Goal: Task Accomplishment & Management: Manage account settings

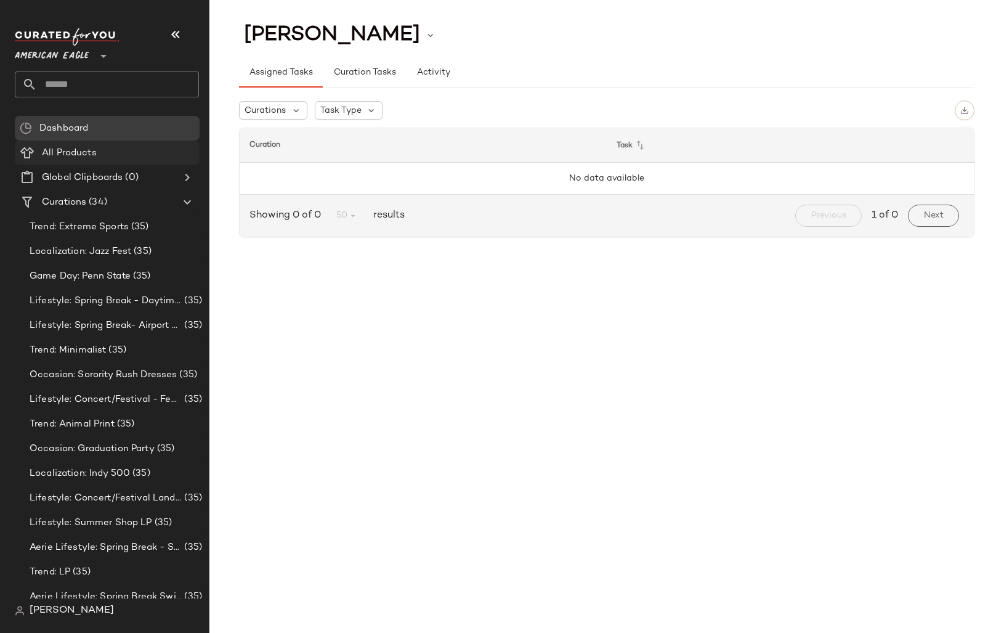
click at [89, 146] on span "All Products" at bounding box center [69, 153] width 55 height 14
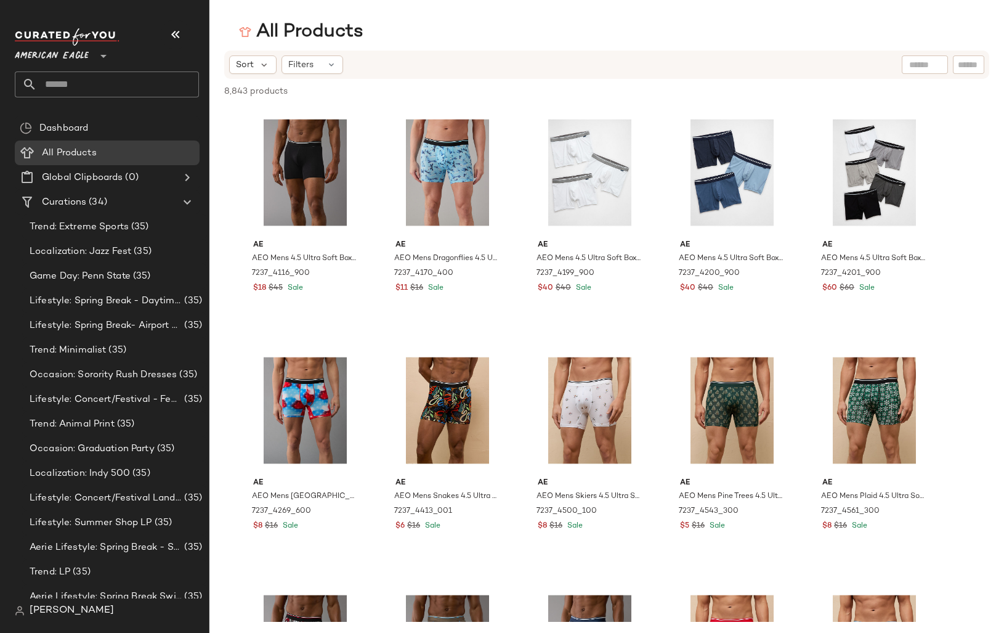
click at [79, 57] on span "American Eagle" at bounding box center [52, 53] width 74 height 22
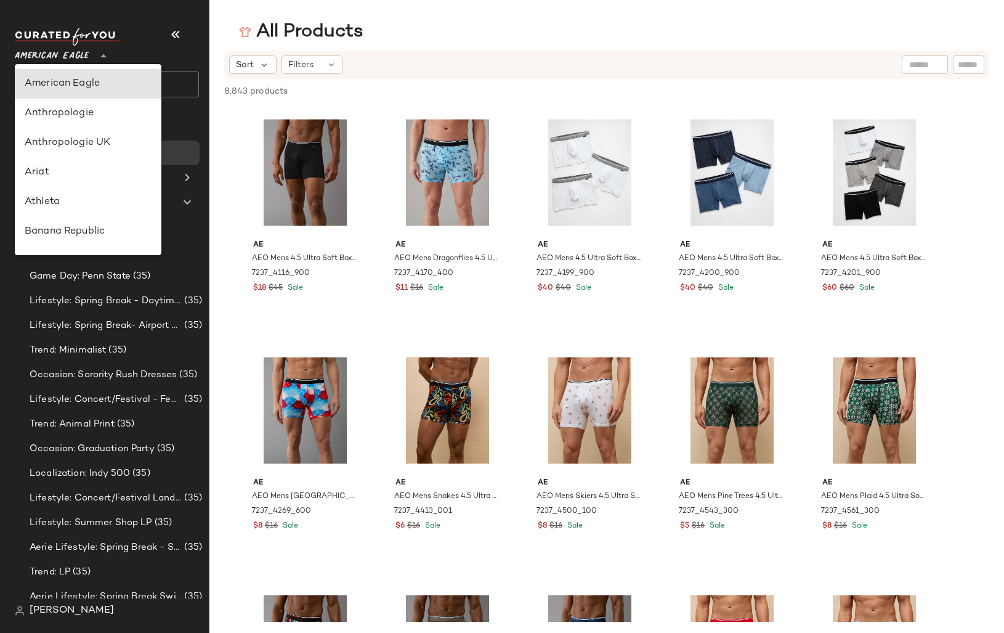
scroll to position [486, 0]
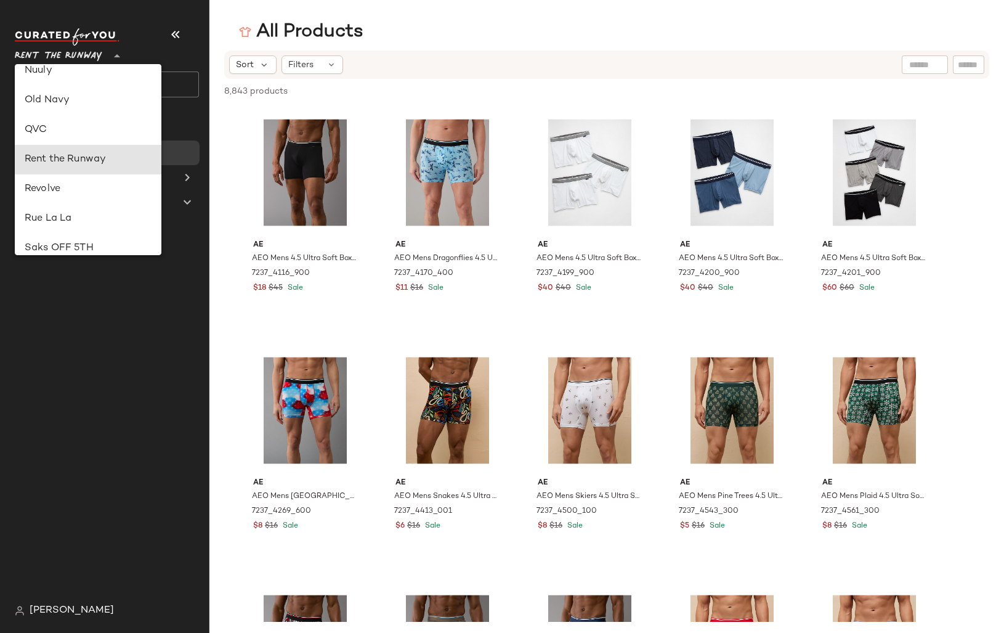
type input "**"
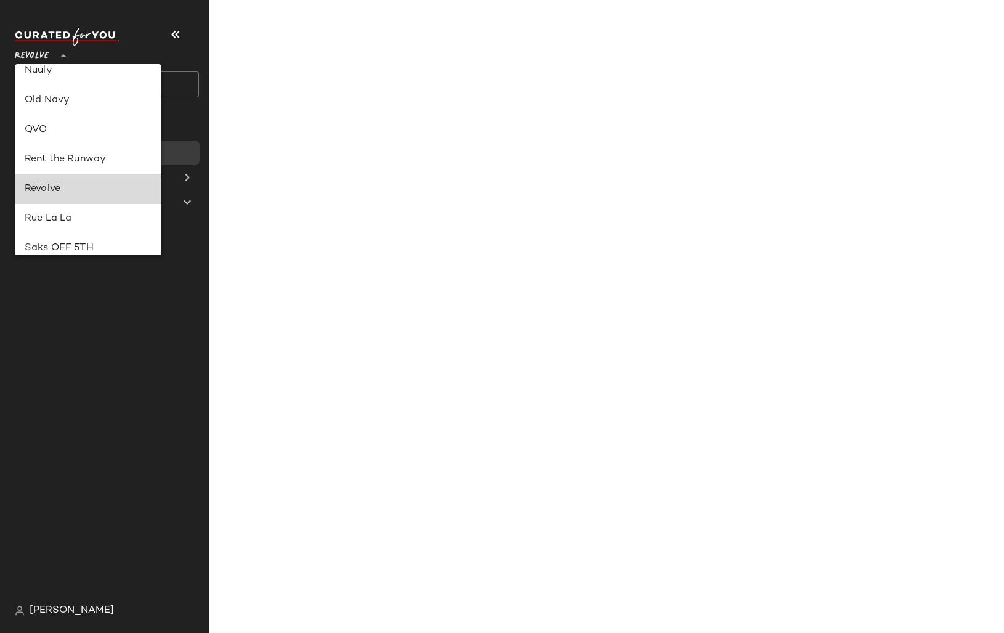
click at [54, 190] on div "Revolve" at bounding box center [88, 189] width 127 height 15
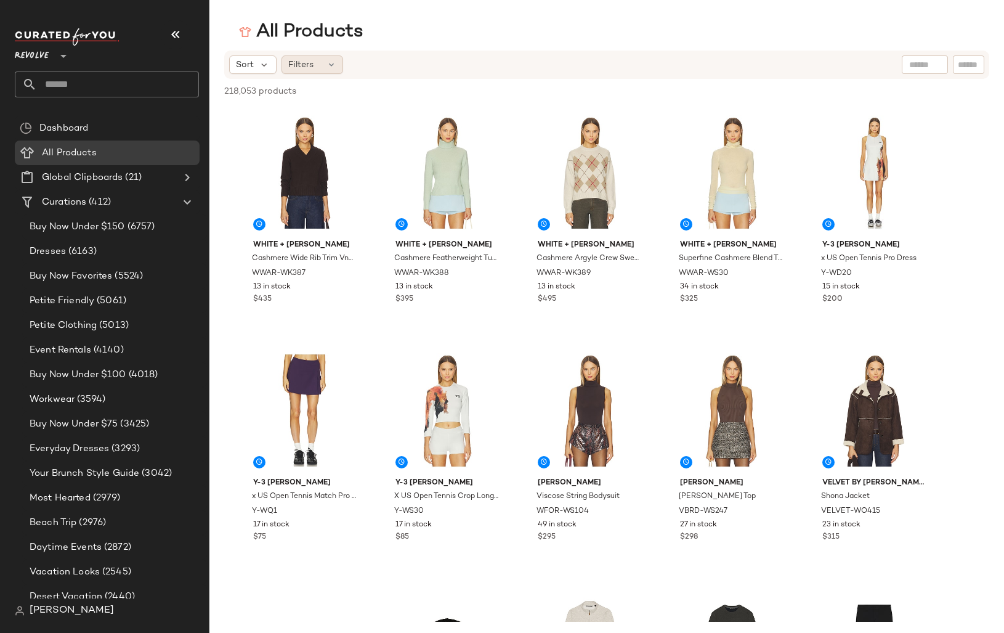
click at [310, 63] on span "Filters" at bounding box center [300, 65] width 25 height 13
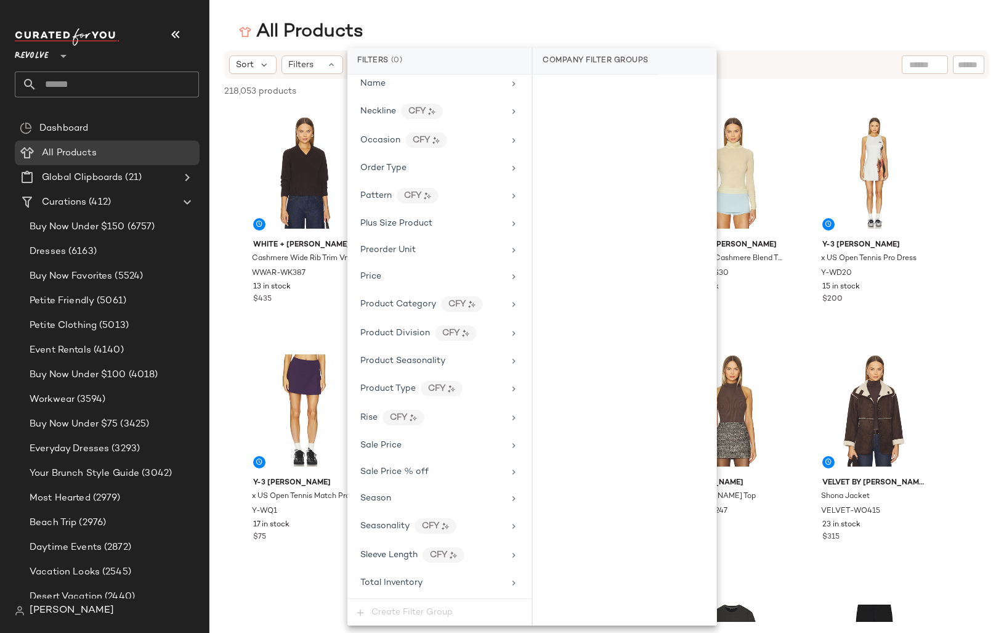
scroll to position [965, 0]
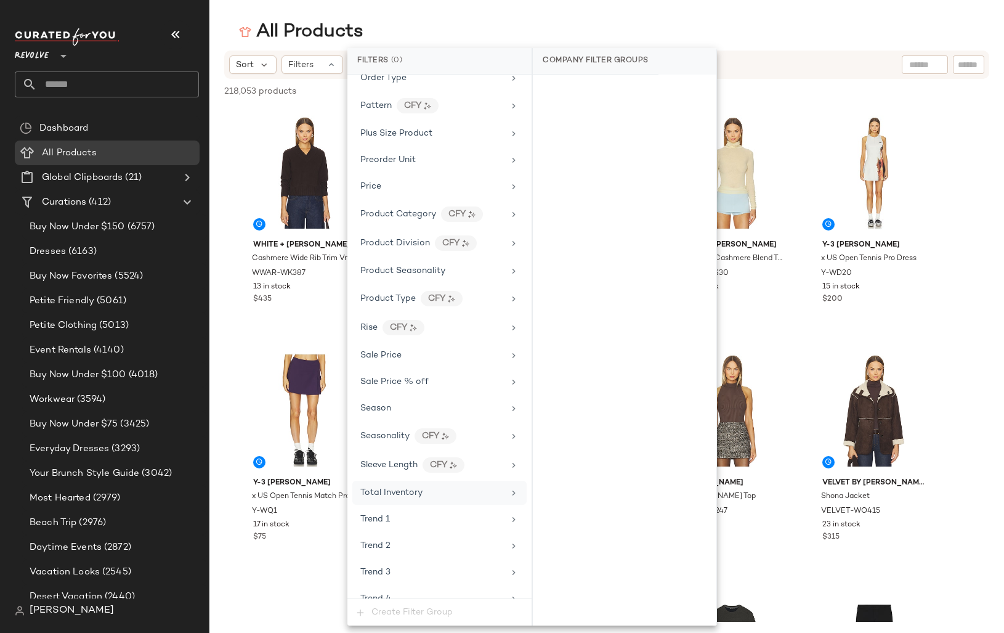
click at [408, 491] on span "Total Inventory" at bounding box center [391, 492] width 62 height 9
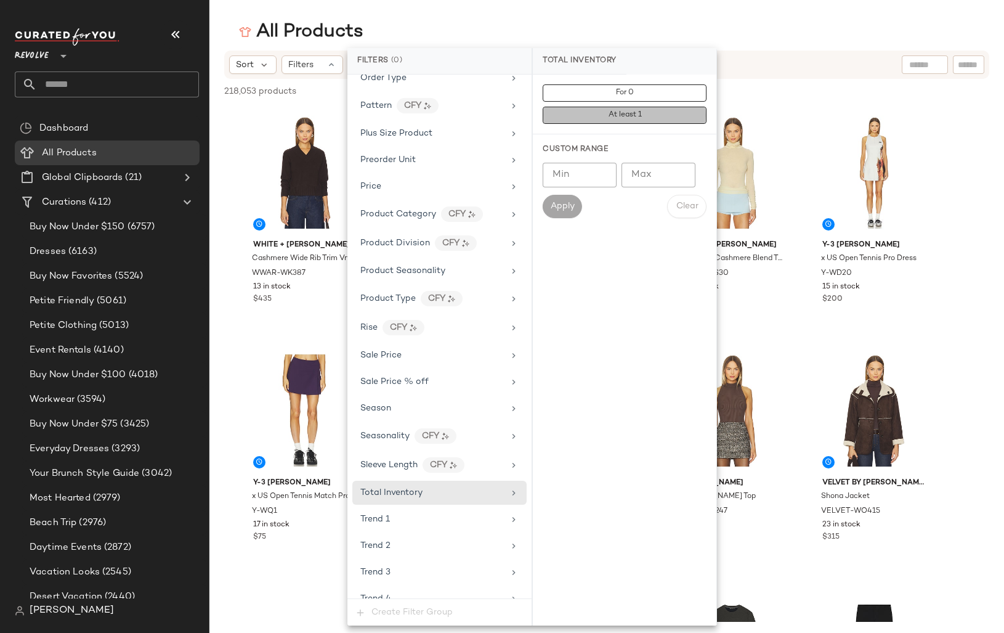
click at [615, 115] on span "At least 1" at bounding box center [624, 115] width 34 height 9
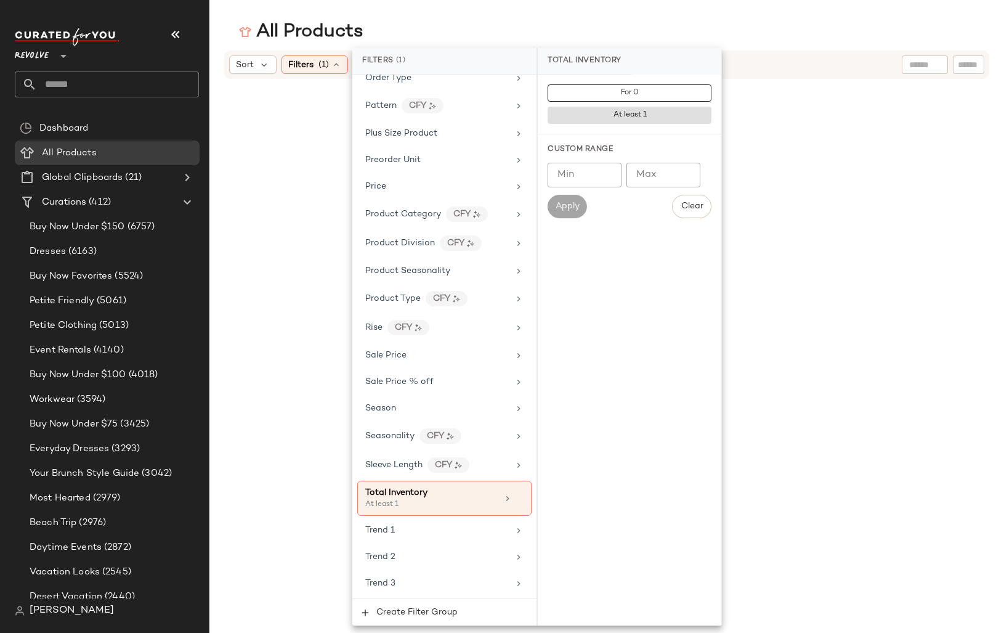
click at [571, 208] on div "Apply" at bounding box center [567, 206] width 39 height 23
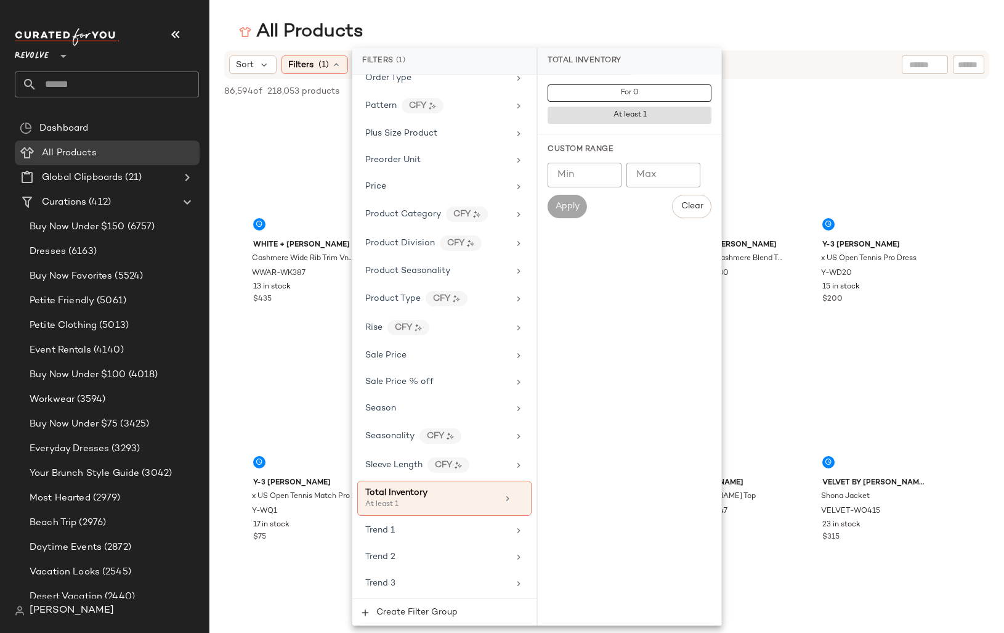
click at [545, 18] on main "All Products Sort Filters (1) Reset 86,594 of 218,053 products • 0 selected Des…" at bounding box center [502, 316] width 1004 height 633
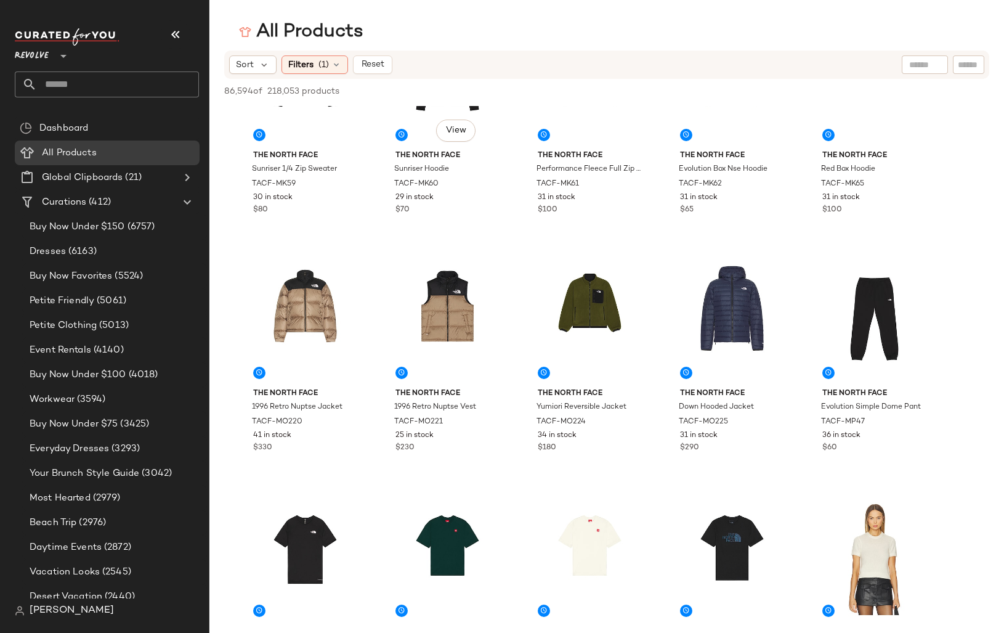
scroll to position [1049, 0]
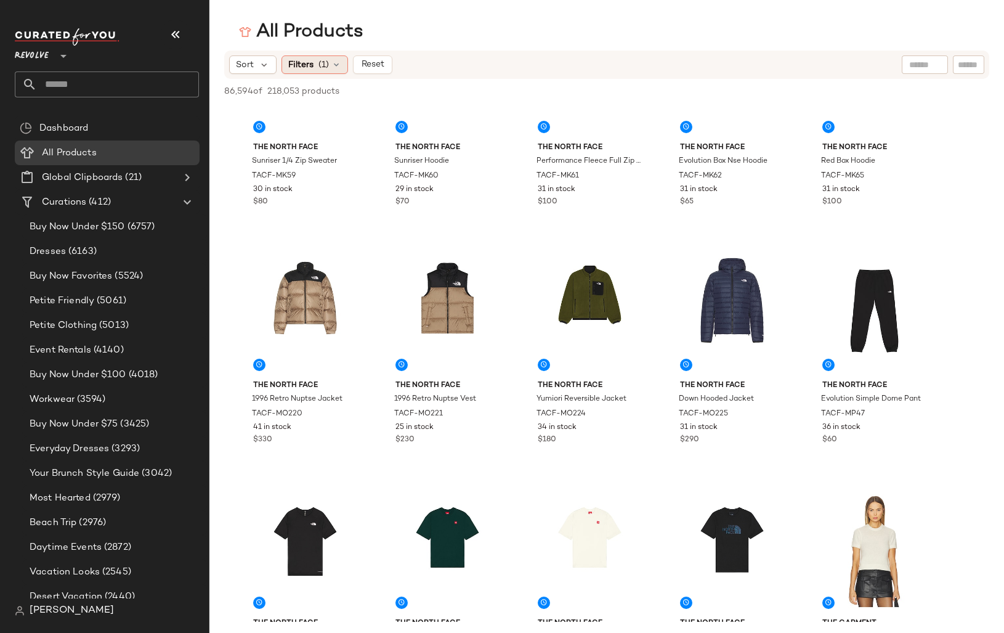
click at [306, 69] on span "Filters" at bounding box center [300, 65] width 25 height 13
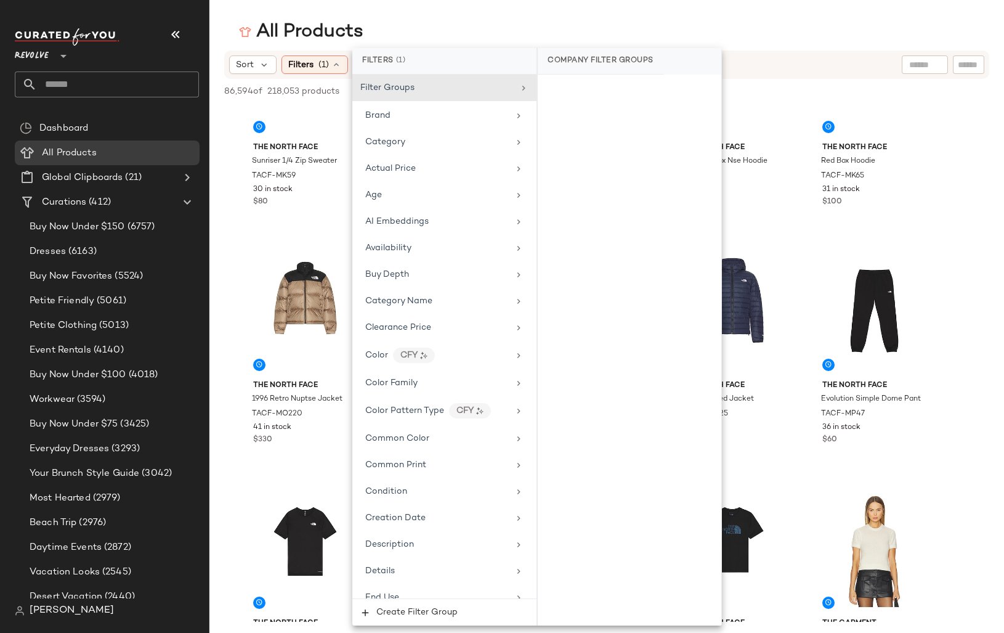
click at [306, 69] on span "Filters" at bounding box center [300, 65] width 25 height 13
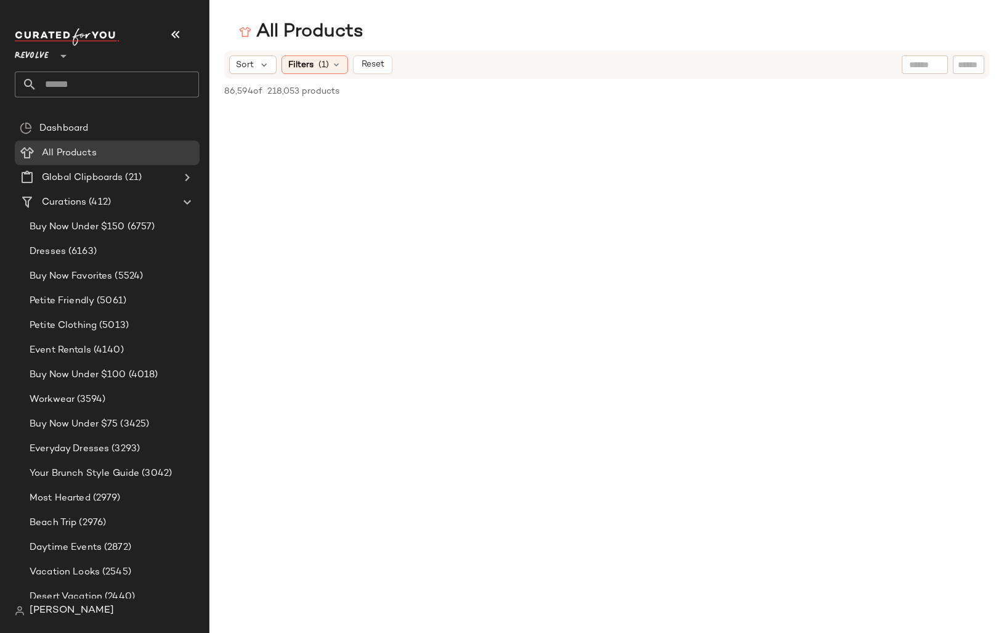
scroll to position [0, 0]
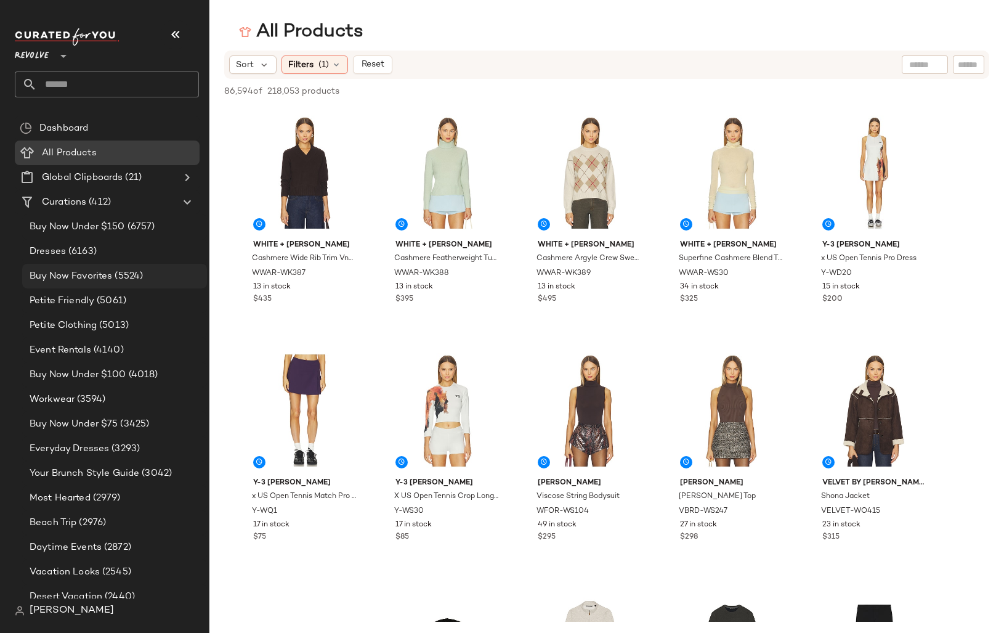
click at [83, 275] on span "Buy Now Favorites" at bounding box center [71, 276] width 83 height 14
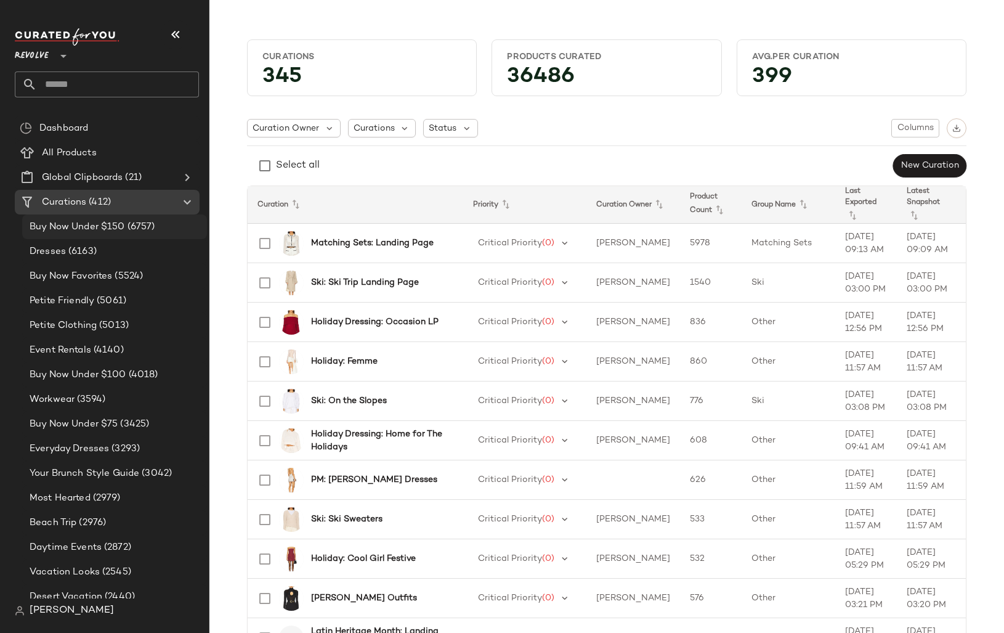
click at [101, 225] on span "Buy Now Under $150" at bounding box center [77, 227] width 95 height 14
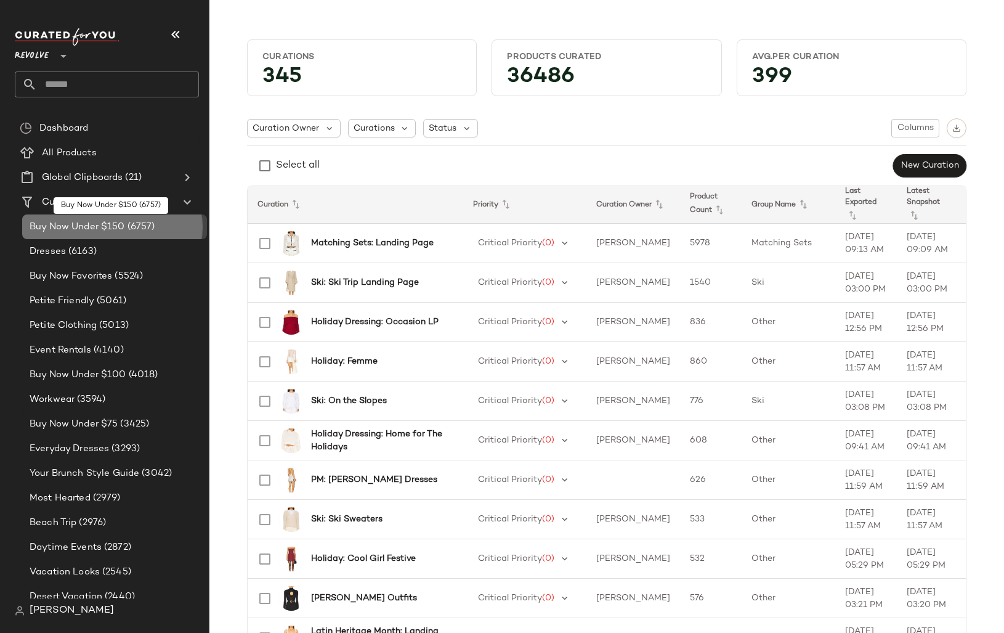
click at [92, 229] on span "Buy Now Under $150" at bounding box center [77, 227] width 95 height 14
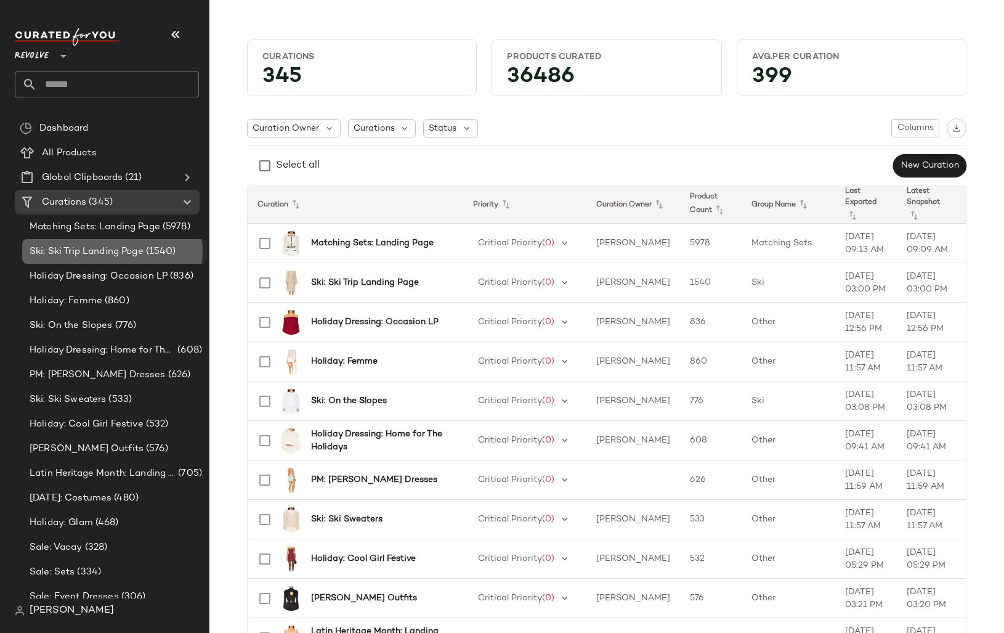
click at [116, 240] on div "Ski: Ski Trip Landing Page (1540)" at bounding box center [114, 251] width 185 height 25
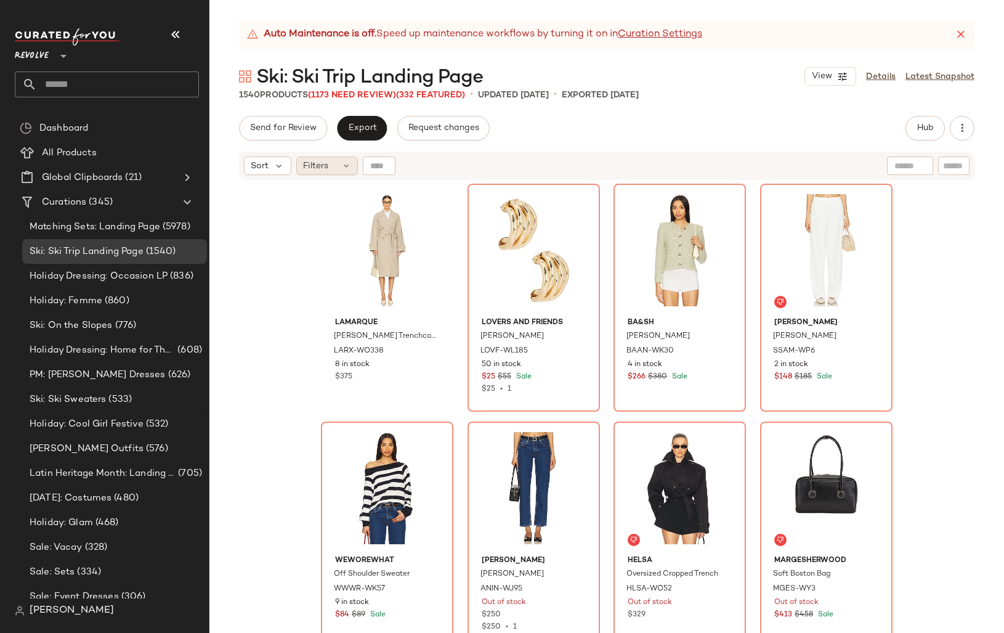
click at [333, 161] on div "Filters" at bounding box center [327, 165] width 62 height 18
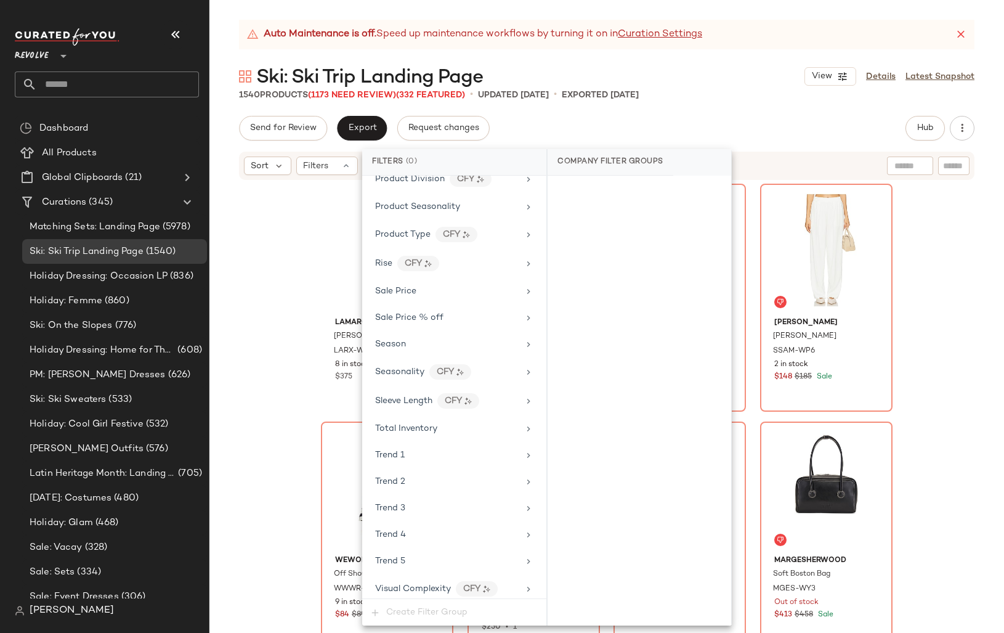
scroll to position [1269, 0]
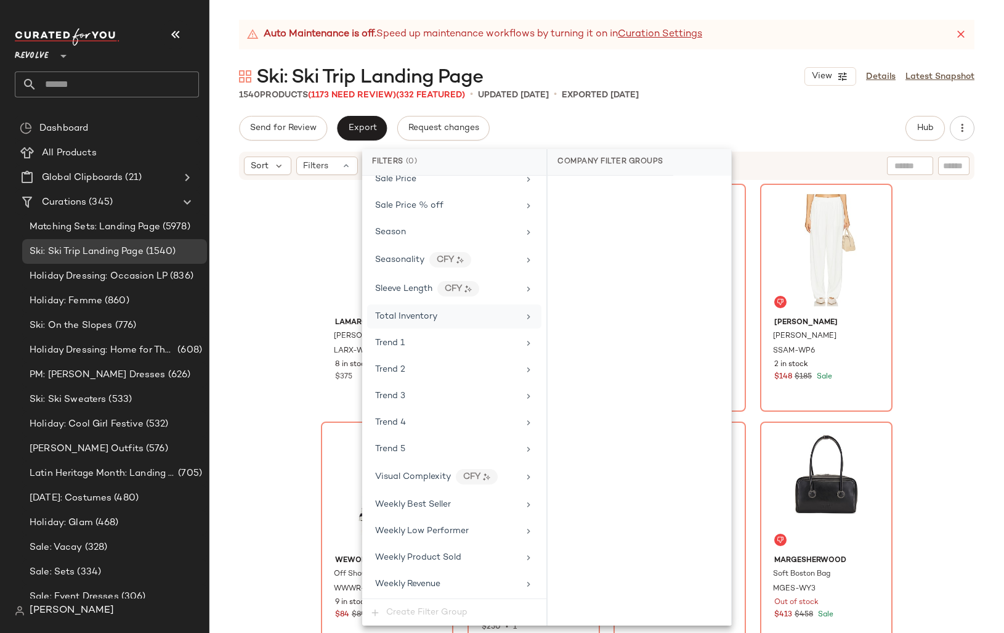
click at [465, 322] on div "Total Inventory" at bounding box center [447, 316] width 144 height 13
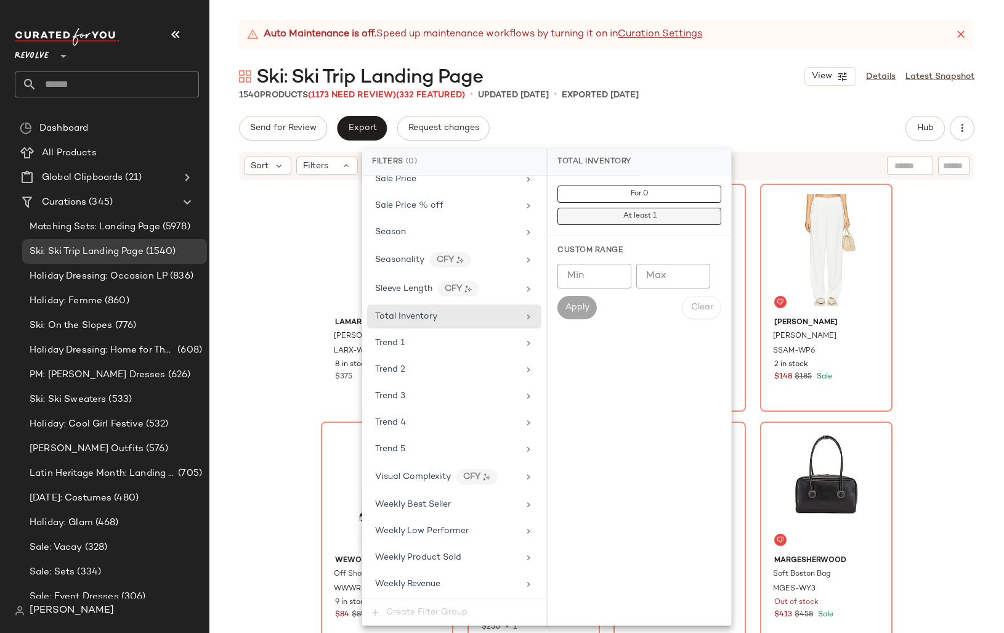
click at [610, 217] on button "At least 1" at bounding box center [640, 216] width 164 height 17
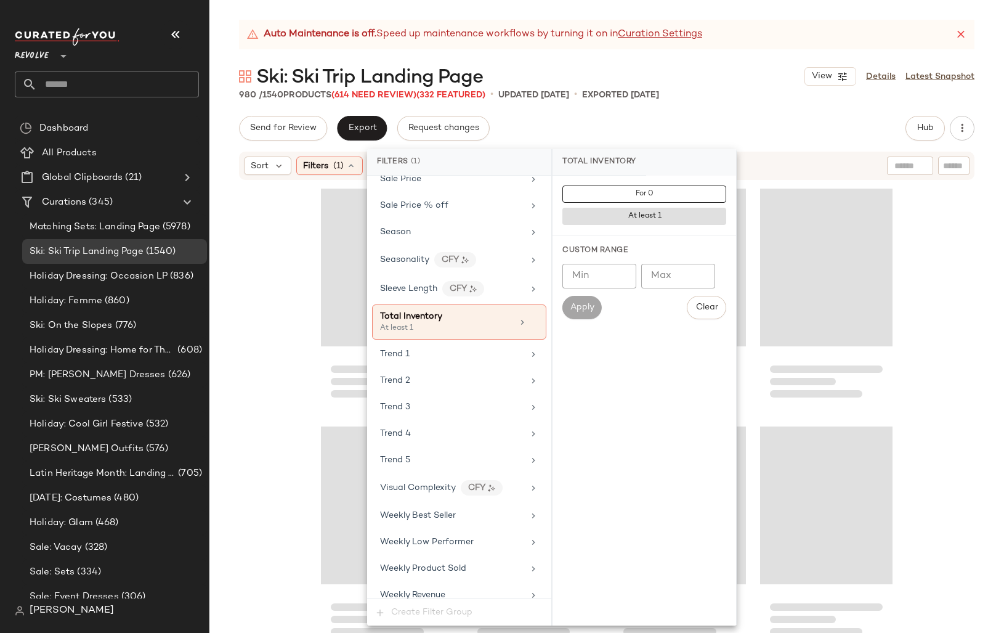
click at [680, 111] on div "Auto Maintenance is off. Speed up maintenance workflows by turning it on in Cur…" at bounding box center [606, 326] width 795 height 613
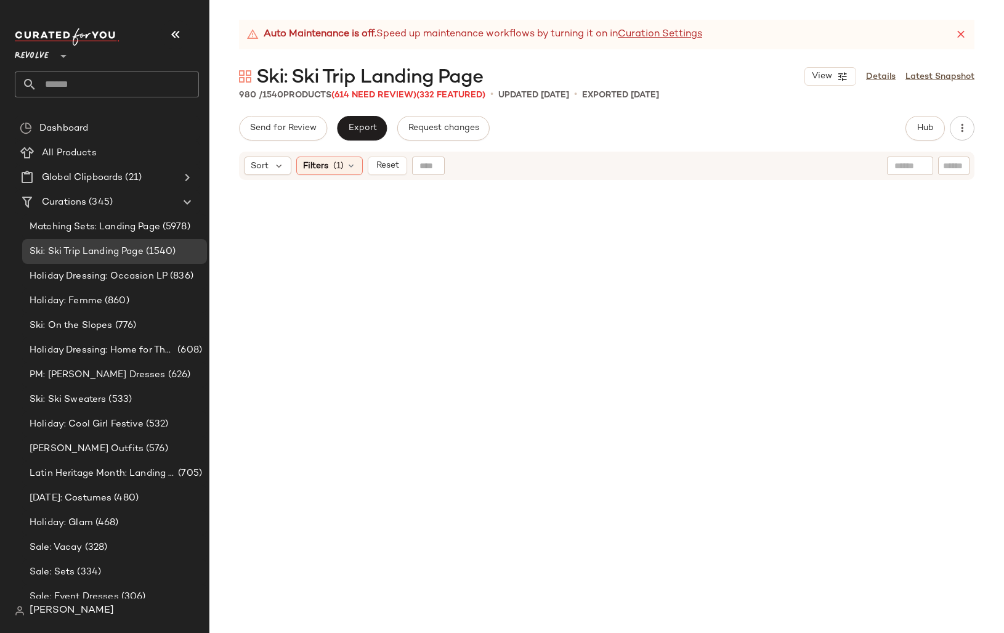
scroll to position [13444, 0]
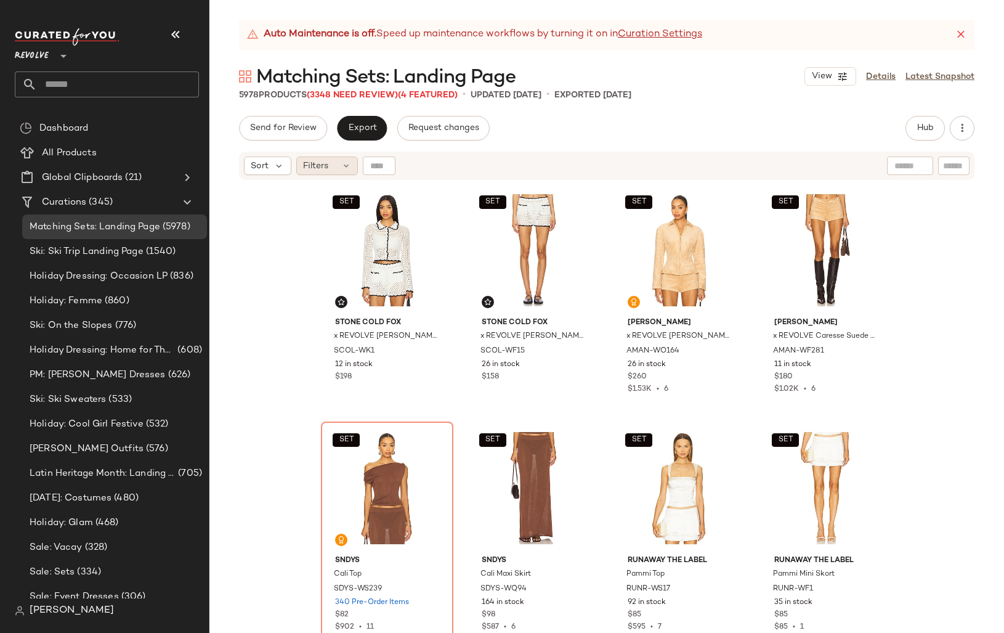
click at [314, 157] on div "Filters" at bounding box center [327, 165] width 62 height 18
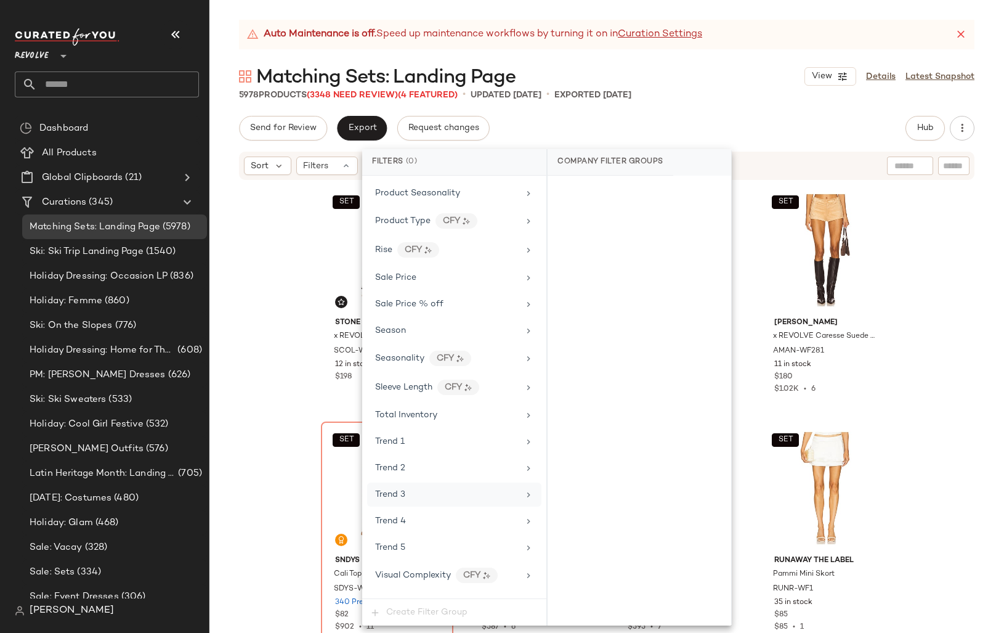
scroll to position [1190, 0]
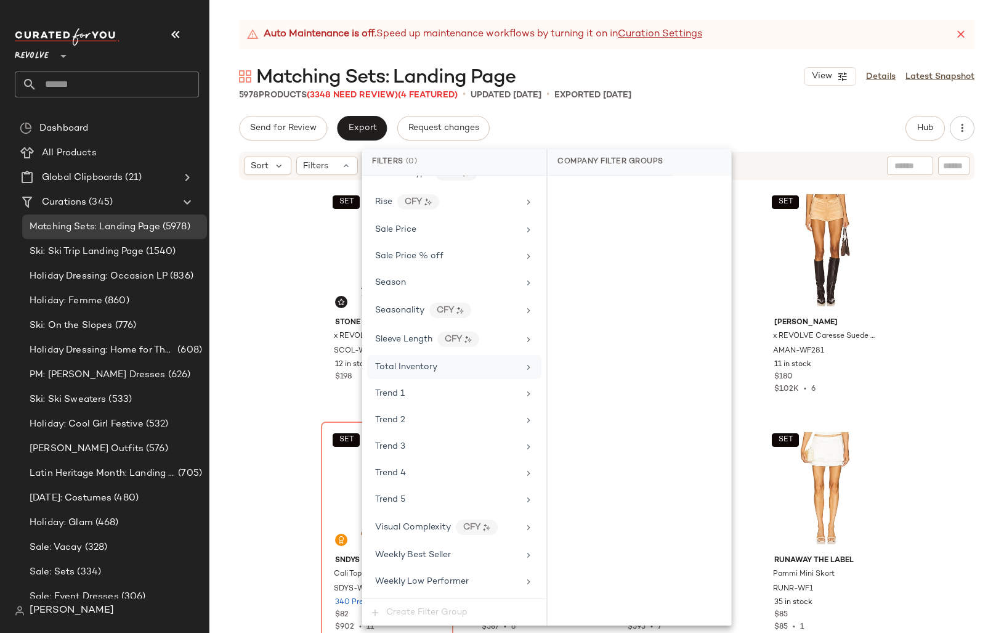
click at [413, 363] on span "Total Inventory" at bounding box center [406, 366] width 62 height 9
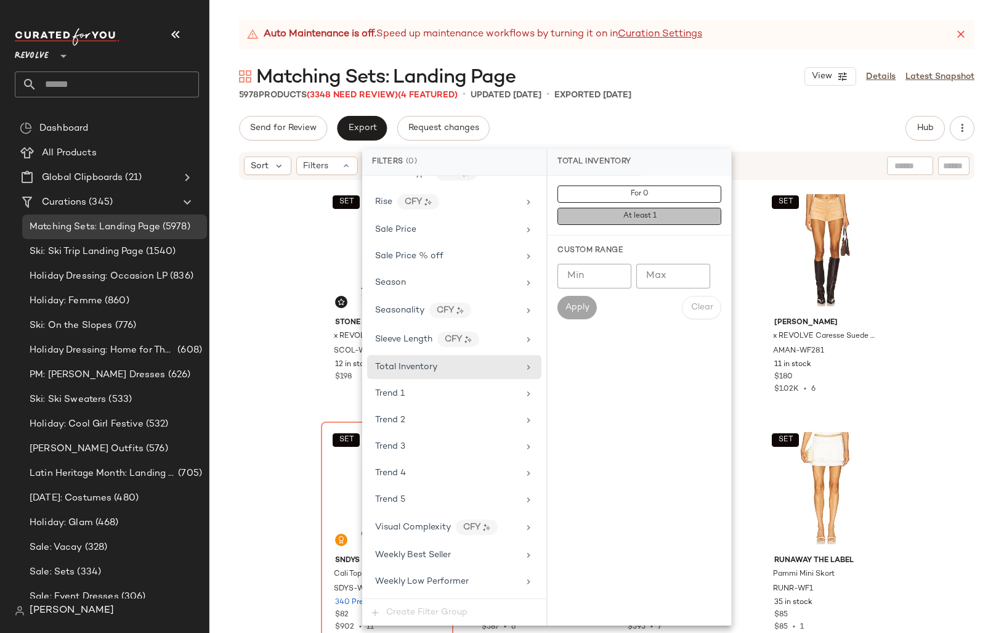
click at [593, 216] on button "At least 1" at bounding box center [640, 216] width 164 height 17
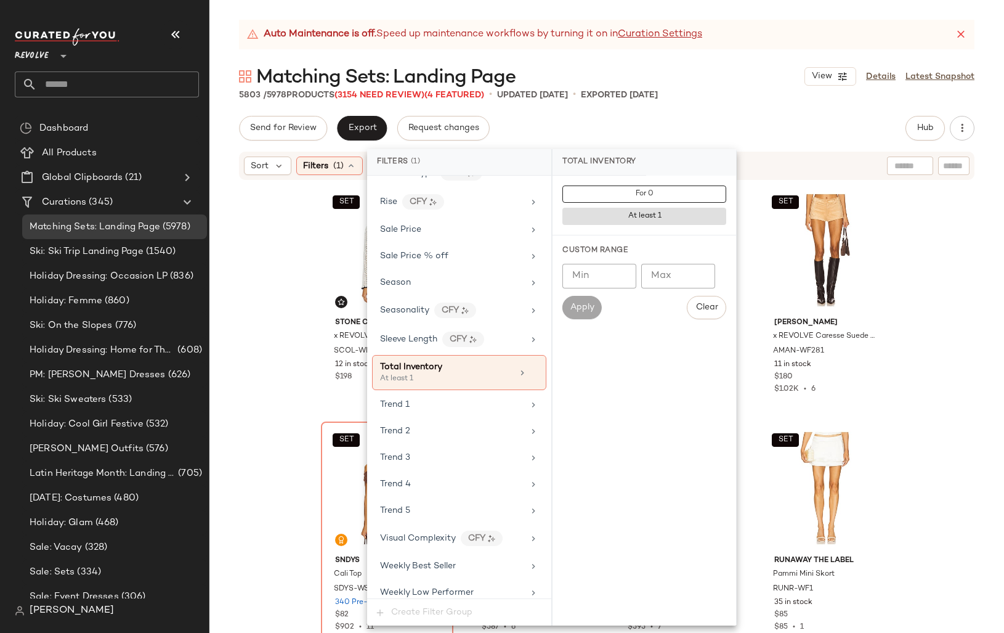
click at [761, 118] on div "Send for Review Export Request changes Hub Send for Review External Review Inte…" at bounding box center [607, 128] width 736 height 25
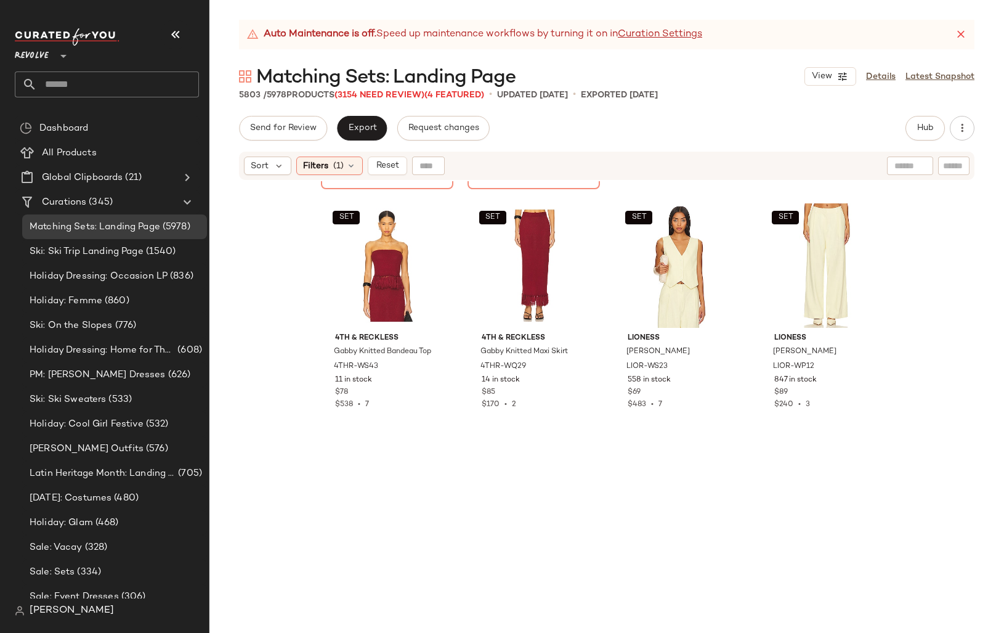
scroll to position [0, 0]
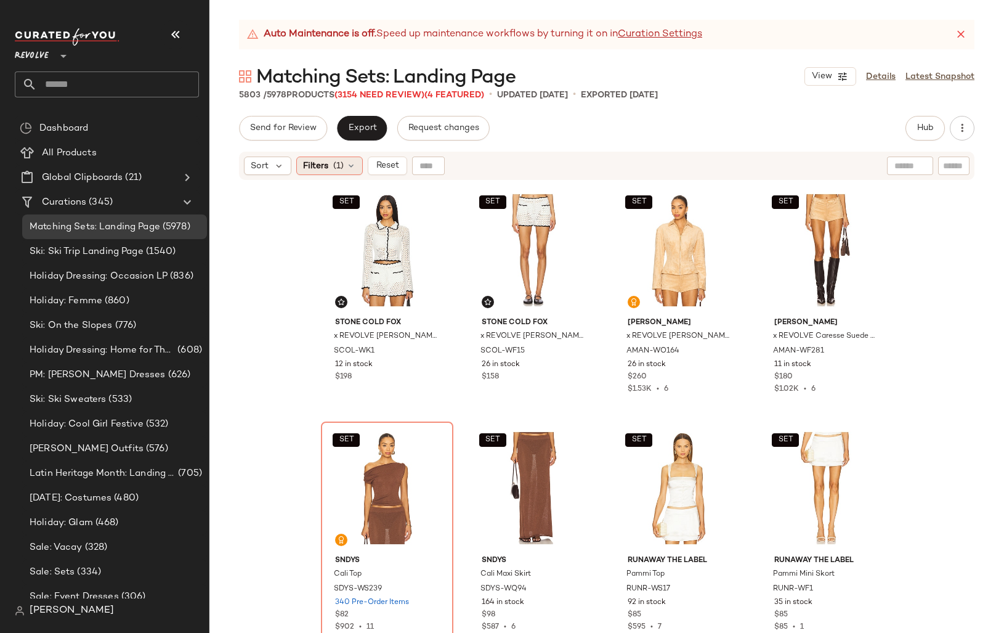
click at [337, 168] on span "(1)" at bounding box center [338, 166] width 10 height 13
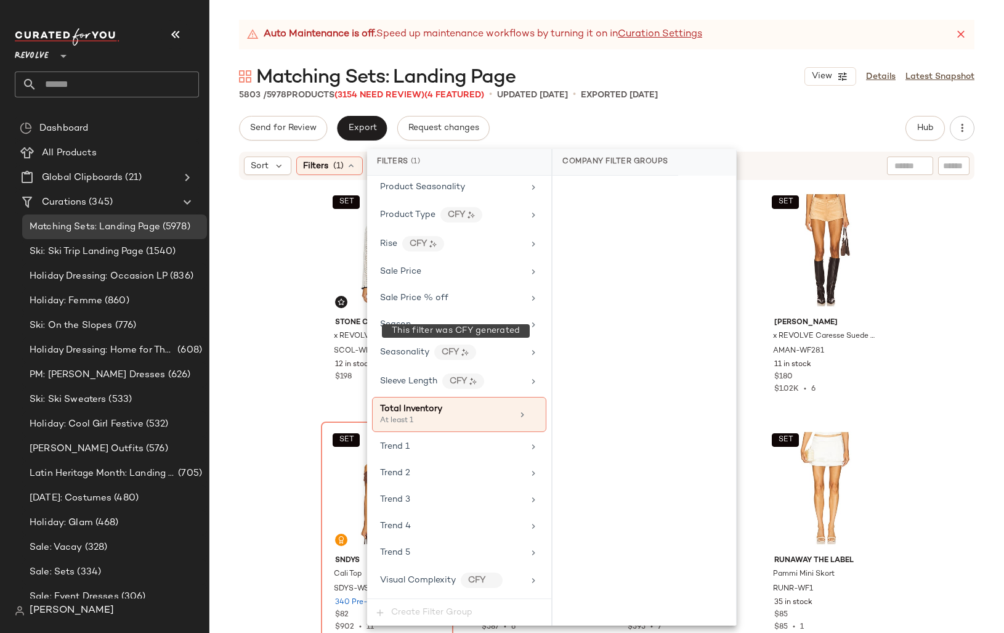
scroll to position [1251, 0]
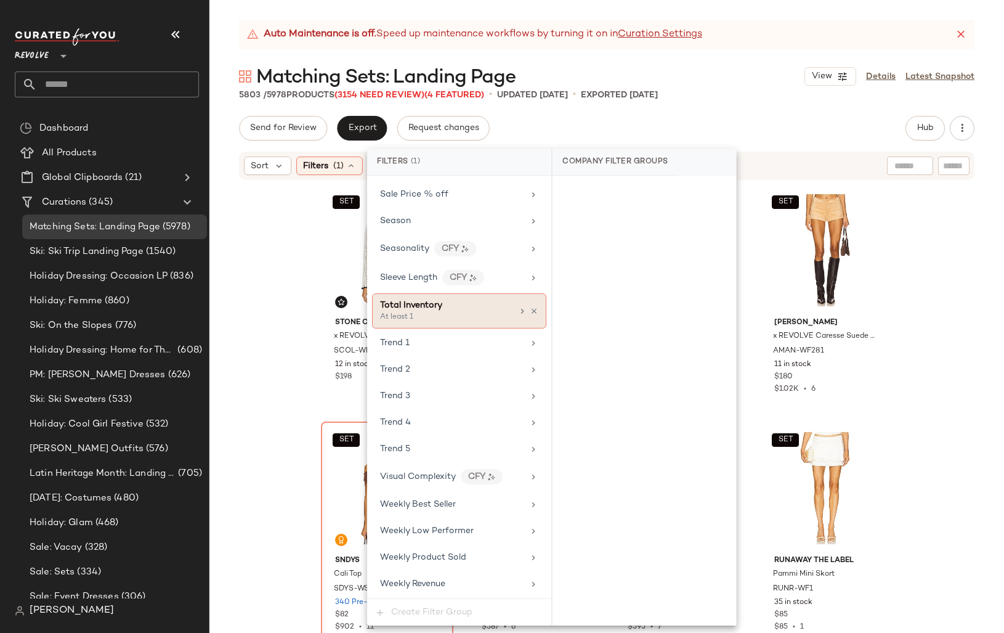
click at [434, 310] on div "Total Inventory" at bounding box center [411, 305] width 62 height 13
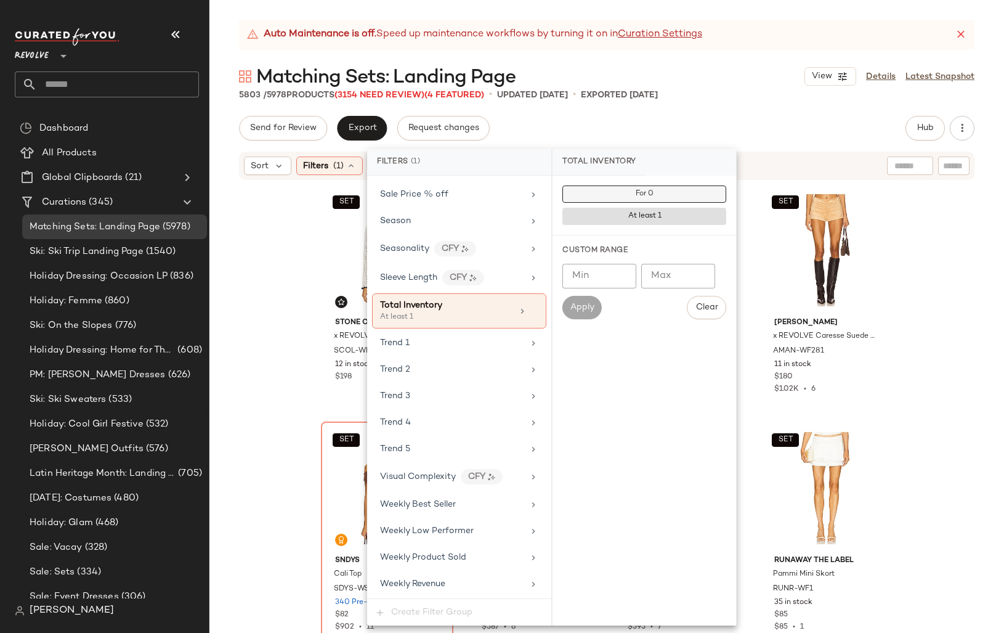
click at [603, 190] on button "For 0" at bounding box center [644, 193] width 164 height 17
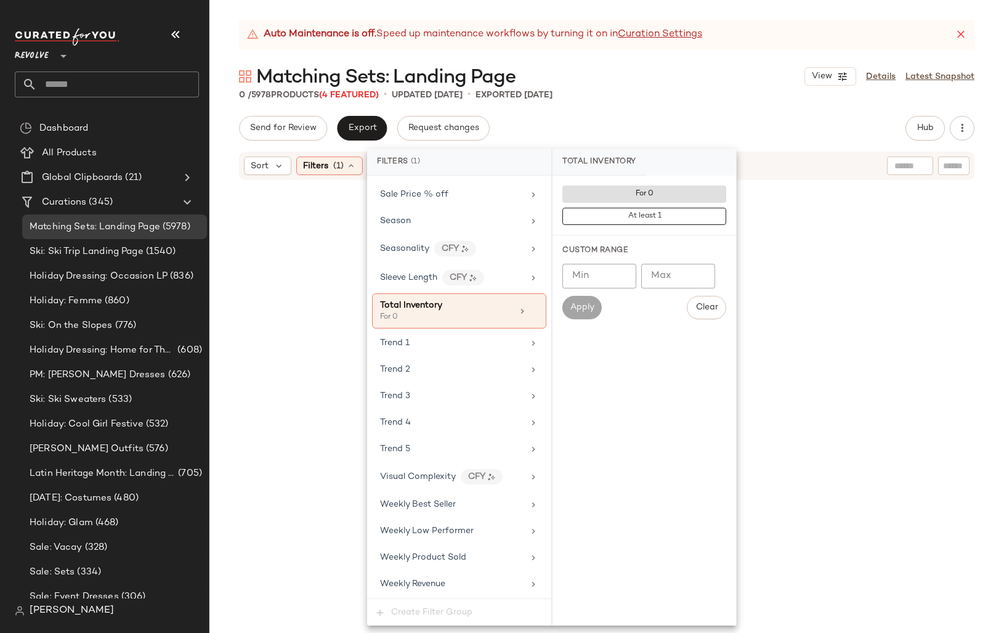
click at [653, 116] on div "Send for Review Export Request changes Hub Send for Review External Review Inte…" at bounding box center [607, 128] width 736 height 25
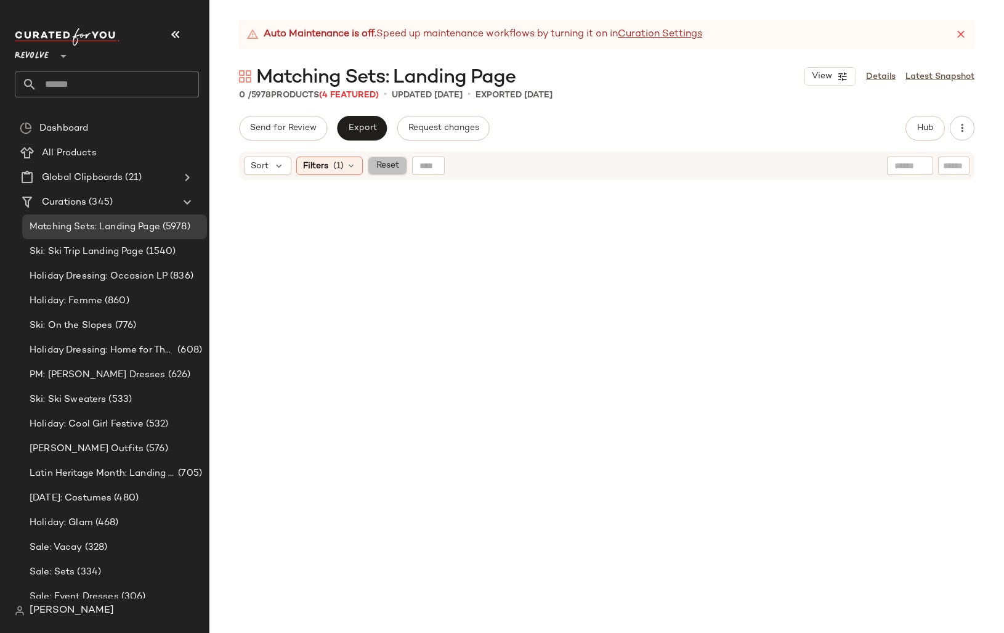
click at [389, 166] on span "Reset" at bounding box center [386, 166] width 23 height 10
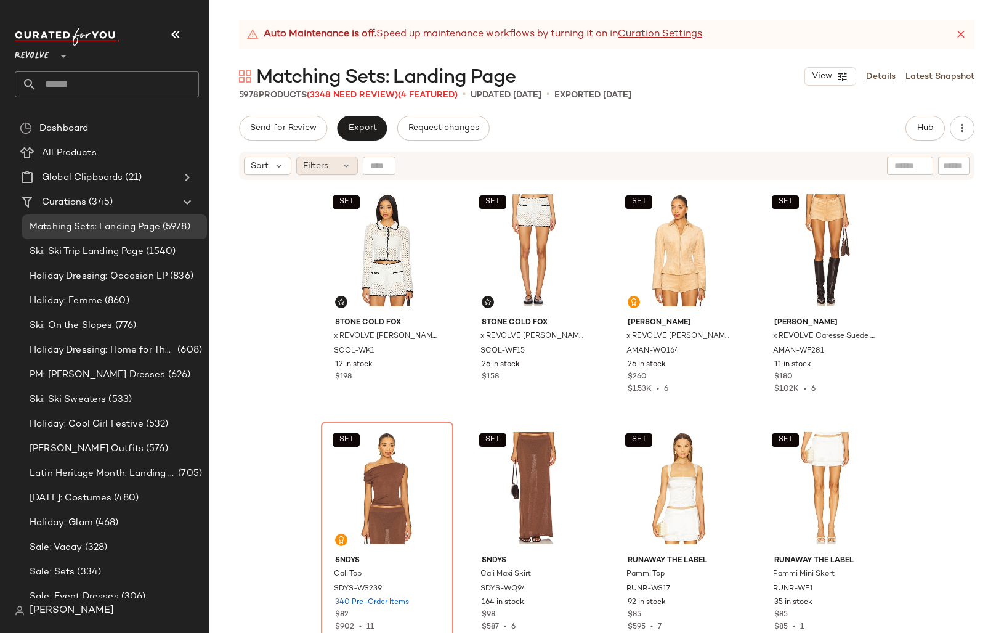
click at [320, 165] on span "Filters" at bounding box center [315, 166] width 25 height 13
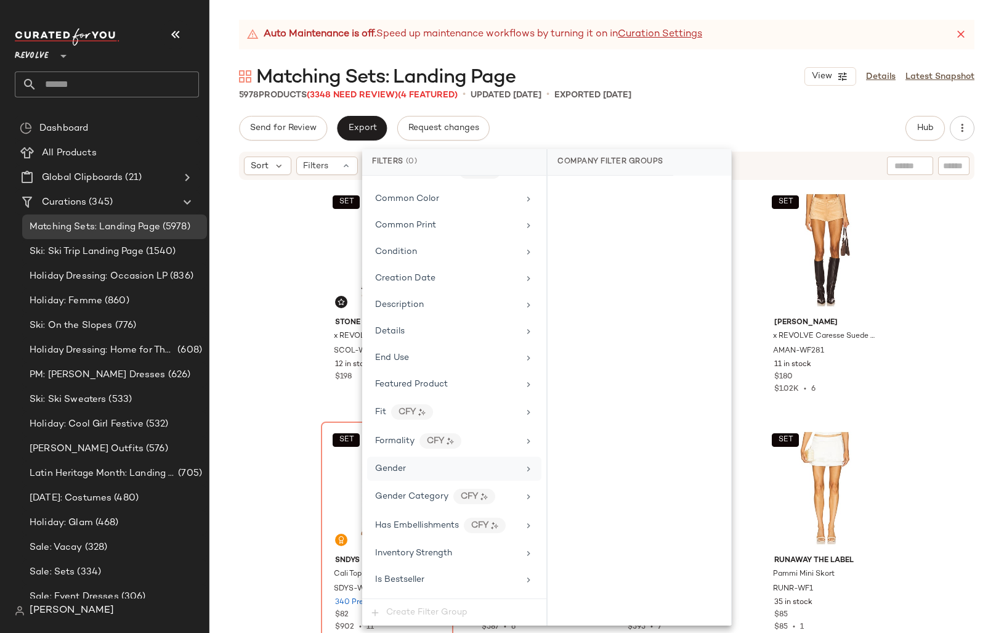
scroll to position [1240, 0]
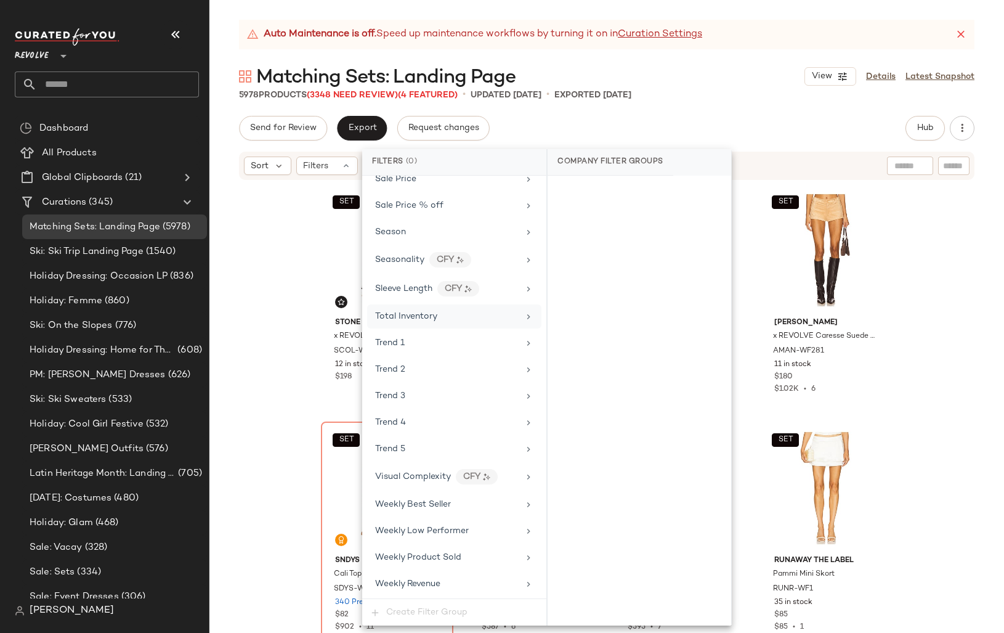
click at [408, 314] on span "Total Inventory" at bounding box center [406, 316] width 62 height 9
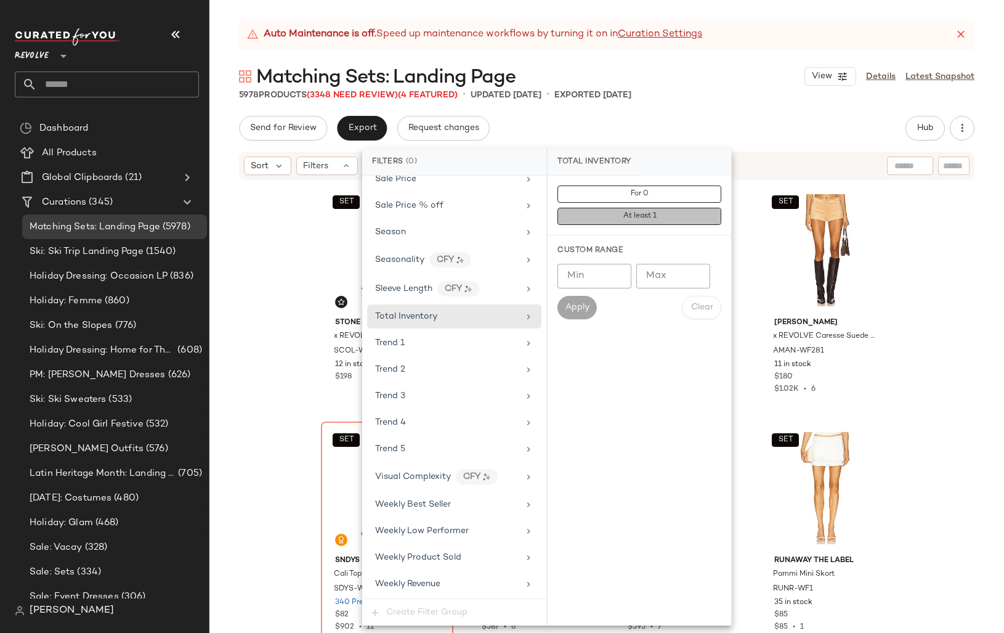
click at [590, 212] on button "At least 1" at bounding box center [640, 216] width 164 height 17
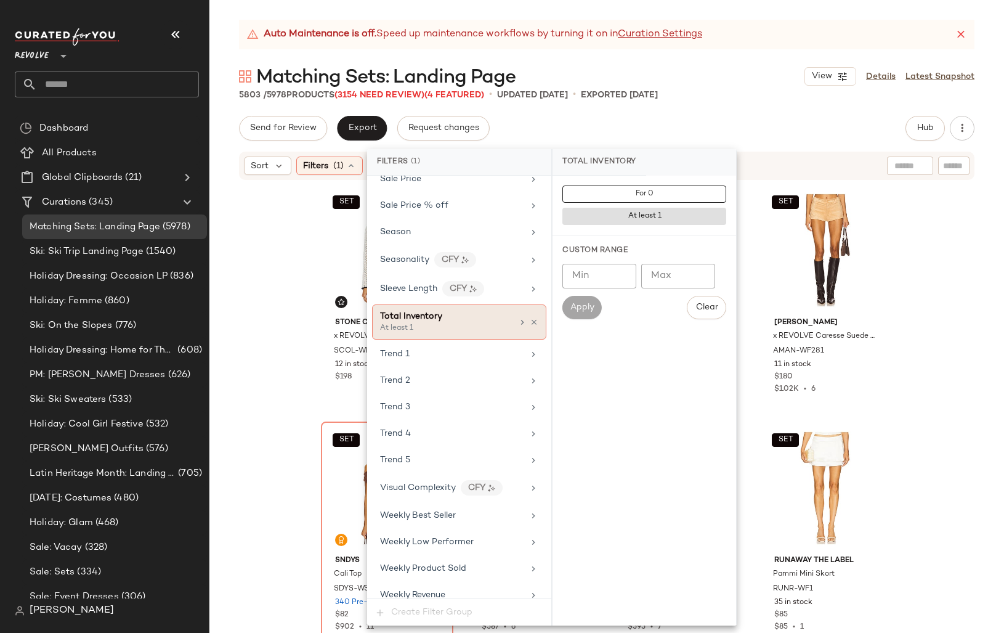
click at [481, 315] on div "Total Inventory" at bounding box center [446, 316] width 132 height 13
click at [626, 197] on button "For 0" at bounding box center [644, 193] width 164 height 17
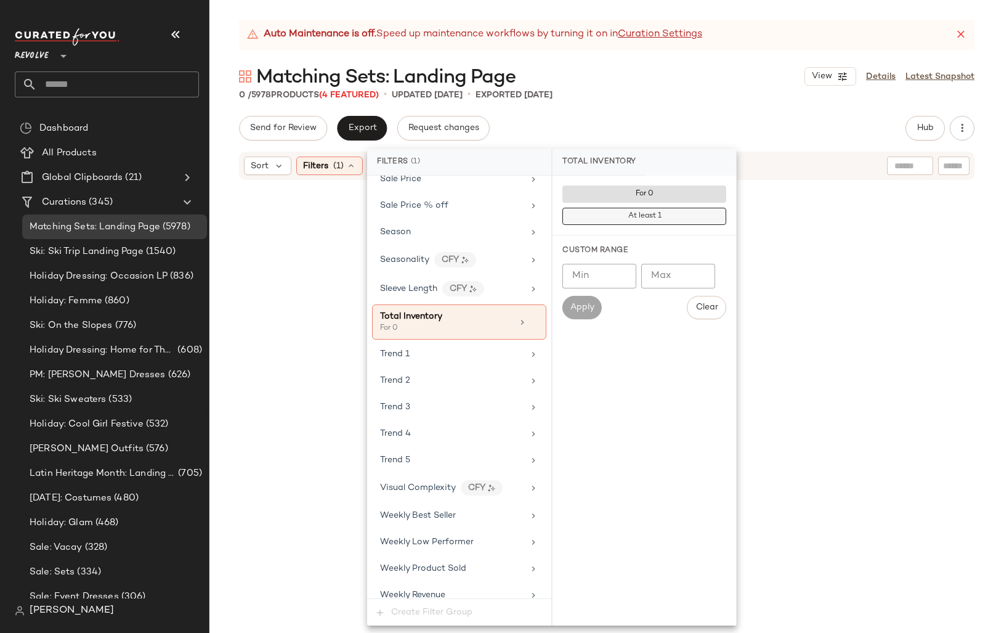
click at [619, 216] on button "At least 1" at bounding box center [644, 216] width 164 height 17
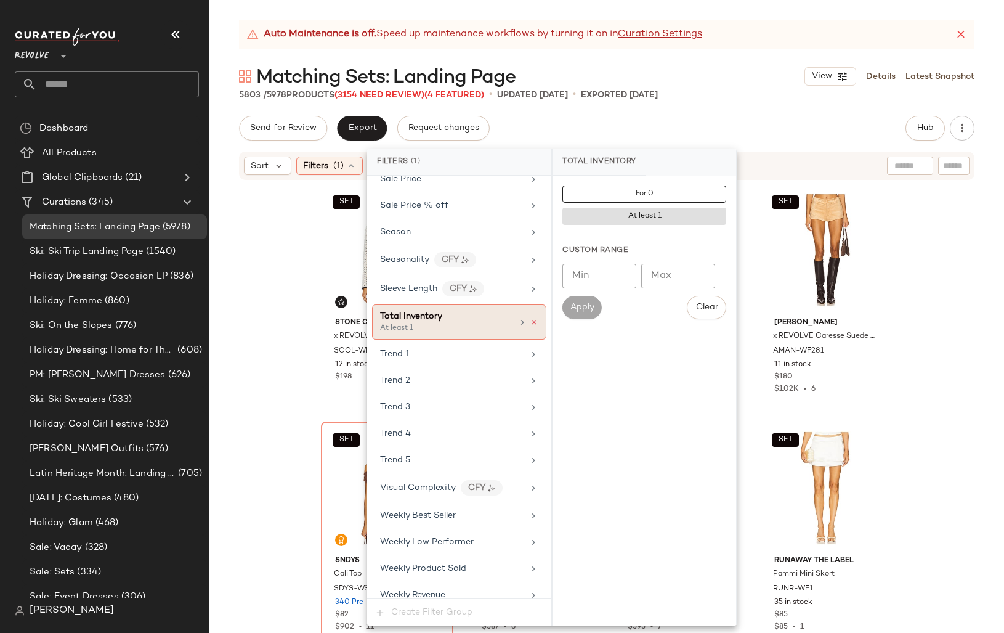
click at [532, 321] on icon at bounding box center [534, 322] width 9 height 9
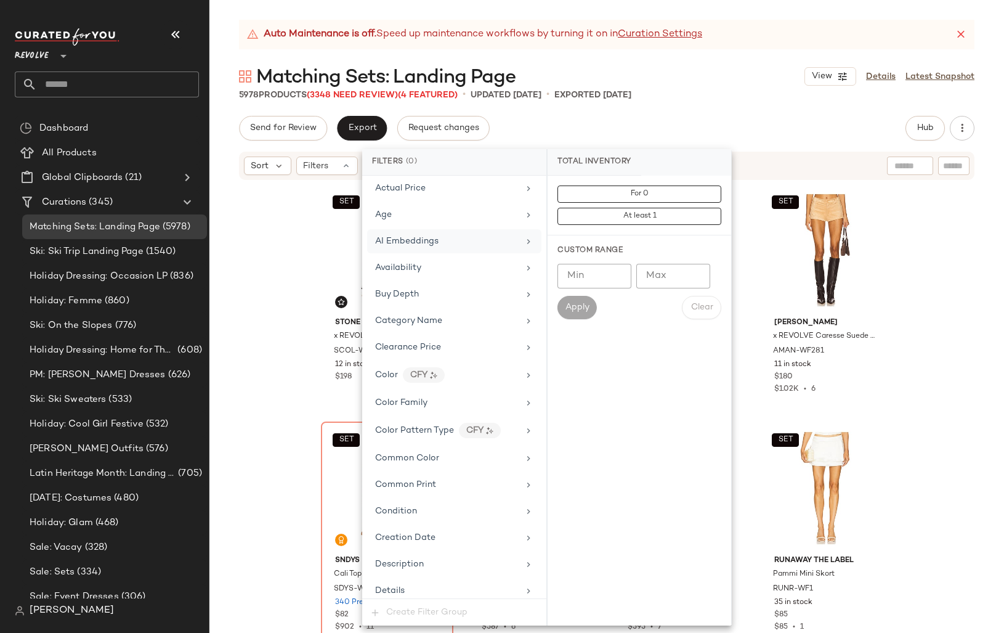
scroll to position [0, 0]
click at [408, 356] on div "Availability" at bounding box center [454, 349] width 174 height 24
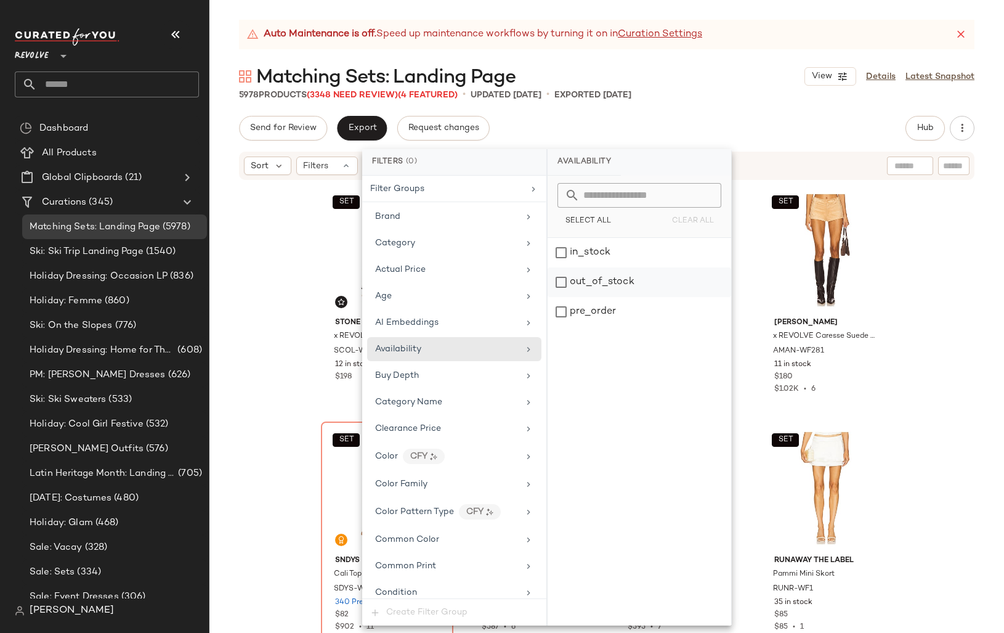
click at [562, 285] on div "out_of_stock" at bounding box center [640, 282] width 184 height 30
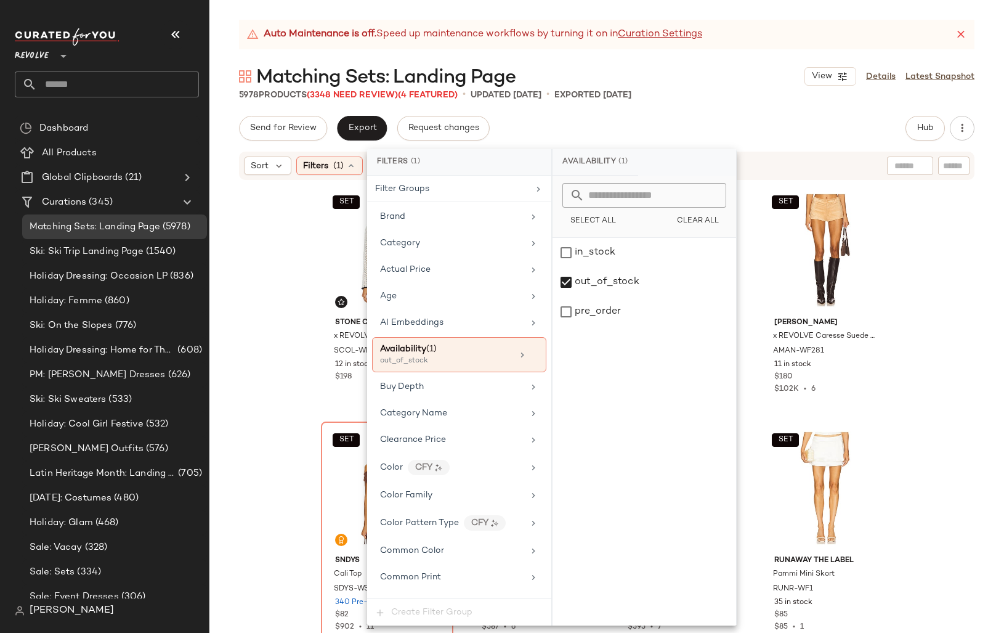
click at [635, 116] on div "Send for Review Export Request changes Hub Send for Review External Review Inte…" at bounding box center [607, 128] width 736 height 25
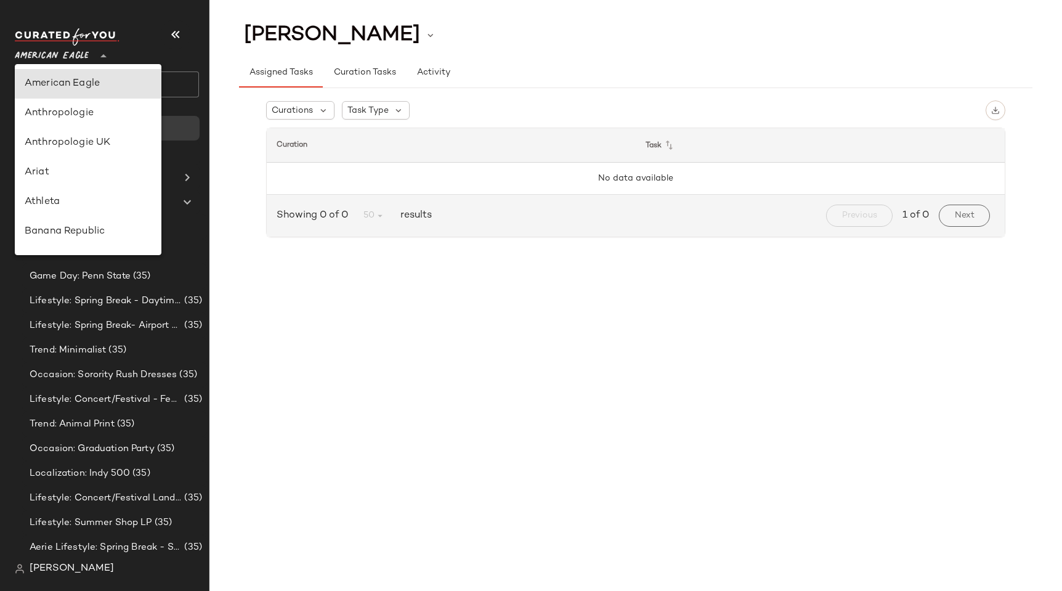
click at [43, 57] on span "American Eagle" at bounding box center [52, 53] width 74 height 22
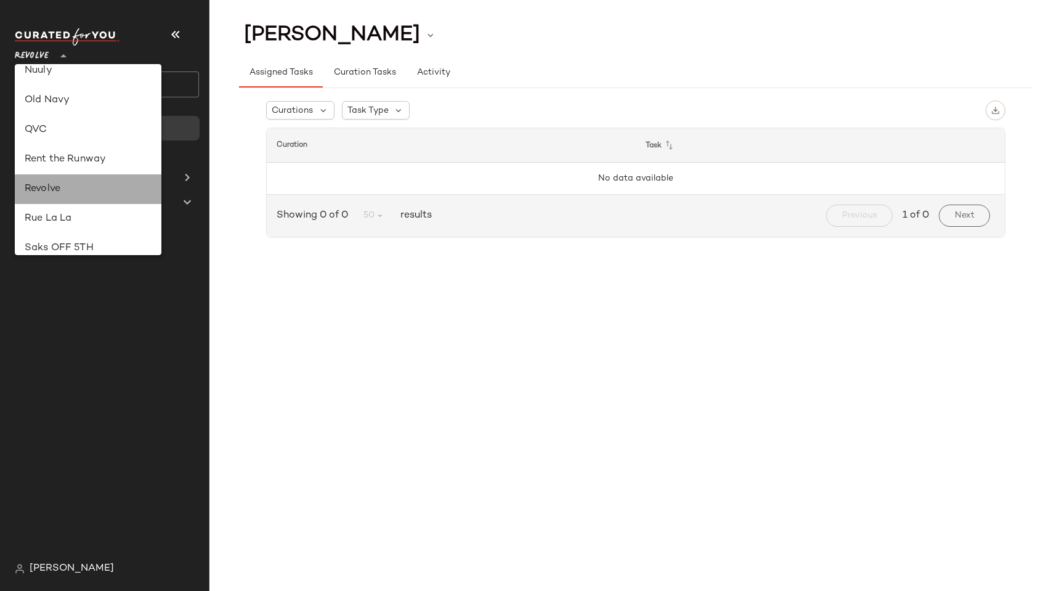
click at [60, 190] on div "Revolve" at bounding box center [88, 189] width 127 height 15
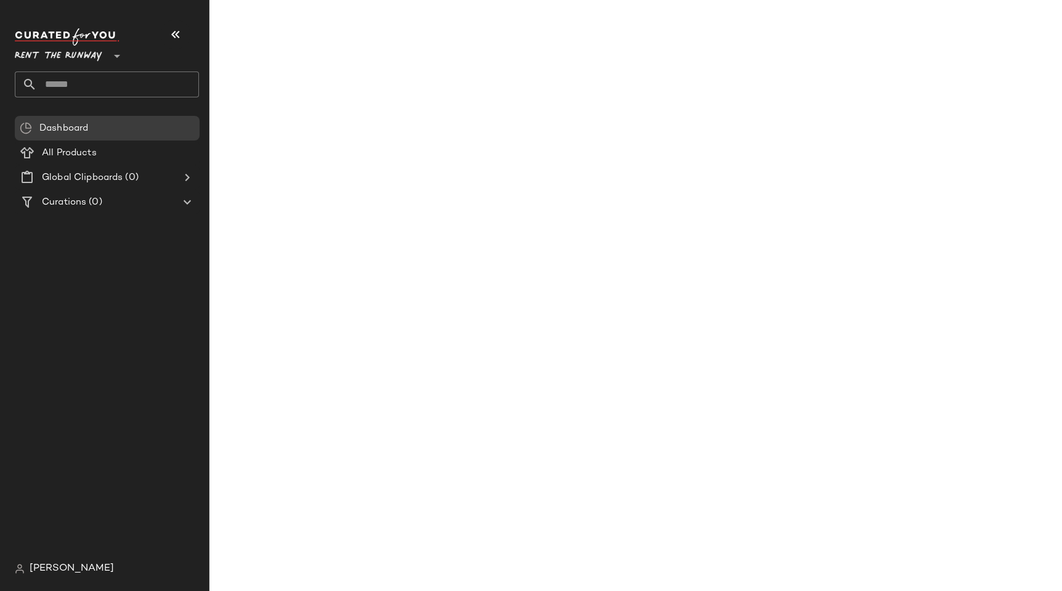
type input "**"
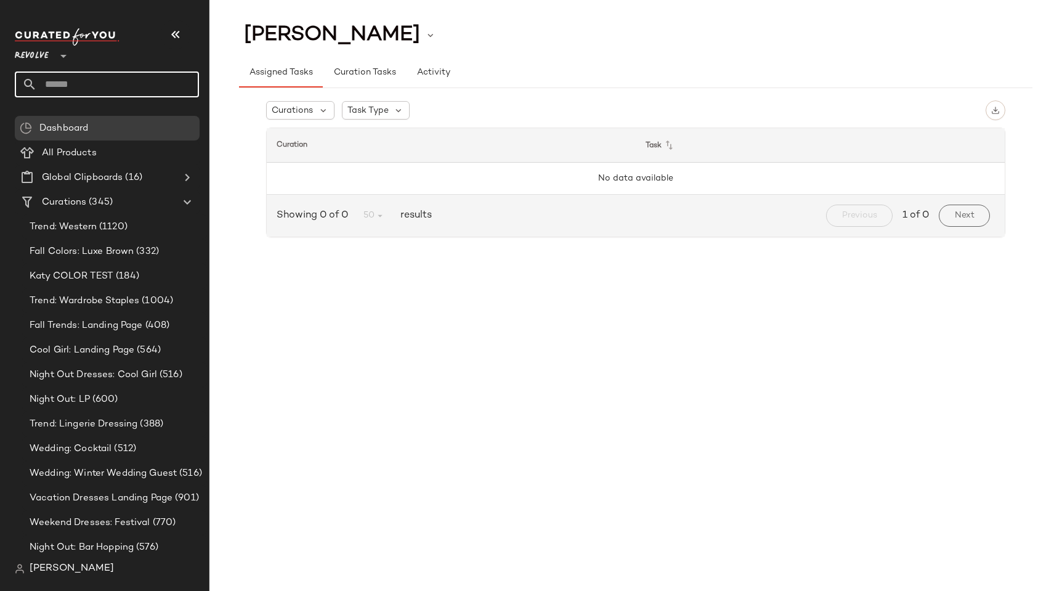
click at [74, 84] on input "text" at bounding box center [118, 84] width 162 height 26
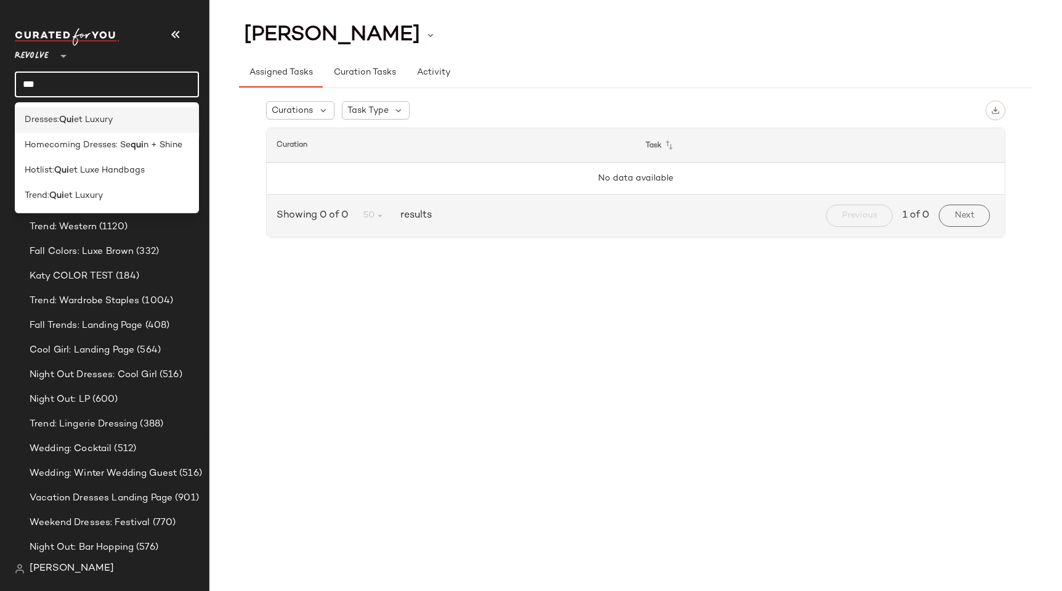
type input "***"
click at [98, 120] on span "et Luxury" at bounding box center [93, 119] width 39 height 13
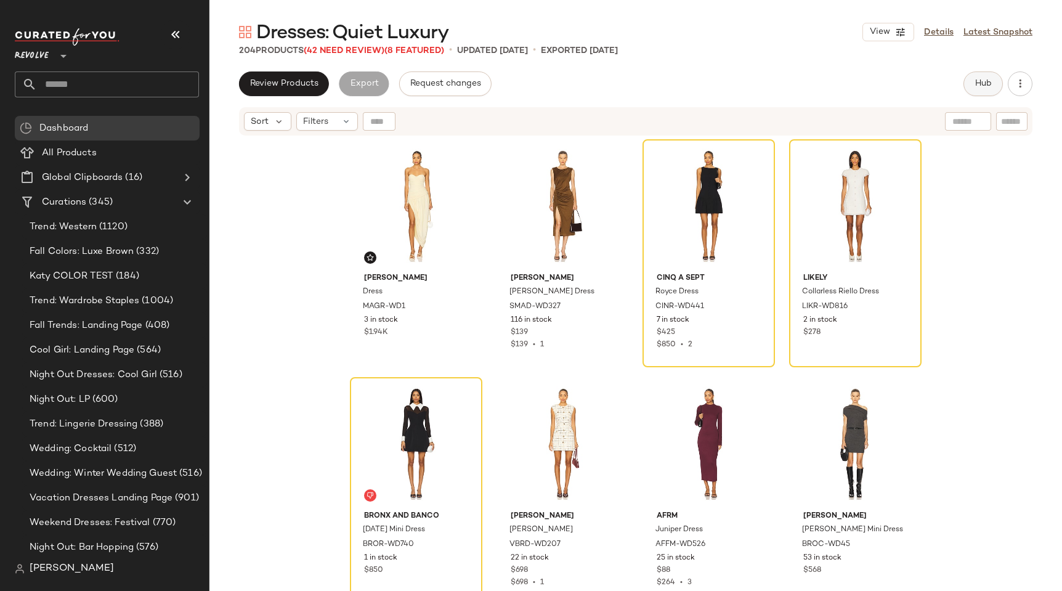
click at [979, 83] on span "Hub" at bounding box center [983, 84] width 17 height 10
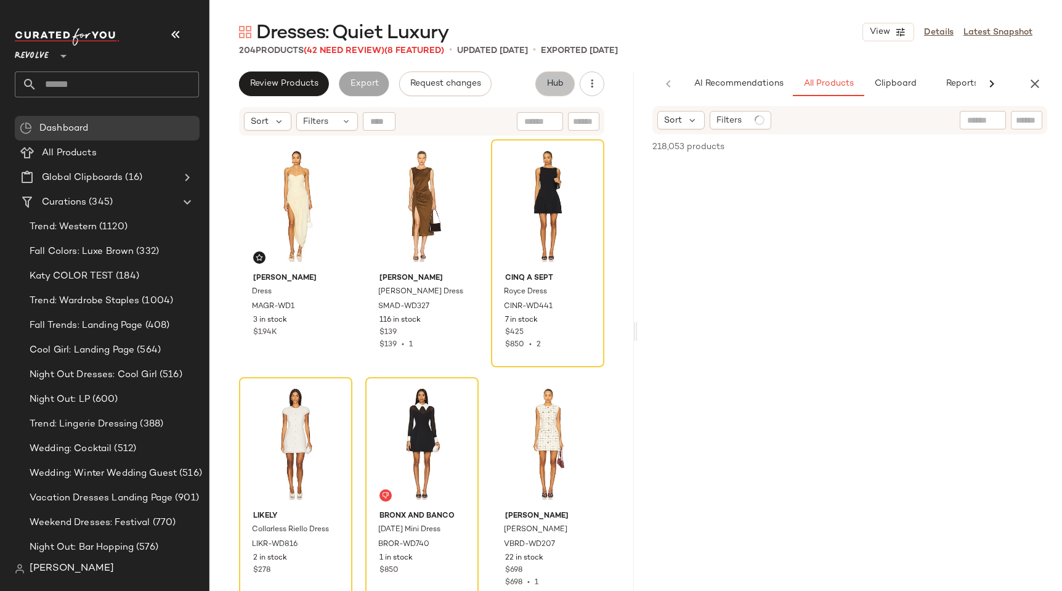
scroll to position [0, 22]
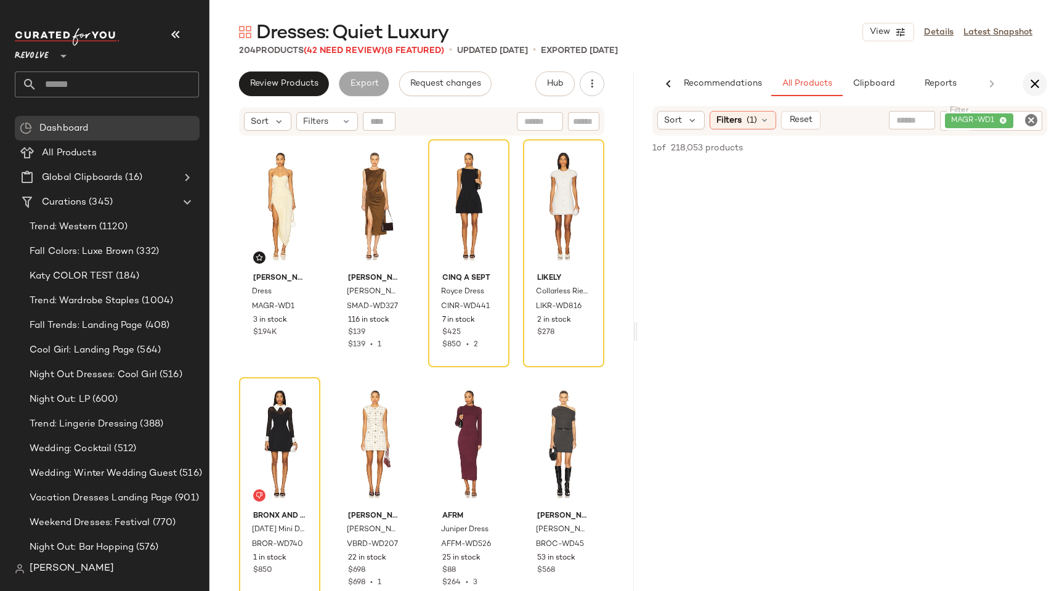
click at [1040, 80] on icon "button" at bounding box center [1035, 83] width 15 height 15
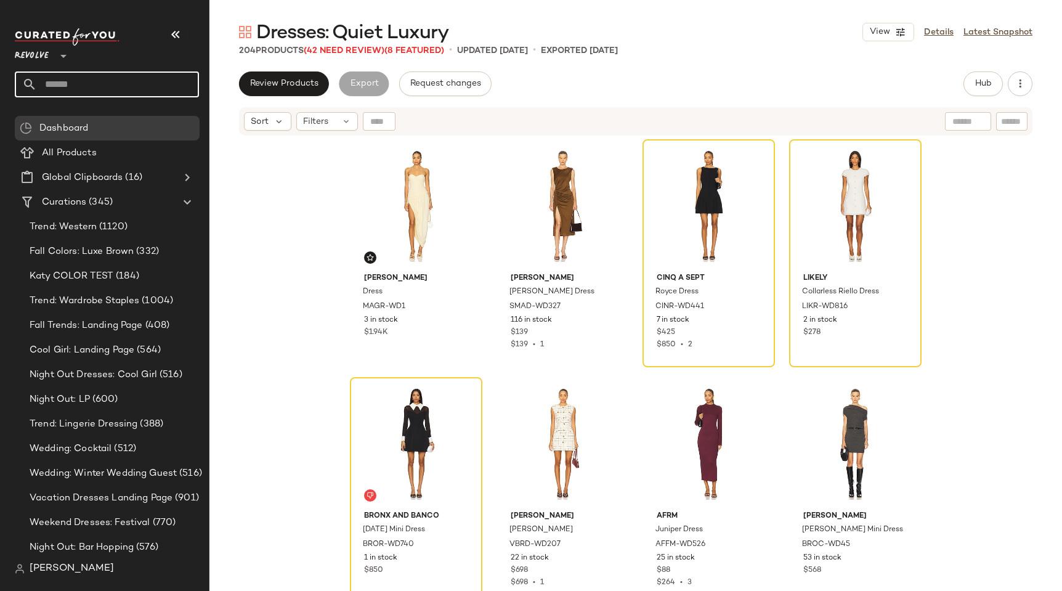
click at [125, 82] on input "text" at bounding box center [118, 84] width 162 height 26
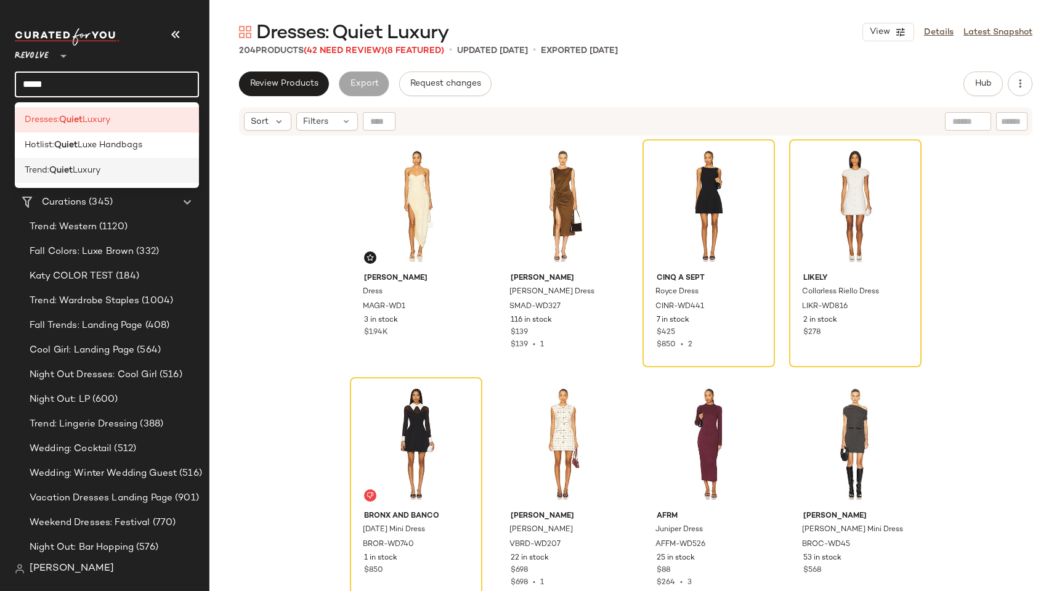
type input "*****"
click at [78, 168] on span "Luxury" at bounding box center [87, 170] width 28 height 13
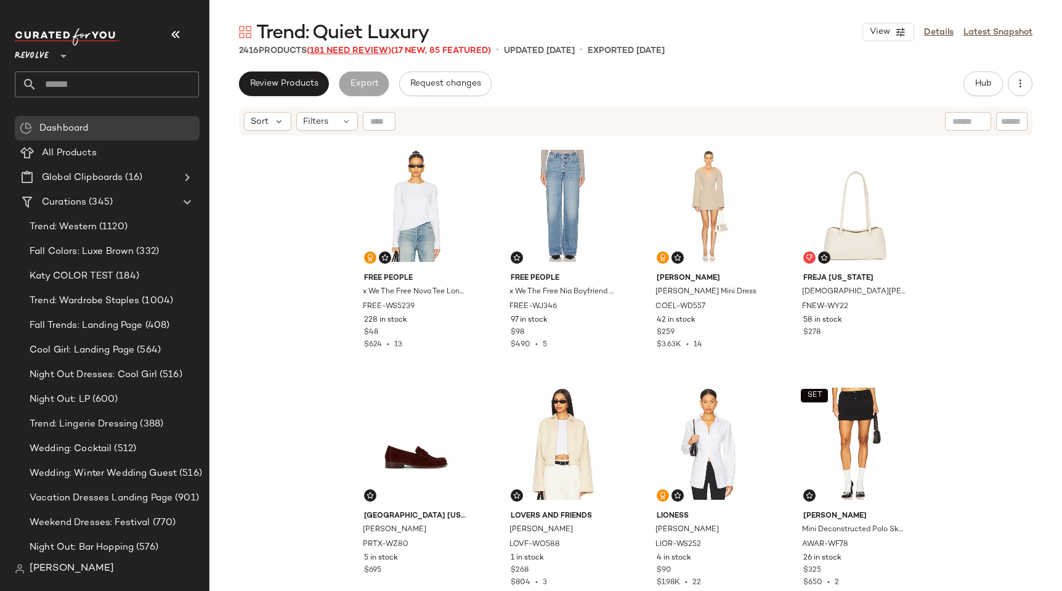
click at [335, 52] on span "(181 Need Review)" at bounding box center [349, 50] width 84 height 9
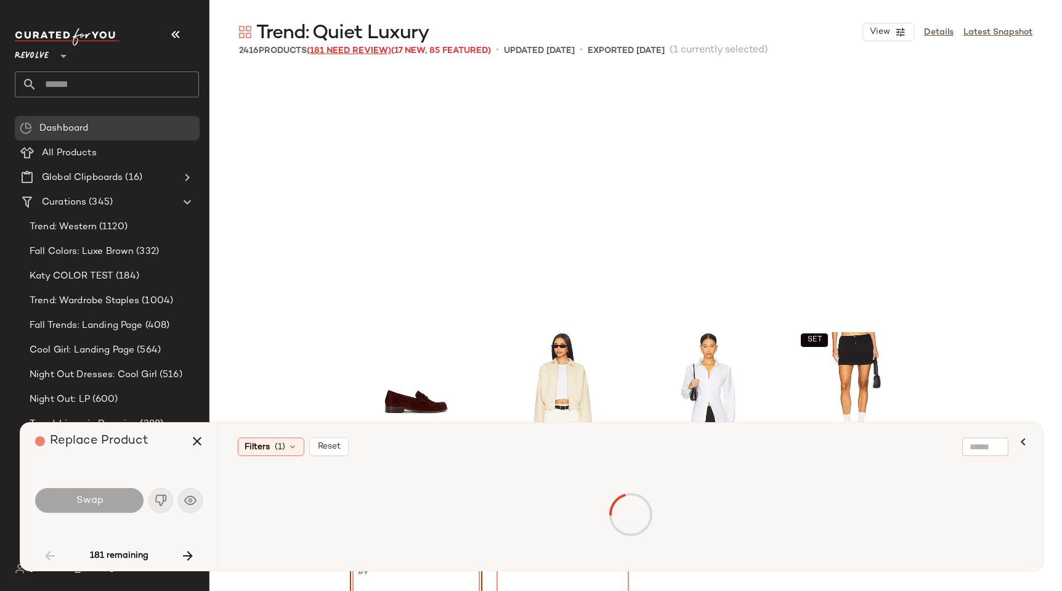
scroll to position [248, 0]
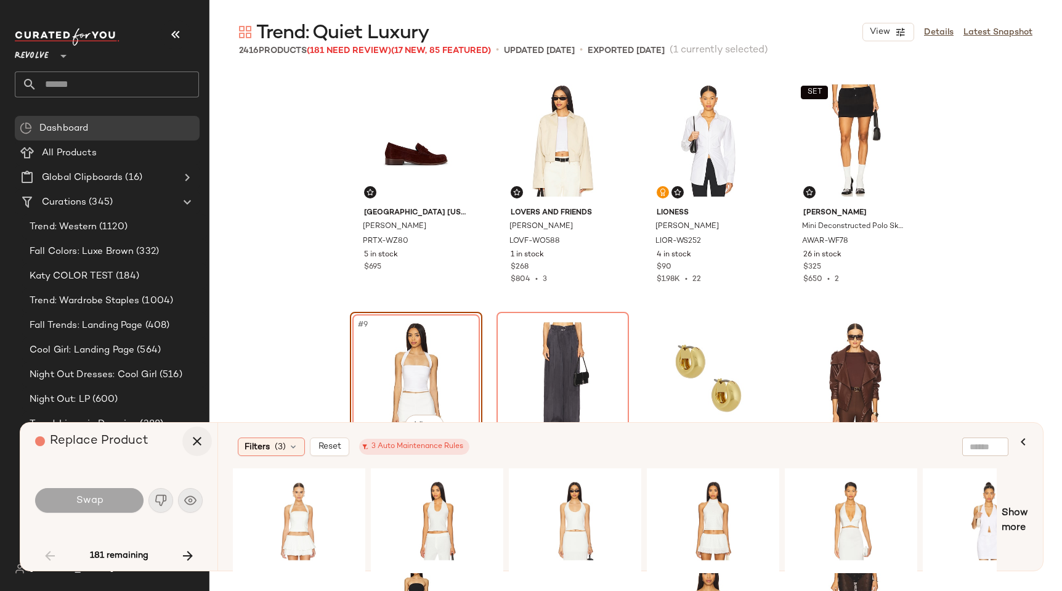
click at [203, 437] on icon "button" at bounding box center [197, 441] width 15 height 15
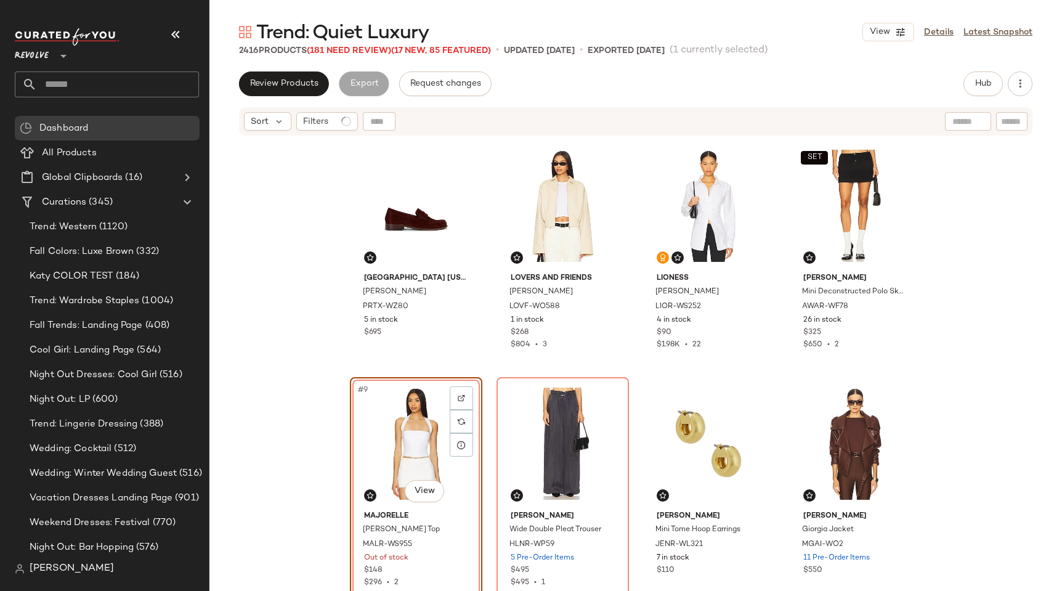
click at [84, 570] on span "[PERSON_NAME]" at bounding box center [72, 568] width 84 height 15
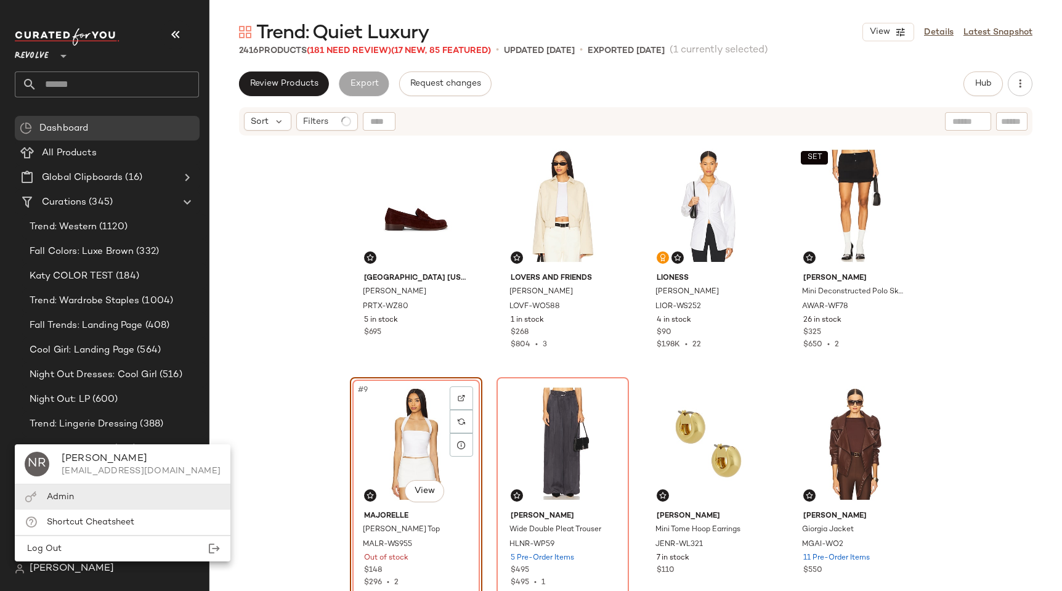
click at [85, 496] on div "Admin" at bounding box center [123, 496] width 216 height 25
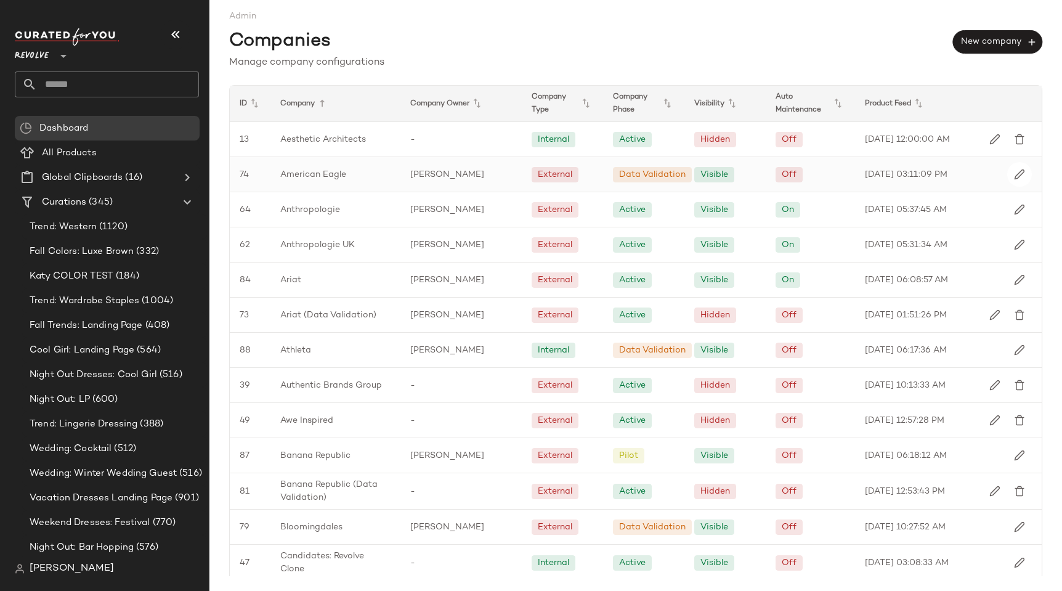
scroll to position [1347, 0]
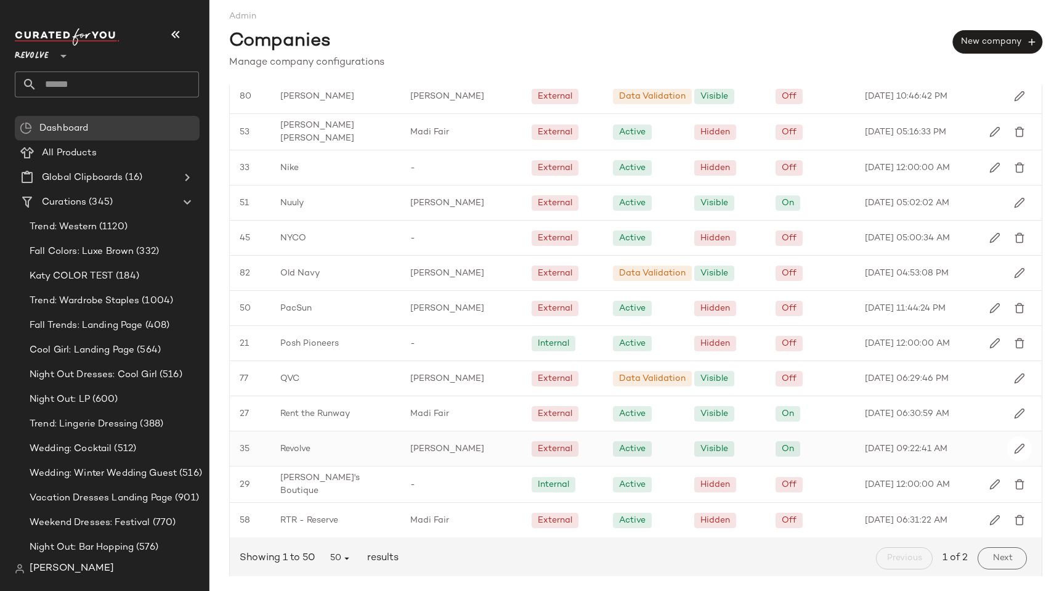
click at [439, 453] on div "[PERSON_NAME]" at bounding box center [461, 448] width 122 height 34
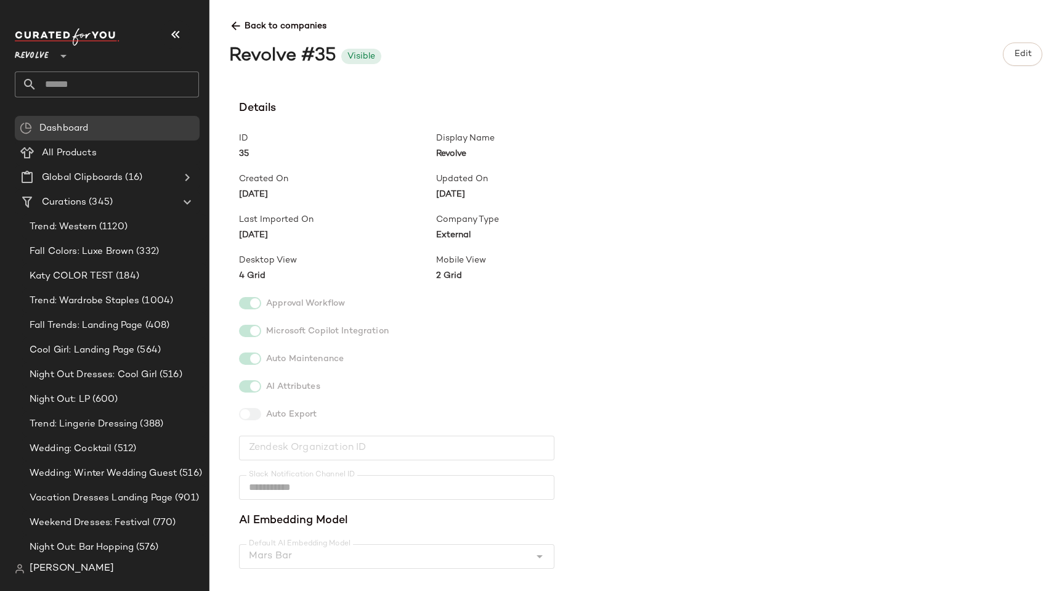
click at [998, 60] on div "Revolve #35 Visible Edit" at bounding box center [635, 54] width 813 height 33
click at [1008, 57] on button "Edit" at bounding box center [1022, 54] width 39 height 23
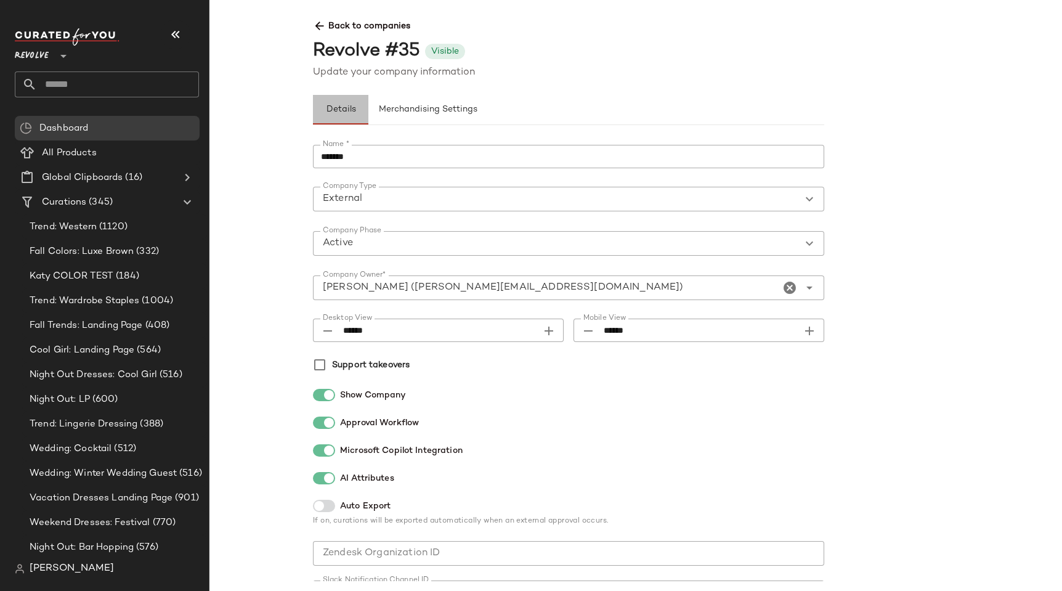
click at [359, 116] on button "Details" at bounding box center [340, 110] width 55 height 30
click at [398, 105] on span "Merchandising Settings" at bounding box center [427, 110] width 99 height 10
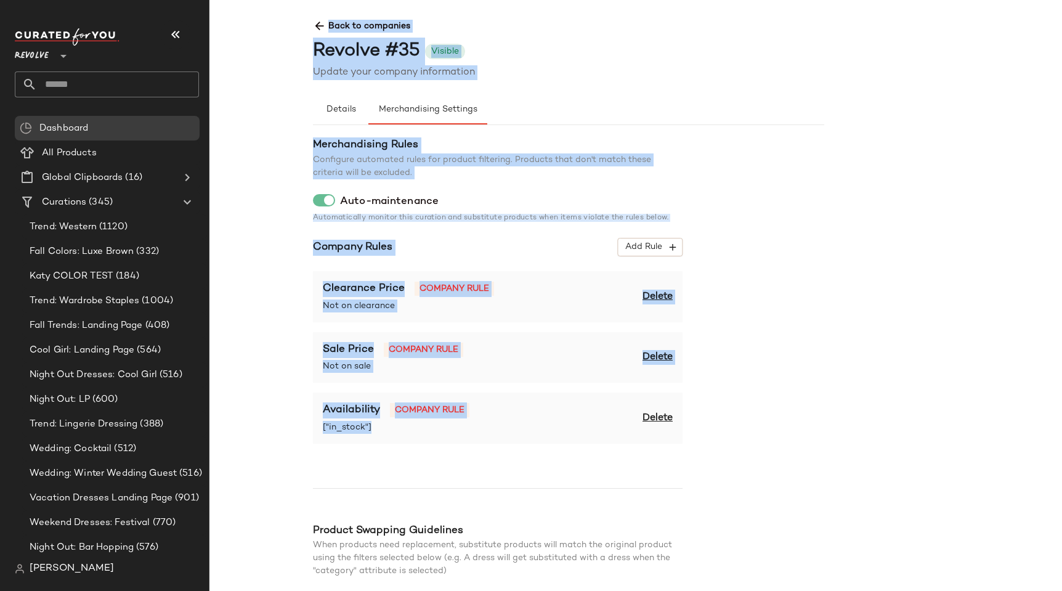
drag, startPoint x: 266, startPoint y: 256, endPoint x: 510, endPoint y: 457, distance: 316.4
click at [510, 457] on main "Back to companies Revolve #35 Visible Update your company information Details M…" at bounding box center [531, 295] width 1062 height 591
click at [510, 457] on div "Merchandising Rules Configure automated rules for product filtering. Products t…" at bounding box center [498, 383] width 370 height 493
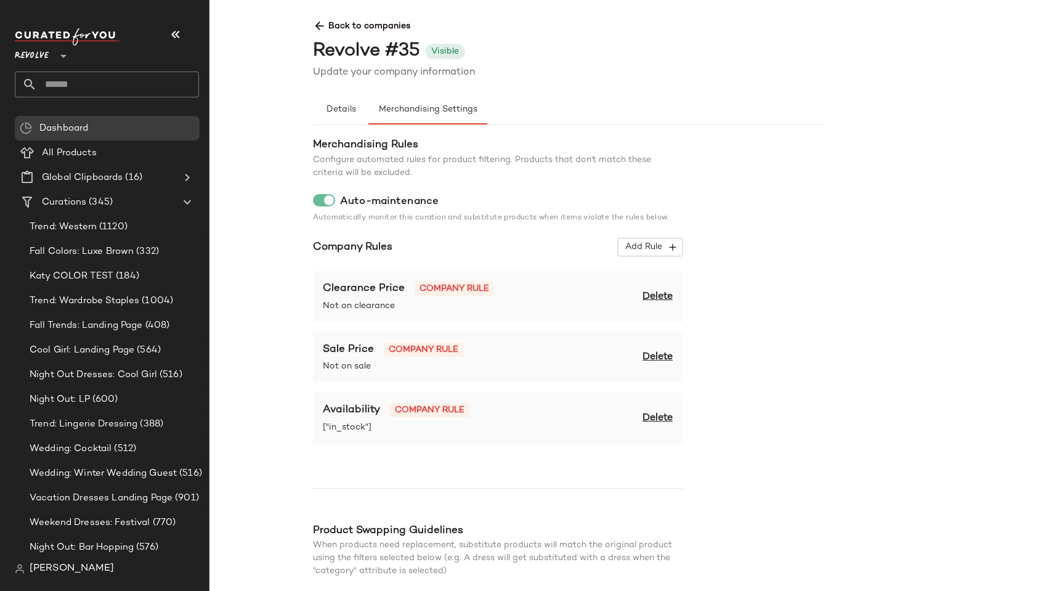
click at [667, 415] on span "Delete" at bounding box center [658, 418] width 30 height 15
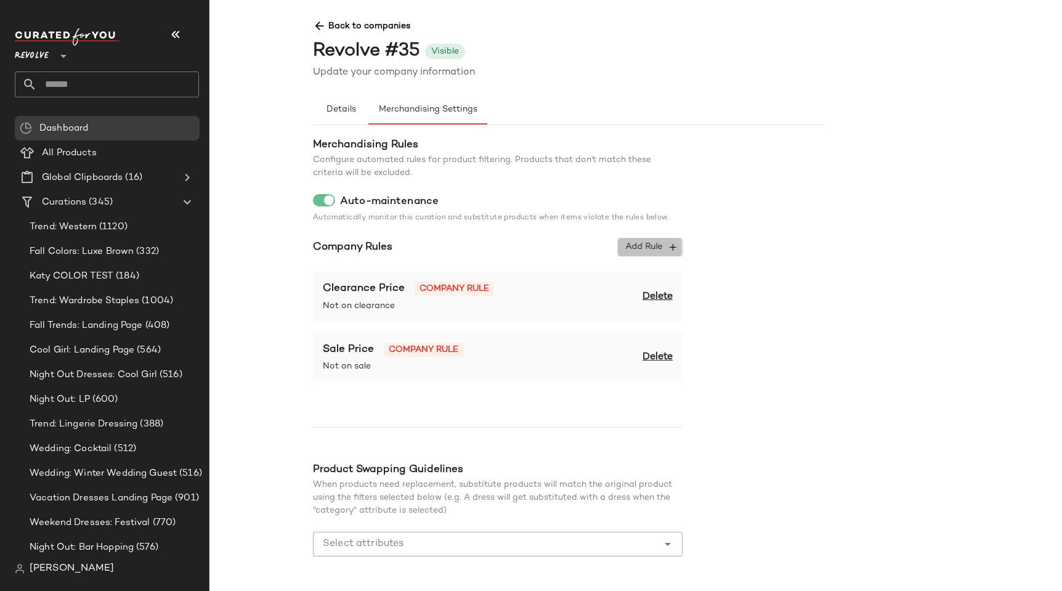
click at [660, 249] on span "Add Rule" at bounding box center [650, 246] width 51 height 11
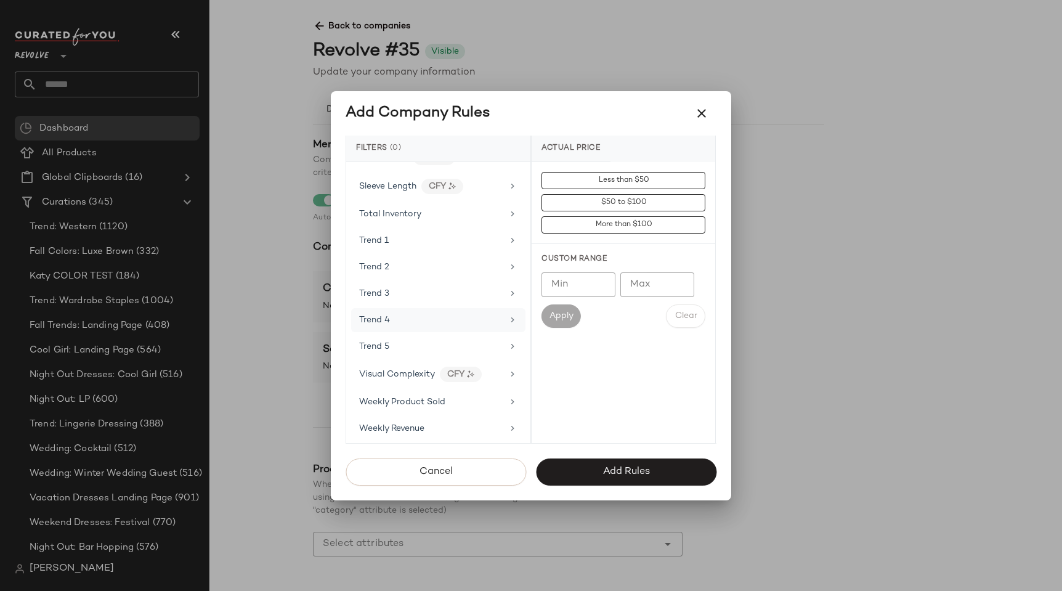
scroll to position [1289, 0]
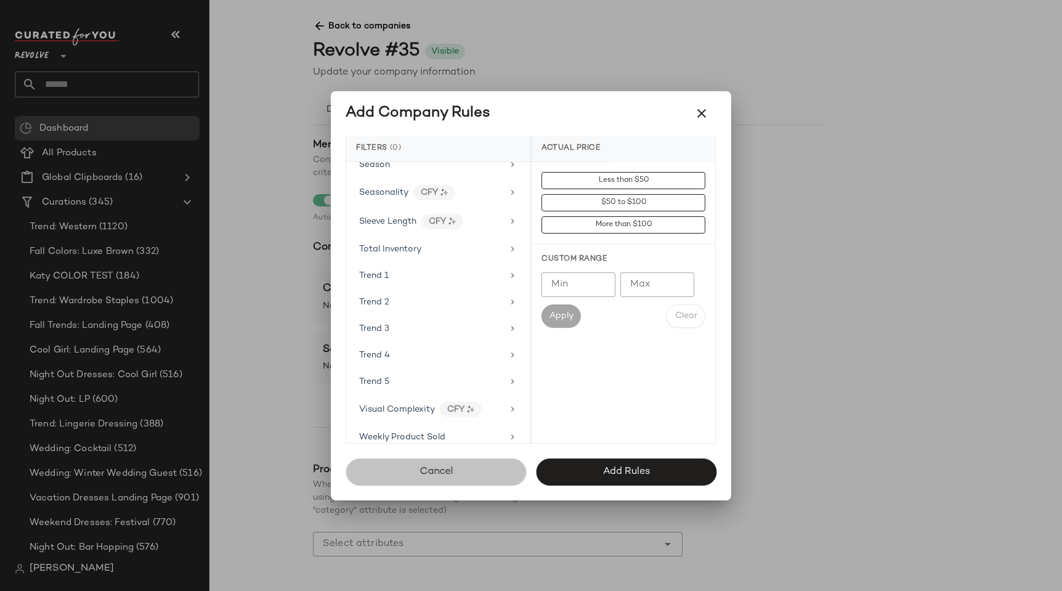
click at [416, 476] on button "Cancel" at bounding box center [436, 471] width 181 height 27
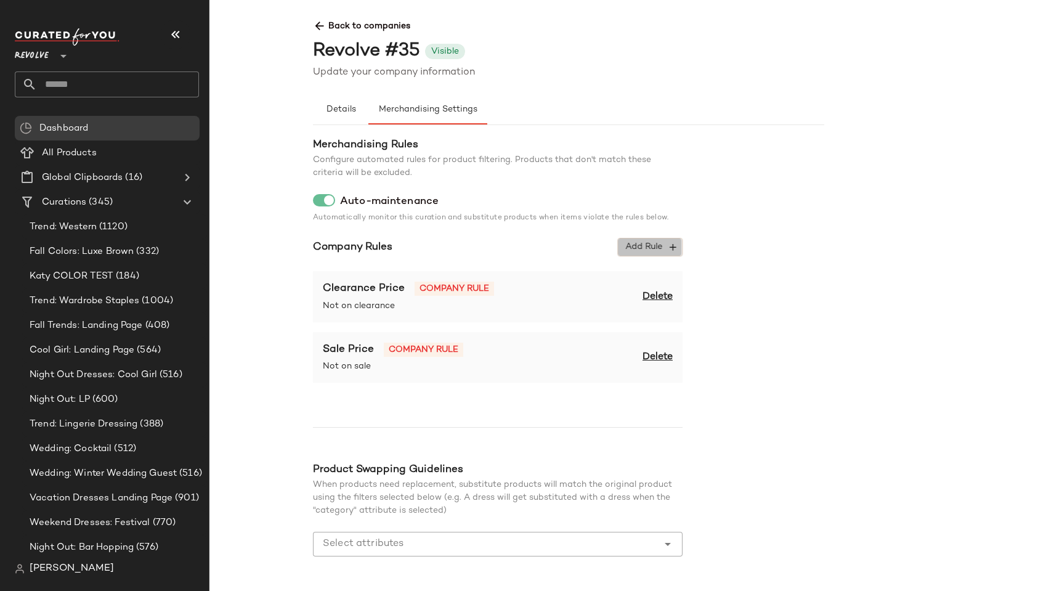
click at [625, 244] on span "Add Rule" at bounding box center [650, 246] width 51 height 11
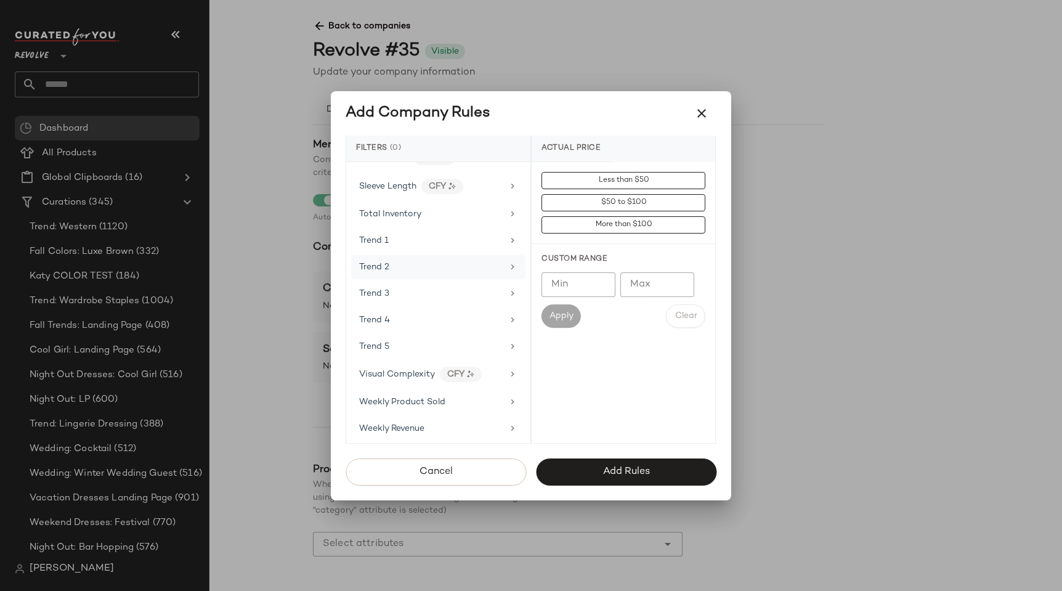
scroll to position [1301, 0]
click at [402, 237] on span "Total Inventory" at bounding box center [390, 237] width 62 height 9
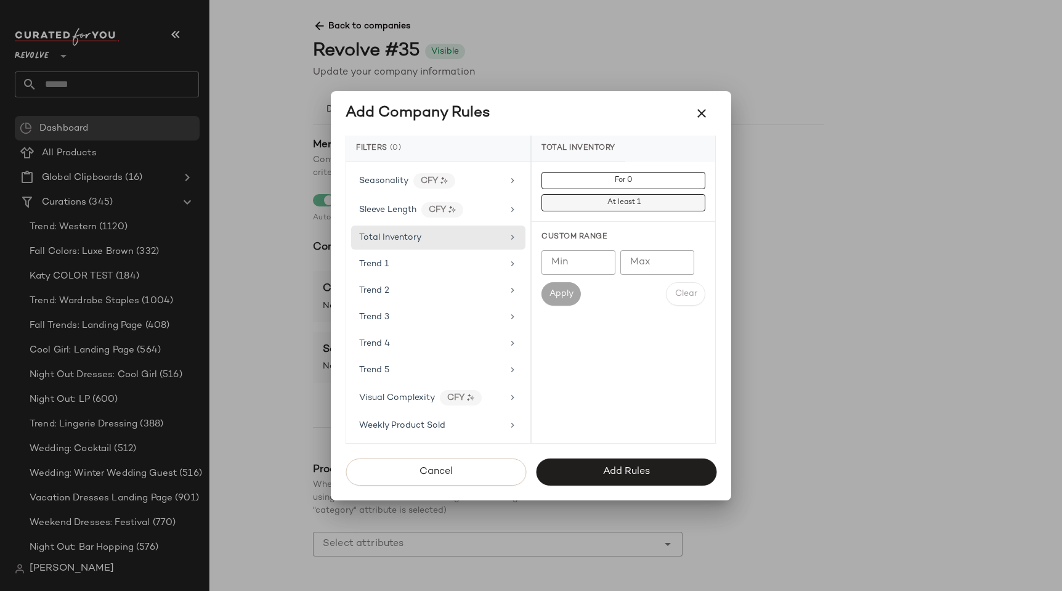
click at [623, 202] on span "At least 1" at bounding box center [623, 202] width 34 height 9
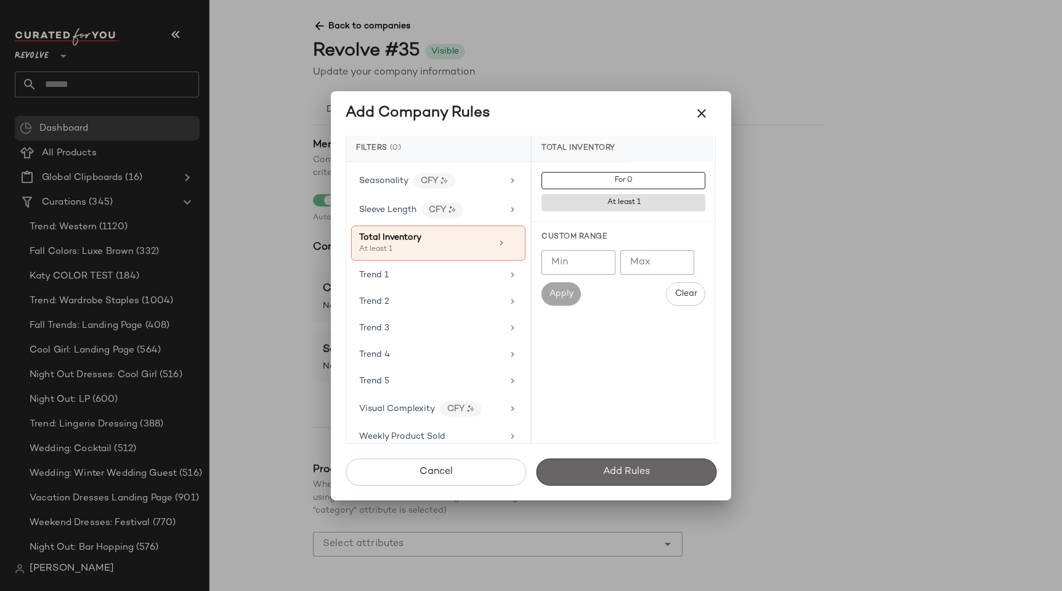
click at [614, 464] on button "Add Rules" at bounding box center [626, 471] width 181 height 27
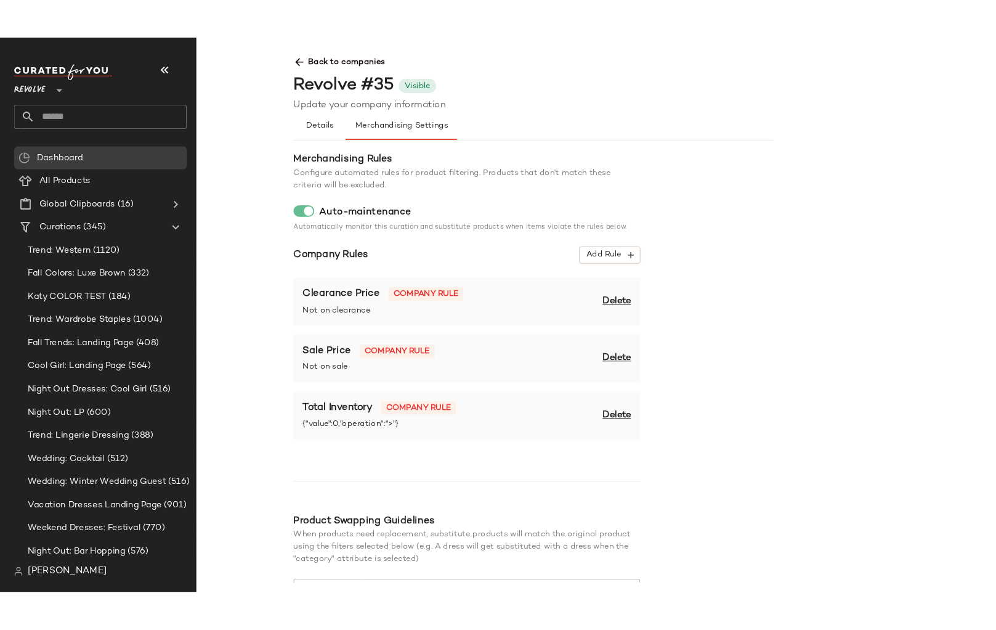
scroll to position [102, 0]
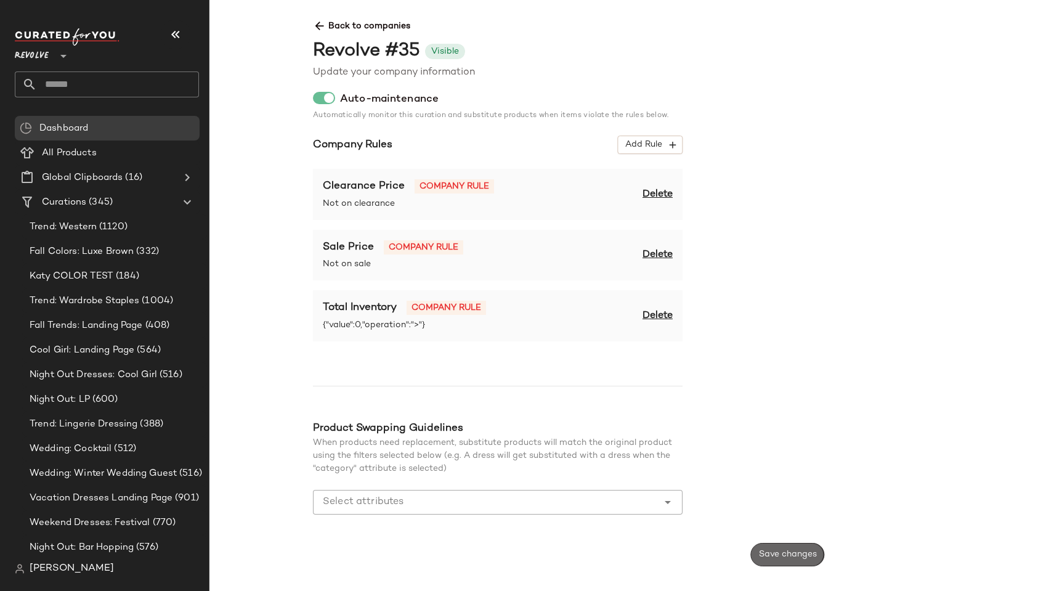
click at [775, 548] on button "Save changes" at bounding box center [787, 554] width 73 height 23
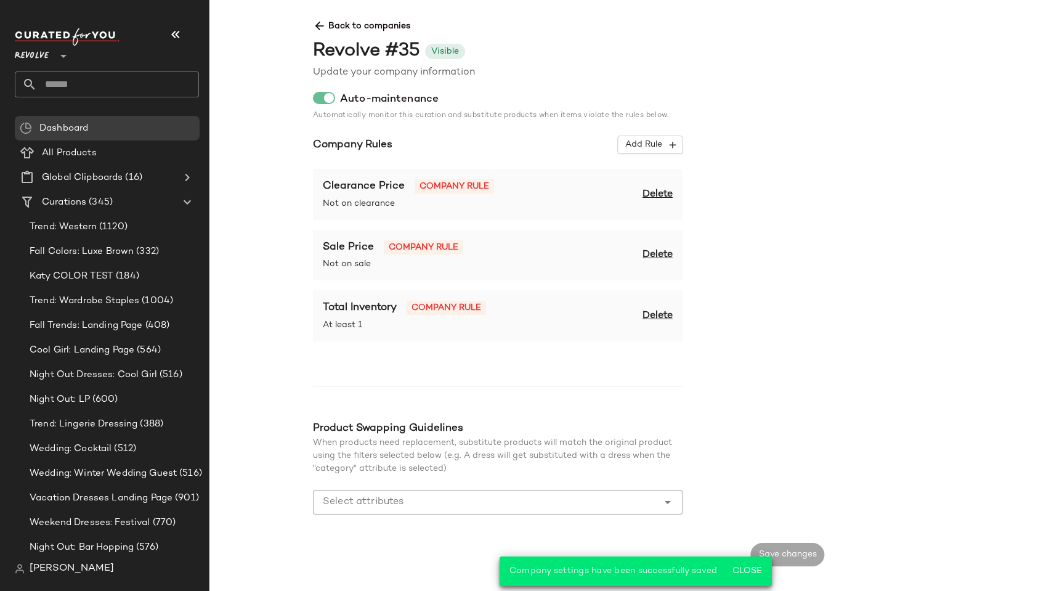
click at [596, 55] on div "Revolve #35 Visible" at bounding box center [824, 52] width 1023 height 28
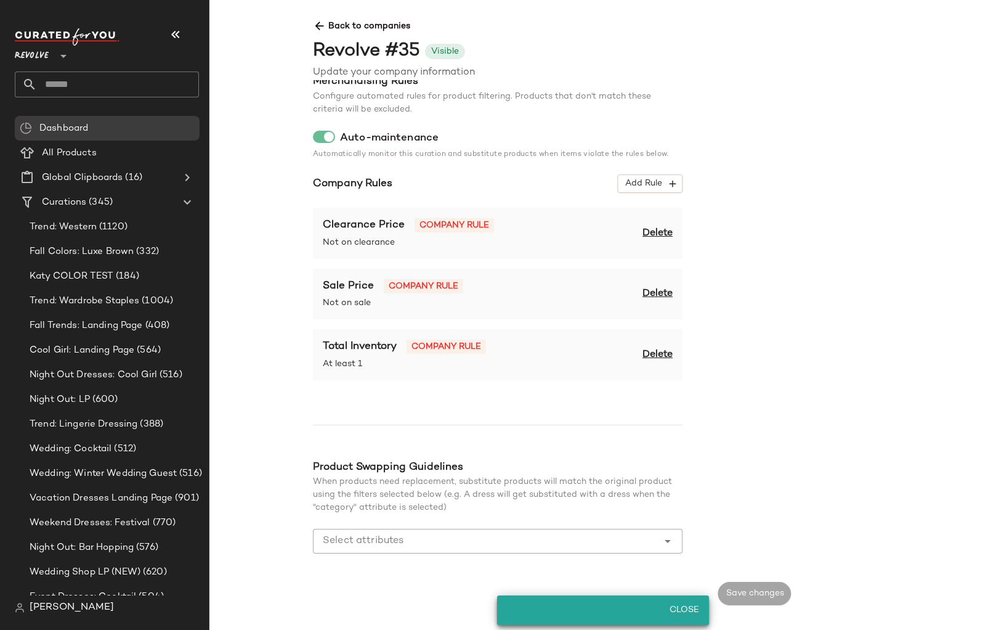
scroll to position [63, 0]
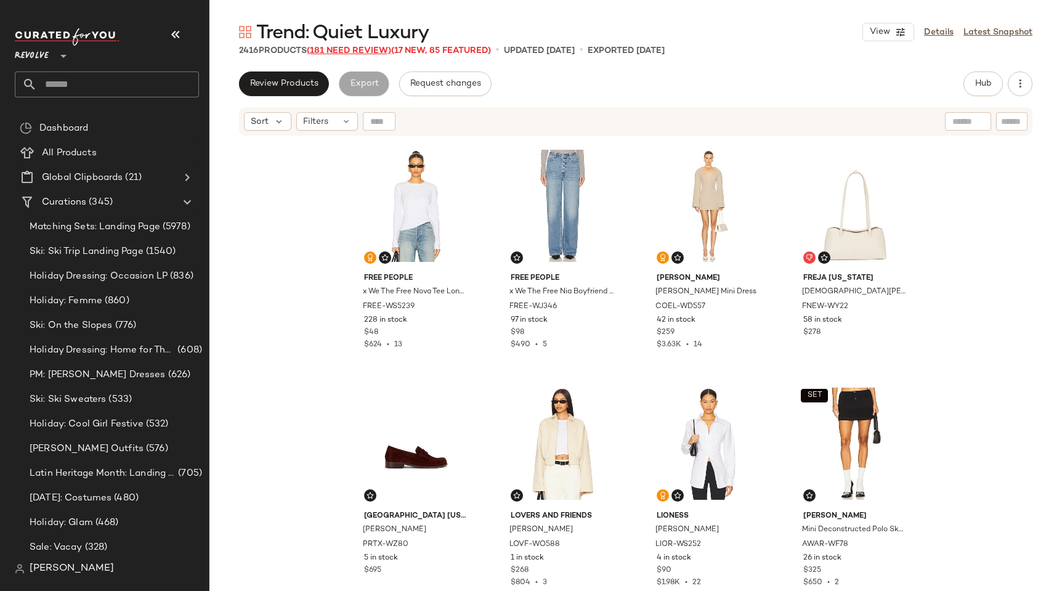
click at [351, 49] on span "(181 Need Review)" at bounding box center [349, 50] width 84 height 9
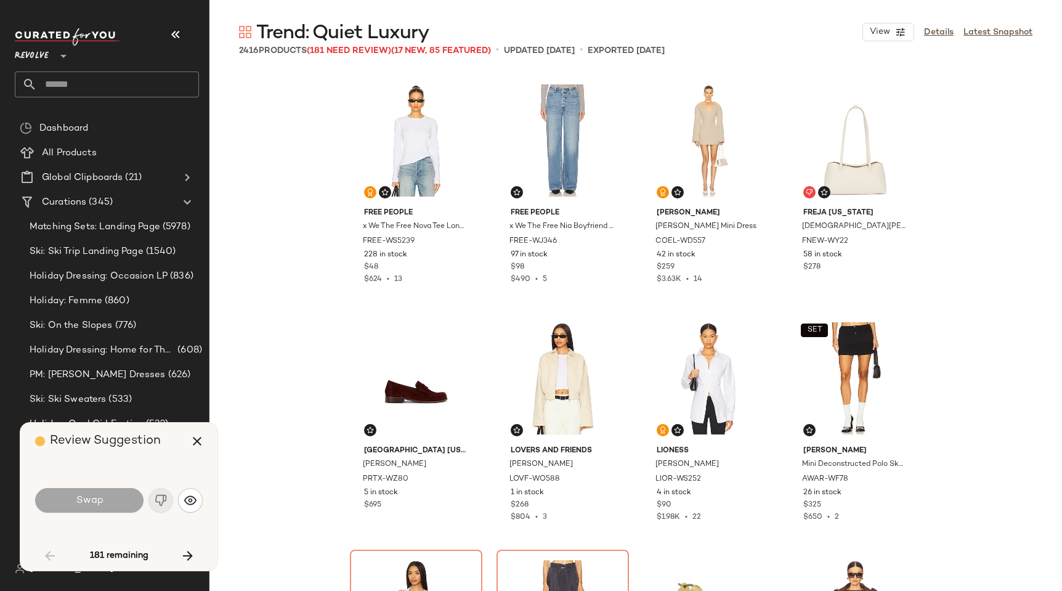
scroll to position [248, 0]
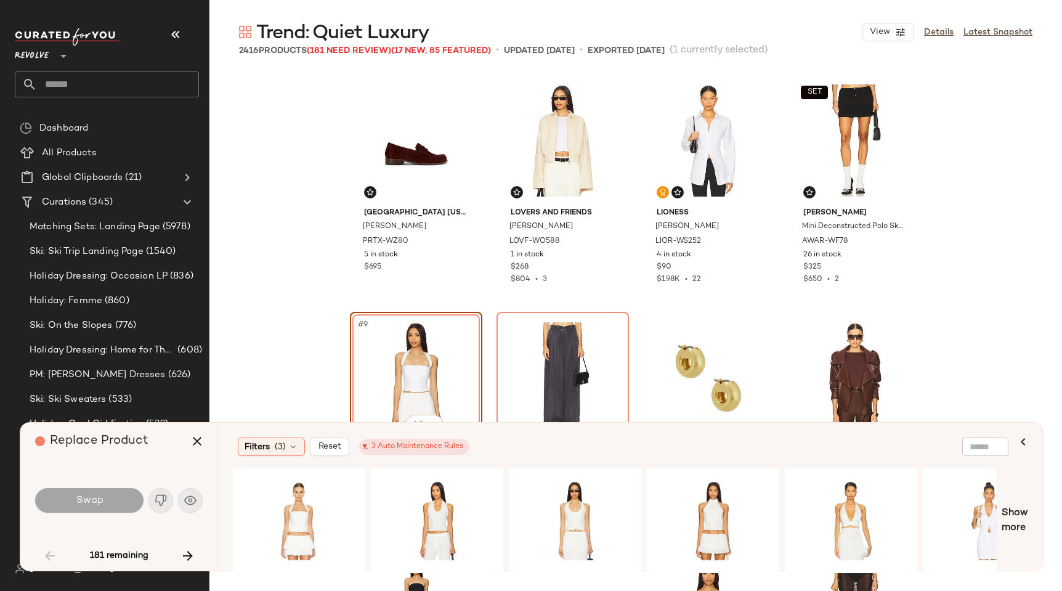
click at [189, 497] on div "Swap" at bounding box center [119, 500] width 168 height 30
click at [193, 500] on div "Swap" at bounding box center [119, 500] width 168 height 30
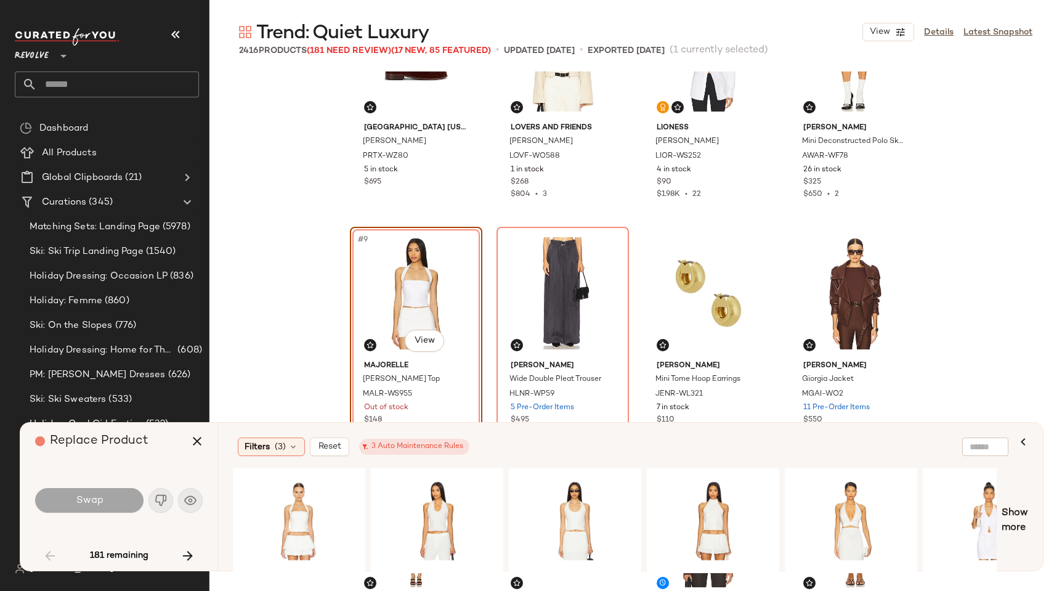
scroll to position [396, 0]
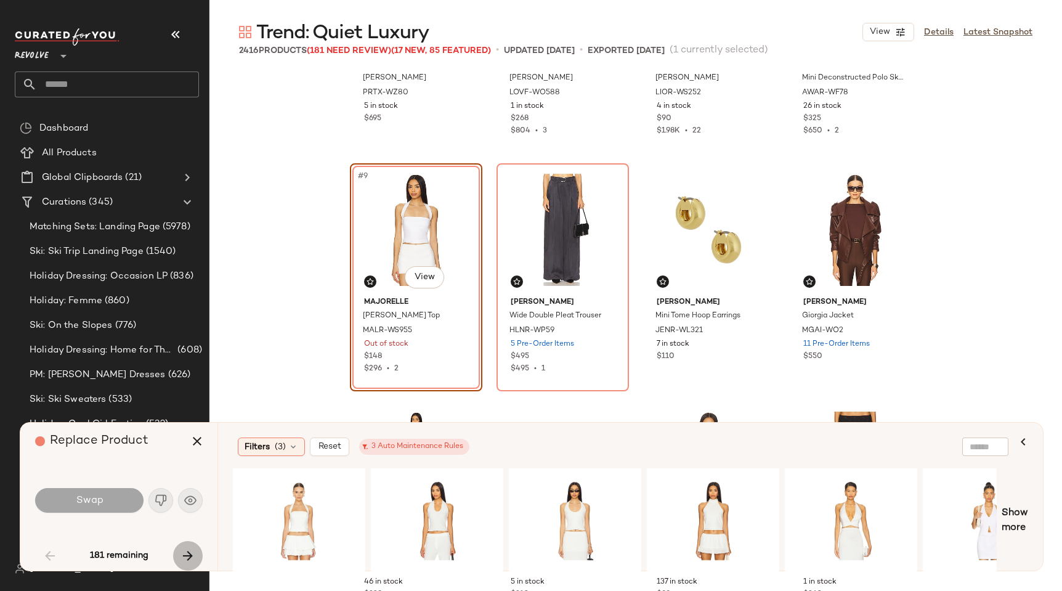
click at [192, 551] on icon "button" at bounding box center [188, 555] width 15 height 15
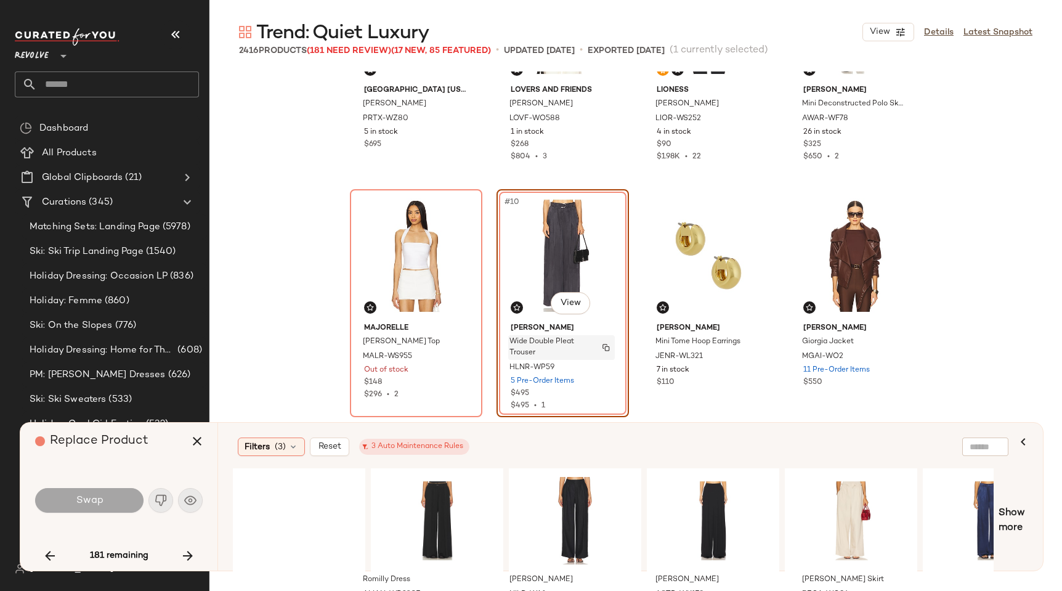
scroll to position [386, 0]
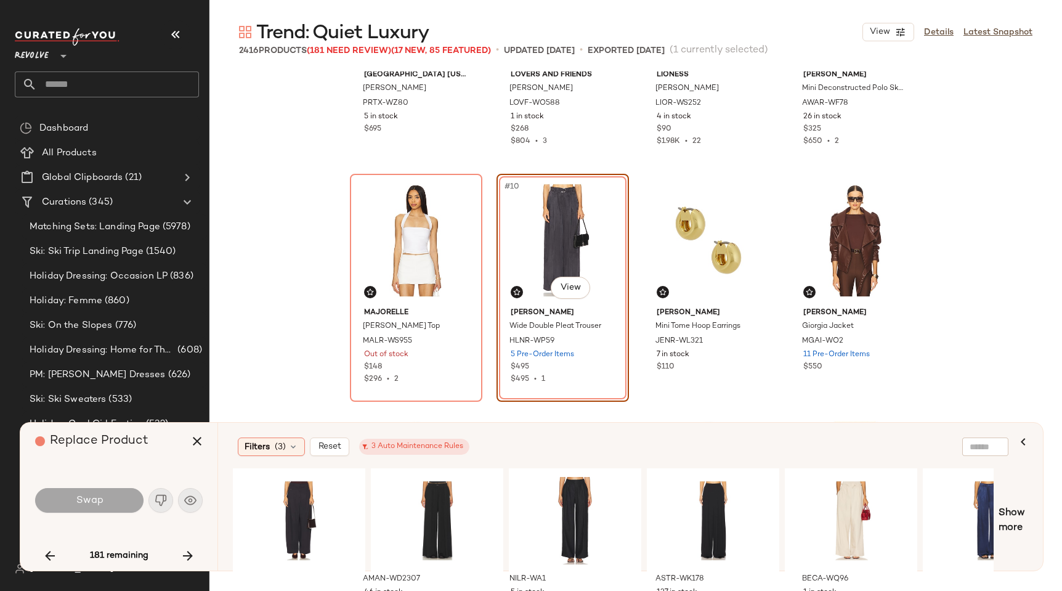
click at [556, 378] on div "#10 View Helmut Lang Wide Double Pleat Trouser HLNR-WP59 5 Pre-Order Items $495…" at bounding box center [563, 288] width 132 height 228
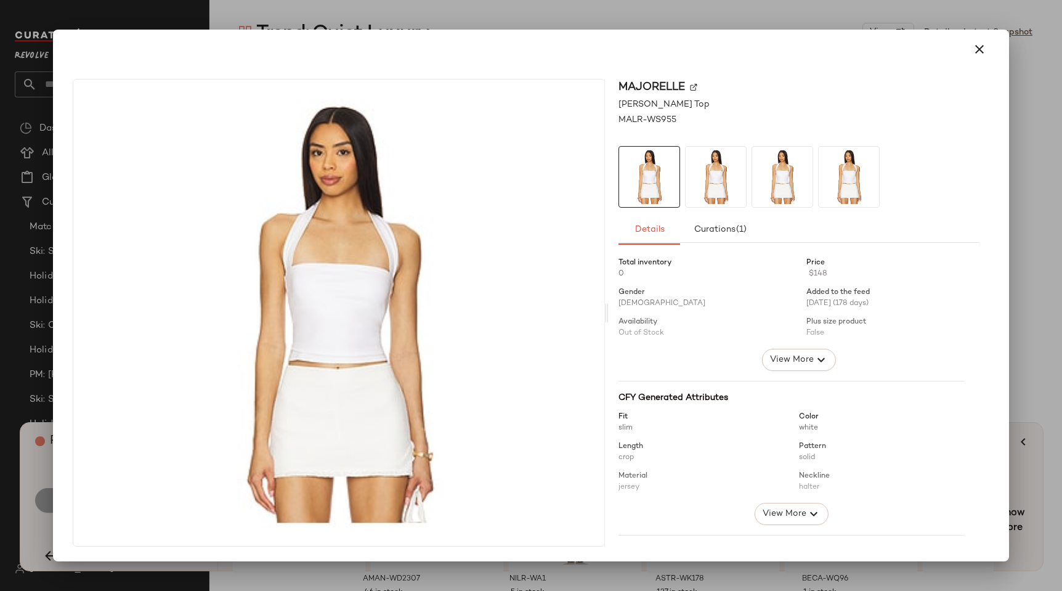
drag, startPoint x: 627, startPoint y: 264, endPoint x: 651, endPoint y: 144, distance: 123.0
click at [692, 305] on div at bounding box center [799, 298] width 360 height 101
click at [635, 25] on div at bounding box center [531, 295] width 1062 height 591
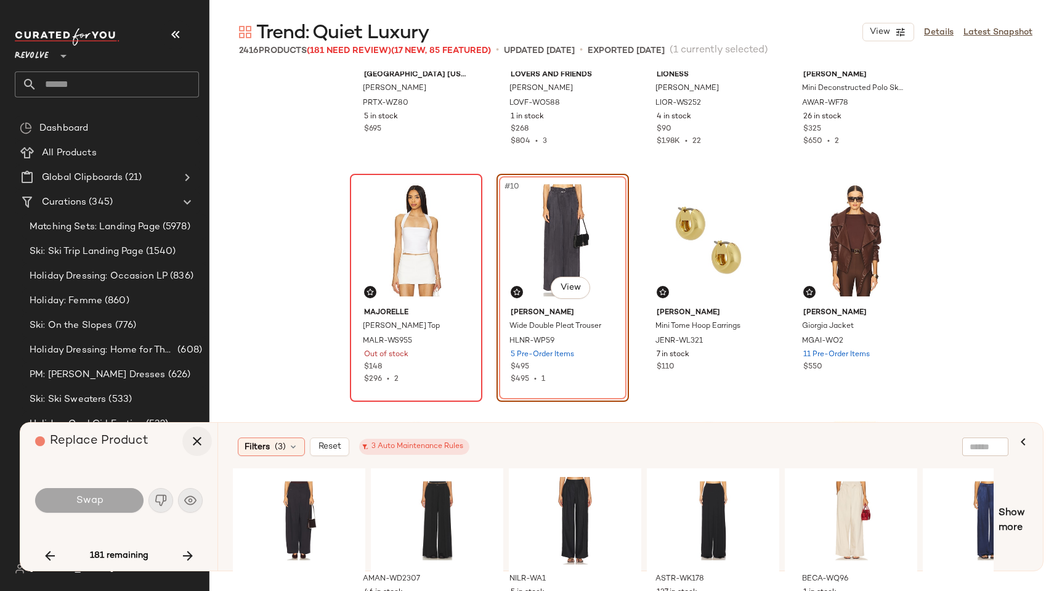
click at [197, 439] on icon "button" at bounding box center [197, 441] width 15 height 15
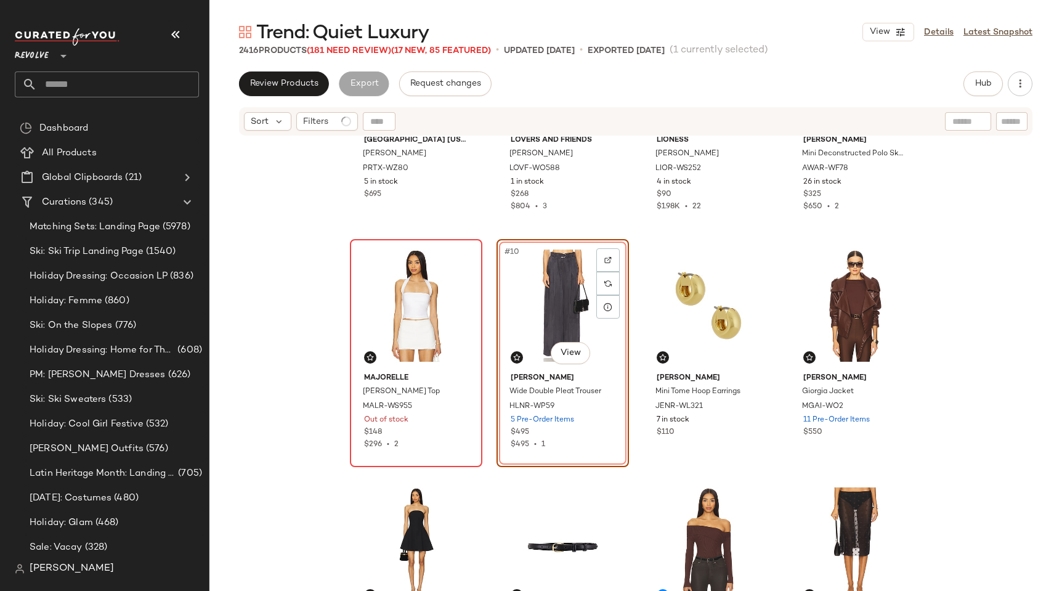
click at [71, 570] on span "[PERSON_NAME]" at bounding box center [72, 568] width 84 height 15
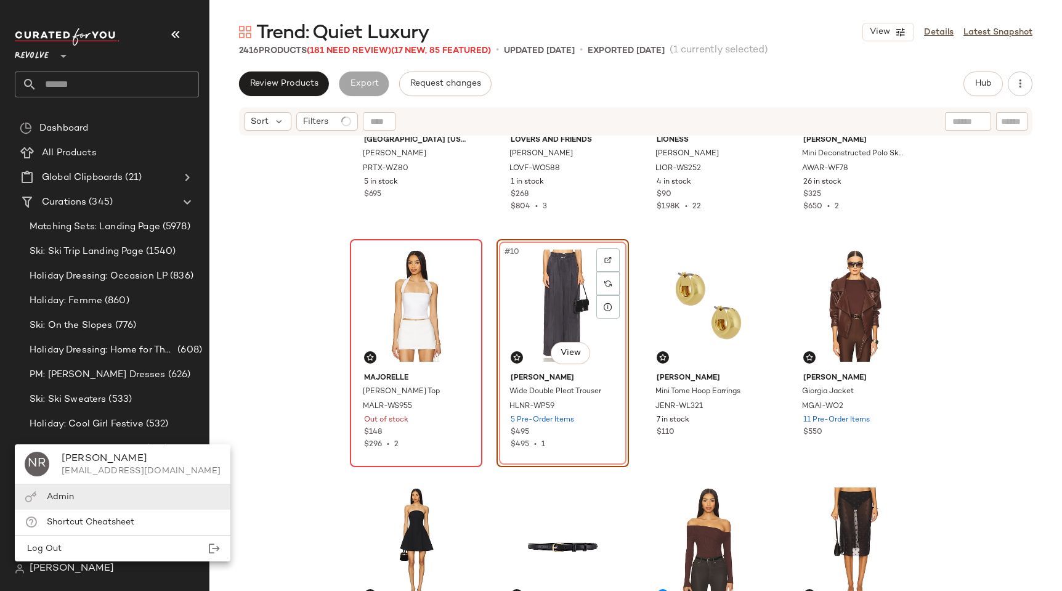
click at [94, 491] on div "Admin" at bounding box center [123, 496] width 216 height 25
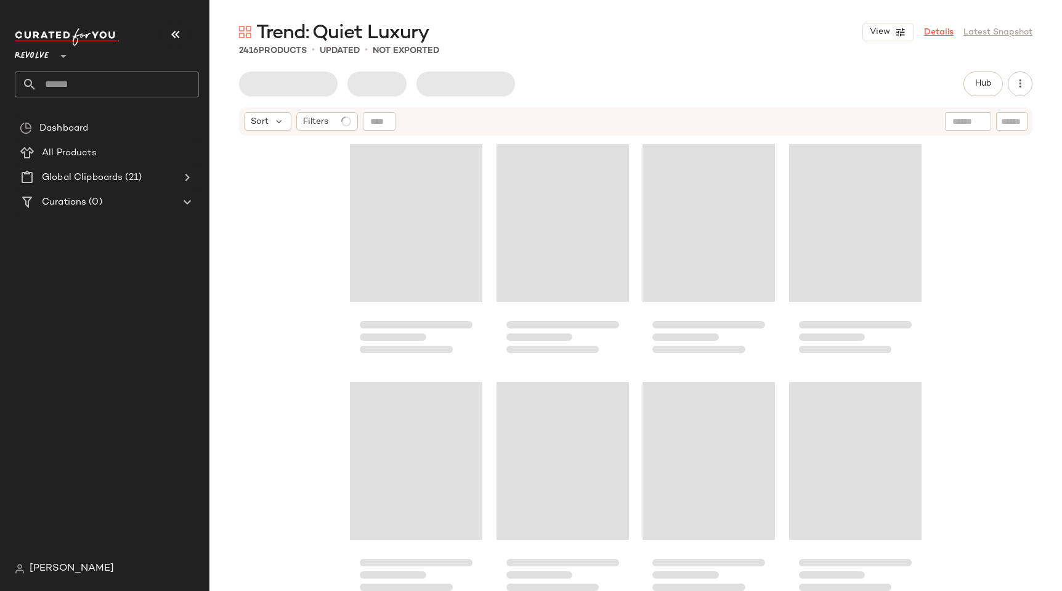
click at [937, 34] on link "Details" at bounding box center [939, 32] width 30 height 13
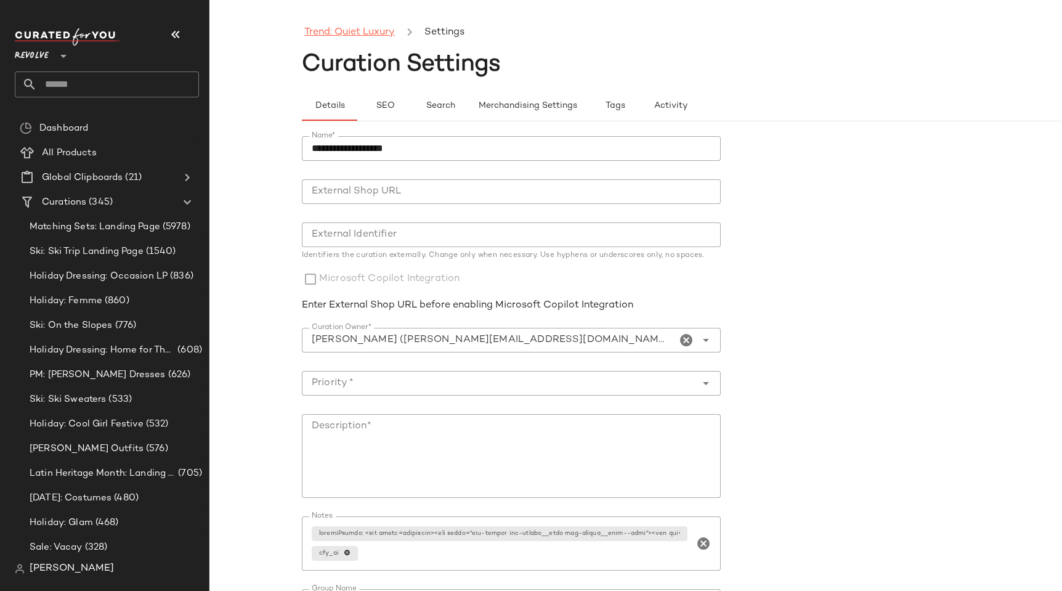
click at [353, 33] on link "Trend: Quiet Luxury" at bounding box center [349, 33] width 91 height 16
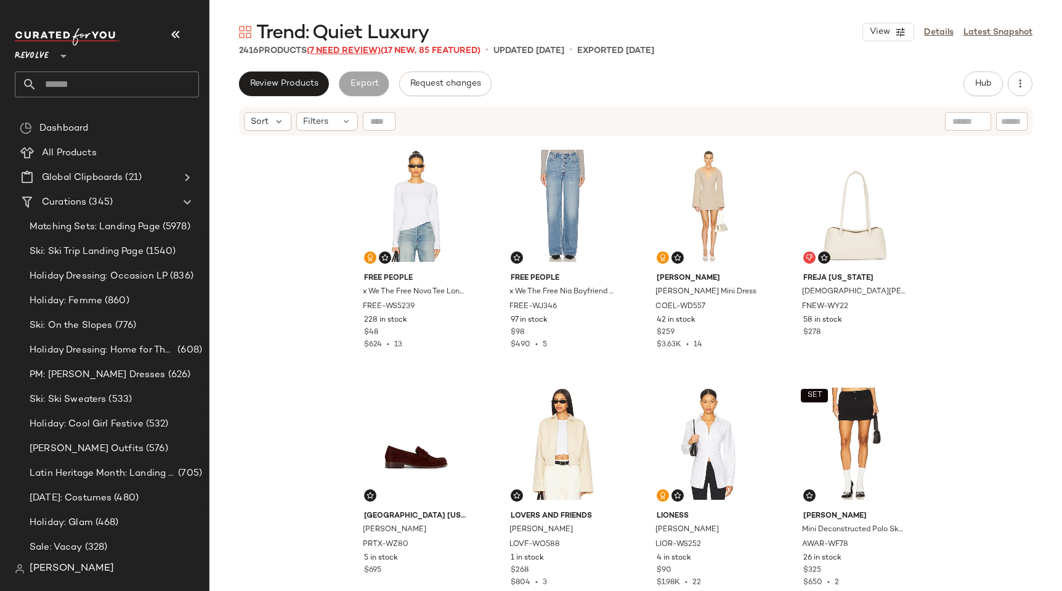
click at [359, 49] on span "(7 Need Review)" at bounding box center [344, 50] width 74 height 9
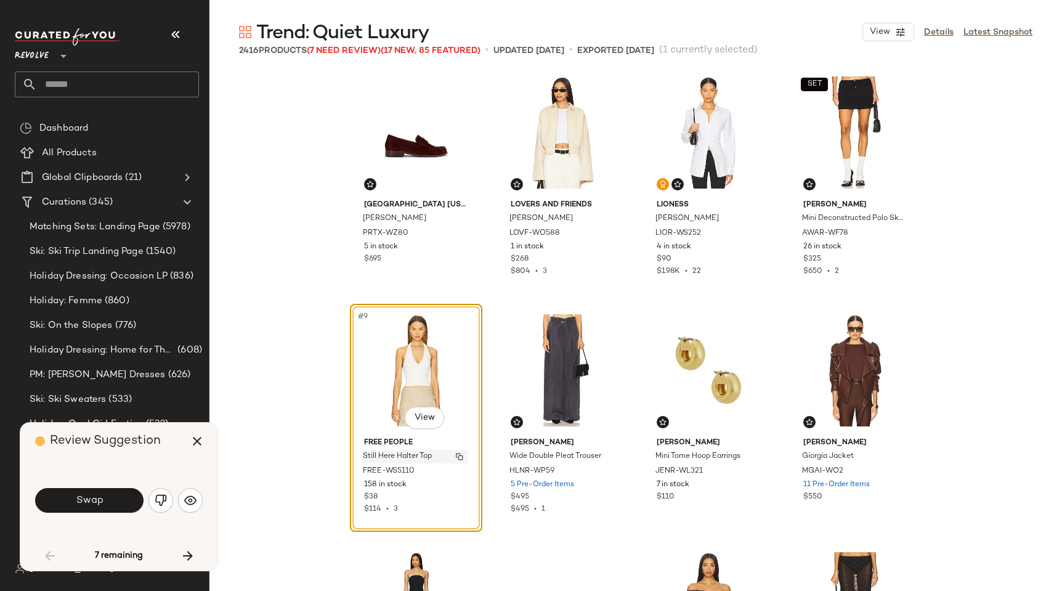
scroll to position [264, 0]
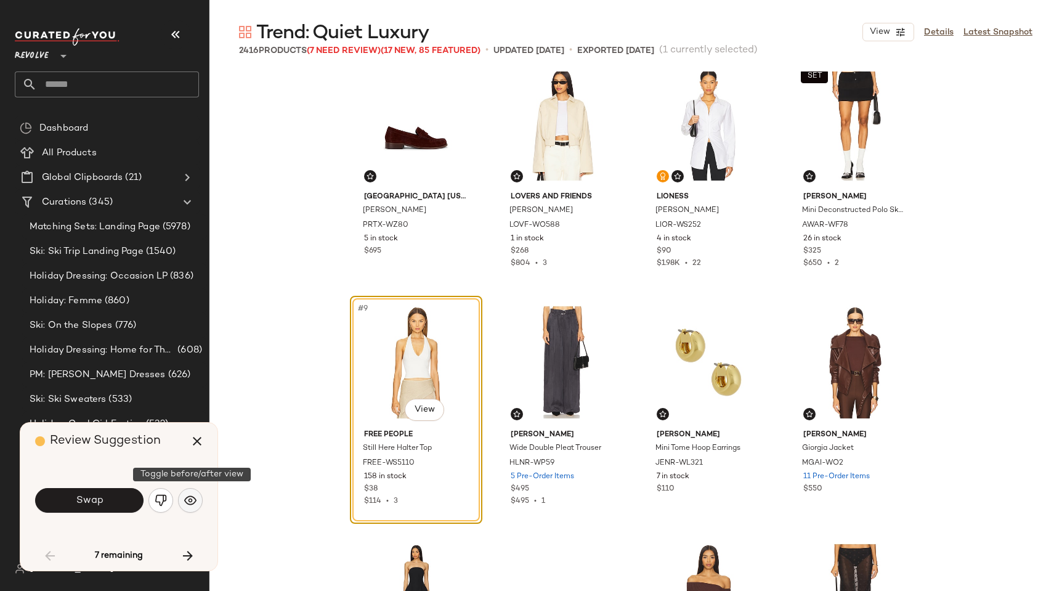
click at [195, 505] on img "button" at bounding box center [190, 500] width 12 height 12
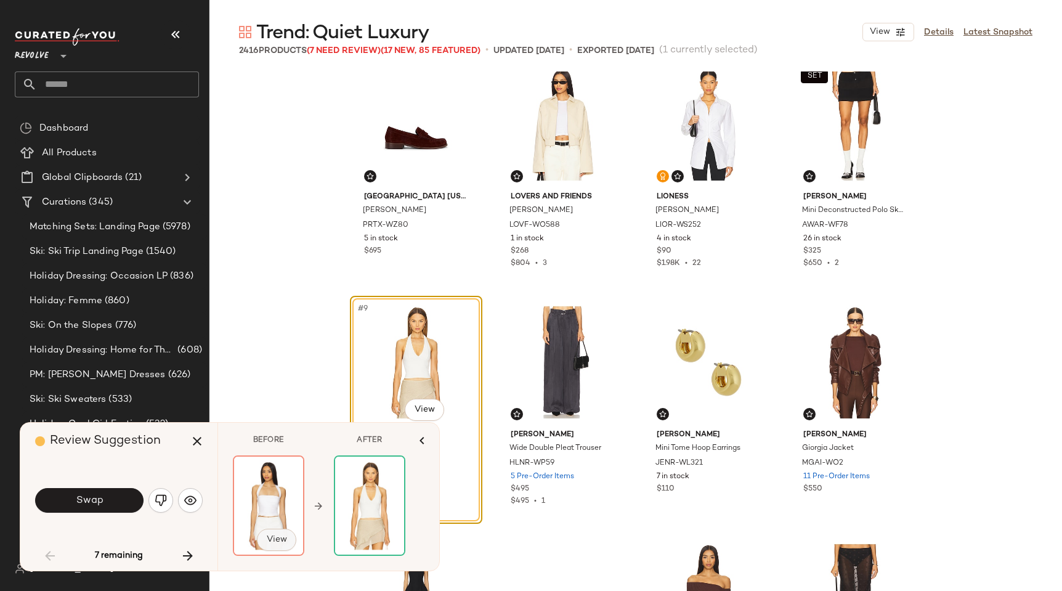
click at [265, 545] on button "View" at bounding box center [276, 540] width 39 height 22
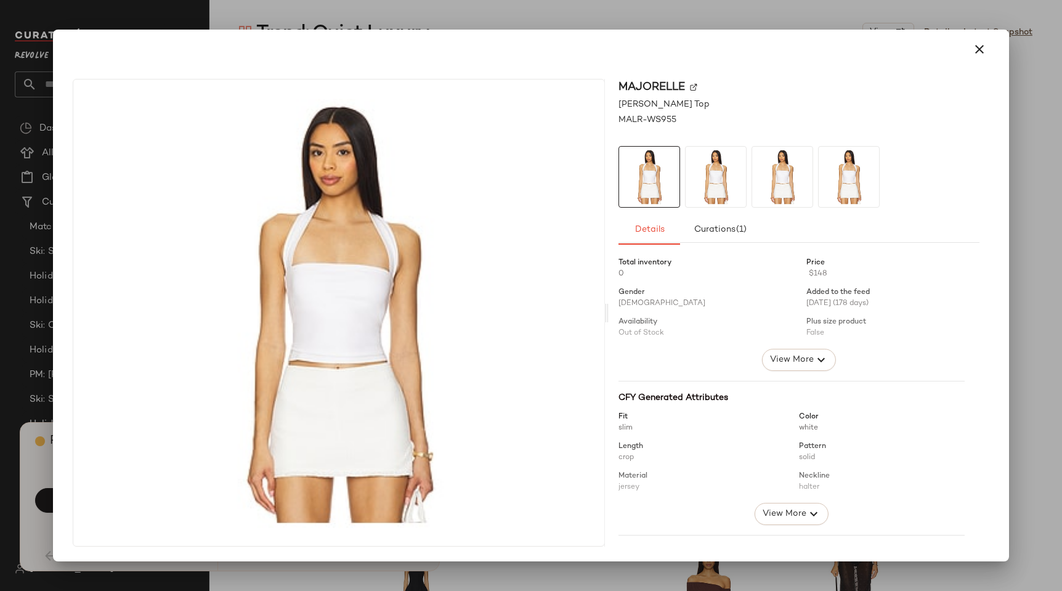
click at [806, 11] on div at bounding box center [531, 295] width 1062 height 591
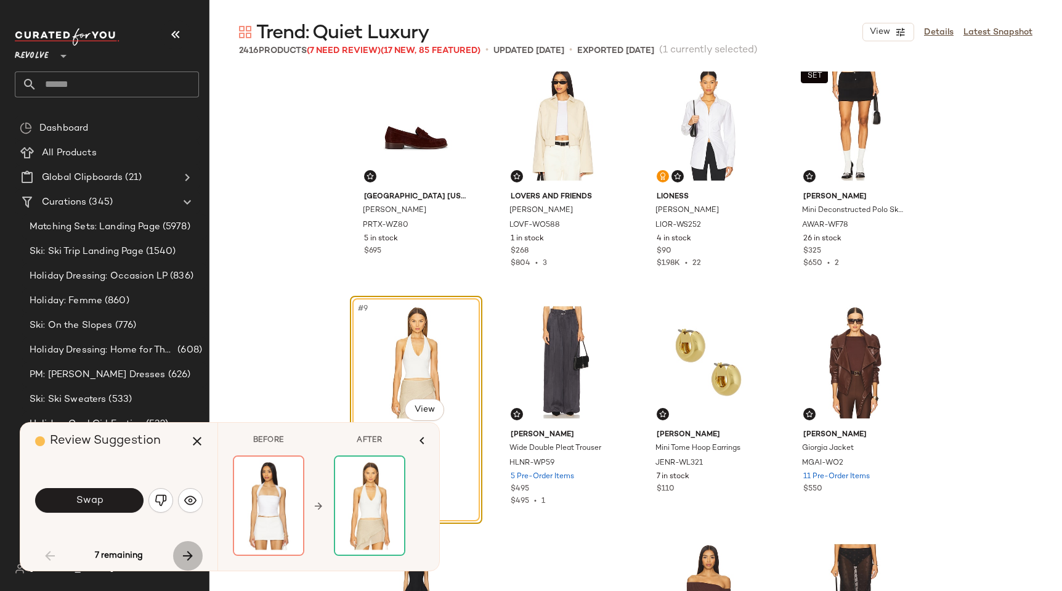
click at [185, 554] on icon "button" at bounding box center [188, 555] width 15 height 15
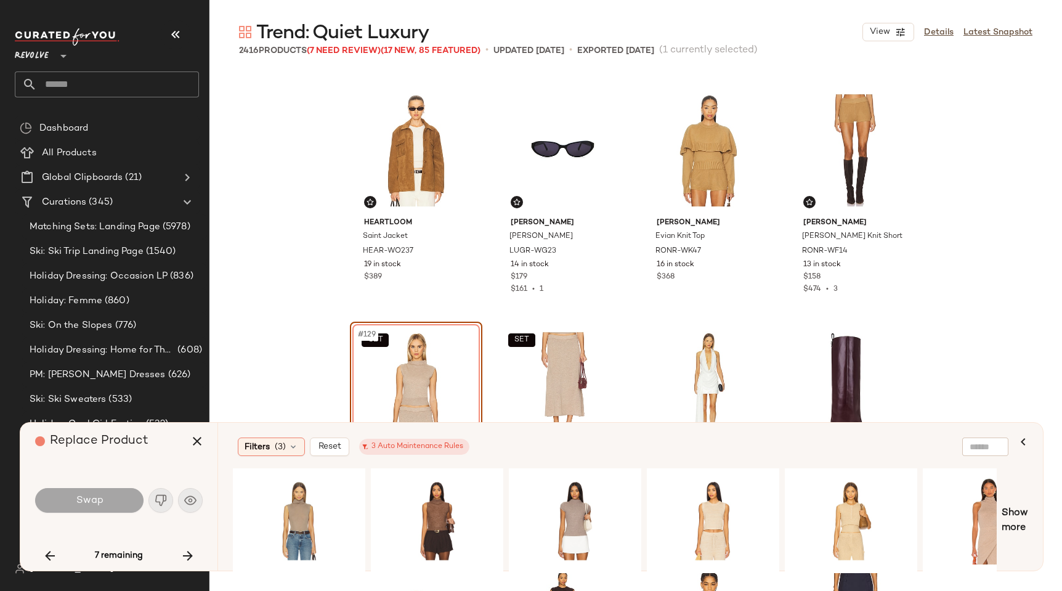
scroll to position [7548, 0]
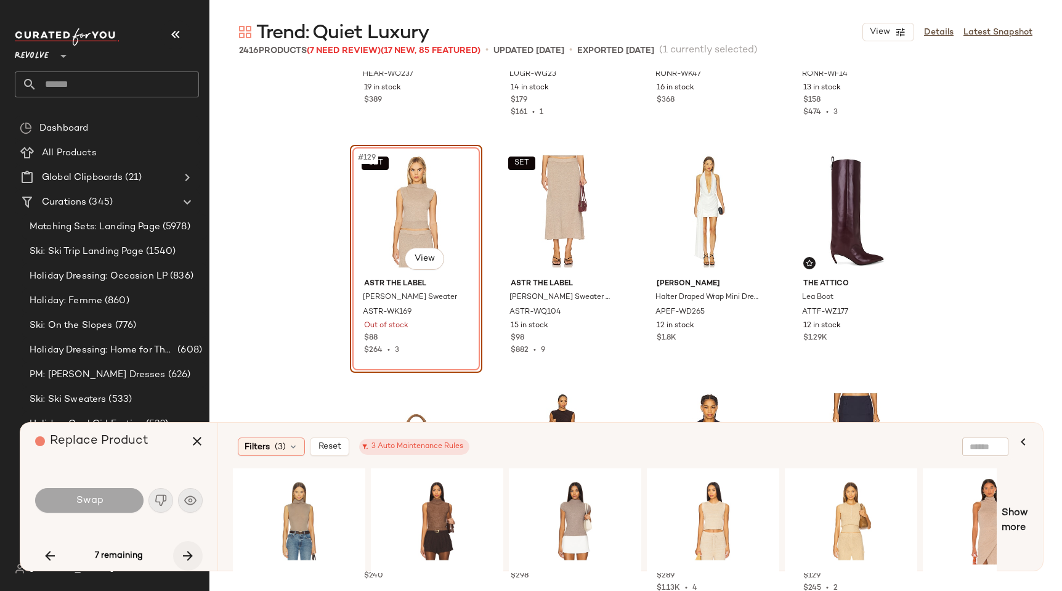
click at [186, 559] on icon "button" at bounding box center [188, 555] width 15 height 15
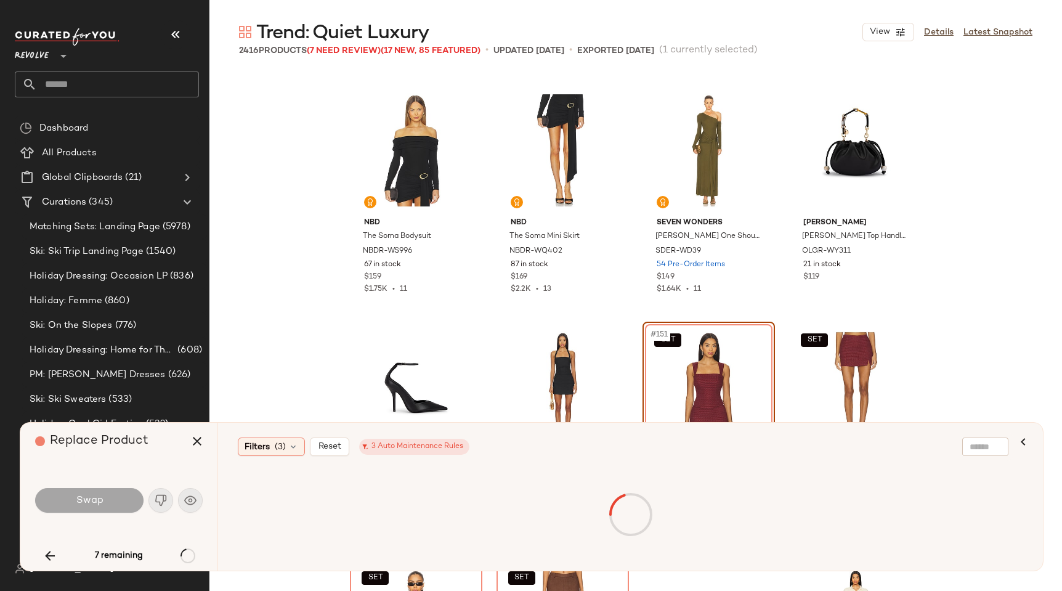
scroll to position [8742, 0]
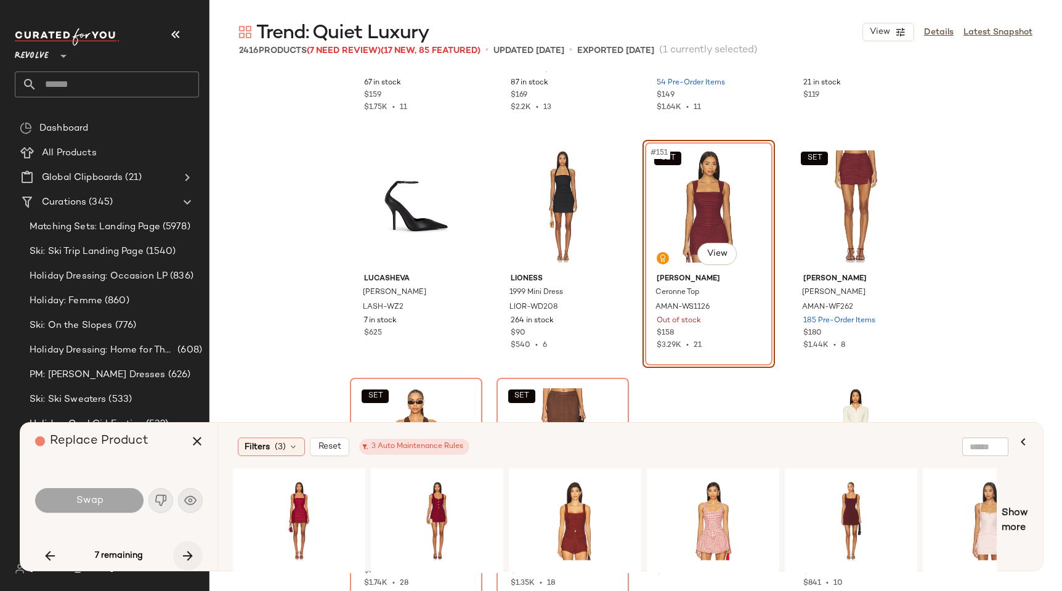
click at [175, 553] on button "button" at bounding box center [188, 556] width 30 height 30
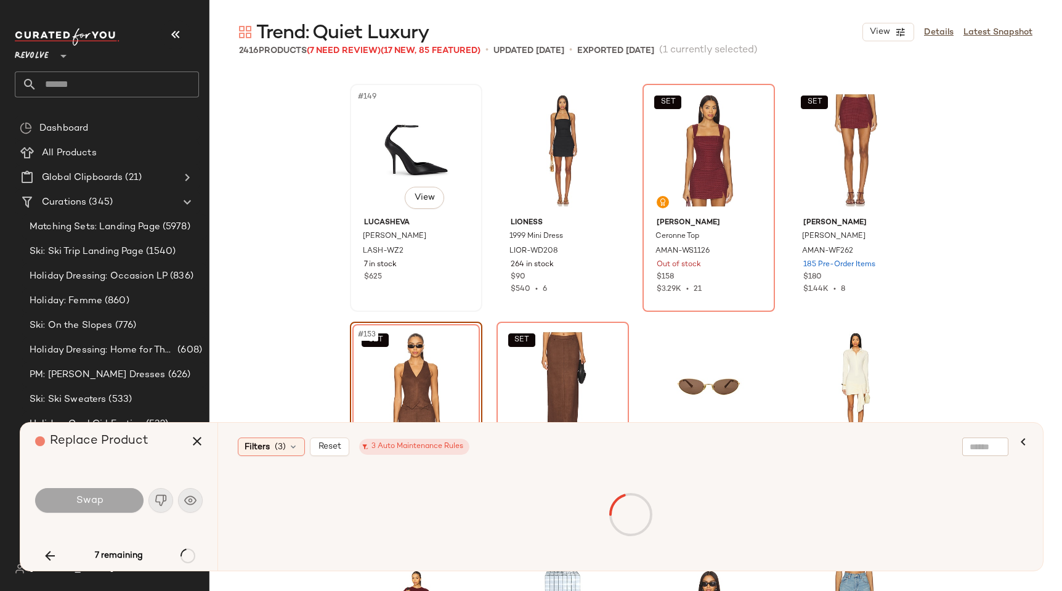
scroll to position [8981, 0]
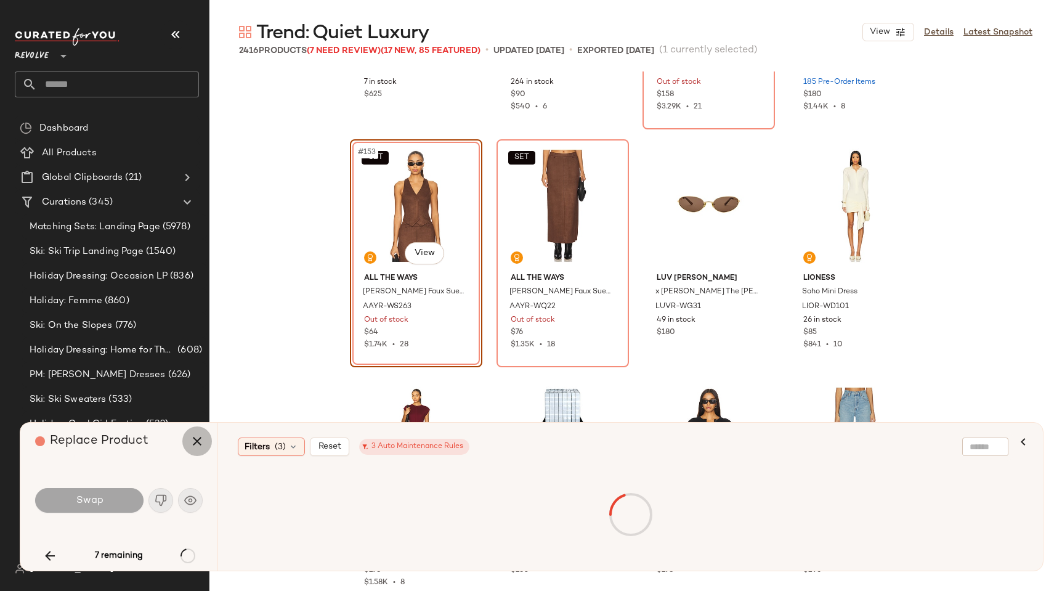
click at [197, 437] on icon "button" at bounding box center [197, 441] width 15 height 15
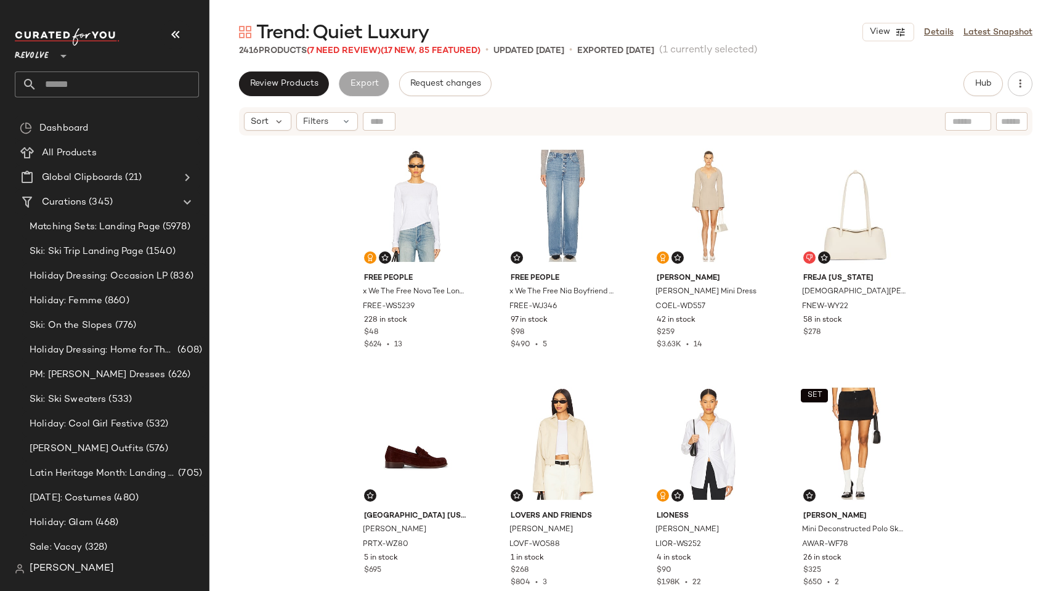
click at [642, 98] on div "Review Products Export Request changes Hub Send for Review External Review Inte…" at bounding box center [635, 330] width 853 height 519
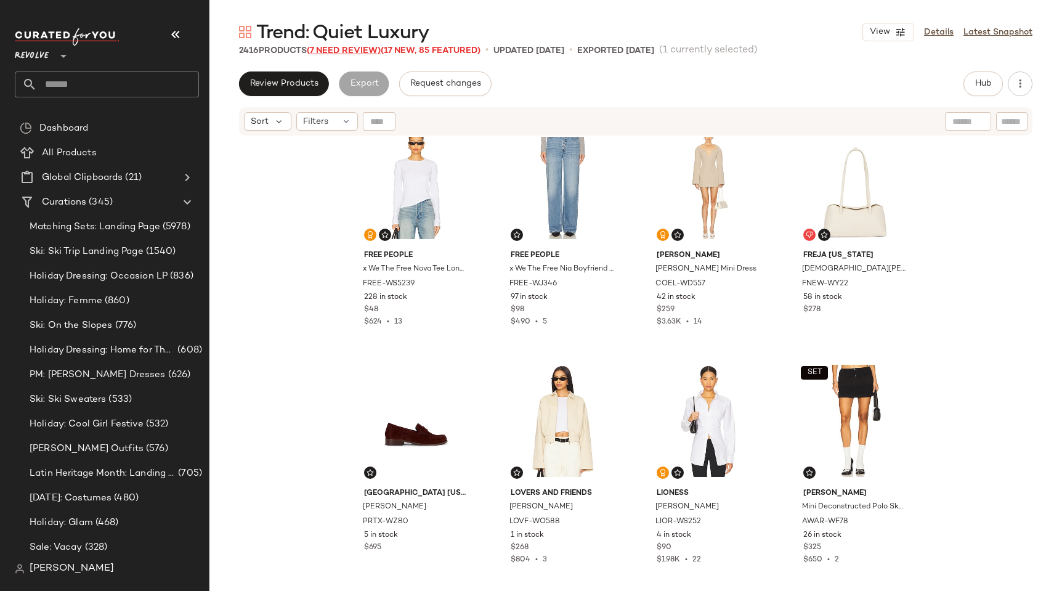
click at [353, 49] on span "(7 Need Review)" at bounding box center [344, 50] width 74 height 9
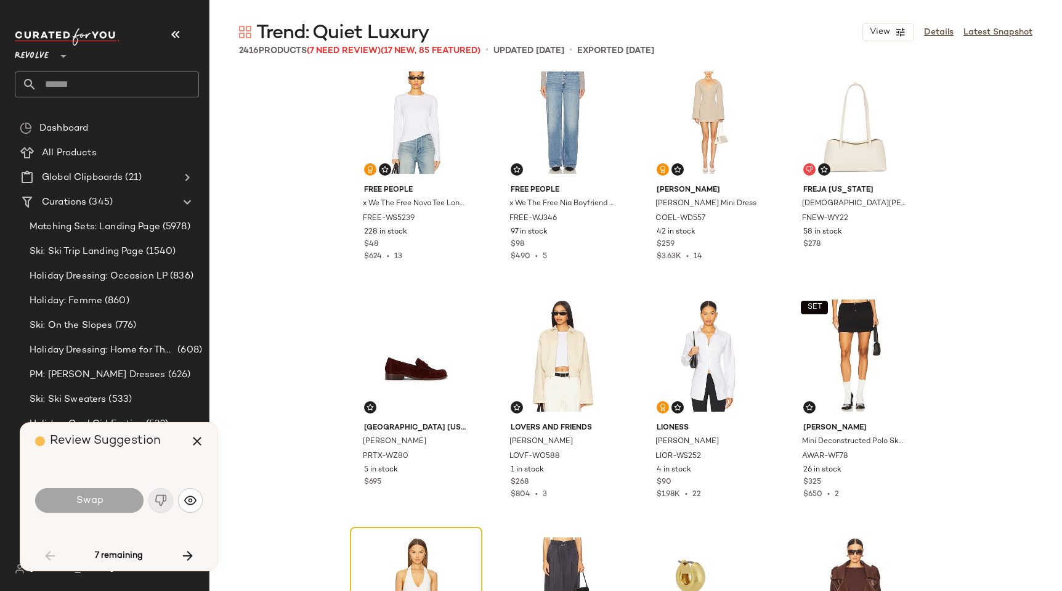
scroll to position [248, 0]
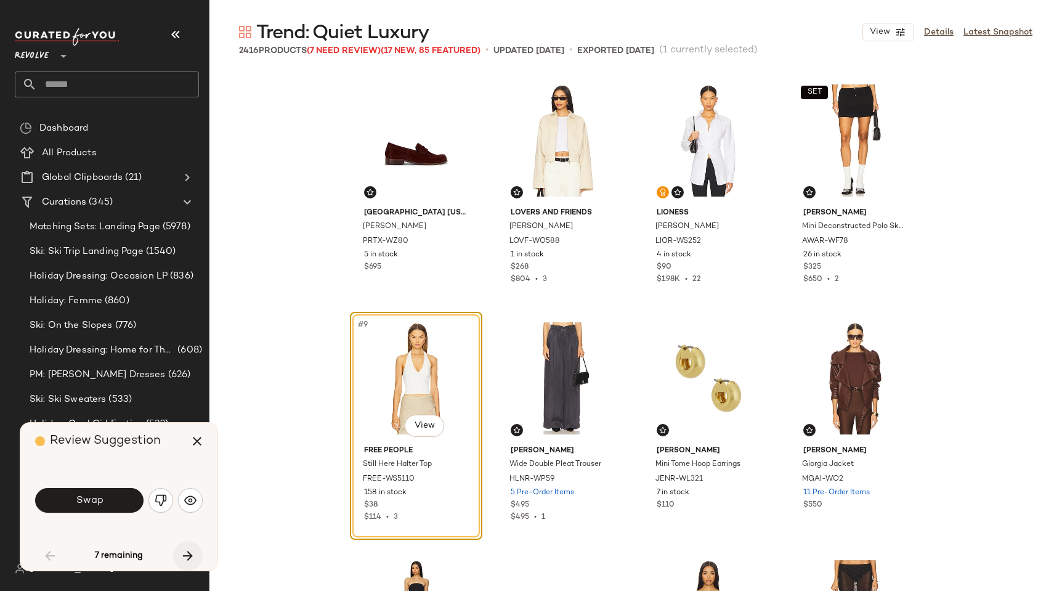
click at [189, 556] on icon "button" at bounding box center [188, 555] width 15 height 15
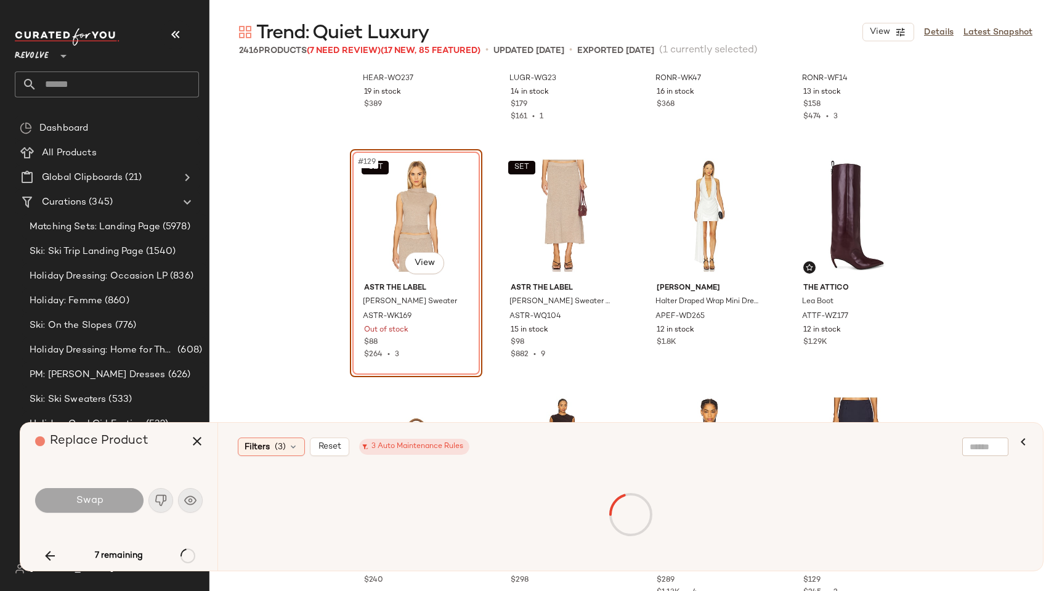
scroll to position [7560, 0]
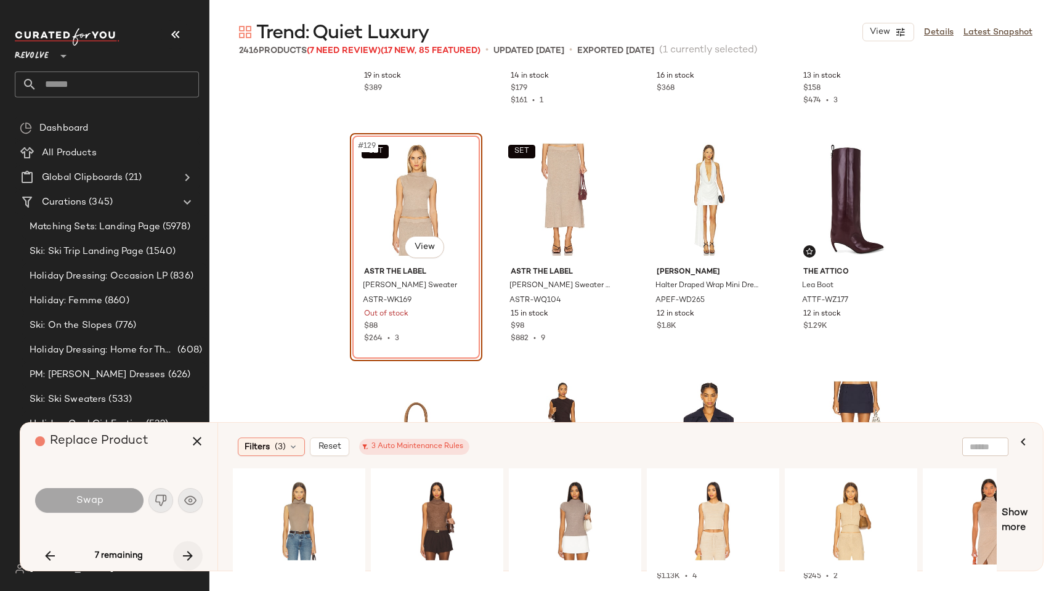
click at [190, 558] on icon "button" at bounding box center [188, 555] width 15 height 15
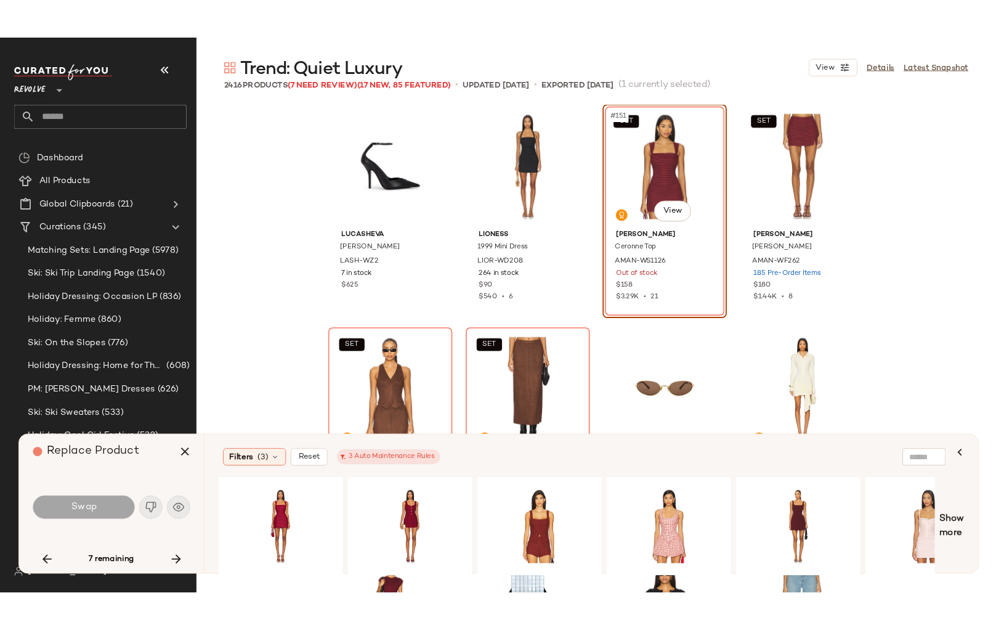
scroll to position [8803, 0]
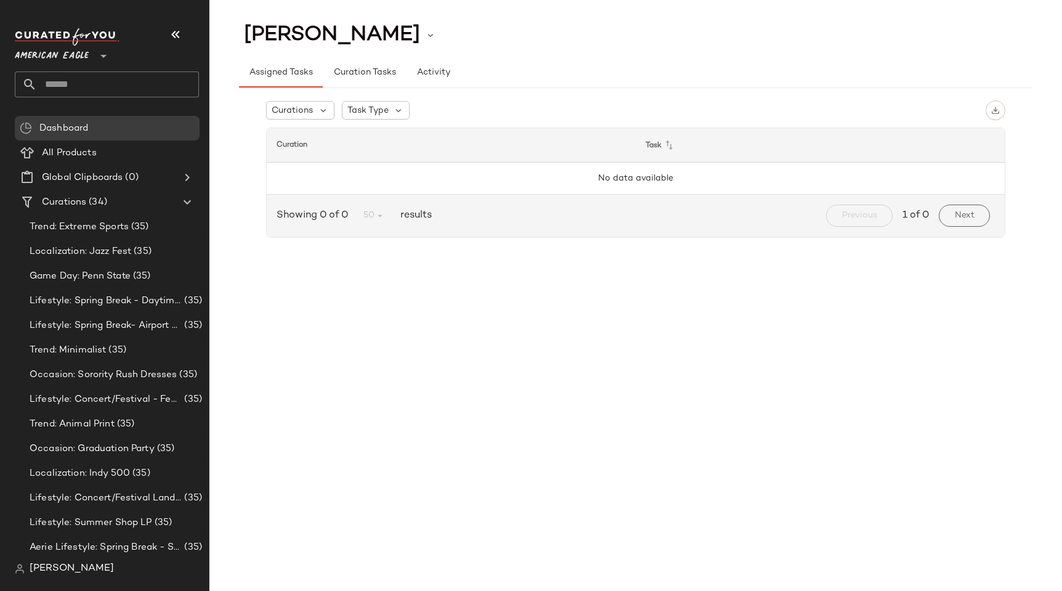
click at [32, 570] on span "[PERSON_NAME]" at bounding box center [72, 568] width 84 height 15
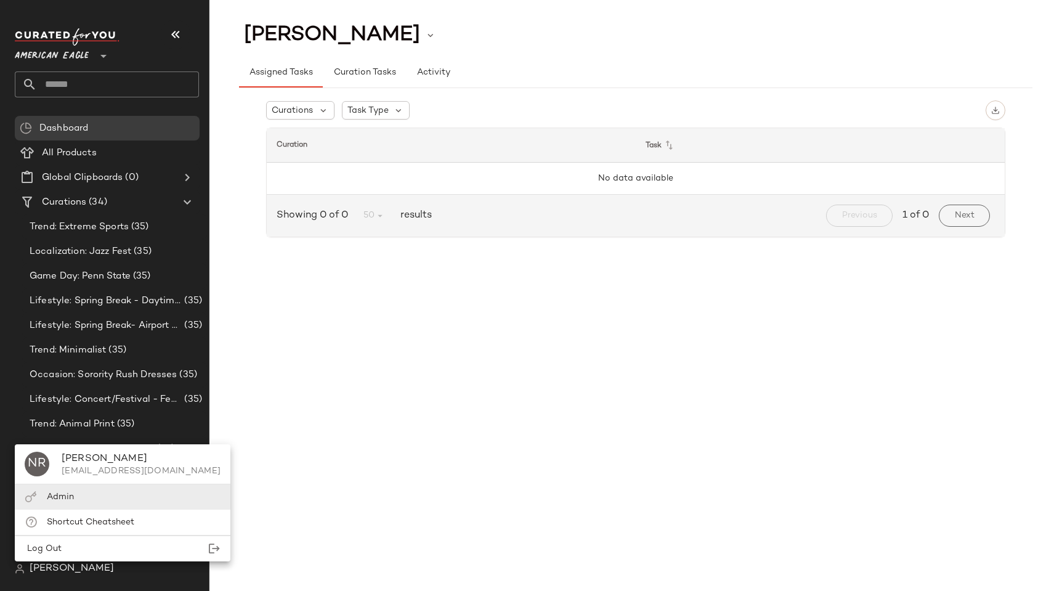
click at [75, 492] on div "Admin" at bounding box center [123, 496] width 216 height 25
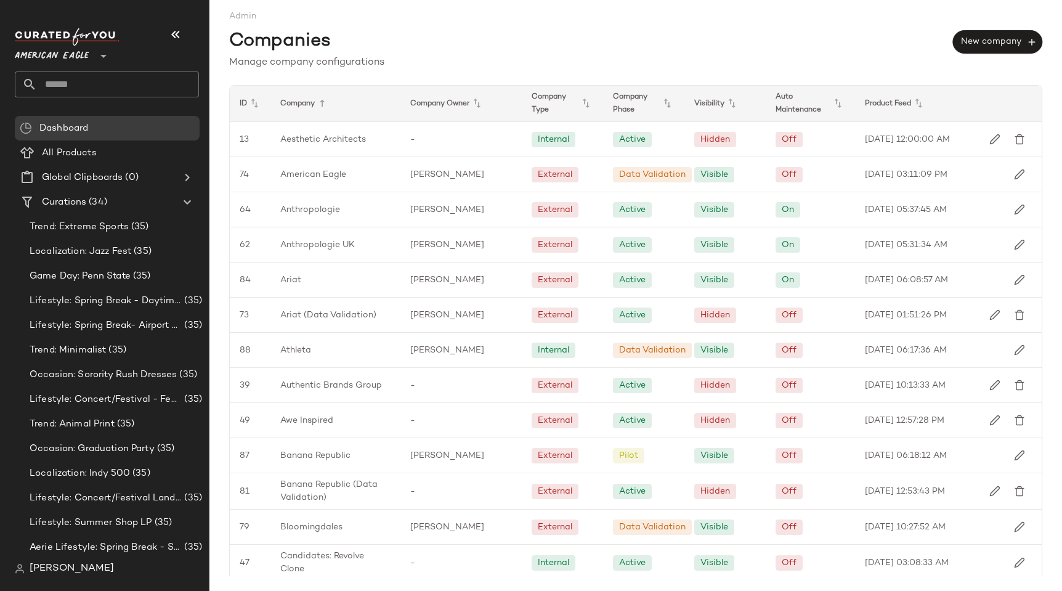
scroll to position [1347, 0]
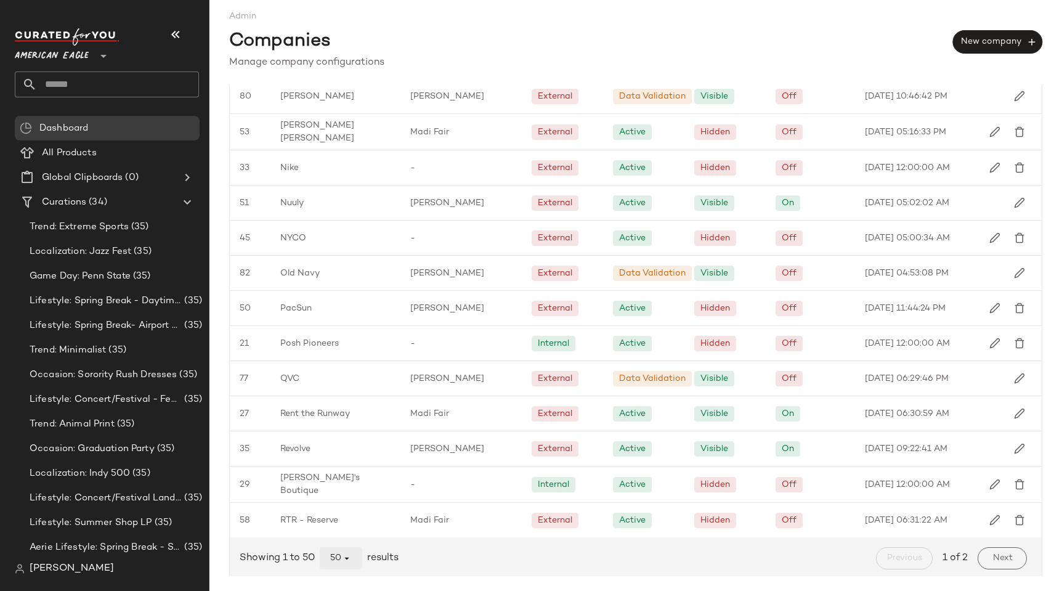
click at [344, 553] on icon "button" at bounding box center [346, 558] width 11 height 11
click at [340, 528] on div "All" at bounding box center [341, 523] width 23 height 15
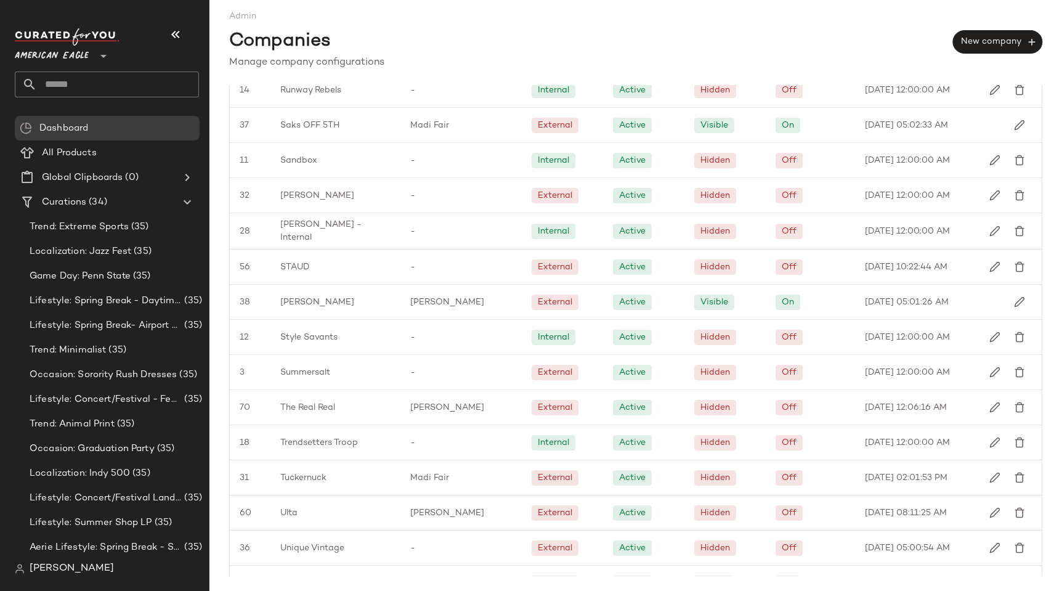
scroll to position [2190, 0]
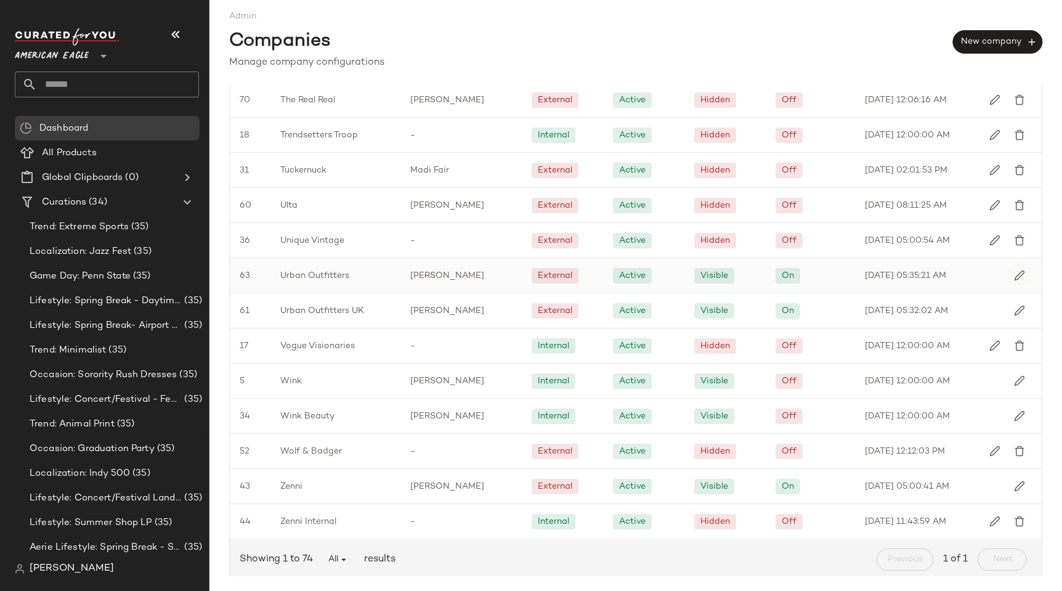
click at [1007, 269] on button "button" at bounding box center [1019, 275] width 25 height 25
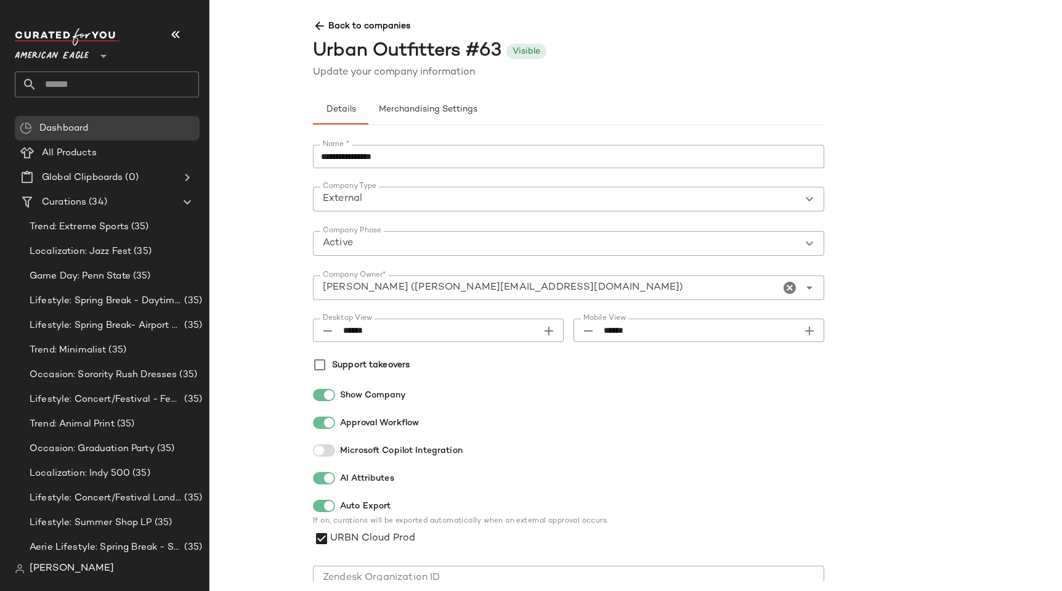
click at [591, 44] on div "Urban Outfitters #63 Visible" at bounding box center [824, 52] width 1023 height 28
click at [439, 107] on span "Merchandising Settings" at bounding box center [427, 110] width 99 height 10
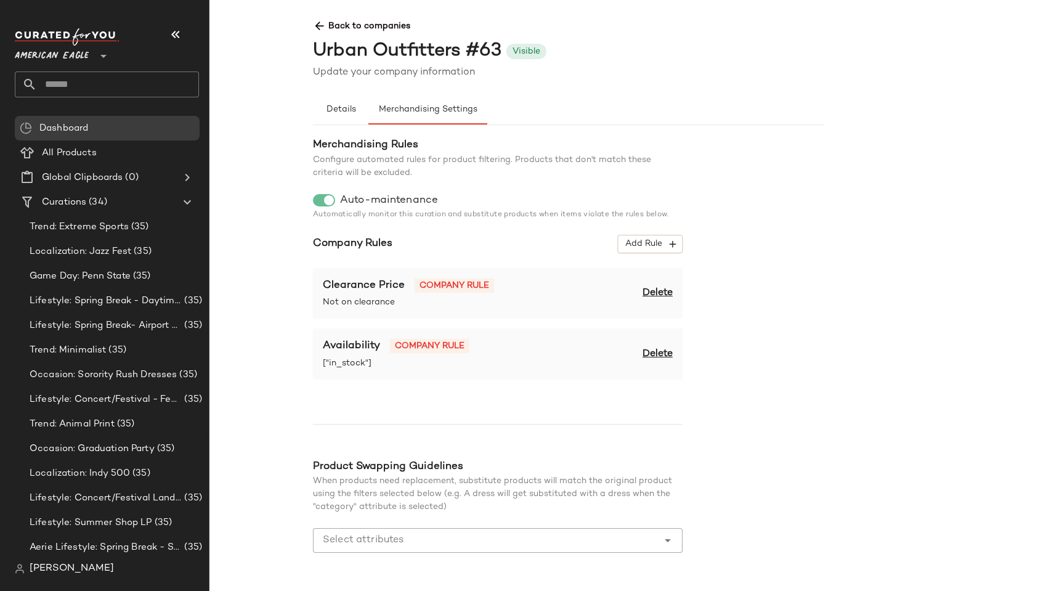
click at [667, 355] on span "Delete" at bounding box center [658, 354] width 30 height 15
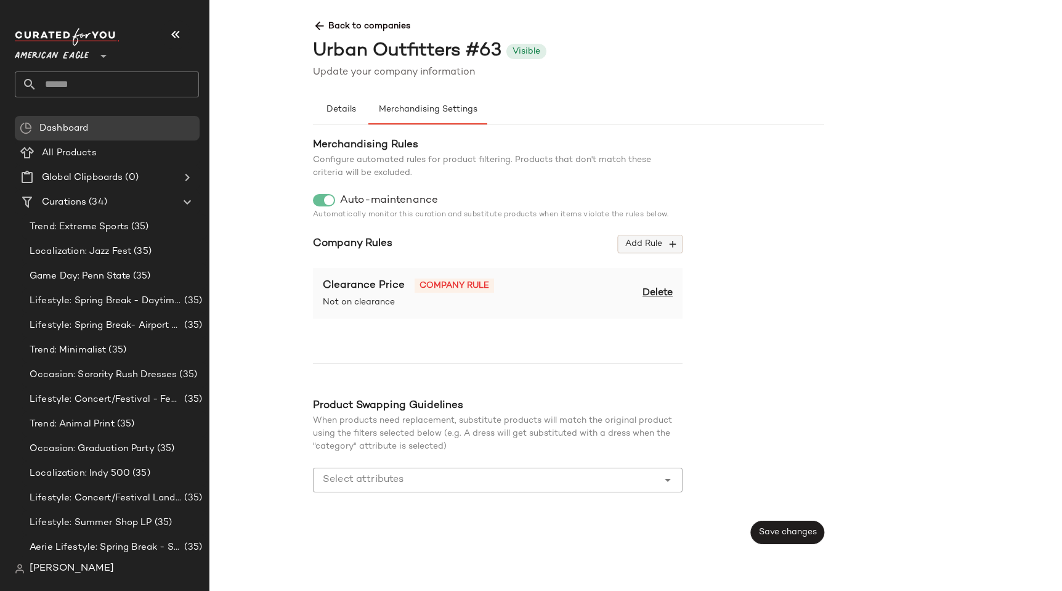
click at [627, 237] on button "Add Rule" at bounding box center [650, 244] width 65 height 18
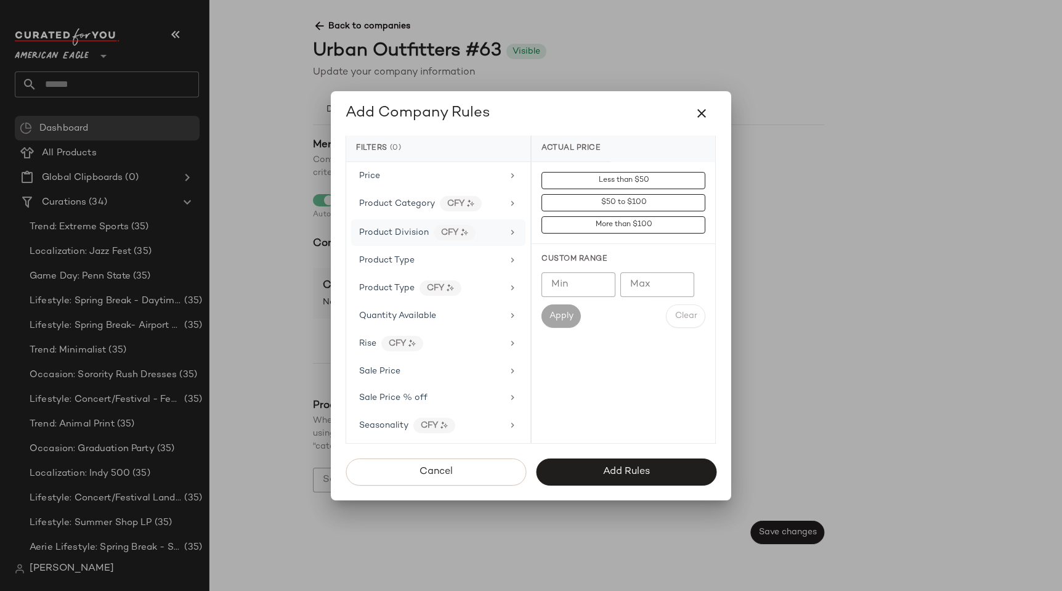
scroll to position [1022, 0]
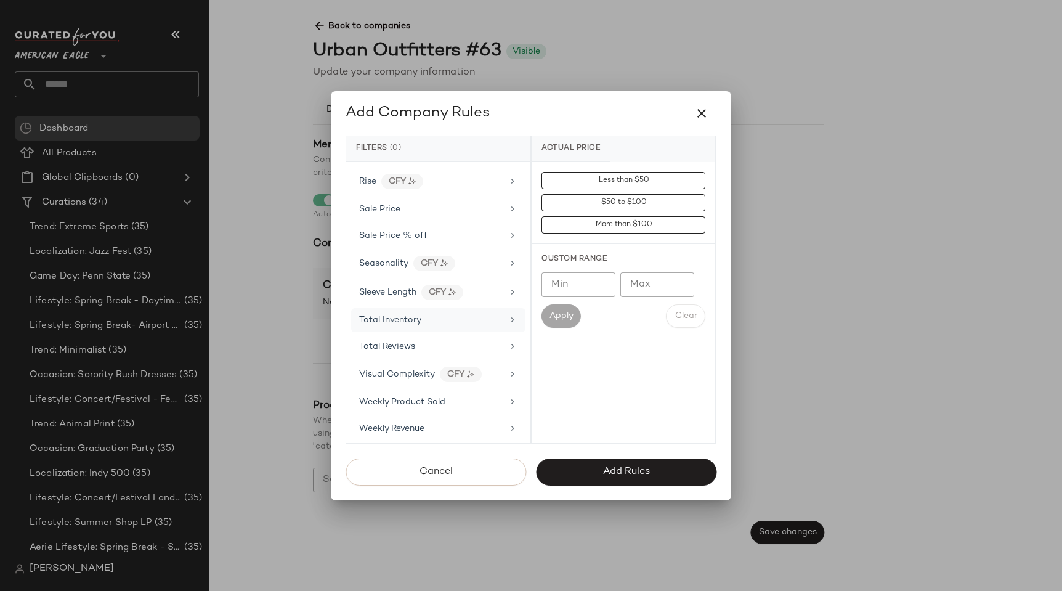
click at [404, 322] on span "Total Inventory" at bounding box center [390, 319] width 62 height 9
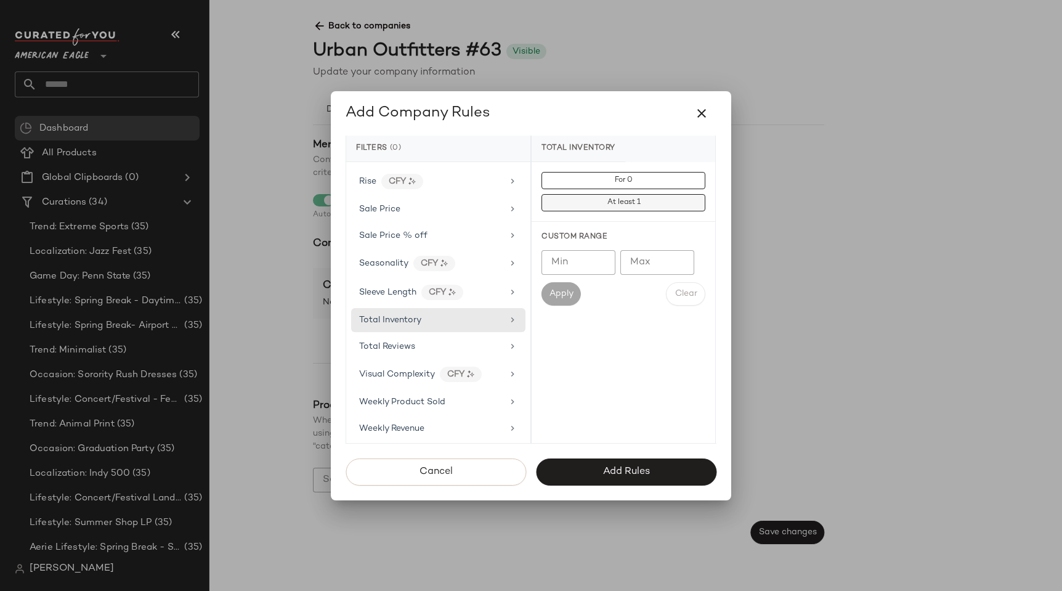
click at [574, 207] on button "At least 1" at bounding box center [624, 202] width 164 height 17
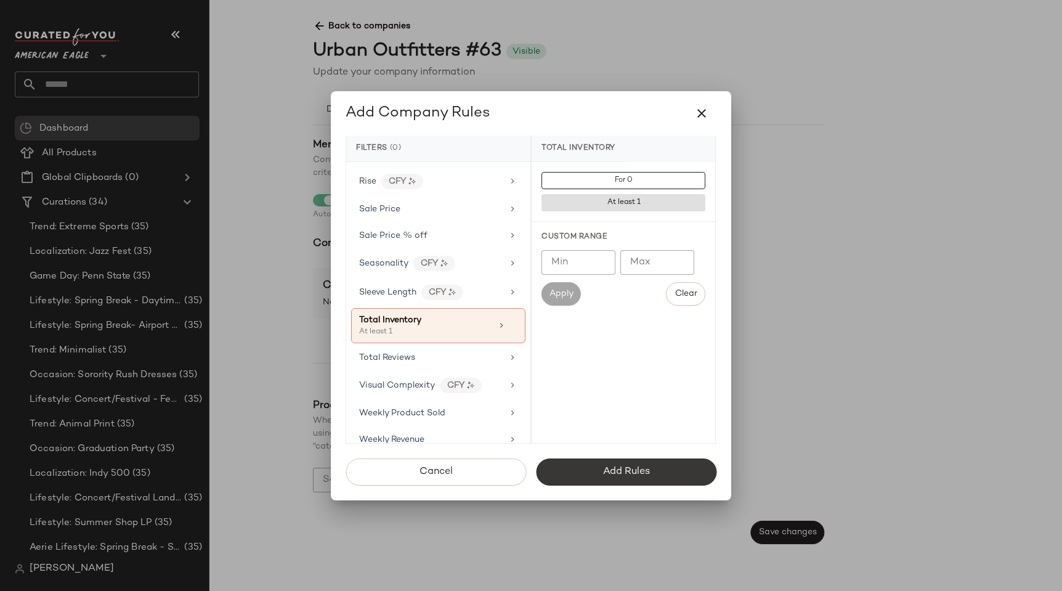
click at [586, 469] on button "Add Rules" at bounding box center [626, 471] width 181 height 27
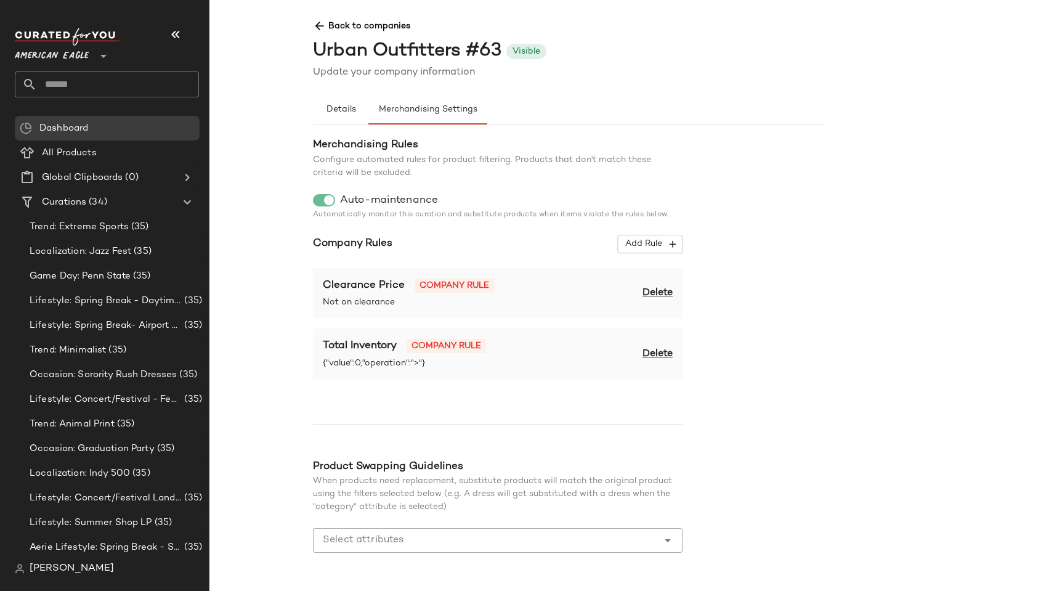
scroll to position [38, 0]
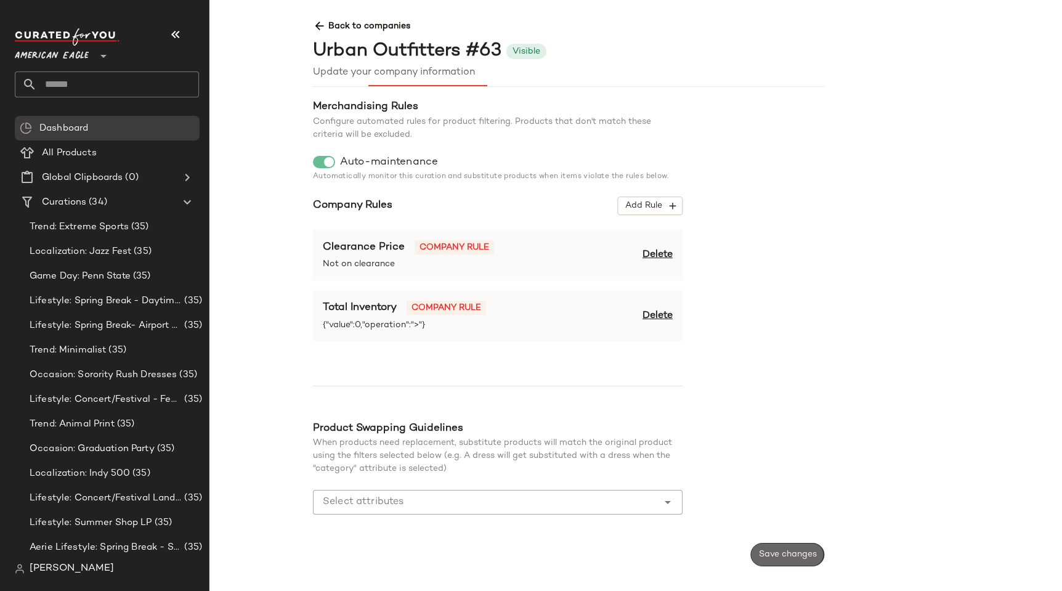
click at [792, 550] on span "Save changes" at bounding box center [787, 555] width 59 height 10
click at [354, 27] on span "Back to companies" at bounding box center [824, 21] width 1023 height 23
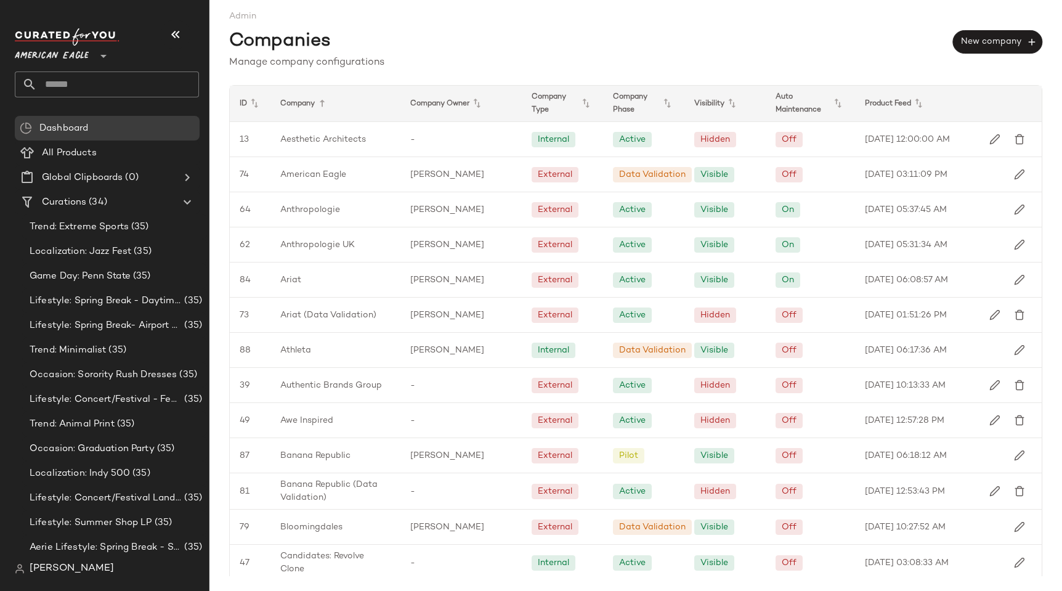
click at [514, 83] on div "Admin Companies New company Manage company configurations ID Company Company Ow…" at bounding box center [635, 295] width 853 height 591
click at [314, 103] on div "Company" at bounding box center [335, 104] width 130 height 36
click at [317, 103] on icon at bounding box center [322, 103] width 15 height 15
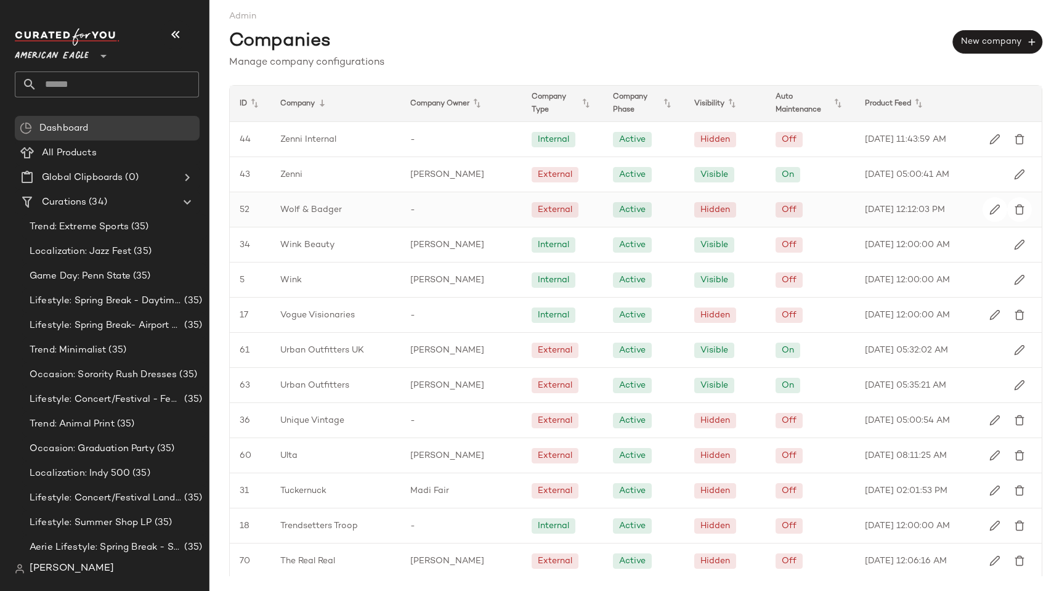
scroll to position [167, 0]
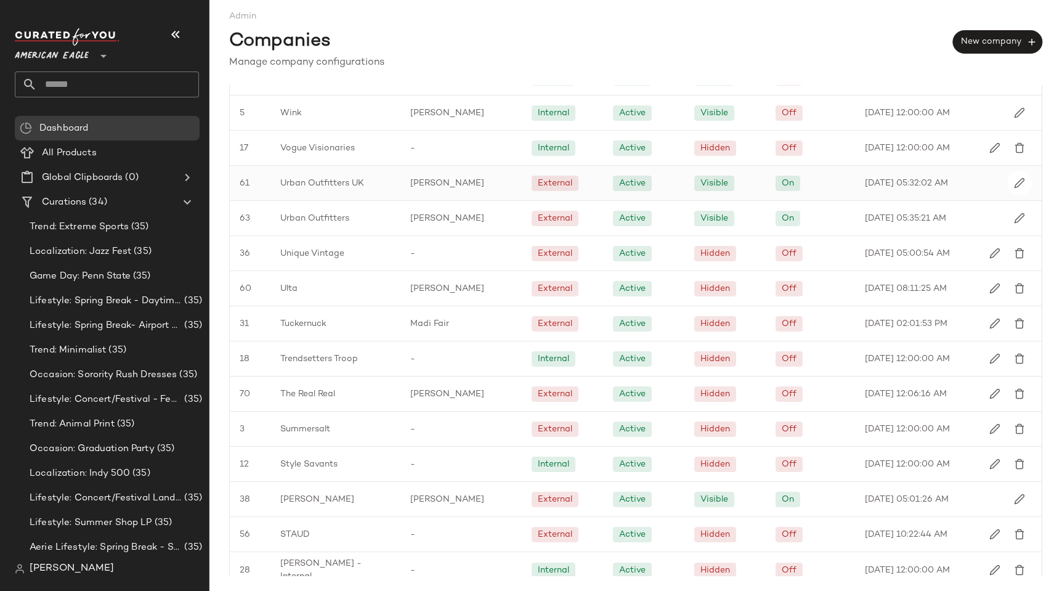
click at [328, 179] on span "Urban Outfitters UK" at bounding box center [322, 183] width 84 height 13
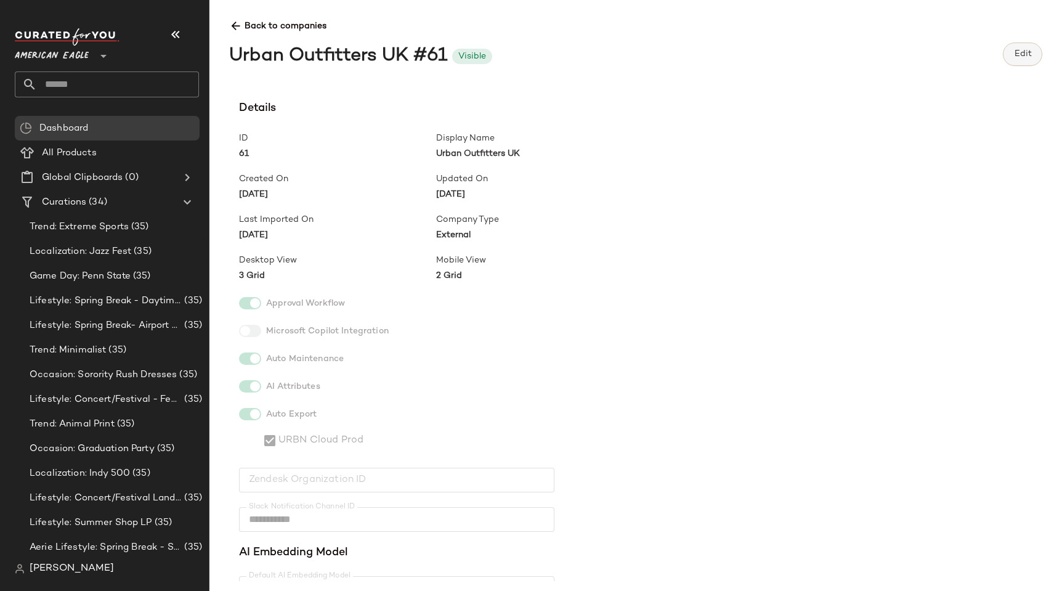
click at [1010, 51] on button "Edit" at bounding box center [1022, 54] width 39 height 23
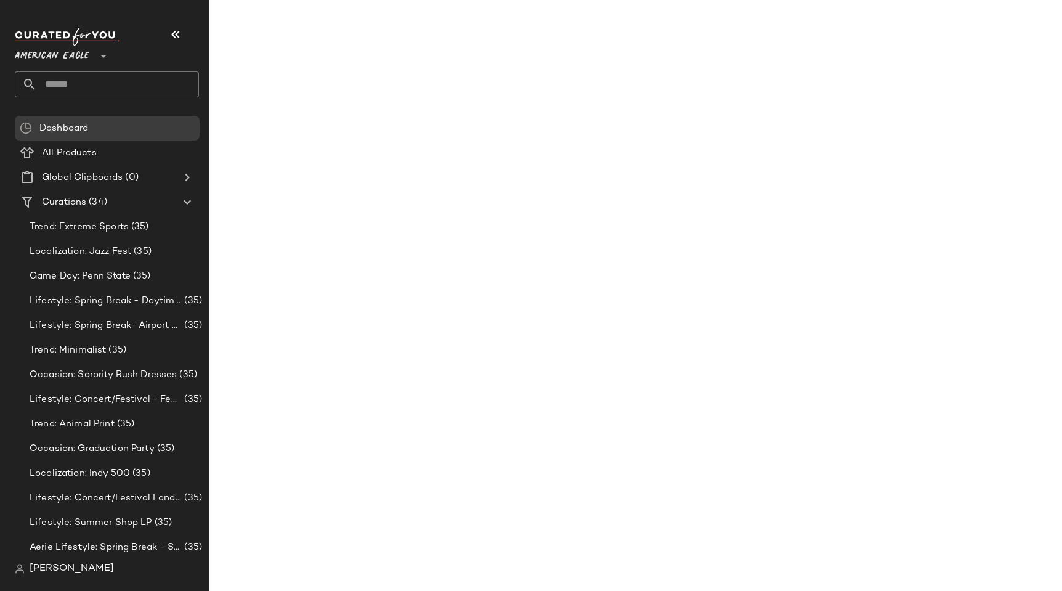
click at [485, 44] on main at bounding box center [531, 295] width 1062 height 591
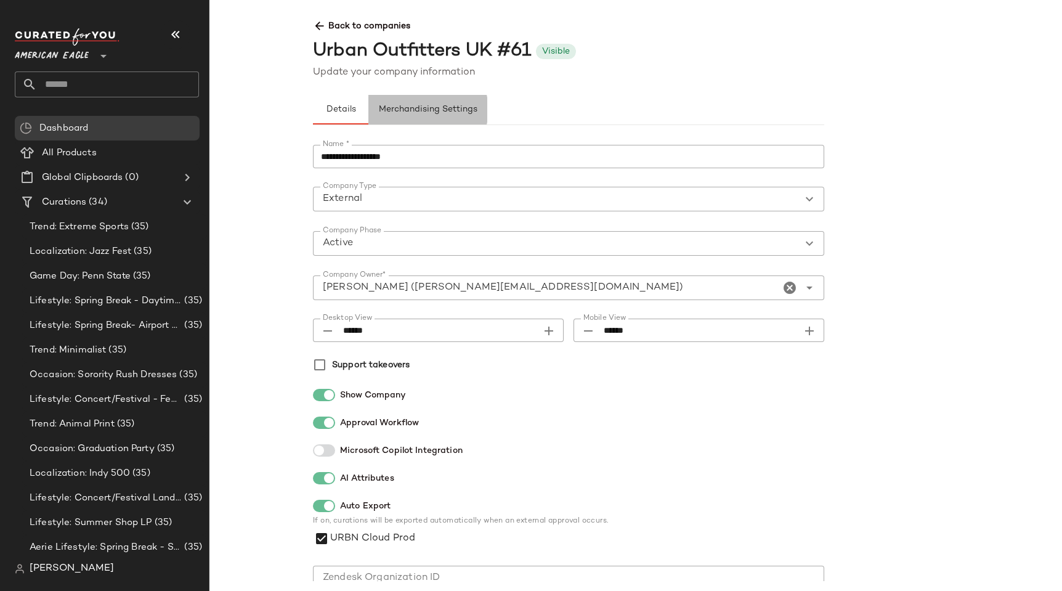
click at [436, 112] on span "Merchandising Settings" at bounding box center [427, 110] width 99 height 10
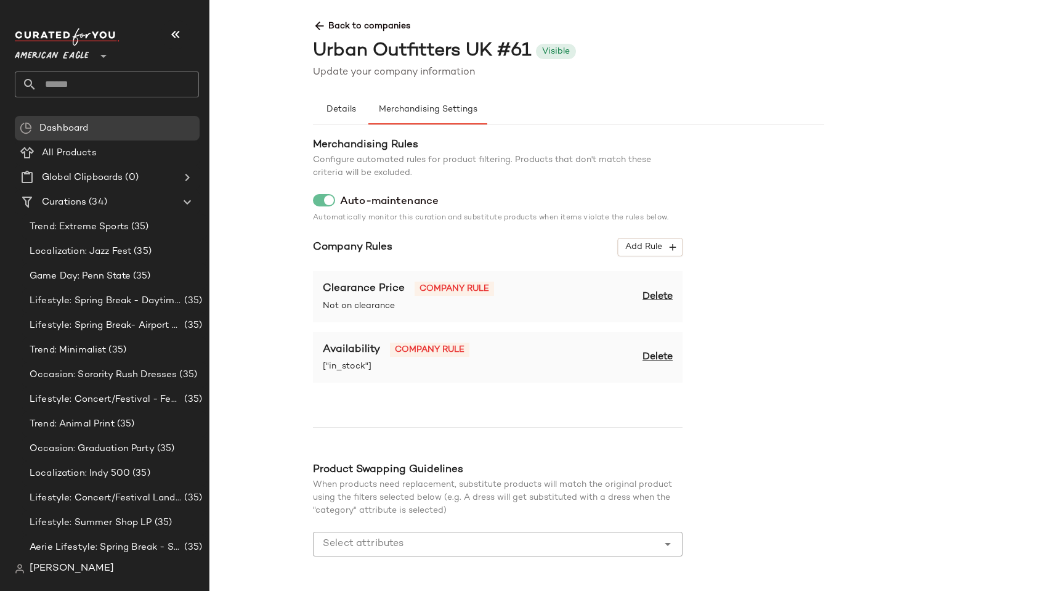
click at [652, 352] on span "Delete" at bounding box center [658, 357] width 30 height 15
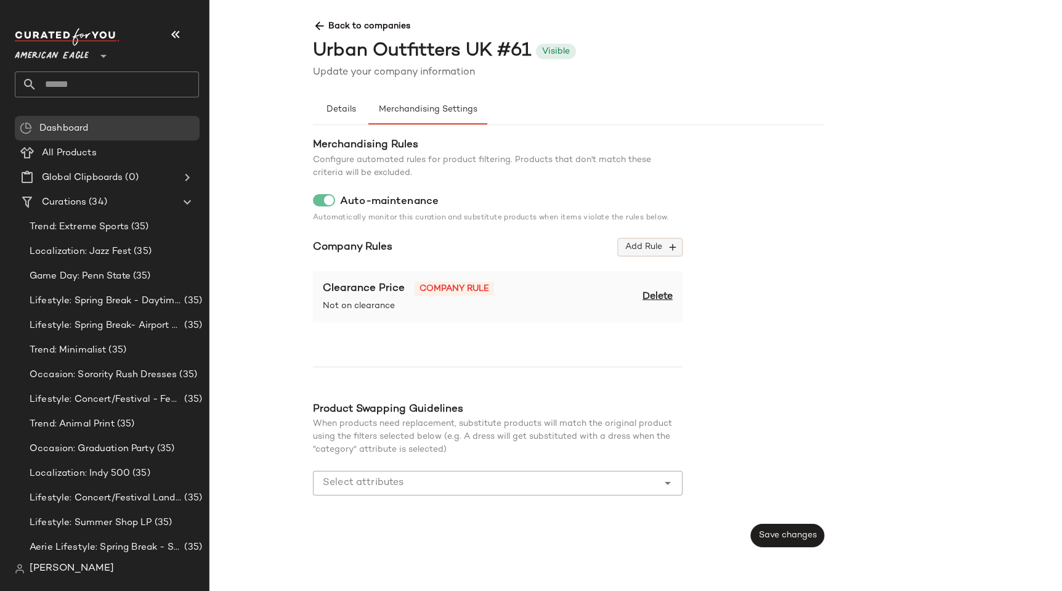
click at [651, 250] on span "Add Rule" at bounding box center [650, 246] width 51 height 11
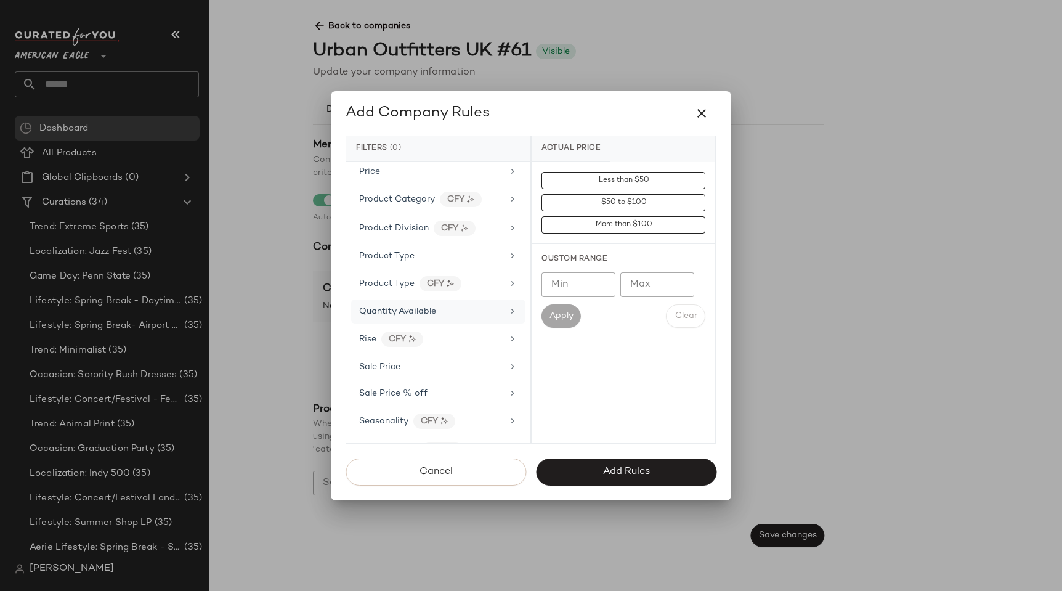
scroll to position [1049, 0]
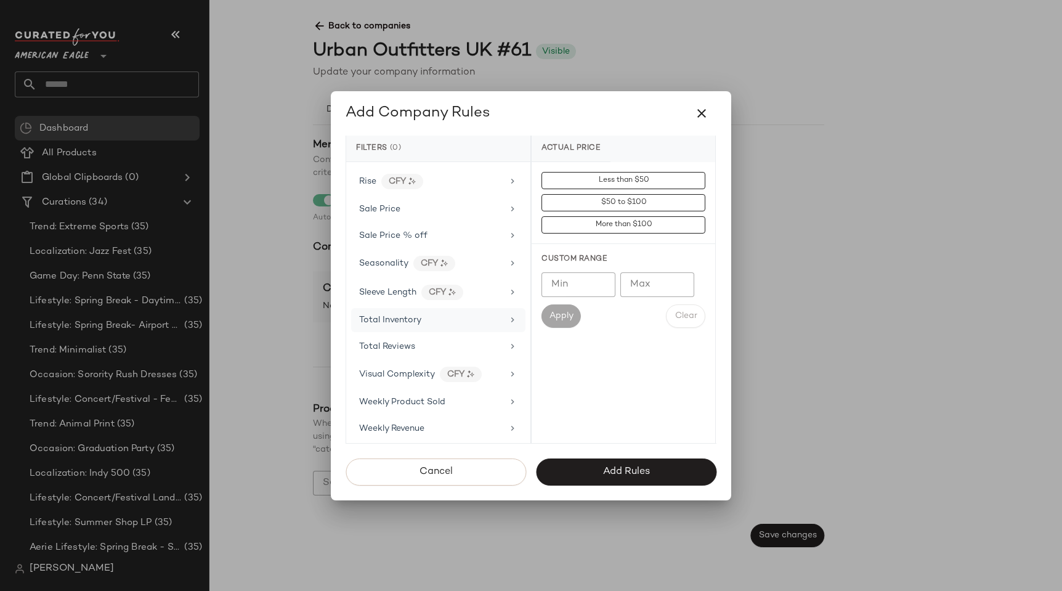
click at [409, 318] on span "Total Inventory" at bounding box center [390, 319] width 62 height 9
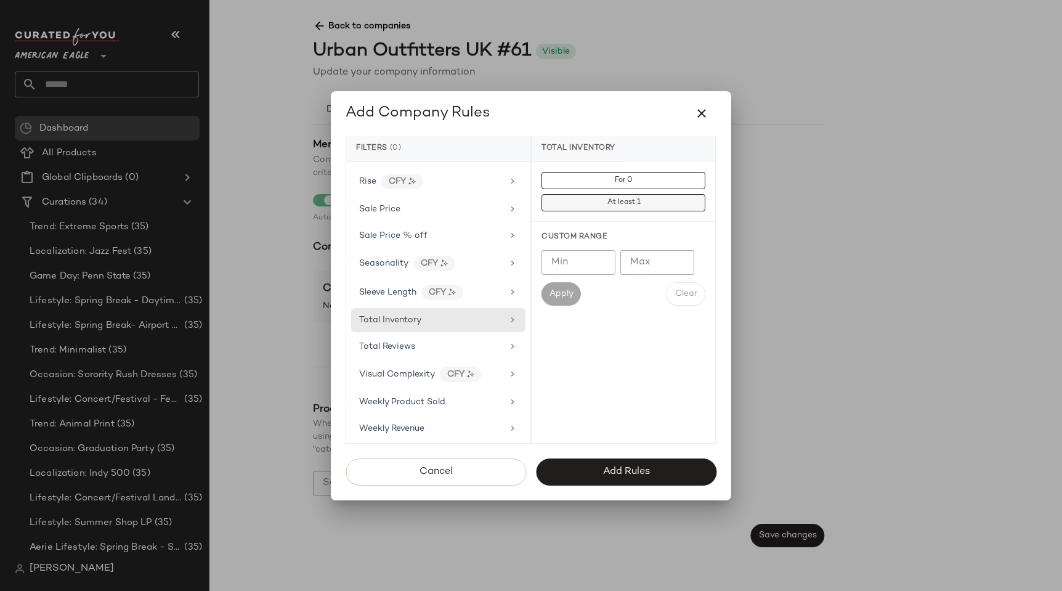
click at [605, 208] on button "At least 1" at bounding box center [624, 202] width 164 height 17
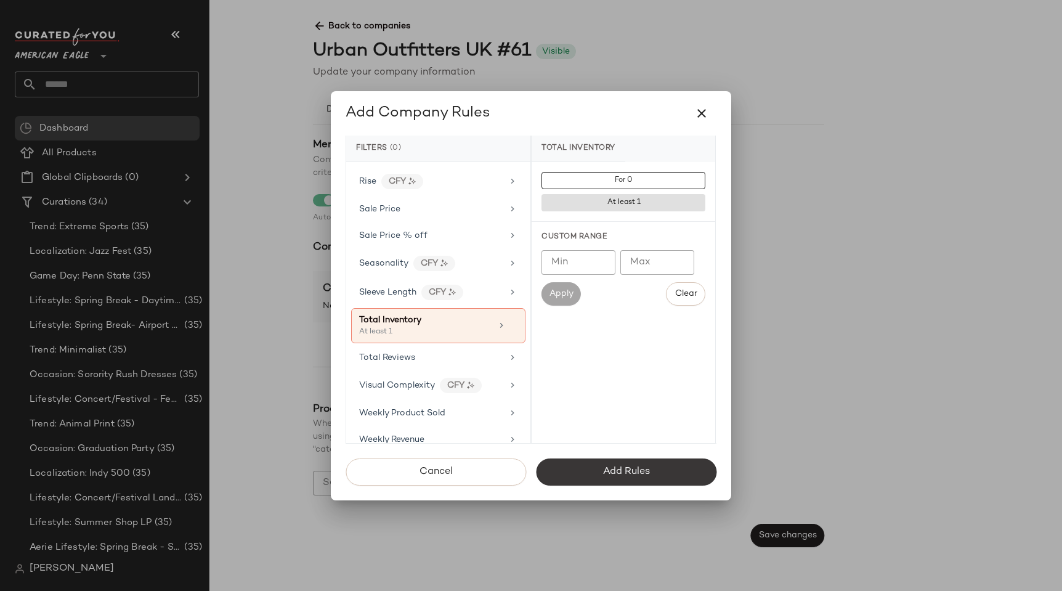
click at [614, 475] on span "Add Rules" at bounding box center [625, 472] width 47 height 12
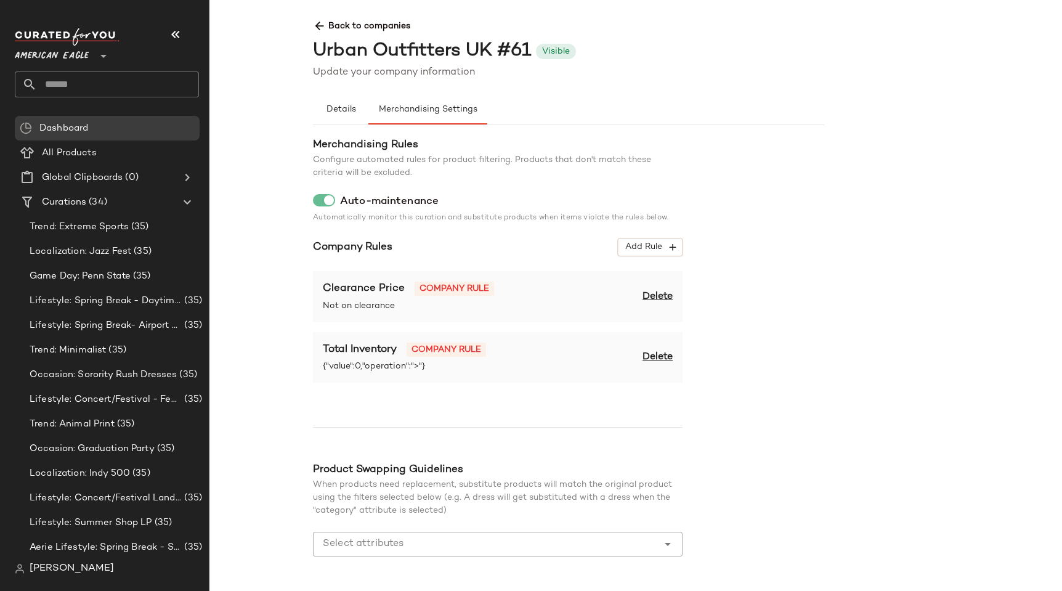
scroll to position [41, 0]
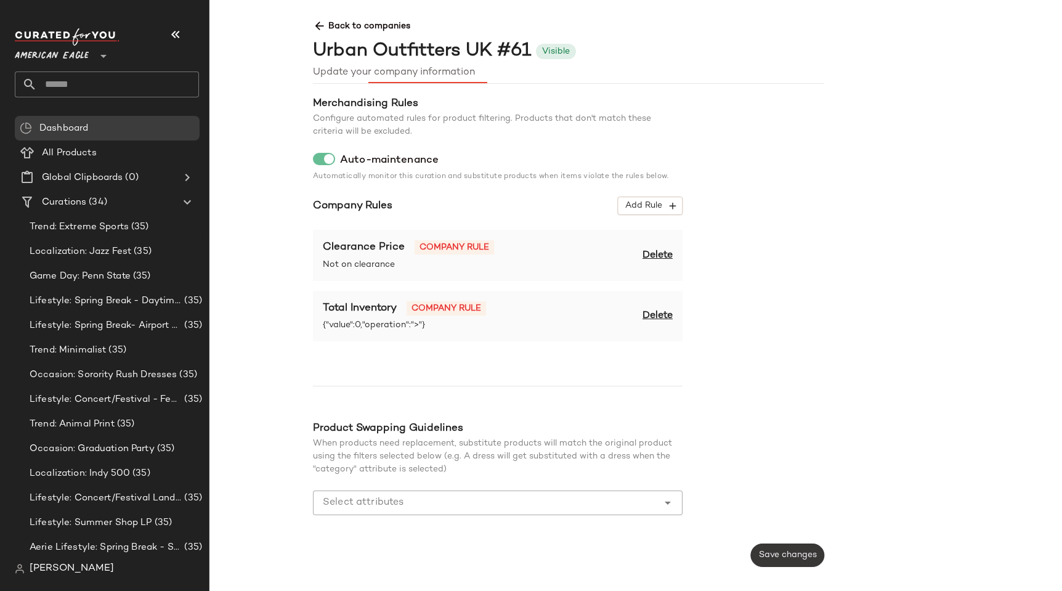
click at [787, 556] on span "Save changes" at bounding box center [787, 555] width 59 height 10
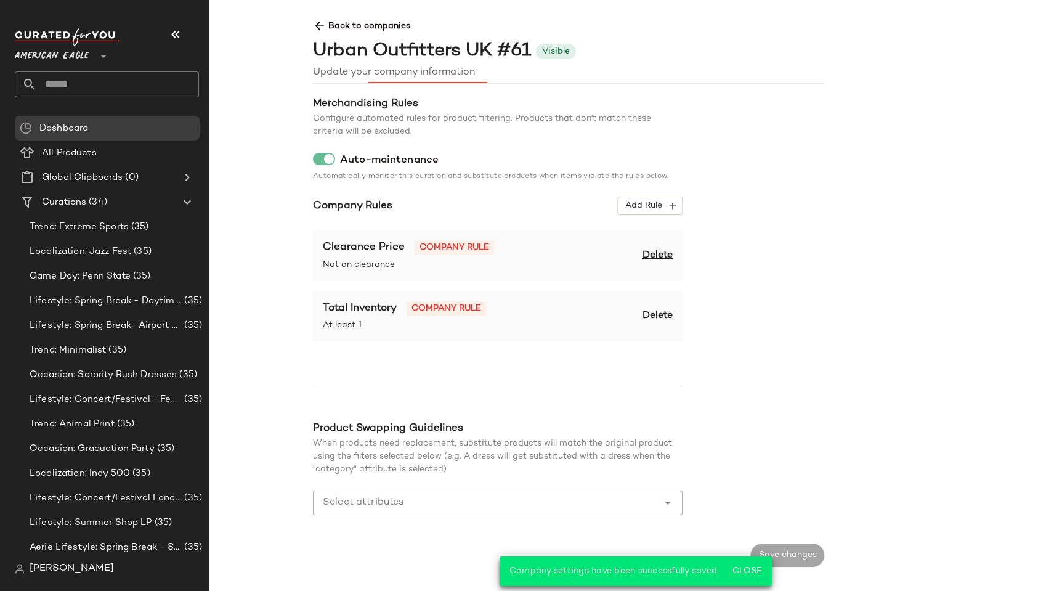
click at [522, 47] on div "Urban Outfitters UK #61" at bounding box center [422, 52] width 218 height 28
copy div "61"
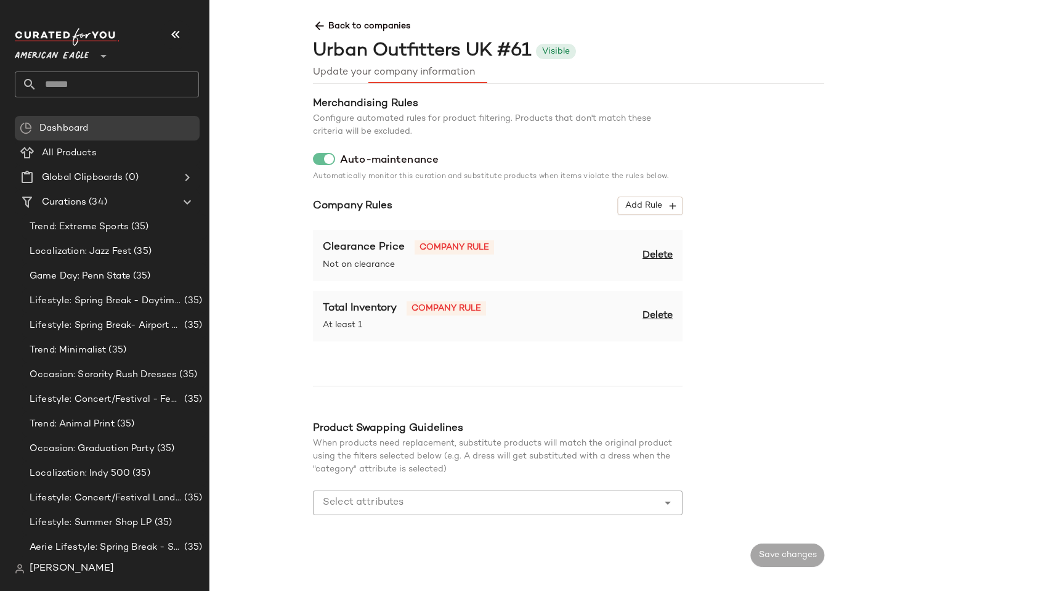
click at [285, 113] on div "Back to companies Urban Outfitters UK #61 Visible Update your company informati…" at bounding box center [814, 295] width 1062 height 591
click at [343, 22] on span "Back to companies" at bounding box center [824, 21] width 1023 height 23
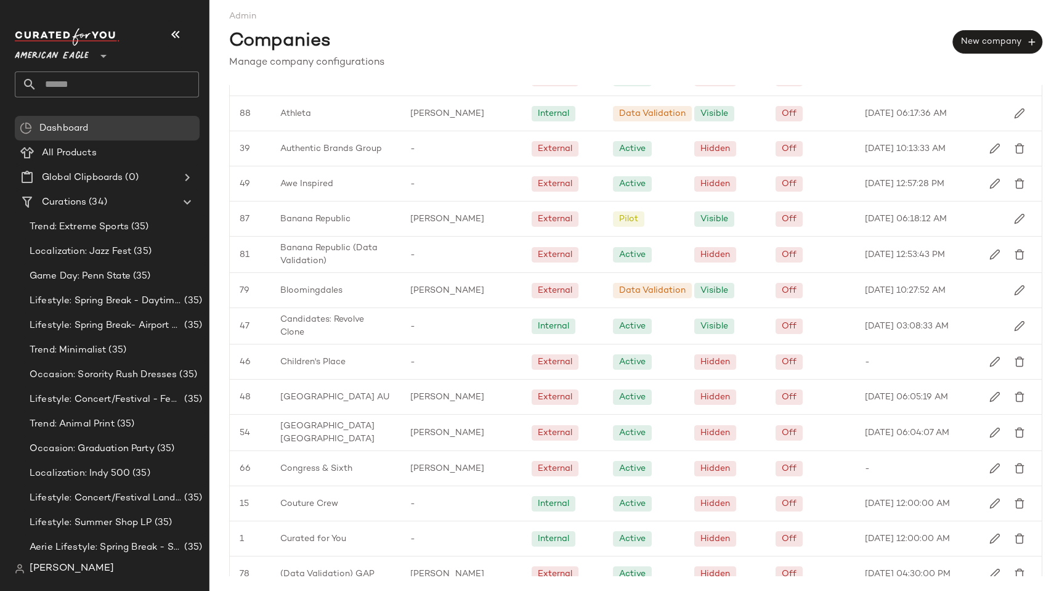
scroll to position [1217, 0]
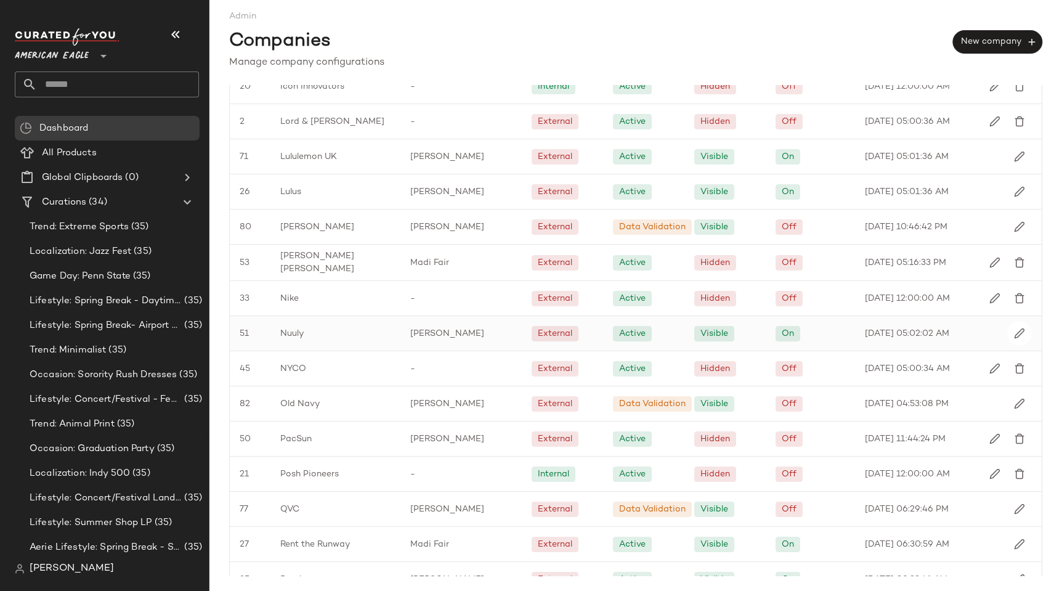
click at [365, 332] on div "Nuuly" at bounding box center [335, 333] width 130 height 34
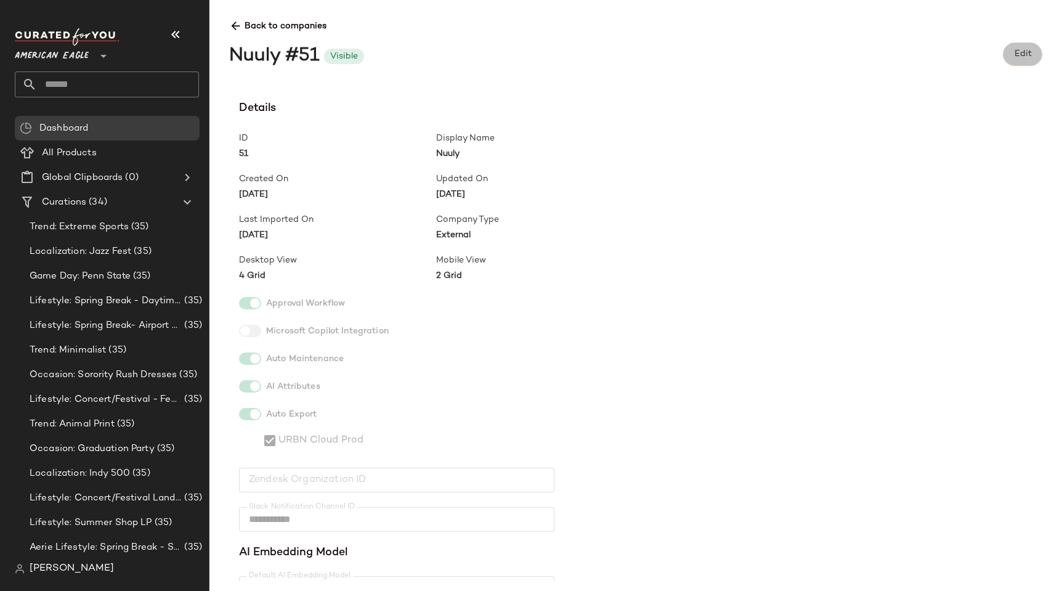
click at [1017, 54] on span "Edit" at bounding box center [1022, 54] width 18 height 10
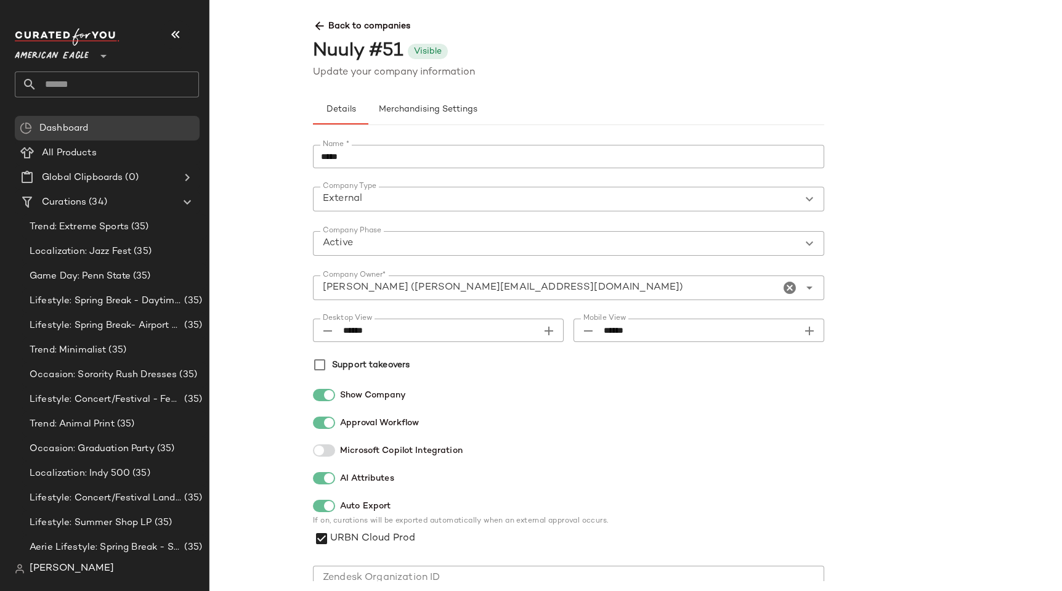
click at [456, 94] on div "Details Merchandising Settings" at bounding box center [568, 102] width 511 height 45
click at [459, 107] on span "Merchandising Settings" at bounding box center [427, 110] width 99 height 10
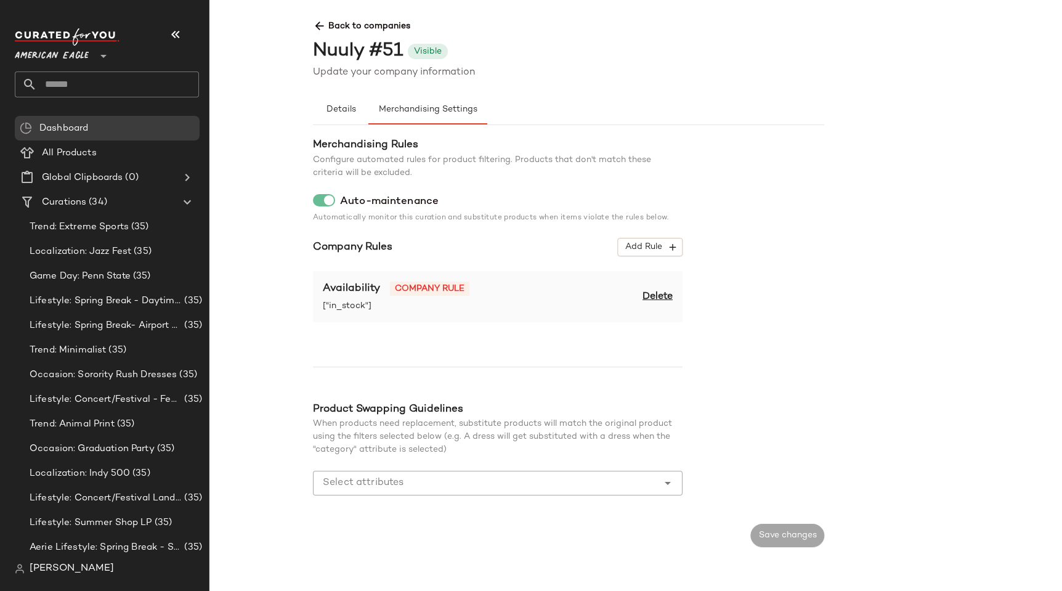
click at [665, 294] on span "Delete" at bounding box center [658, 297] width 30 height 15
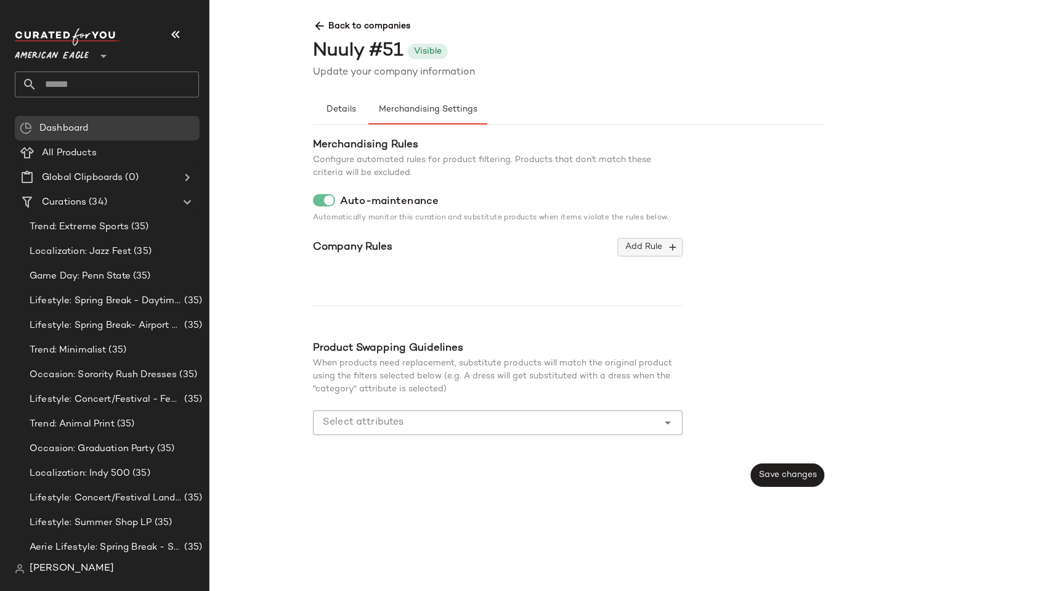
drag, startPoint x: 642, startPoint y: 237, endPoint x: 646, endPoint y: 246, distance: 10.2
click at [644, 240] on div "Merchandising Rules Configure automated rules for product filtering. Products t…" at bounding box center [498, 292] width 370 height 311
click at [646, 246] on span "Add Rule" at bounding box center [650, 246] width 51 height 11
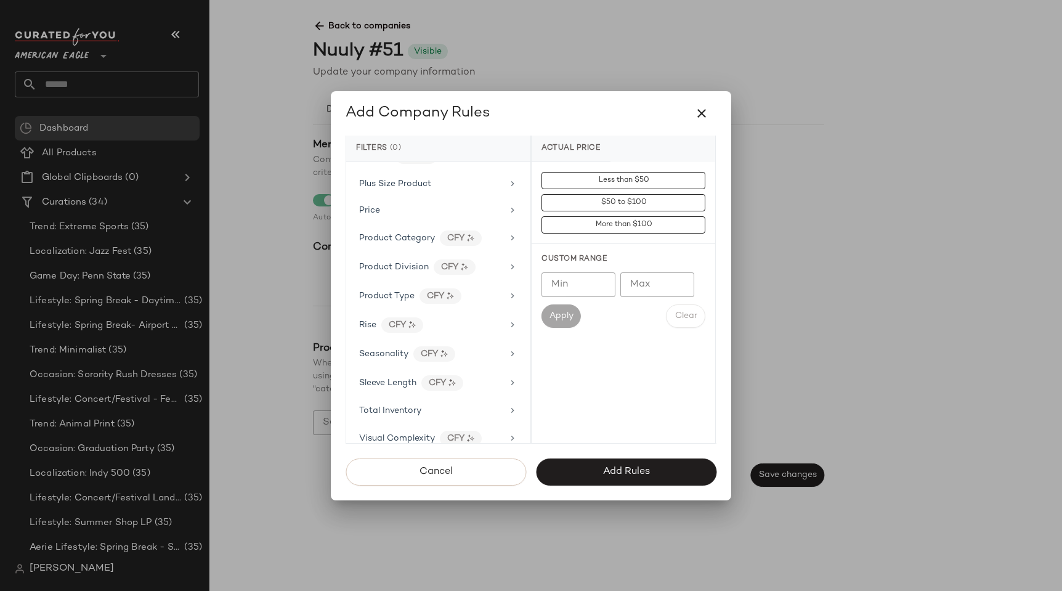
scroll to position [876, 0]
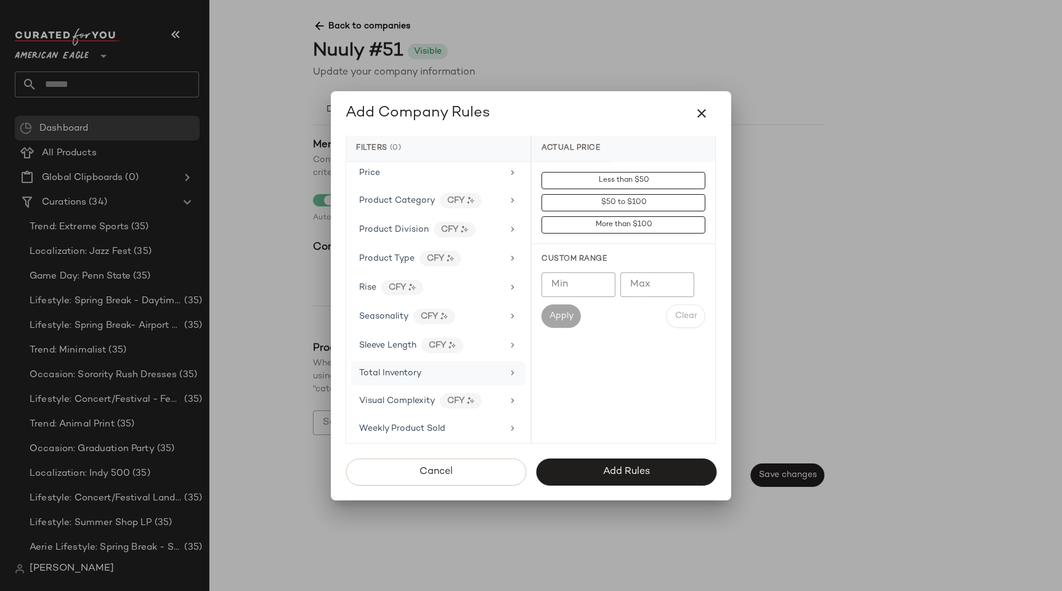
click at [391, 375] on span "Total Inventory" at bounding box center [390, 372] width 62 height 9
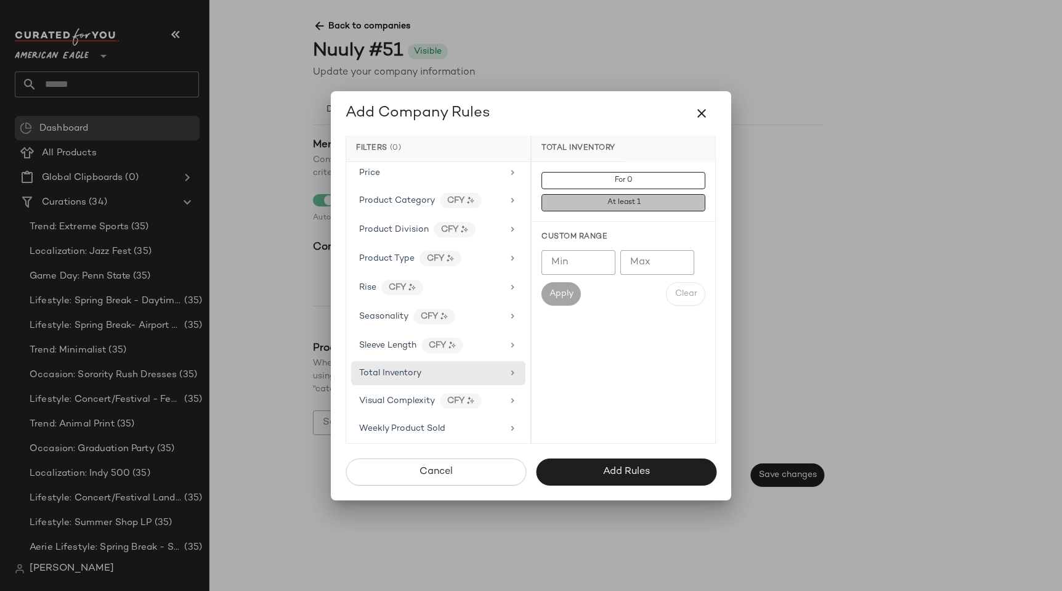
click at [635, 206] on button "At least 1" at bounding box center [624, 202] width 164 height 17
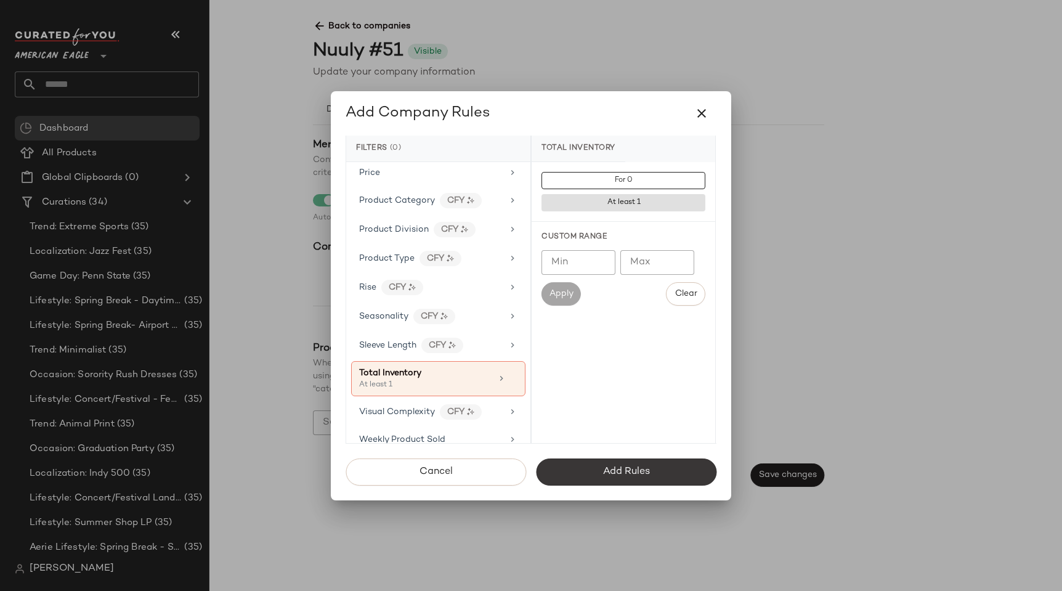
click at [616, 473] on span "Add Rules" at bounding box center [625, 472] width 47 height 12
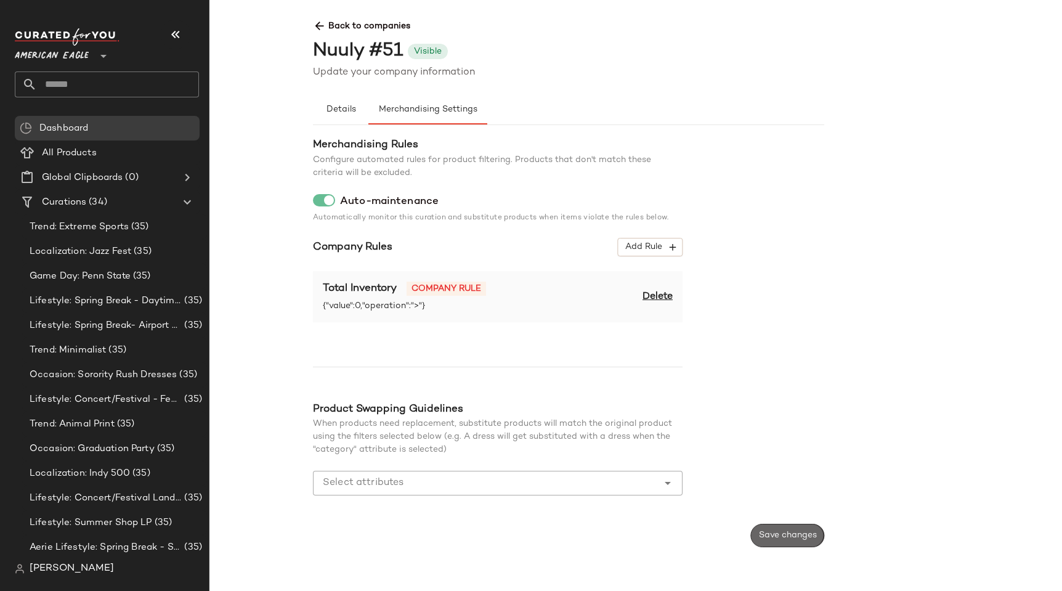
click at [770, 540] on span "Save changes" at bounding box center [787, 535] width 59 height 10
click at [385, 47] on div "Nuuly #51" at bounding box center [358, 52] width 90 height 28
copy div "51"
click at [272, 38] on main "Back to companies Nuuly #51 Visible Update your company information Details Mer…" at bounding box center [531, 295] width 1062 height 591
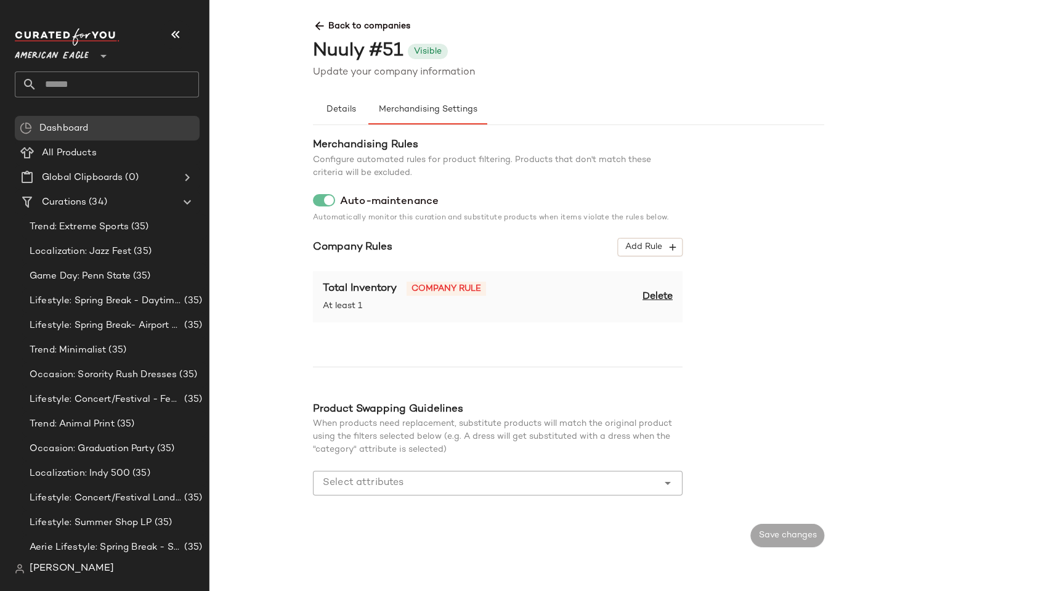
click at [325, 25] on icon at bounding box center [319, 26] width 13 height 13
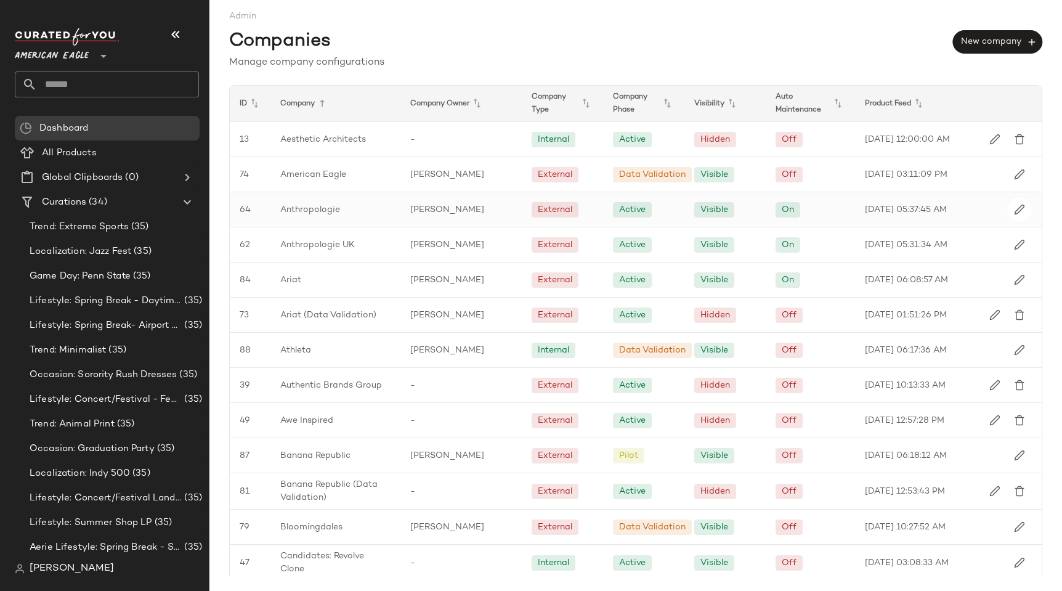
click at [309, 211] on span "Anthropologie" at bounding box center [310, 209] width 60 height 13
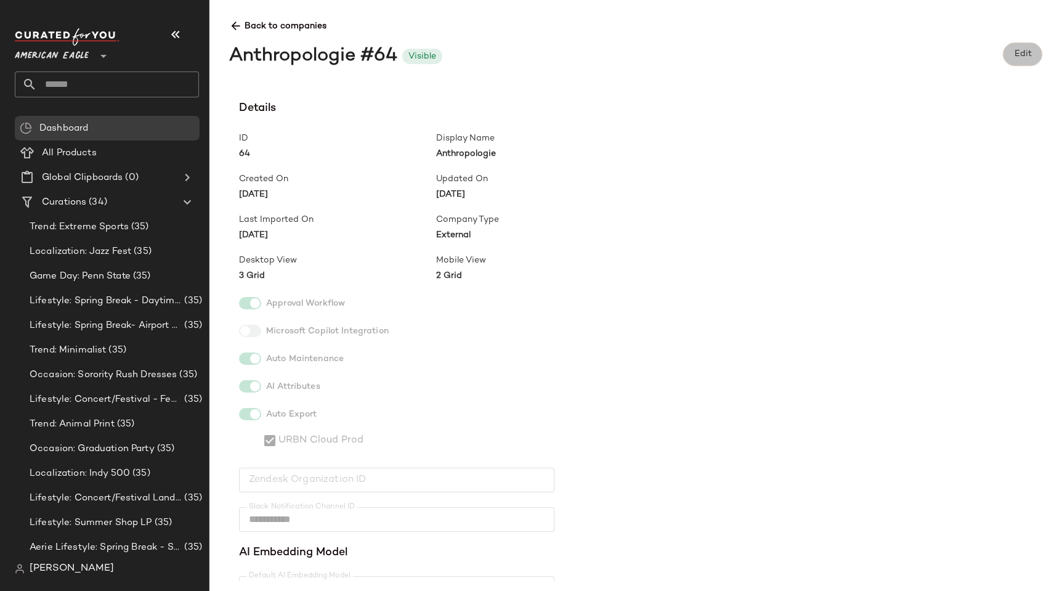
click at [1026, 44] on button "Edit" at bounding box center [1022, 54] width 39 height 23
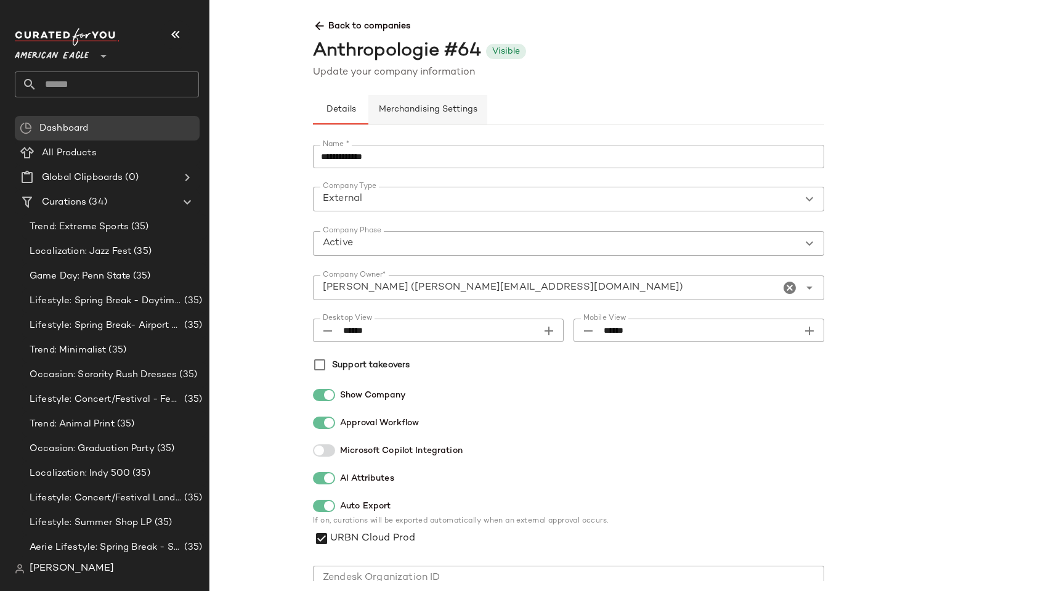
click at [414, 108] on span "Merchandising Settings" at bounding box center [427, 110] width 99 height 10
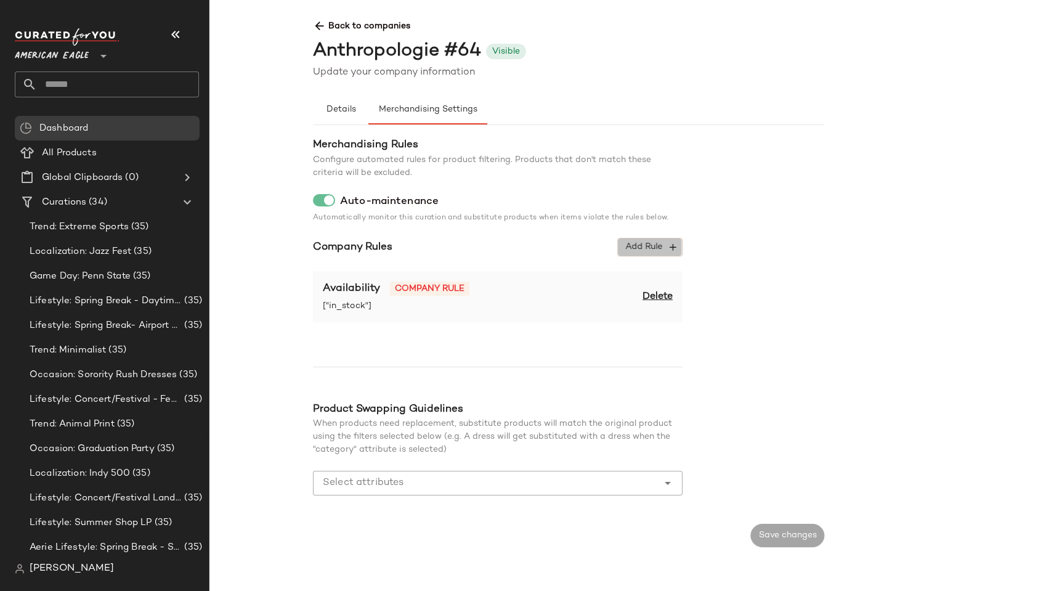
click at [675, 246] on icon "button" at bounding box center [672, 246] width 11 height 11
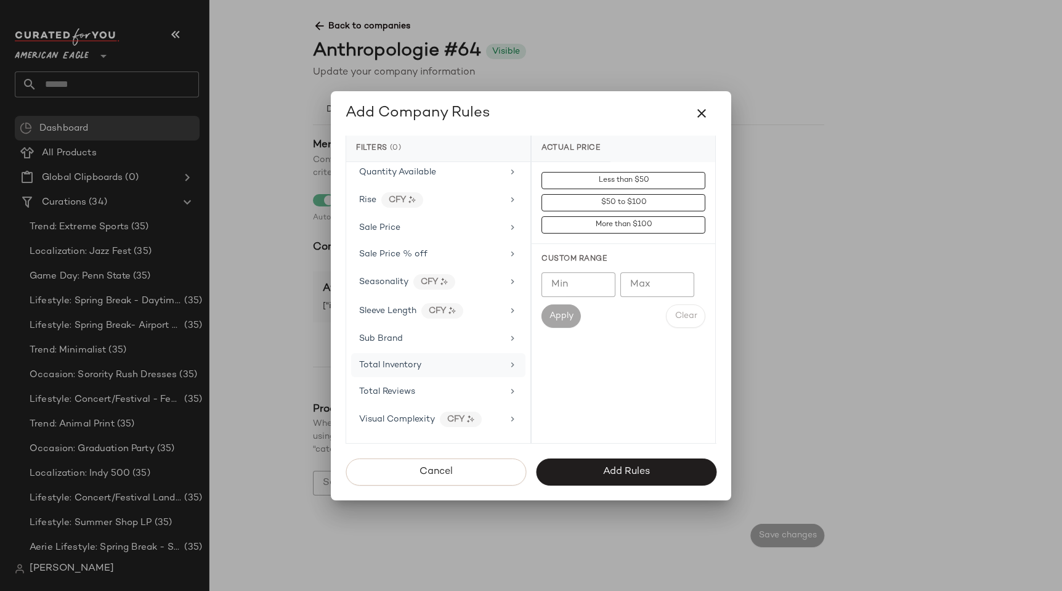
scroll to position [1101, 0]
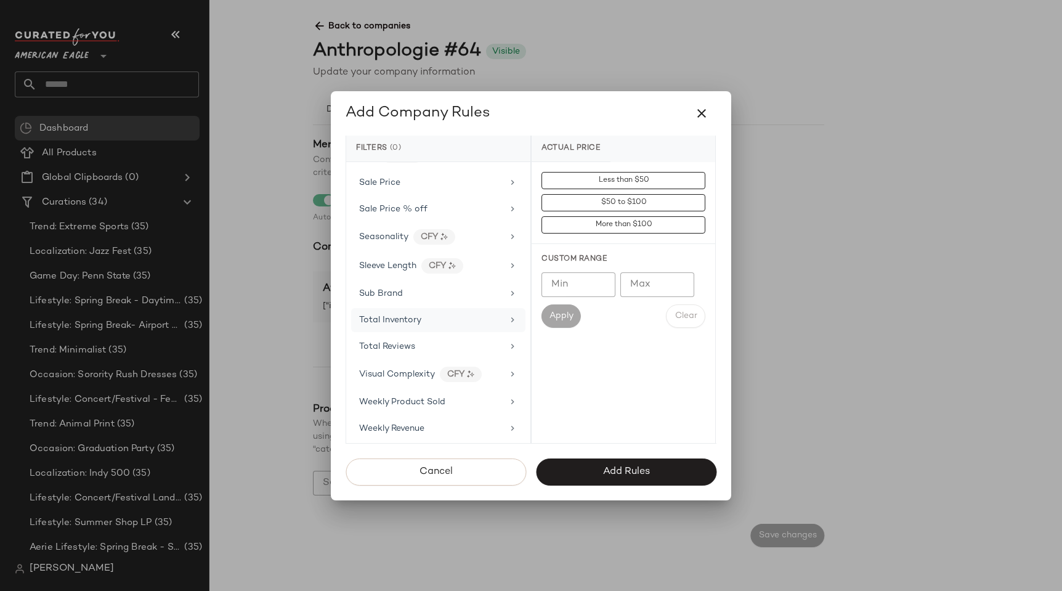
click at [392, 312] on div "Total Inventory" at bounding box center [438, 320] width 174 height 24
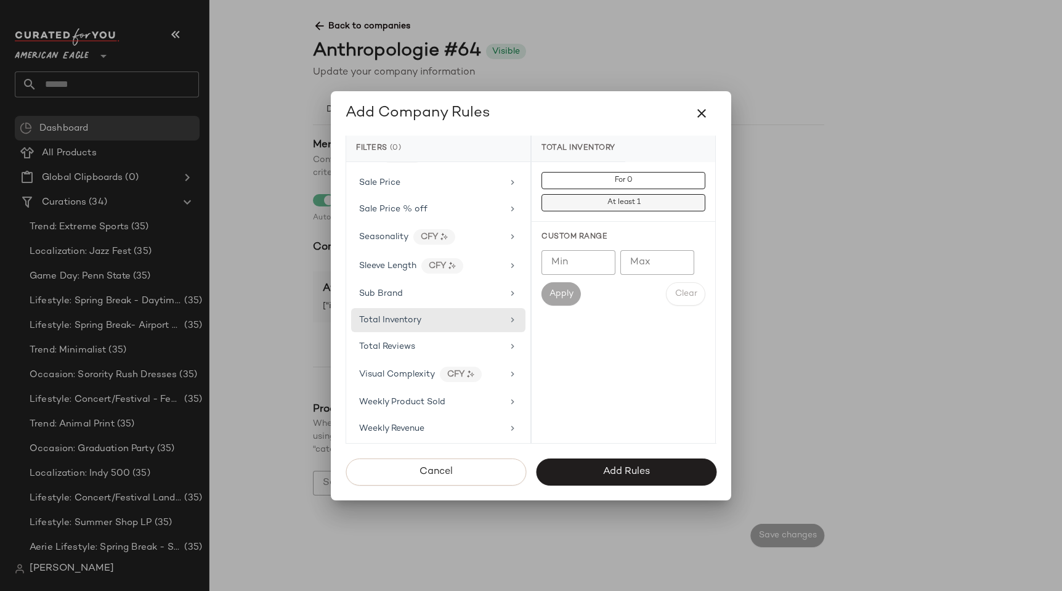
click at [558, 205] on button "At least 1" at bounding box center [624, 202] width 164 height 17
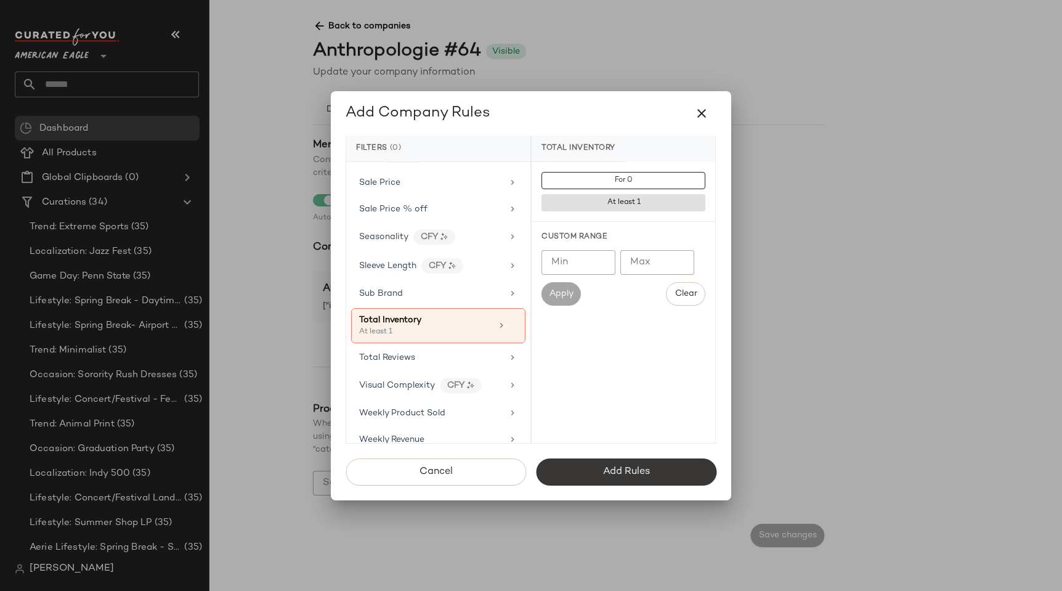
click at [631, 472] on span "Add Rules" at bounding box center [625, 472] width 47 height 12
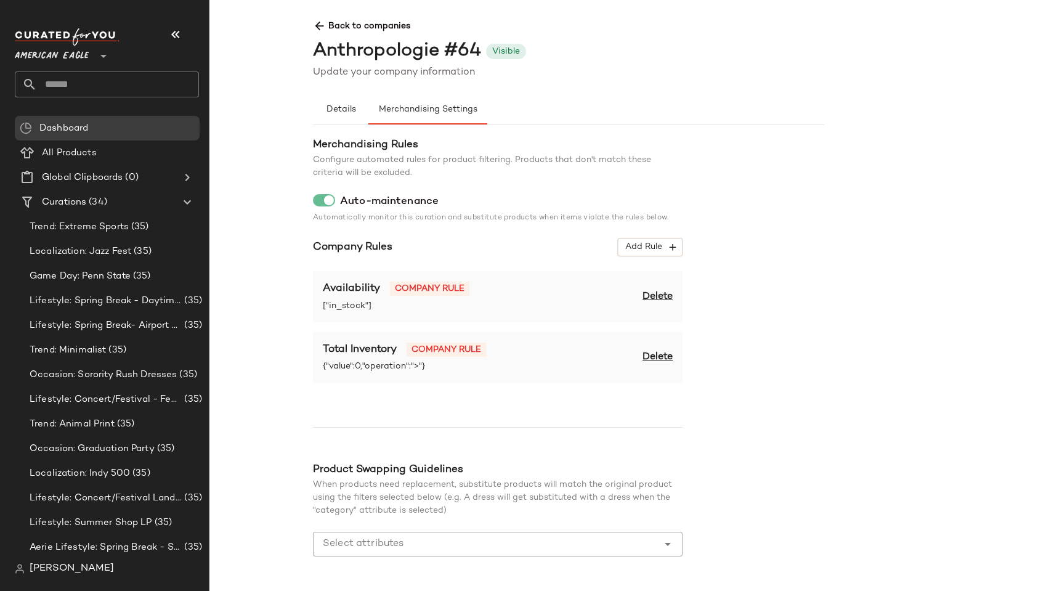
click at [663, 299] on span "Delete" at bounding box center [658, 297] width 30 height 15
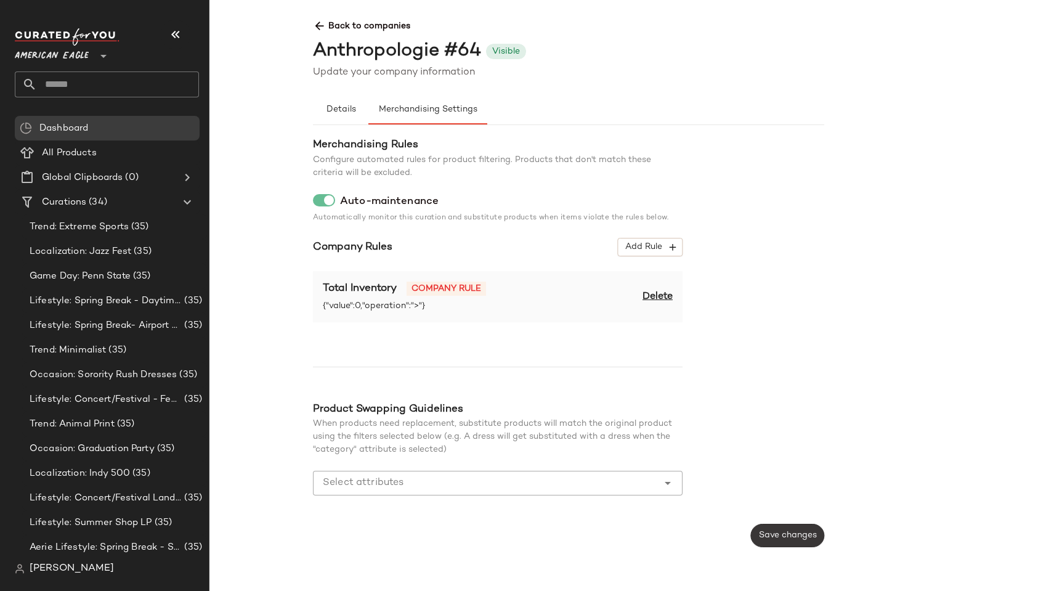
click at [793, 529] on button "Save changes" at bounding box center [787, 535] width 73 height 23
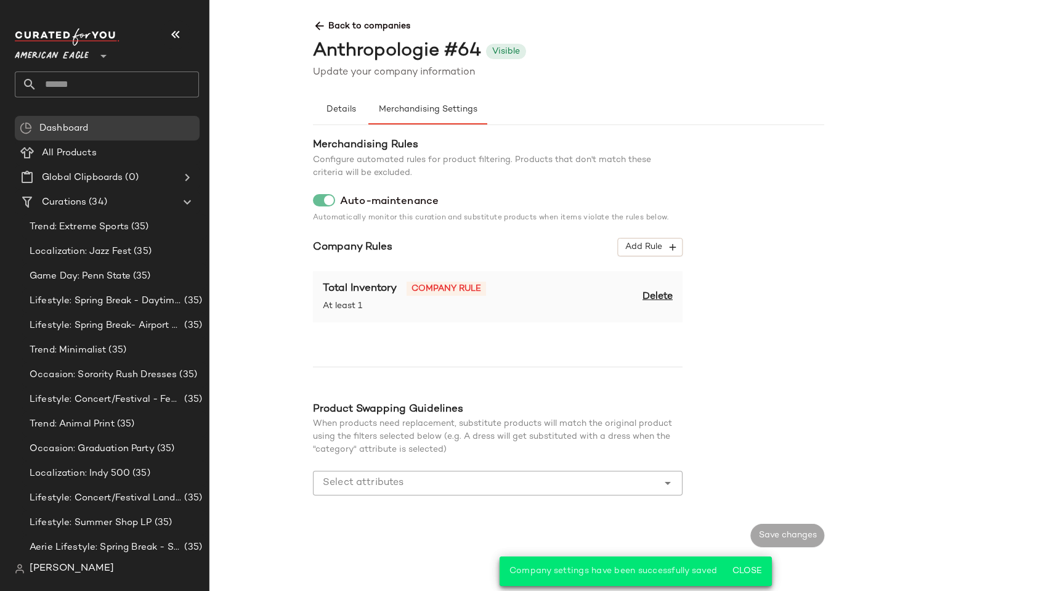
click at [352, 17] on span "Back to companies" at bounding box center [824, 21] width 1023 height 23
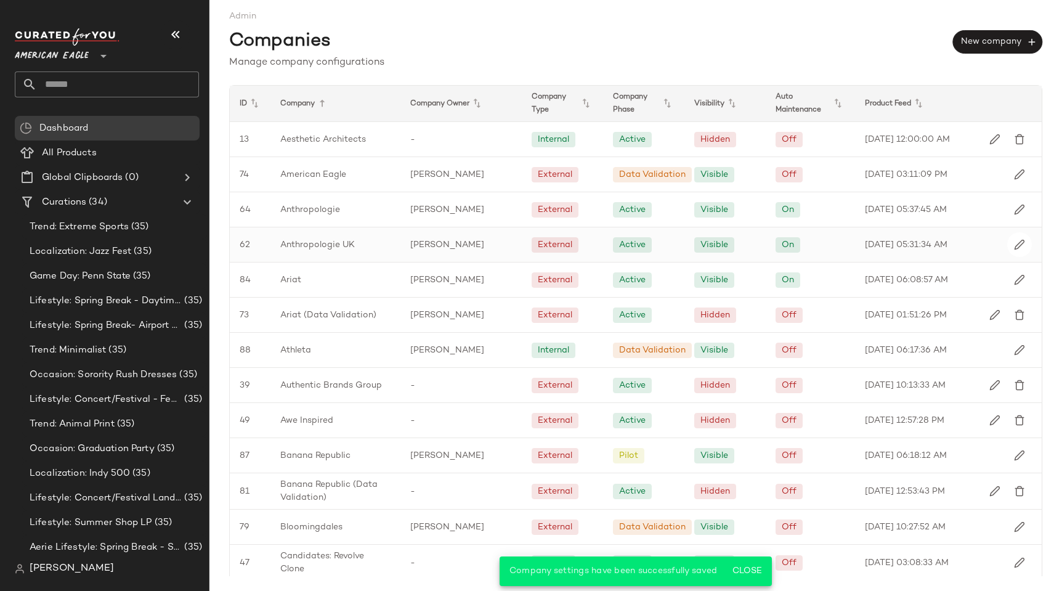
click at [322, 249] on span "Anthropologie UK" at bounding box center [317, 244] width 75 height 13
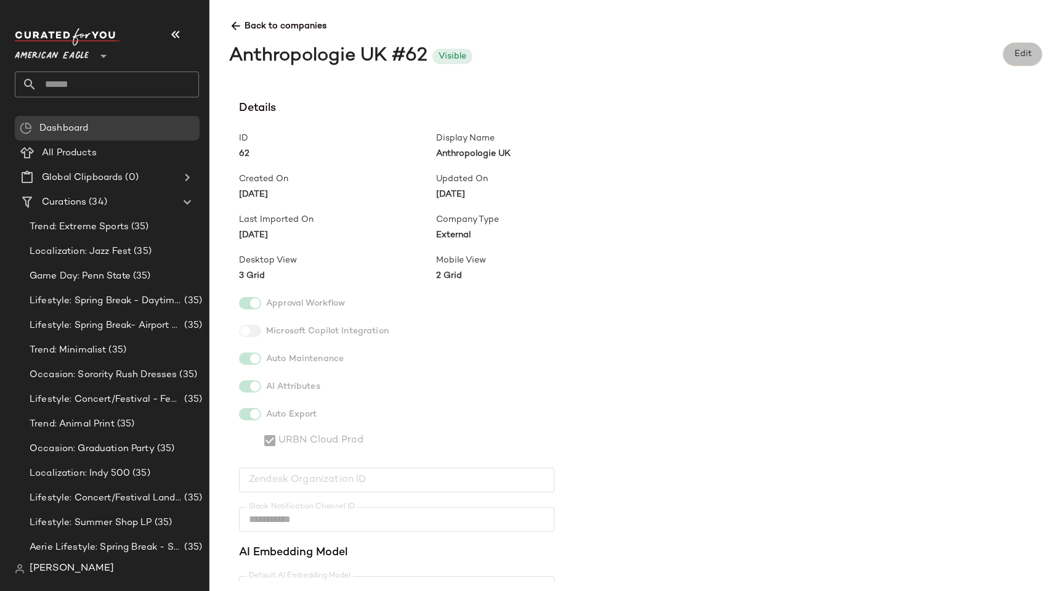
click at [1013, 54] on button "Edit" at bounding box center [1022, 54] width 39 height 23
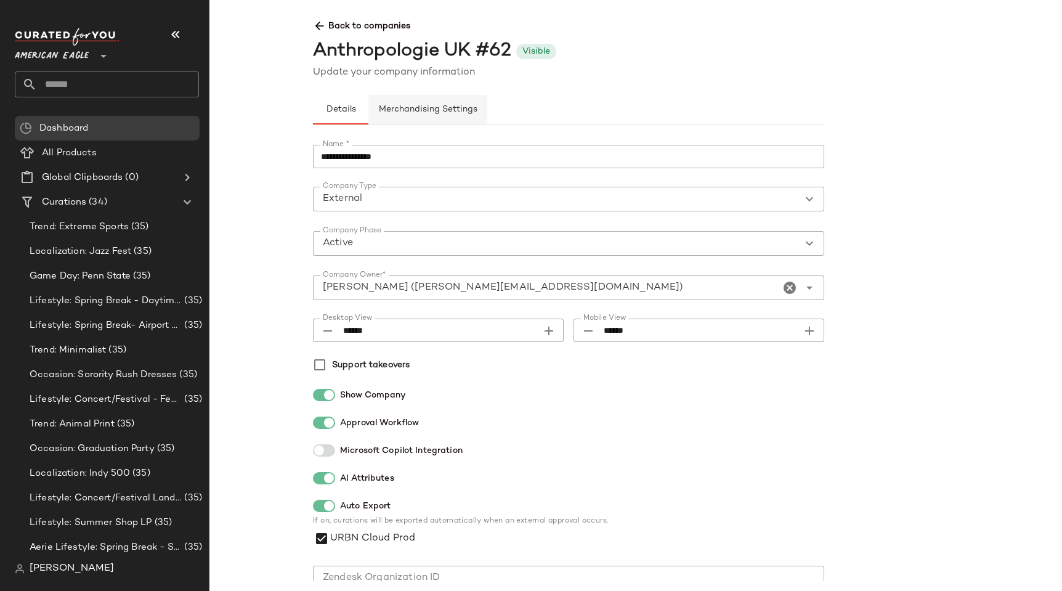
click at [443, 112] on span "Merchandising Settings" at bounding box center [427, 110] width 99 height 10
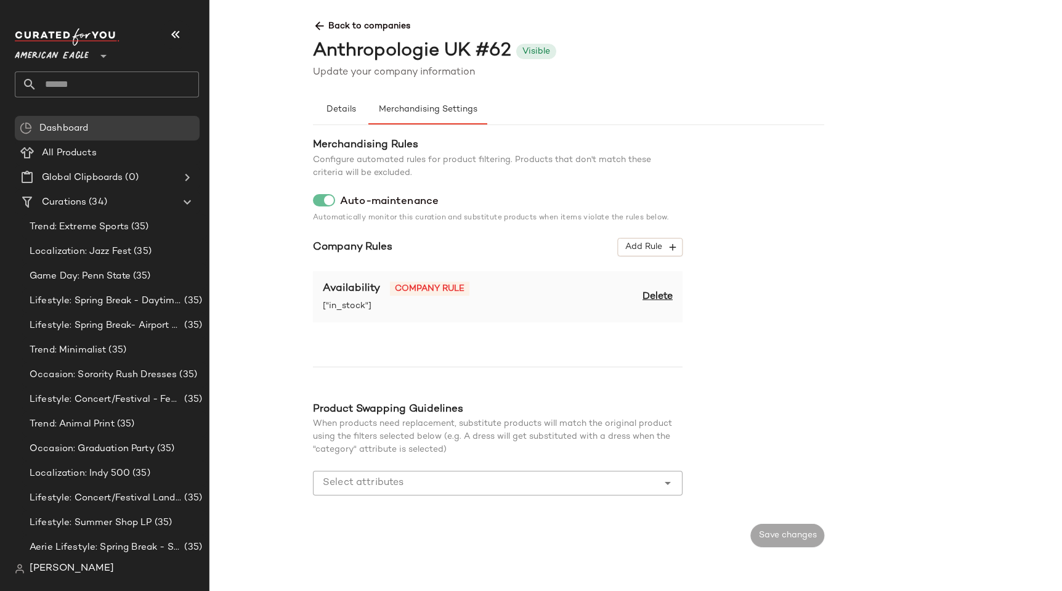
click at [500, 46] on div "Anthropologie UK #62" at bounding box center [412, 52] width 198 height 28
click at [658, 245] on span "Add Rule" at bounding box center [650, 246] width 51 height 11
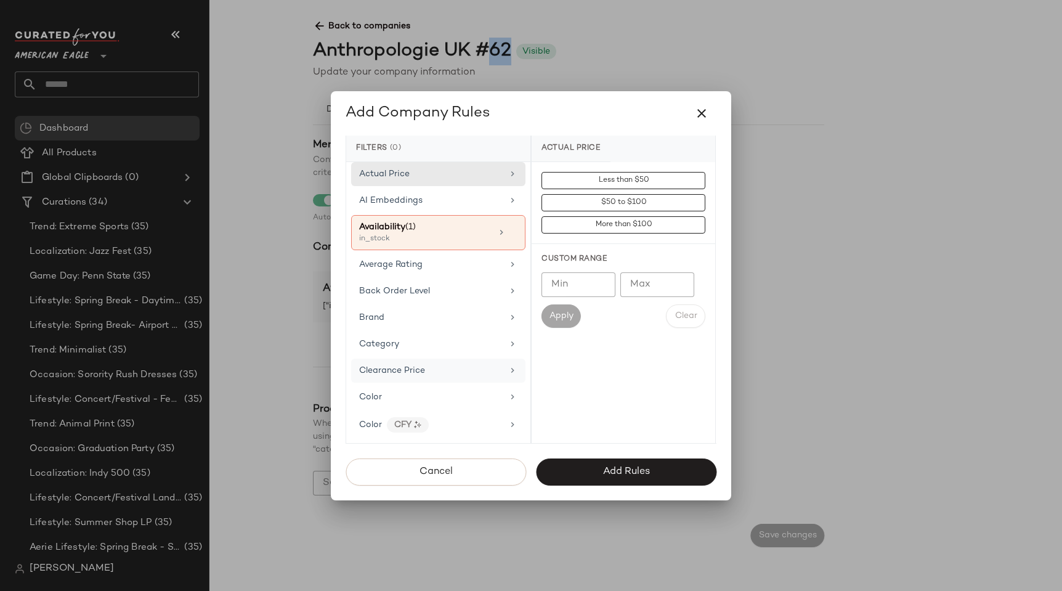
scroll to position [1022, 0]
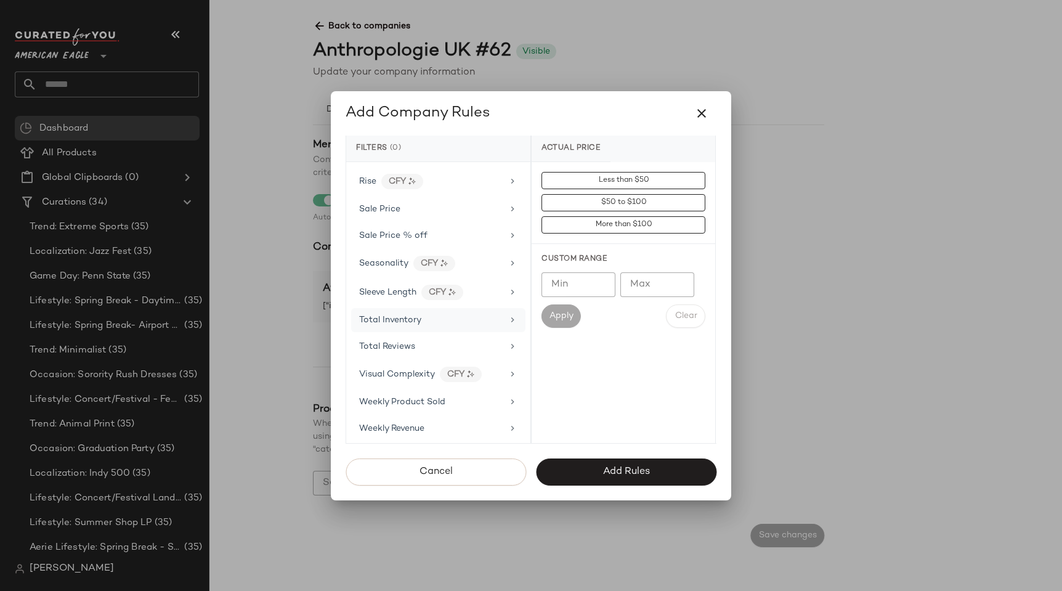
click at [405, 322] on span "Total Inventory" at bounding box center [390, 319] width 62 height 9
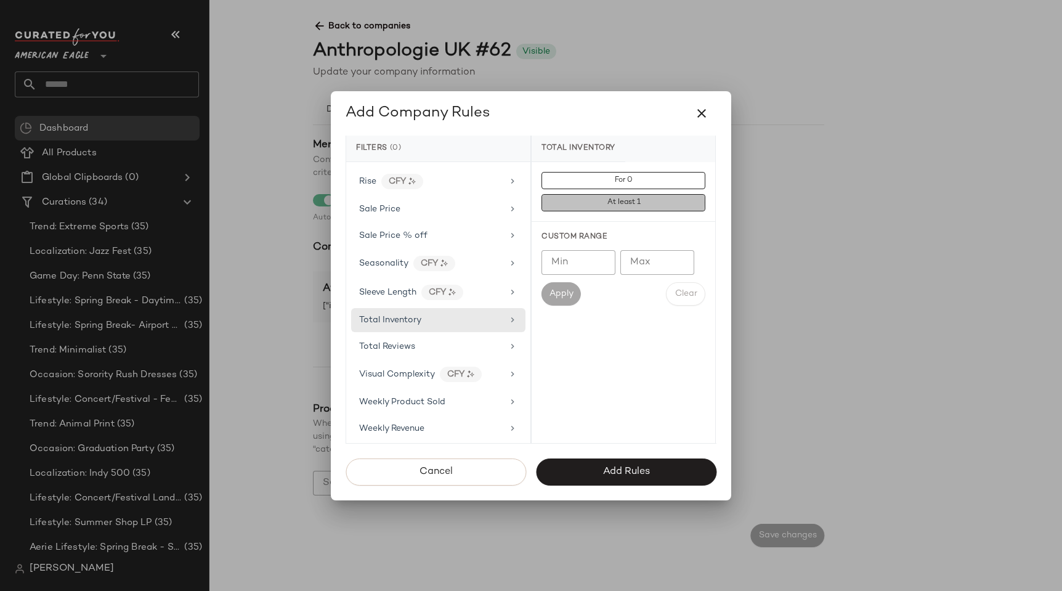
click at [557, 205] on button "At least 1" at bounding box center [624, 202] width 164 height 17
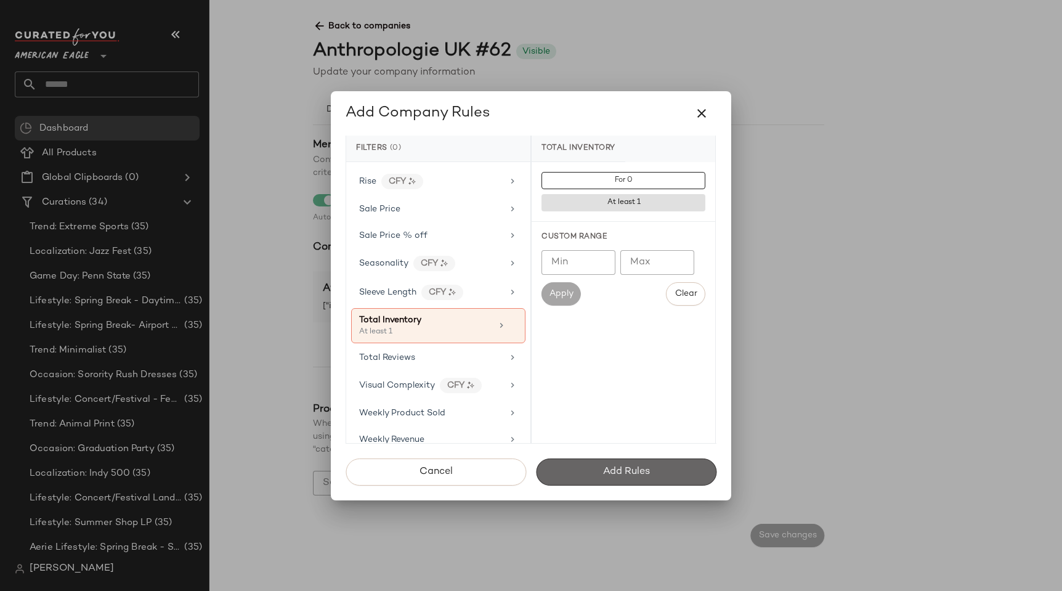
click at [574, 470] on button "Add Rules" at bounding box center [626, 471] width 181 height 27
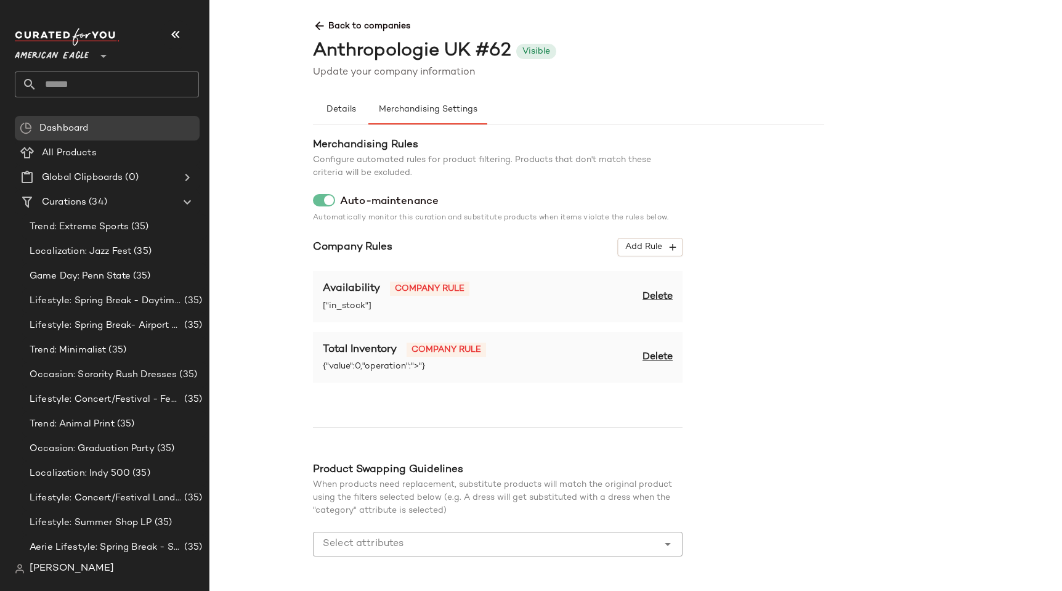
click at [658, 297] on span "Delete" at bounding box center [658, 297] width 30 height 15
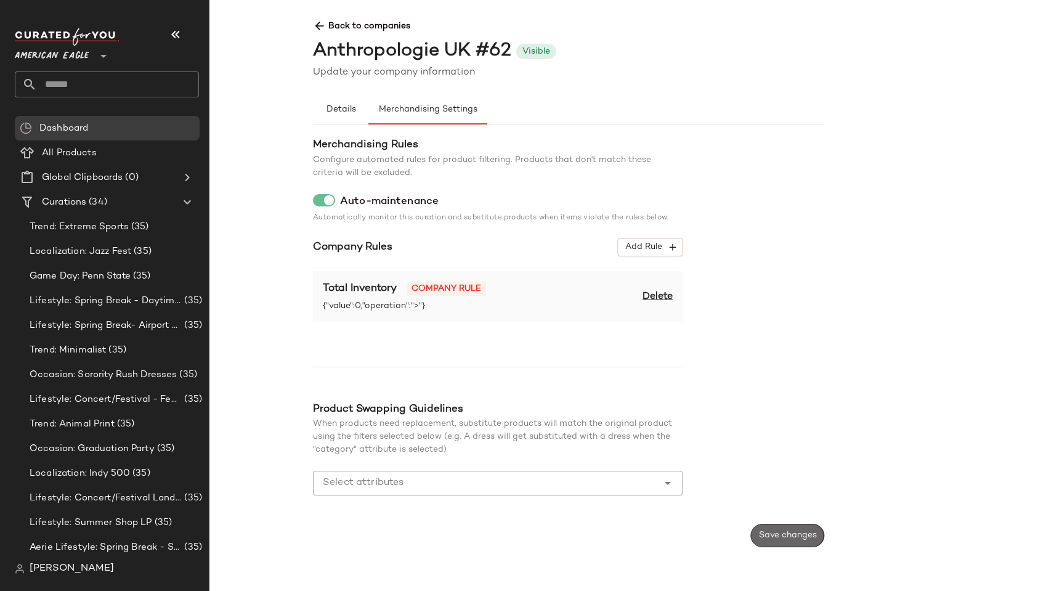
click at [777, 542] on button "Save changes" at bounding box center [787, 535] width 73 height 23
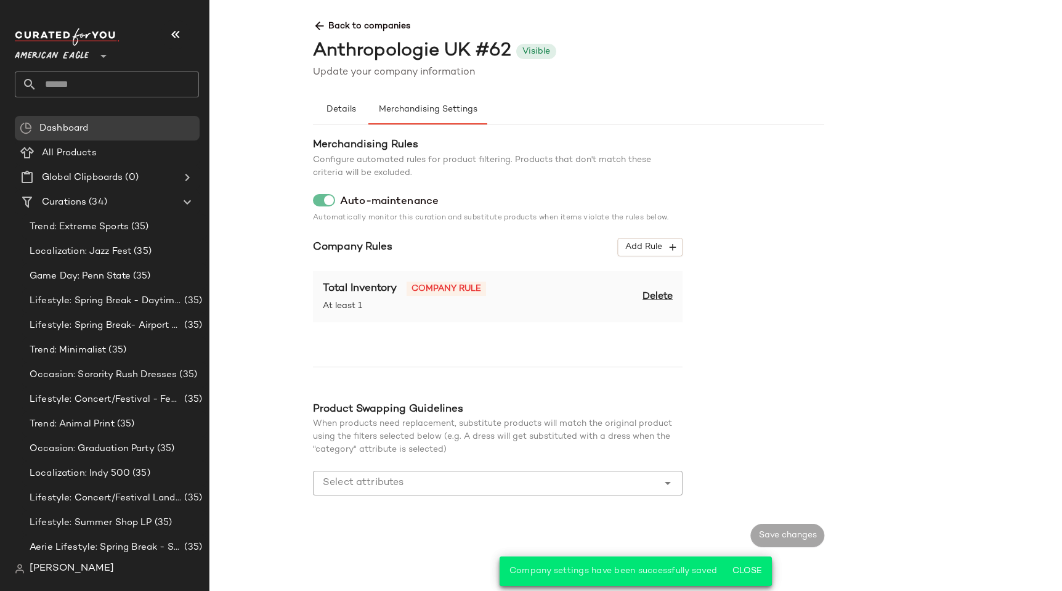
click at [319, 24] on icon at bounding box center [319, 26] width 13 height 13
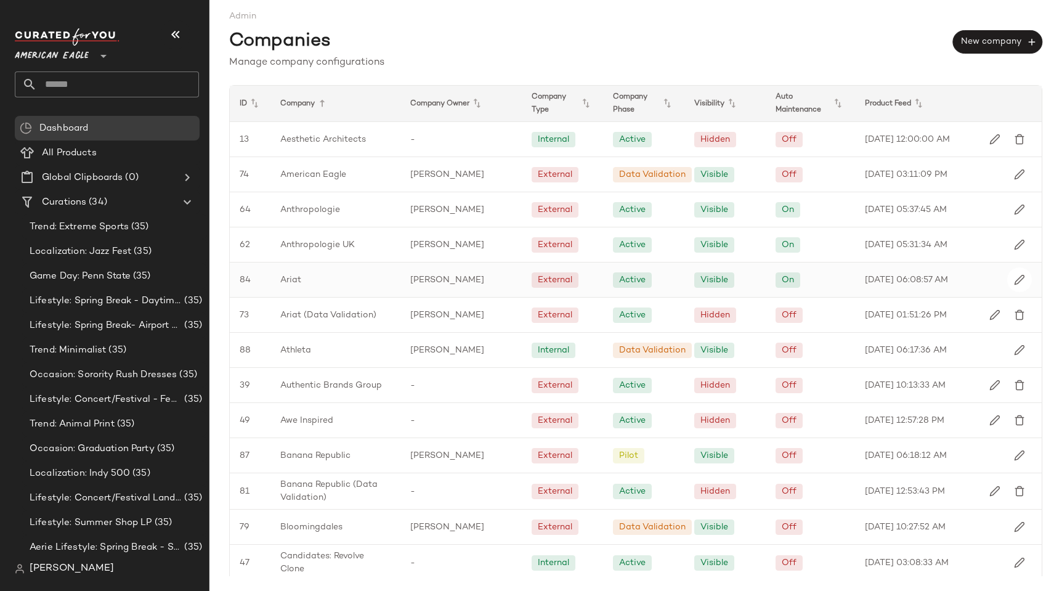
scroll to position [1347, 0]
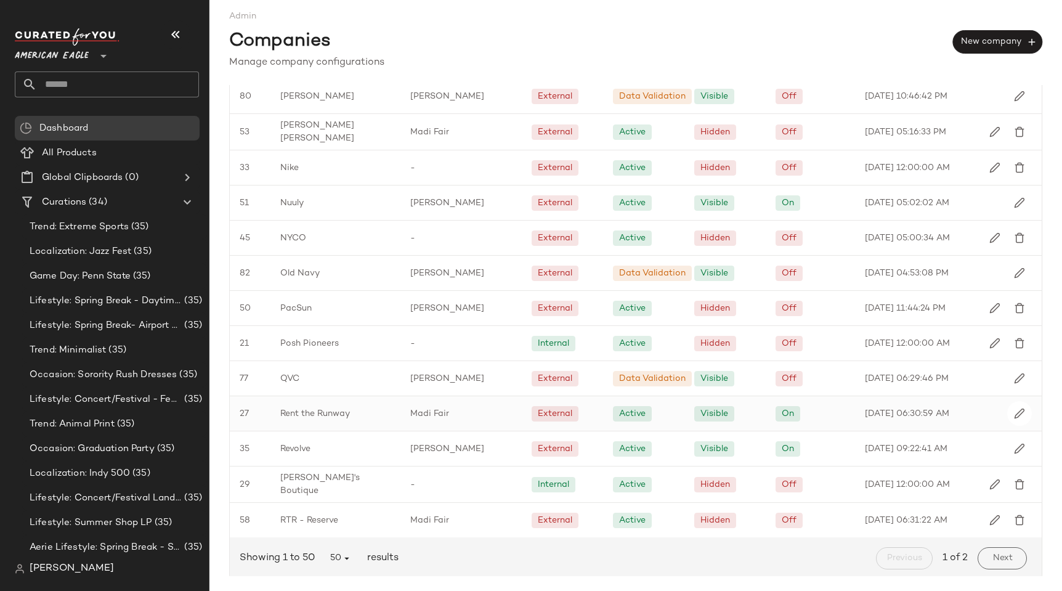
click at [302, 415] on span "Rent the Runway" at bounding box center [315, 413] width 70 height 13
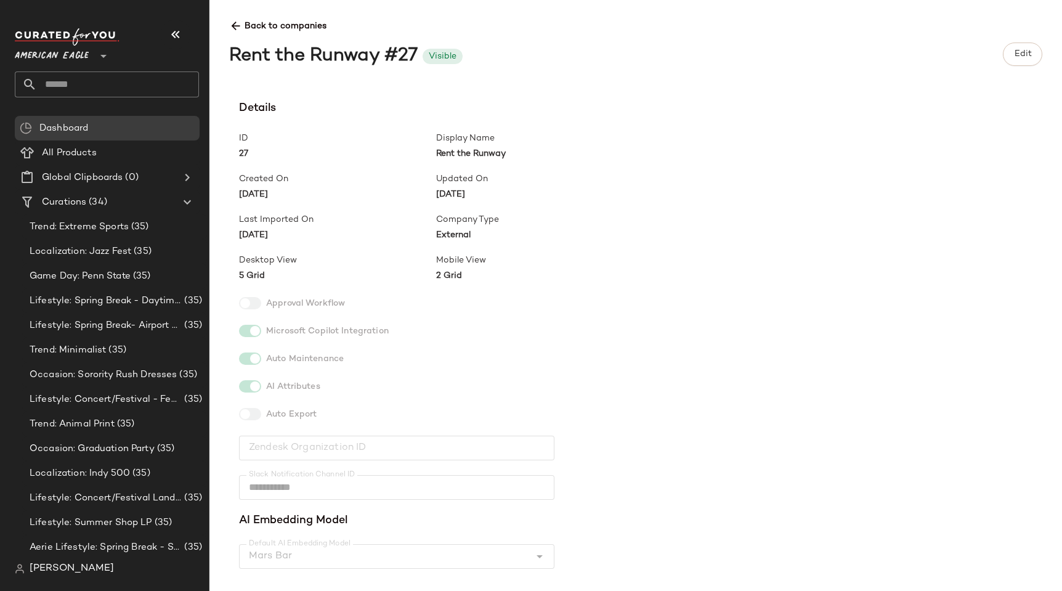
click at [488, 102] on span "Details" at bounding box center [436, 108] width 394 height 17
click at [1014, 54] on span "Edit" at bounding box center [1022, 54] width 18 height 10
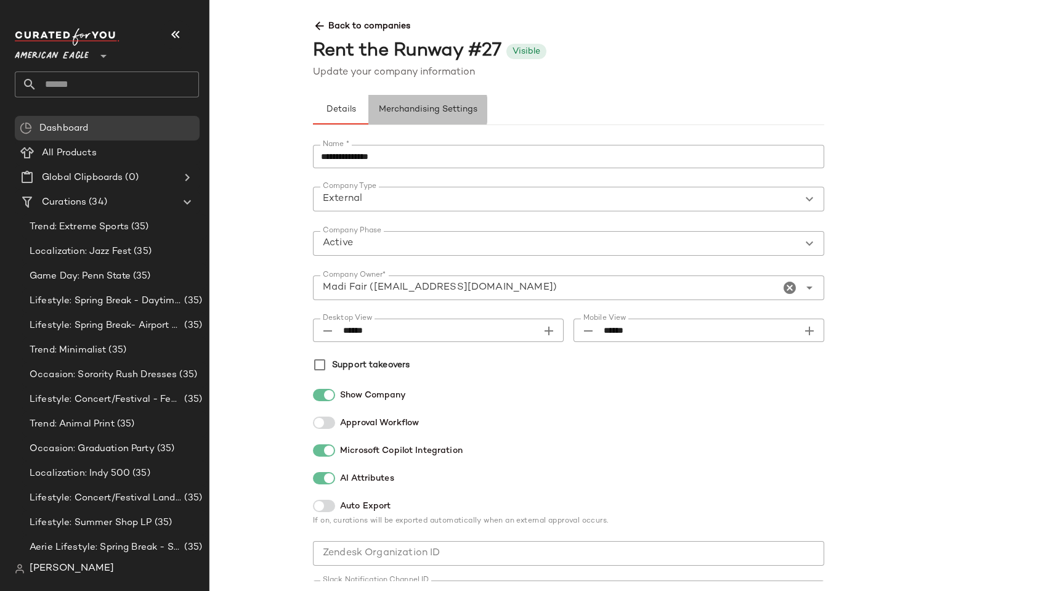
click at [448, 107] on span "Merchandising Settings" at bounding box center [427, 110] width 99 height 10
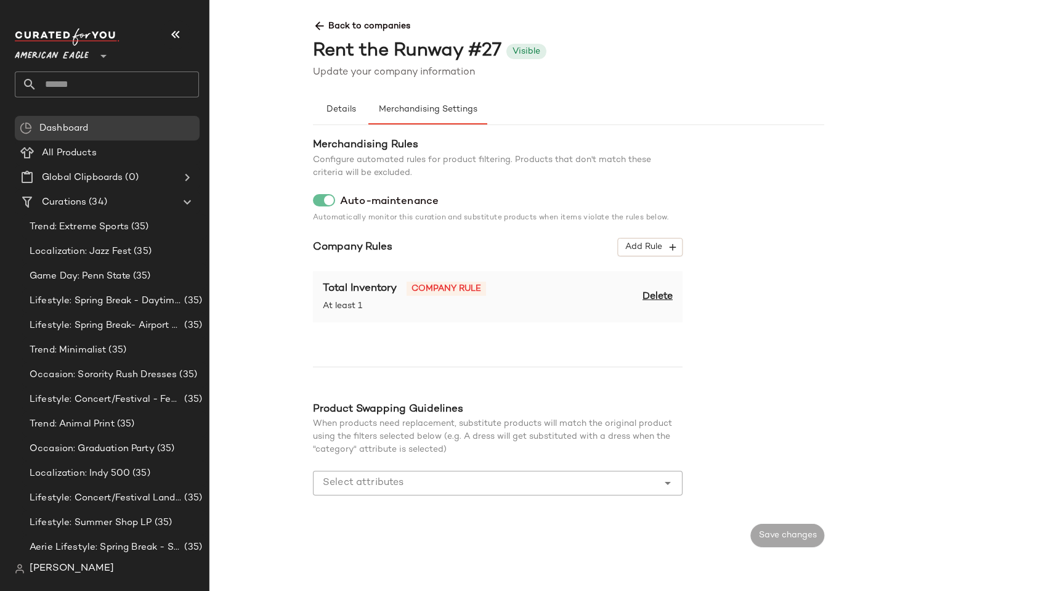
click at [322, 17] on span "Back to companies" at bounding box center [824, 21] width 1023 height 23
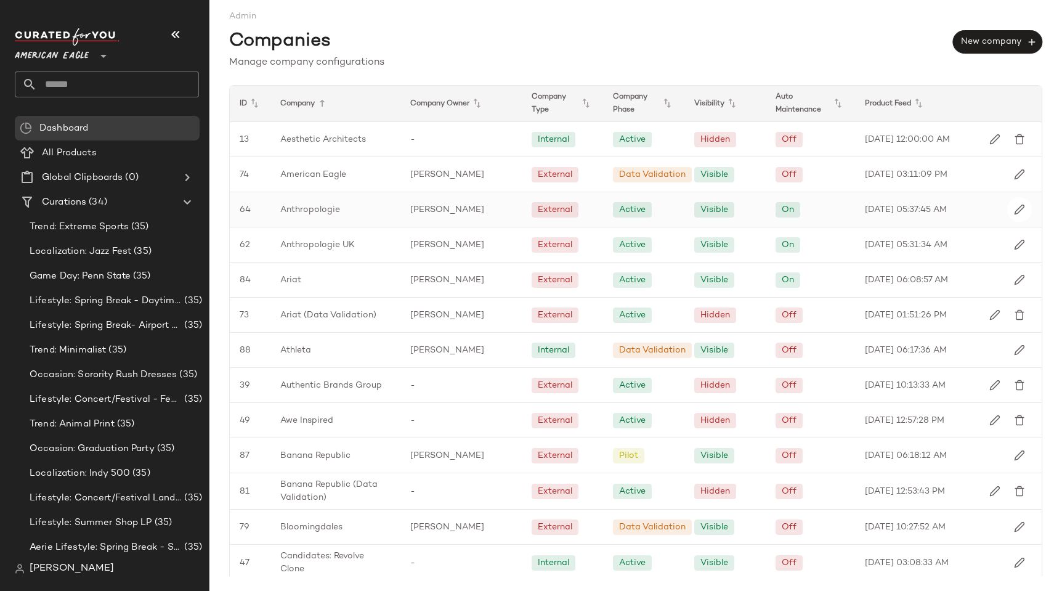
scroll to position [725, 0]
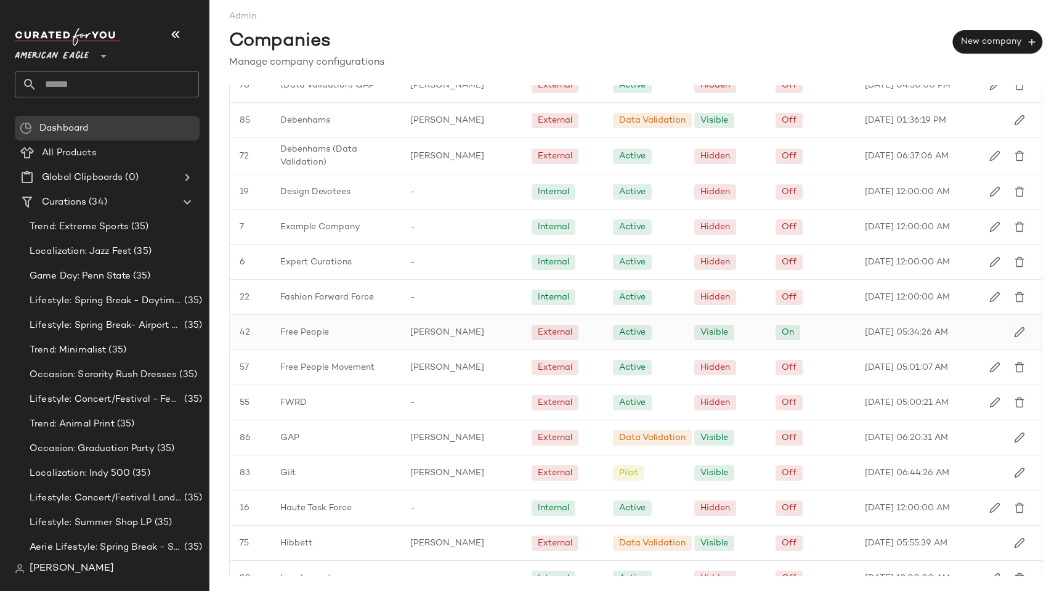
click at [1010, 336] on button "button" at bounding box center [1019, 332] width 25 height 25
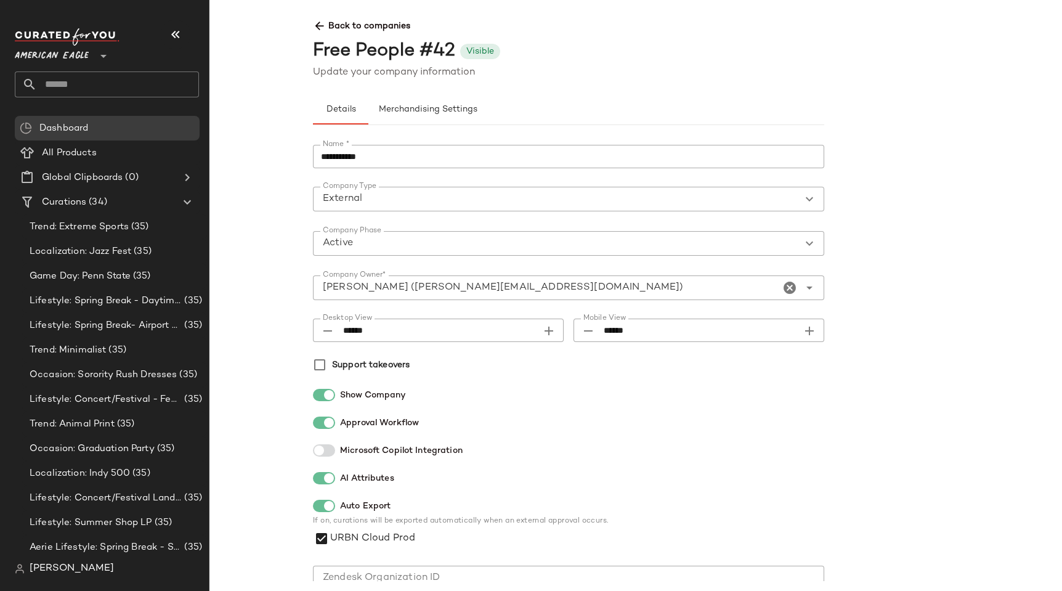
click at [604, 44] on div "Free People #42 Visible" at bounding box center [824, 52] width 1023 height 28
click at [443, 100] on button "Merchandising Settings" at bounding box center [427, 110] width 119 height 30
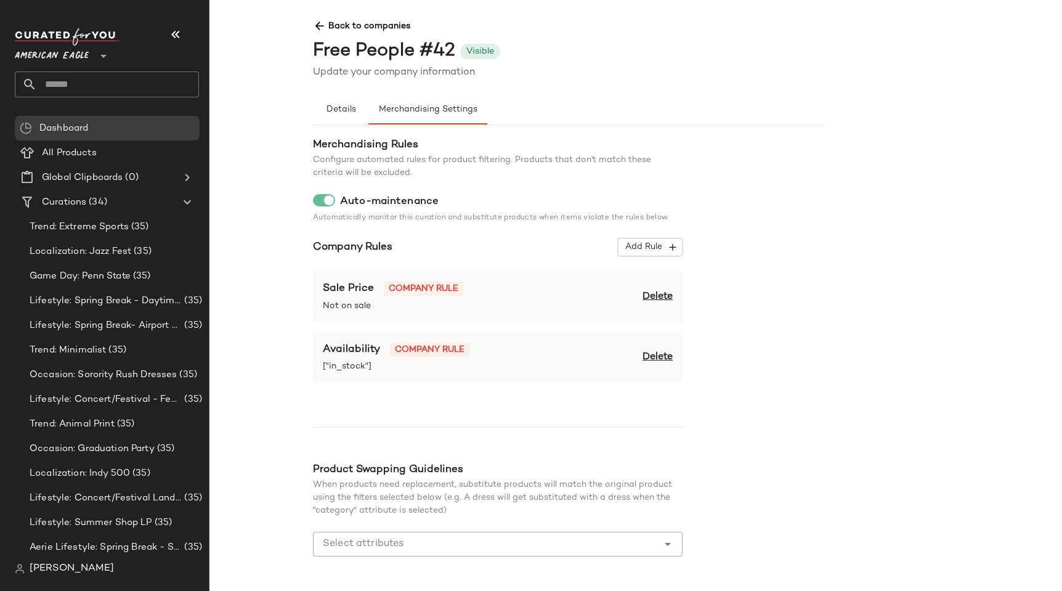
click at [660, 359] on span "Delete" at bounding box center [658, 357] width 30 height 15
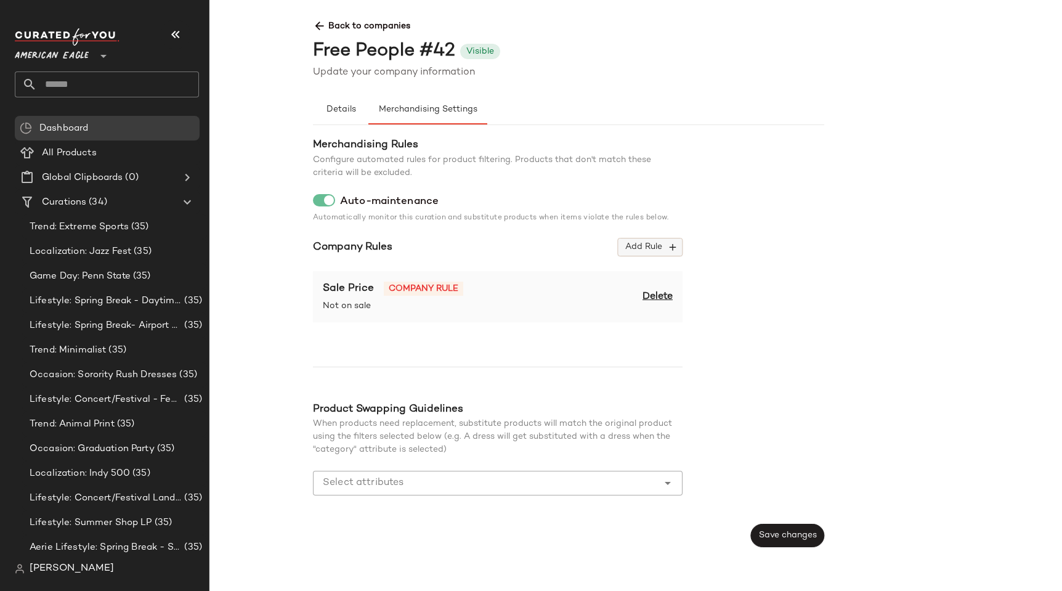
click at [657, 253] on button "Add Rule" at bounding box center [650, 247] width 65 height 18
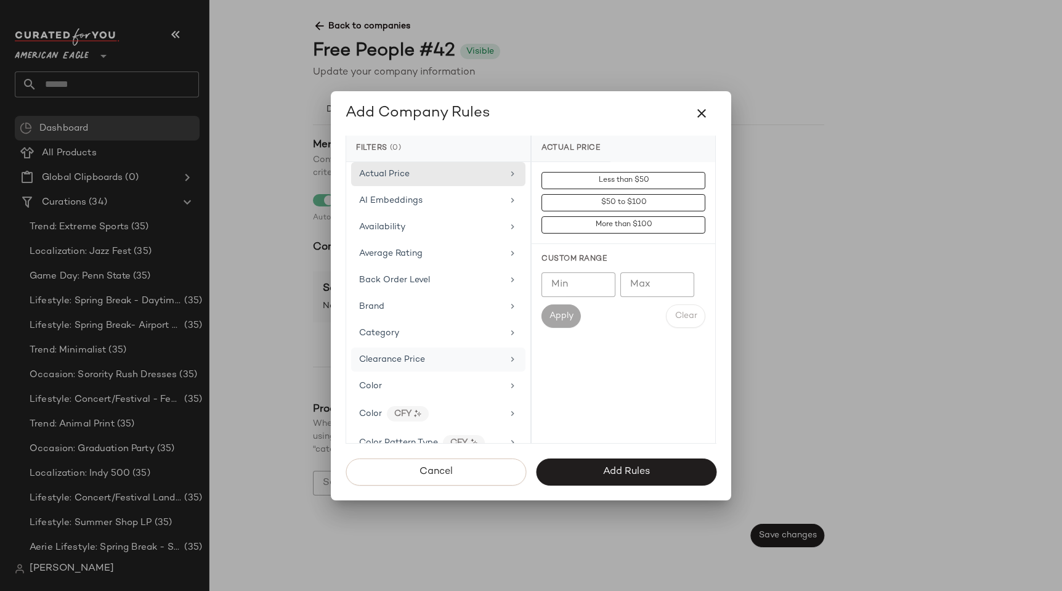
scroll to position [1075, 0]
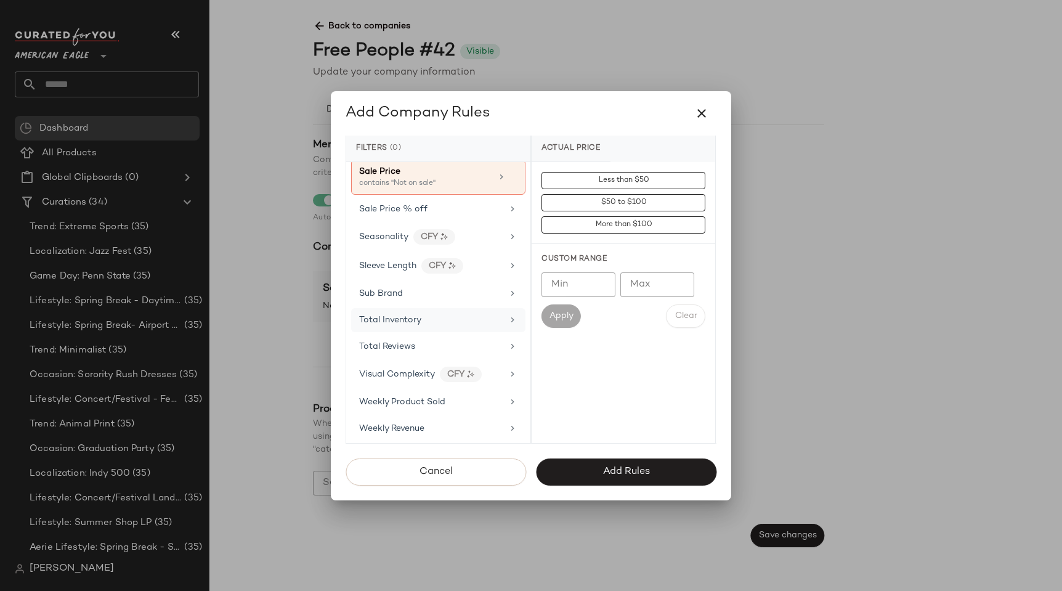
click at [400, 314] on div "Total Inventory" at bounding box center [390, 320] width 62 height 13
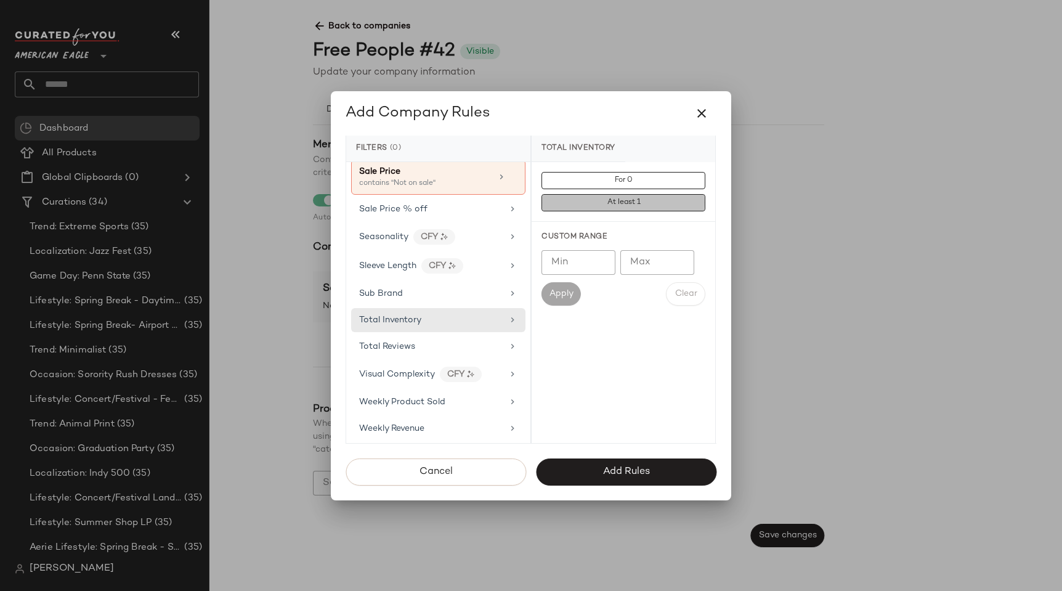
click at [582, 197] on button "At least 1" at bounding box center [624, 202] width 164 height 17
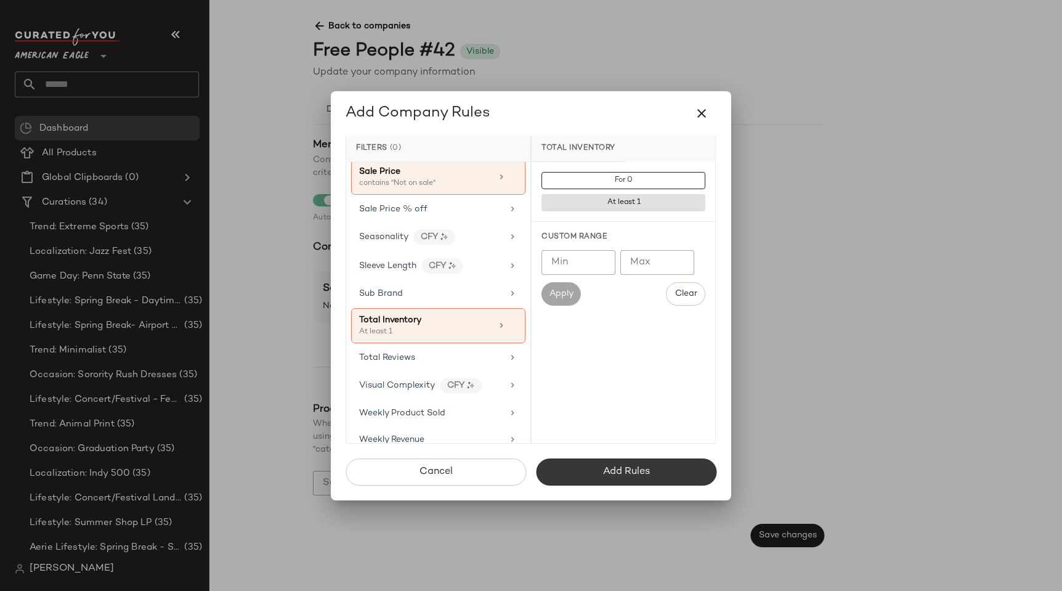
click at [601, 462] on button "Add Rules" at bounding box center [626, 471] width 181 height 27
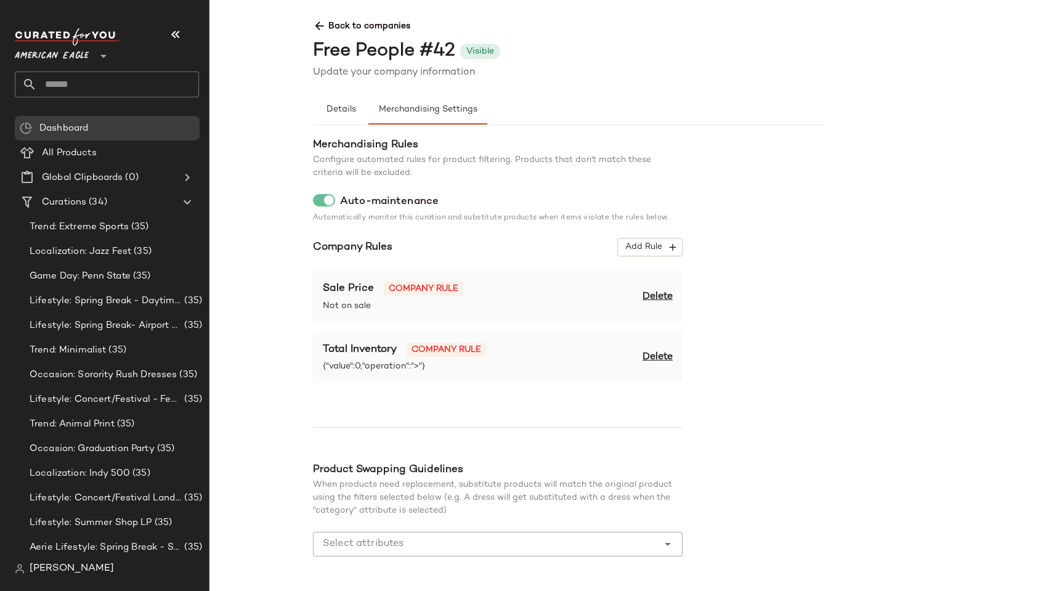
scroll to position [41, 0]
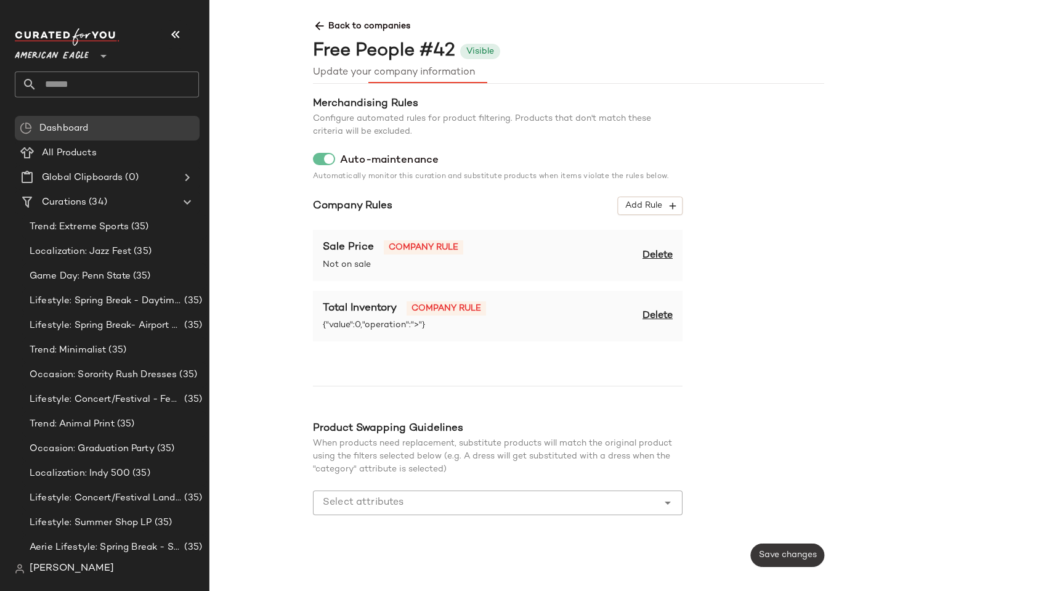
click at [779, 545] on button "Save changes" at bounding box center [787, 554] width 73 height 23
click at [316, 28] on icon at bounding box center [319, 26] width 13 height 13
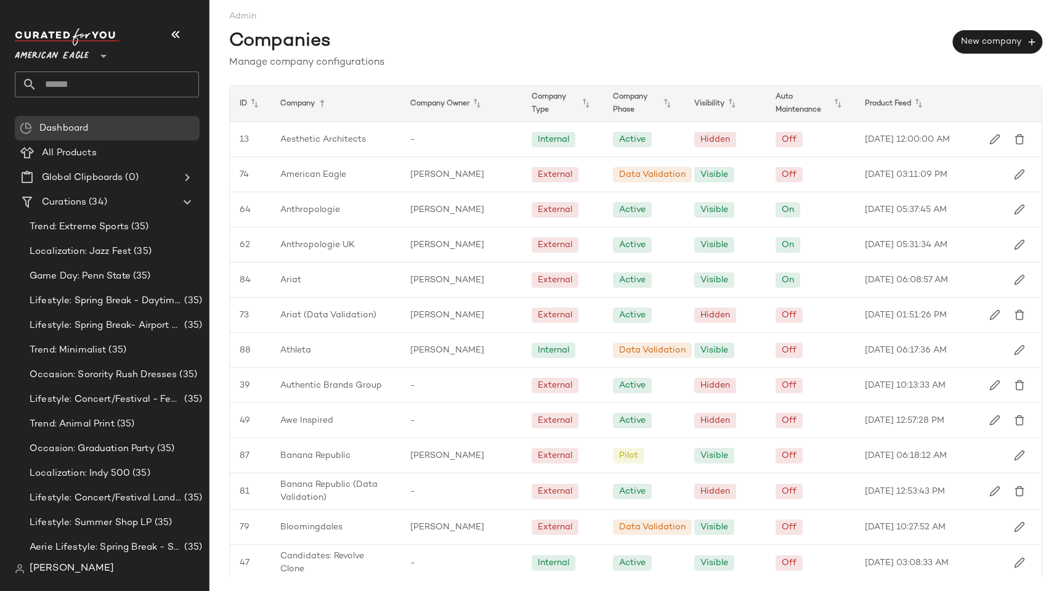
scroll to position [848, 0]
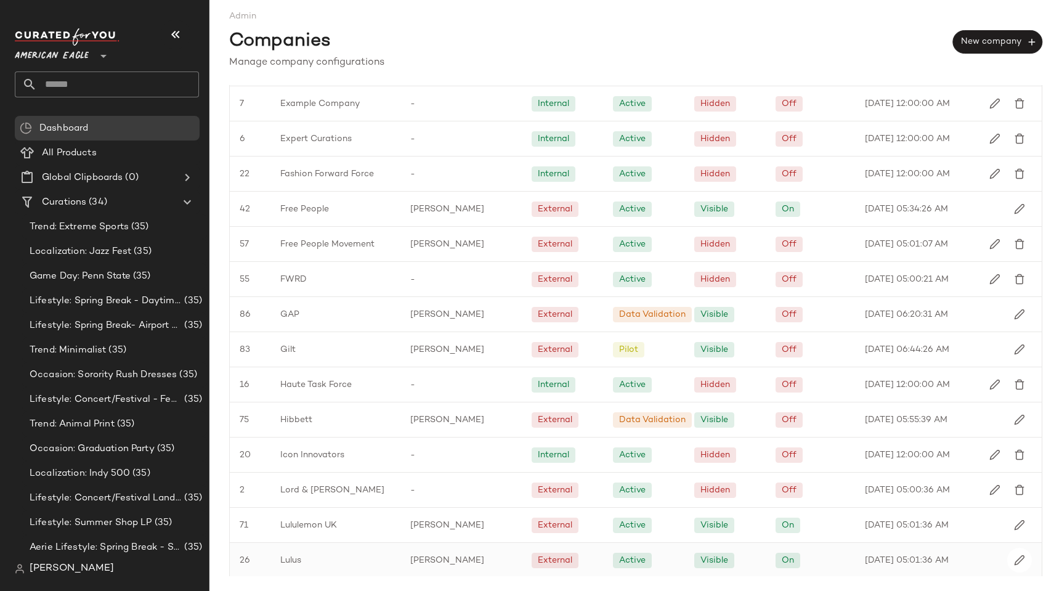
click at [312, 556] on div "Lulus" at bounding box center [335, 560] width 130 height 34
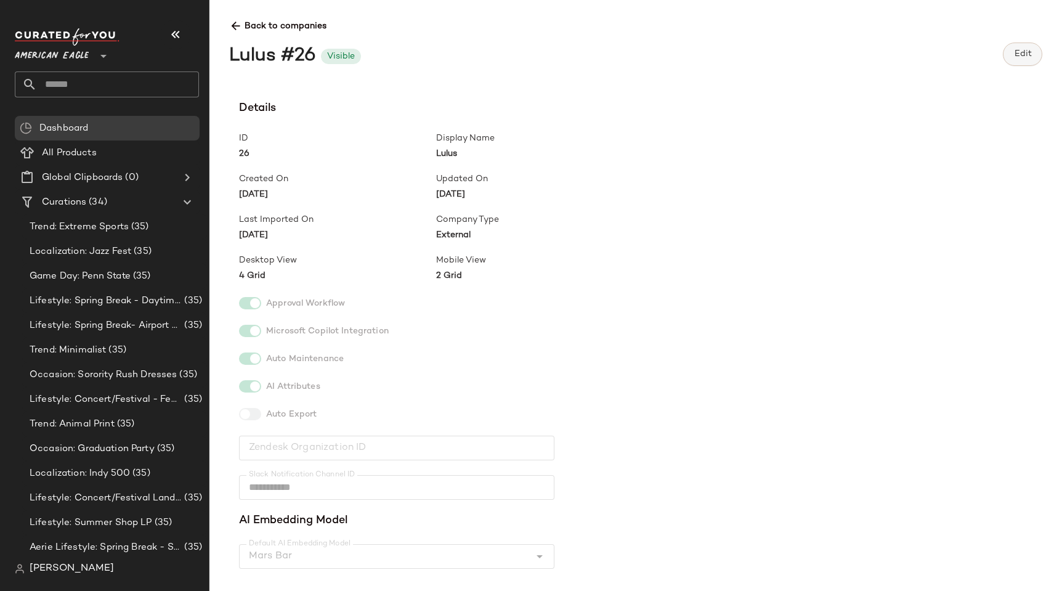
click at [1024, 61] on button "Edit" at bounding box center [1022, 54] width 39 height 23
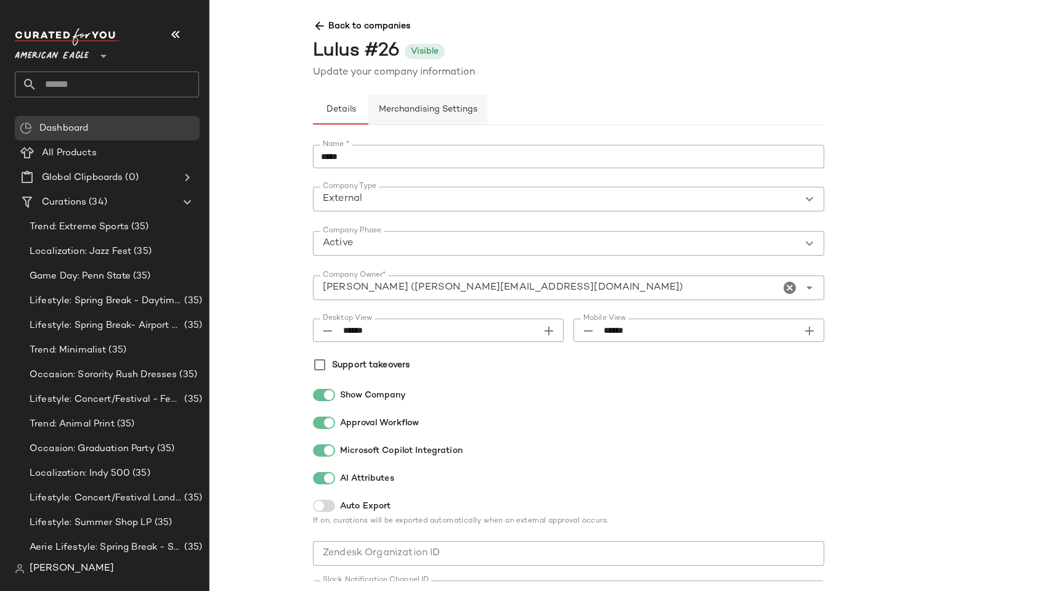
click at [408, 113] on span "Merchandising Settings" at bounding box center [427, 110] width 99 height 10
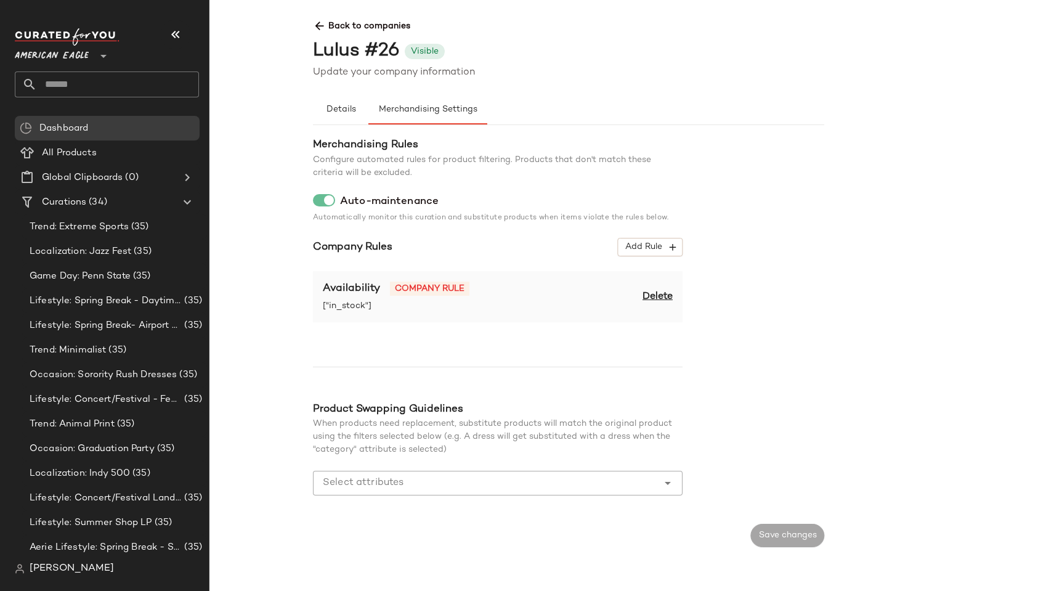
click at [662, 287] on div "Availability Company rule ["in_stock"] Delete" at bounding box center [498, 296] width 370 height 51
click at [655, 298] on span "Delete" at bounding box center [658, 297] width 30 height 15
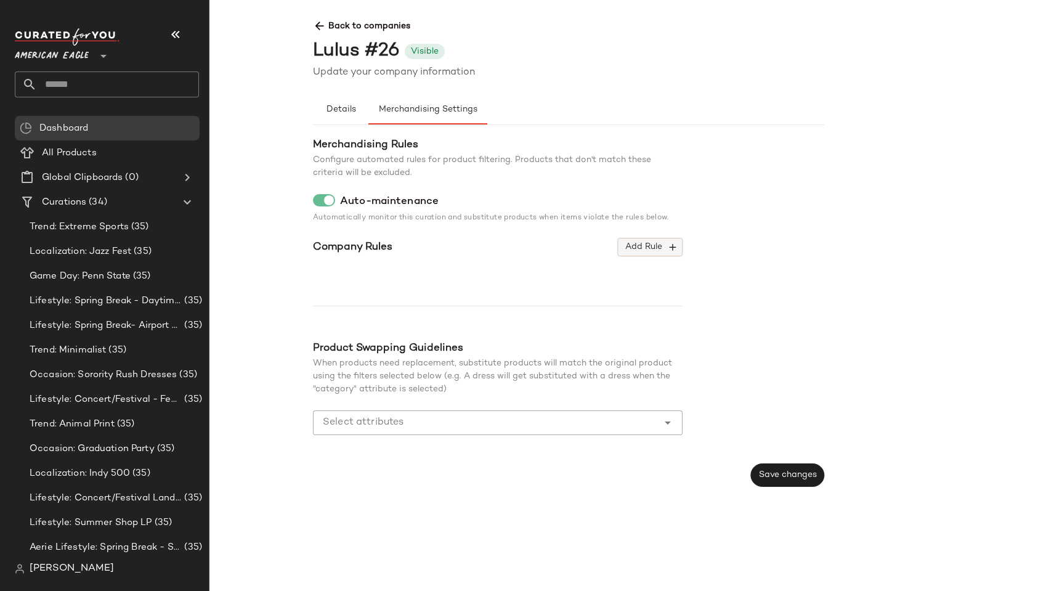
click at [639, 246] on span "Add Rule" at bounding box center [650, 246] width 51 height 11
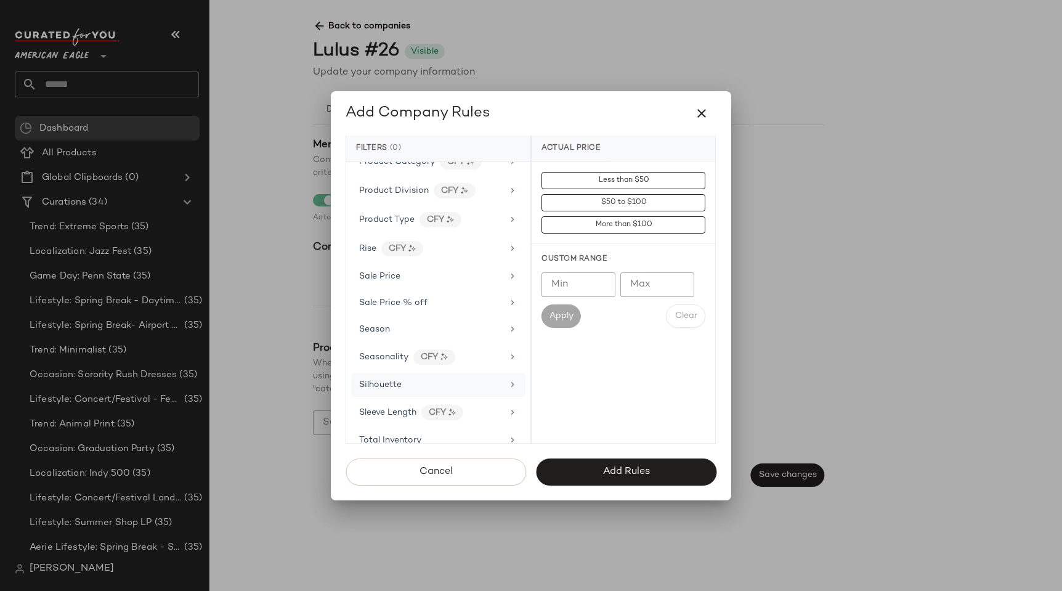
scroll to position [888, 0]
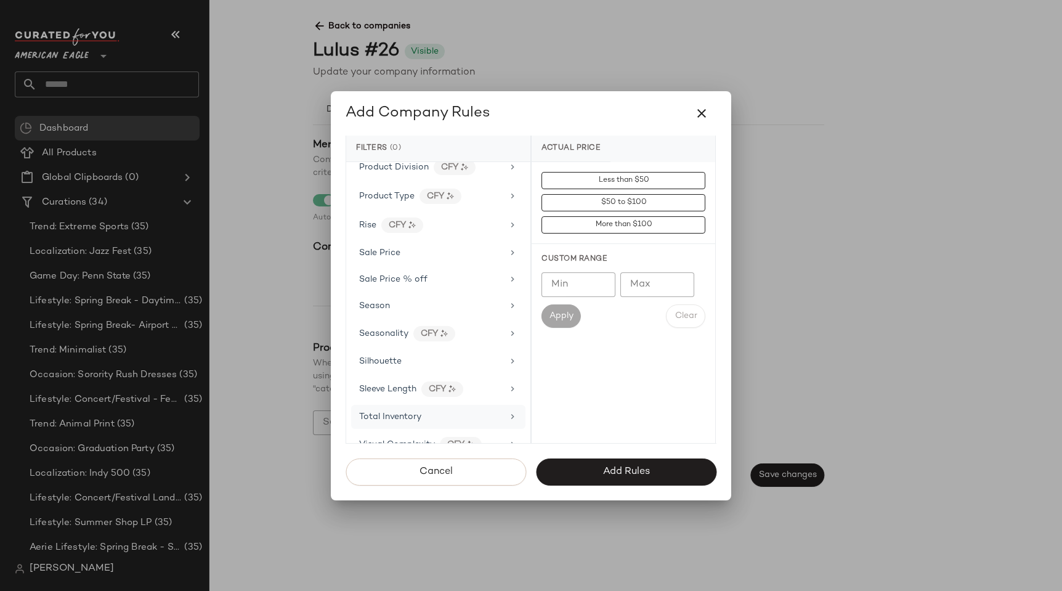
click at [385, 413] on span "Total Inventory" at bounding box center [390, 416] width 62 height 9
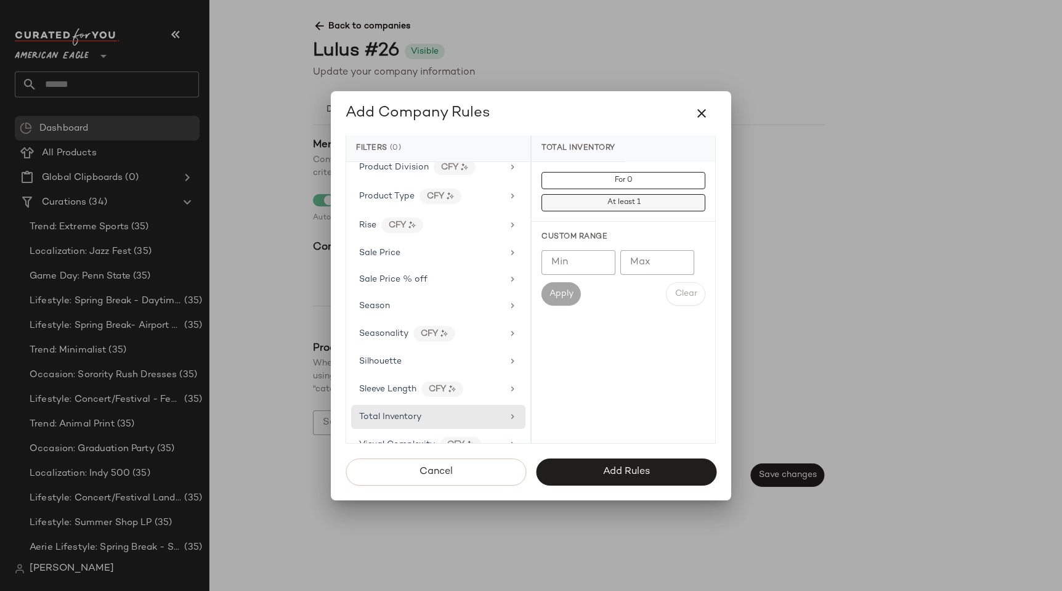
click at [608, 204] on span "At least 1" at bounding box center [623, 202] width 34 height 9
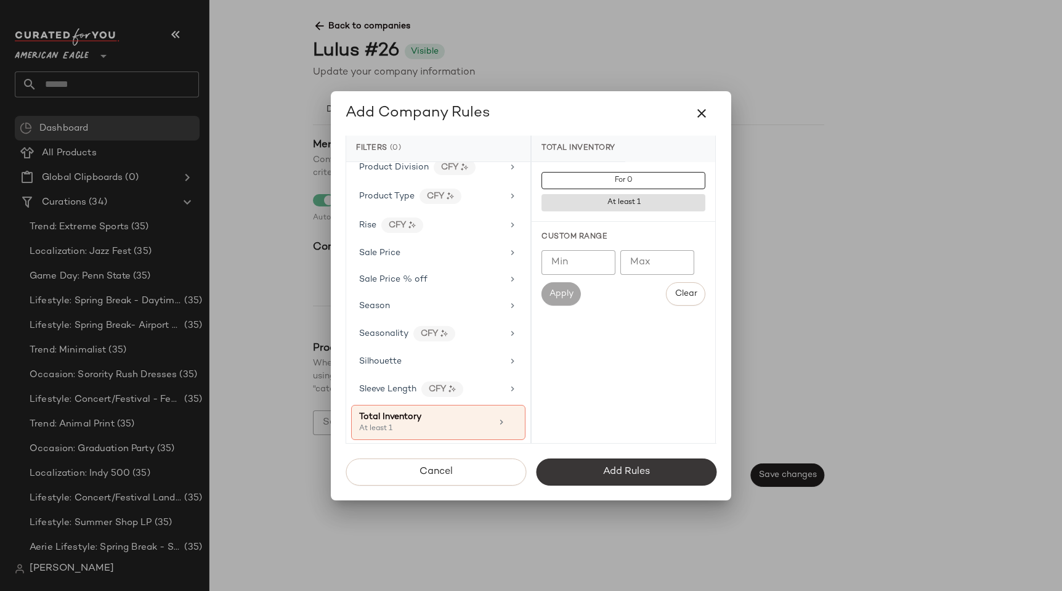
click at [593, 471] on button "Add Rules" at bounding box center [626, 471] width 181 height 27
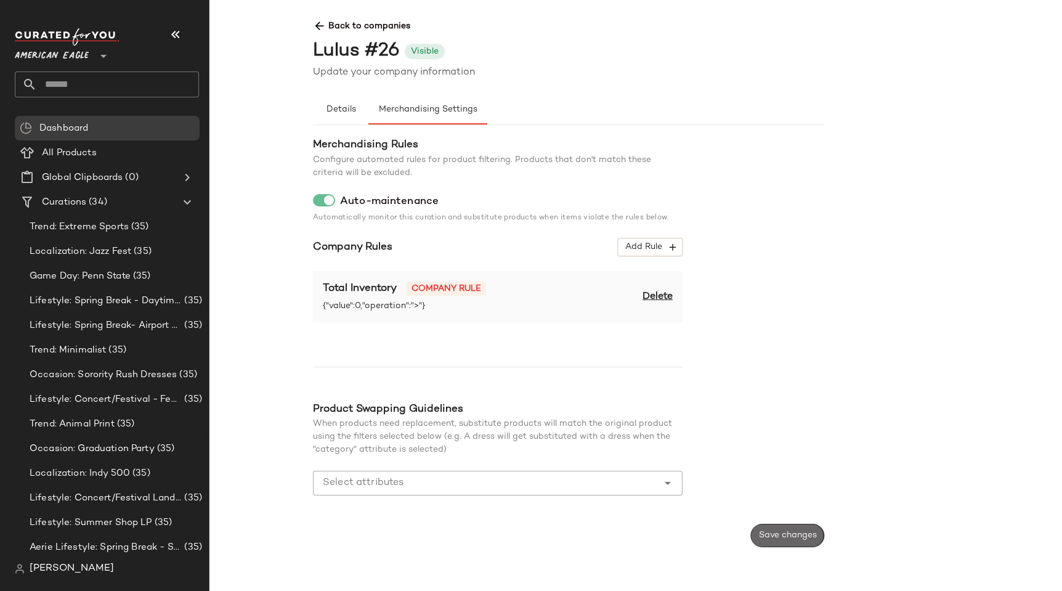
click at [784, 527] on button "Save changes" at bounding box center [787, 535] width 73 height 23
click at [320, 21] on icon at bounding box center [319, 26] width 13 height 13
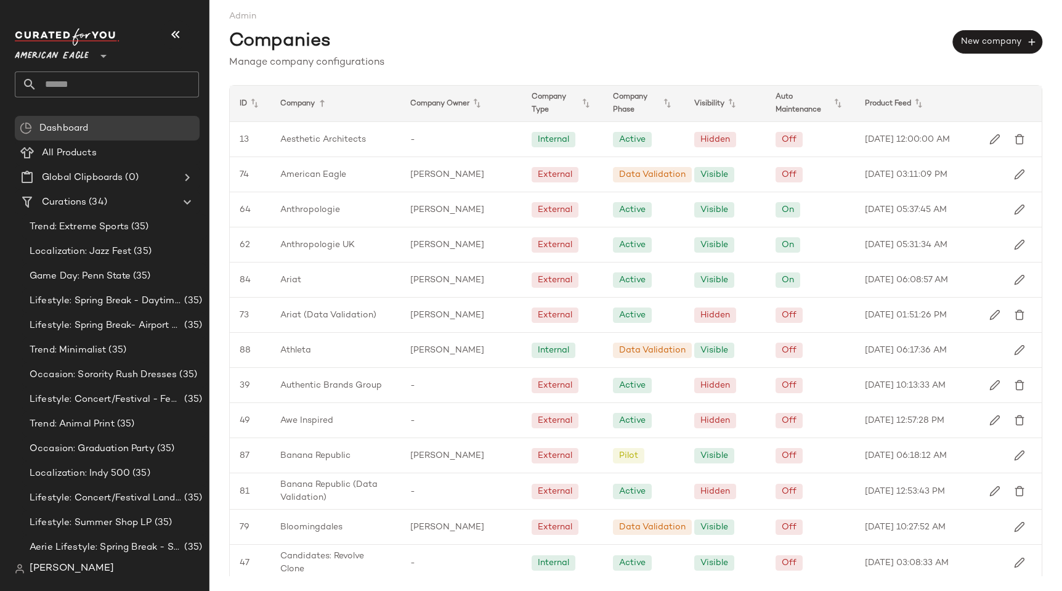
click at [334, 100] on div "Company" at bounding box center [335, 104] width 130 height 36
click at [320, 102] on icon at bounding box center [322, 103] width 15 height 15
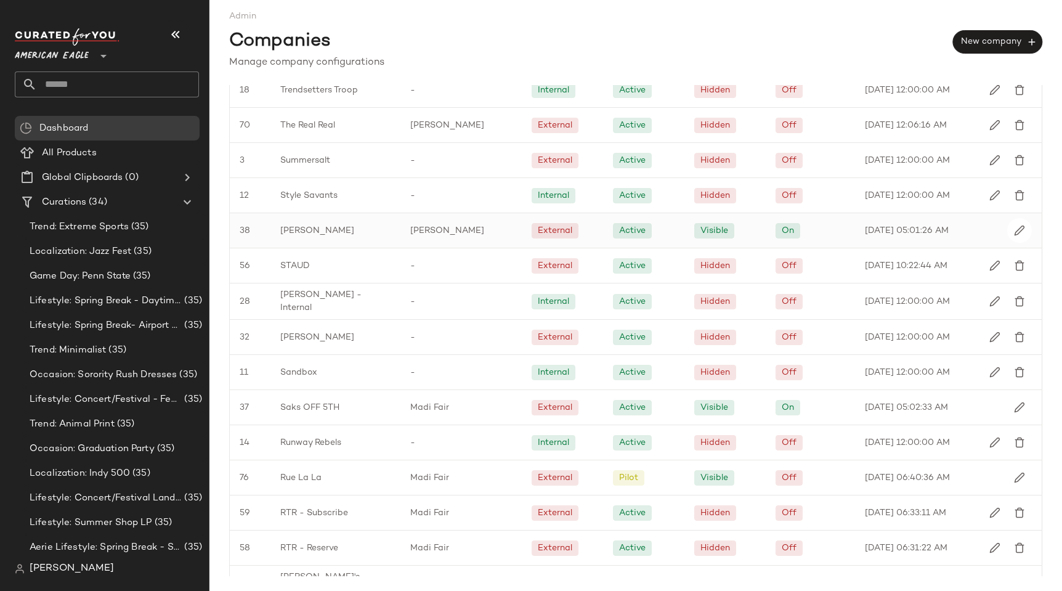
scroll to position [498, 0]
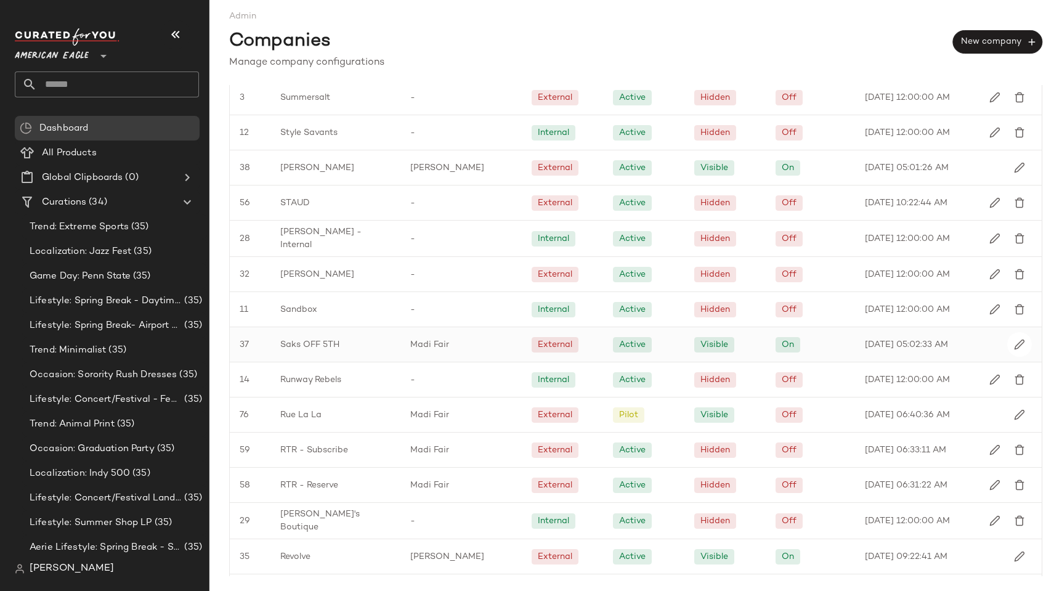
click at [330, 338] on span "Saks OFF 5TH" at bounding box center [309, 344] width 59 height 13
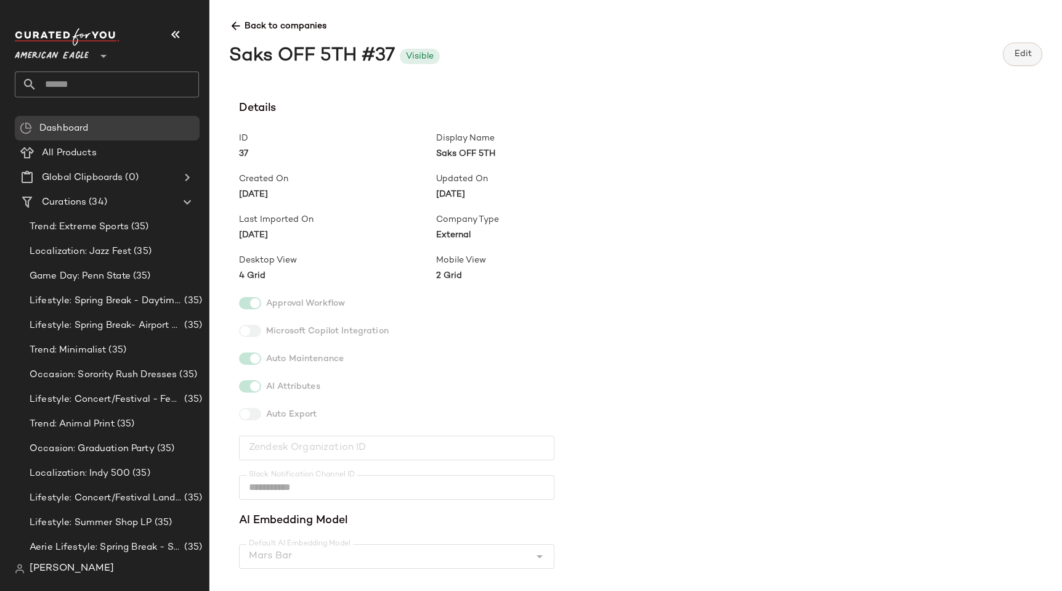
click at [1013, 61] on button "Edit" at bounding box center [1022, 54] width 39 height 23
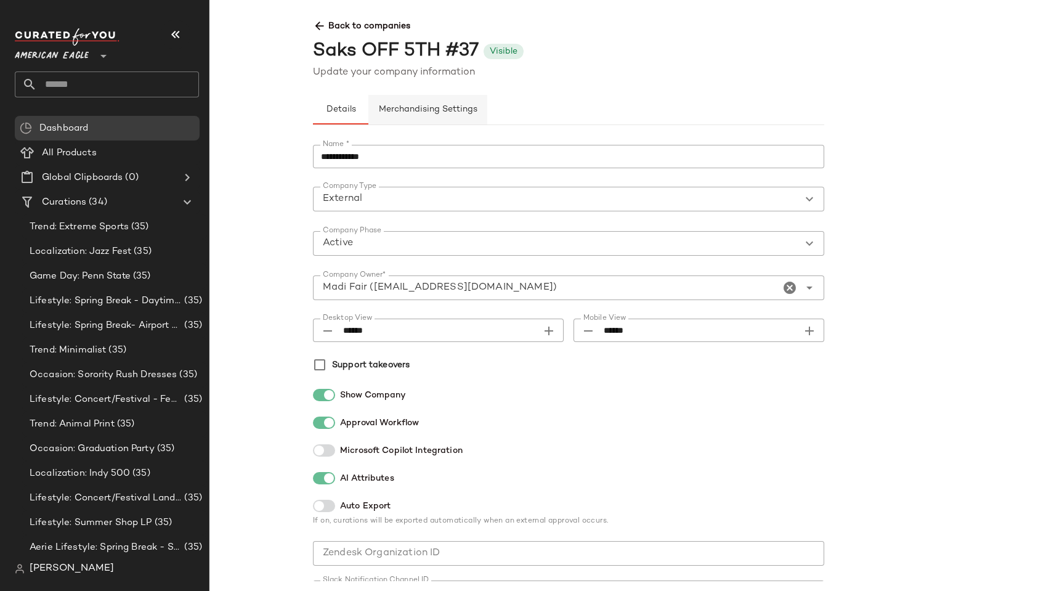
click at [412, 113] on span "Merchandising Settings" at bounding box center [427, 110] width 99 height 10
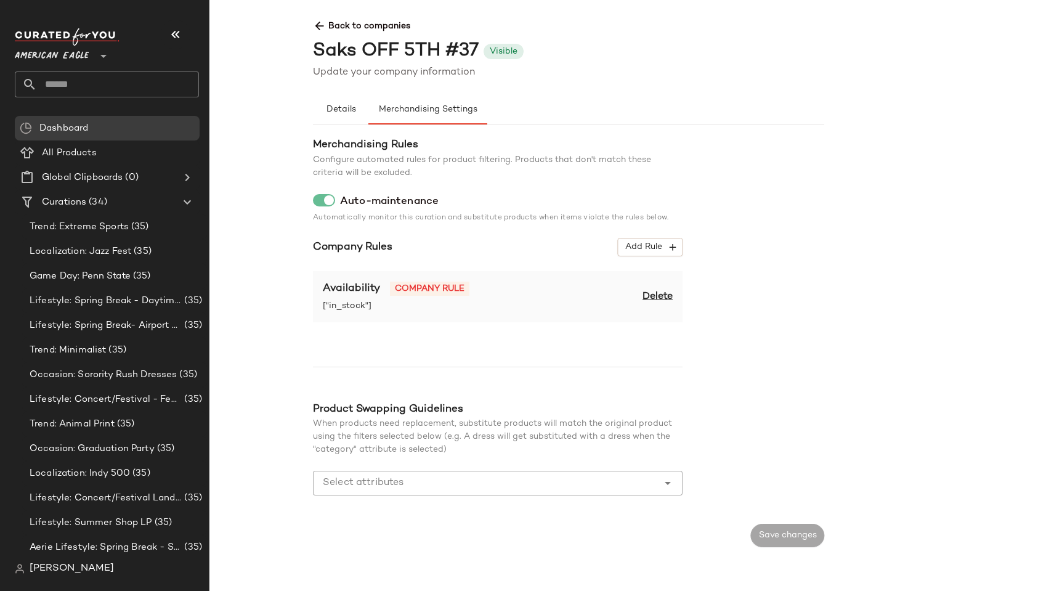
click at [470, 50] on div "Saks OFF 5TH #37" at bounding box center [396, 52] width 166 height 28
copy div "37"
click at [665, 293] on span "Delete" at bounding box center [658, 297] width 30 height 15
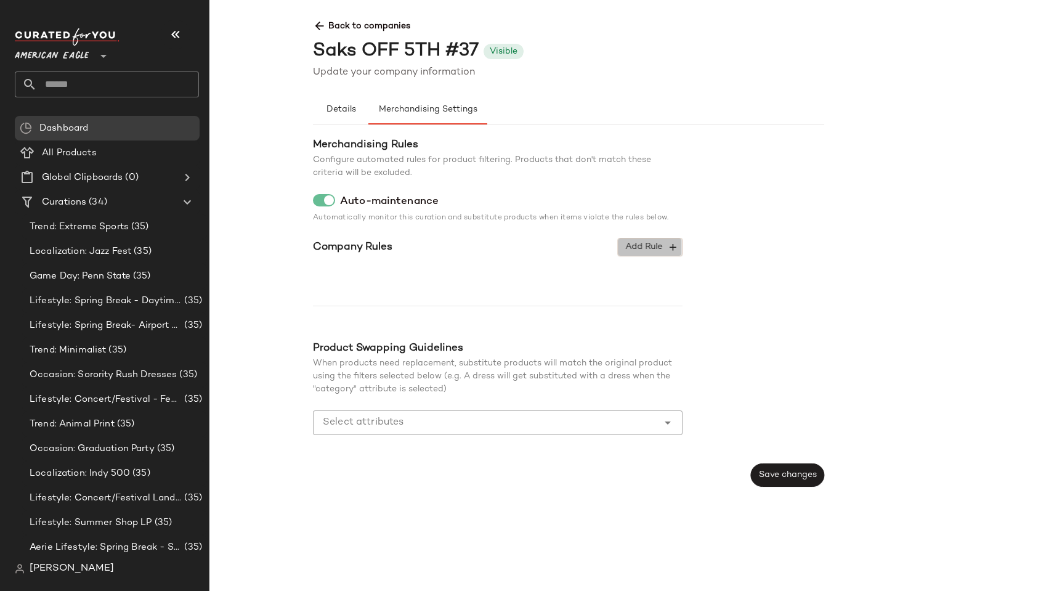
click at [649, 240] on button "Add Rule" at bounding box center [650, 247] width 65 height 18
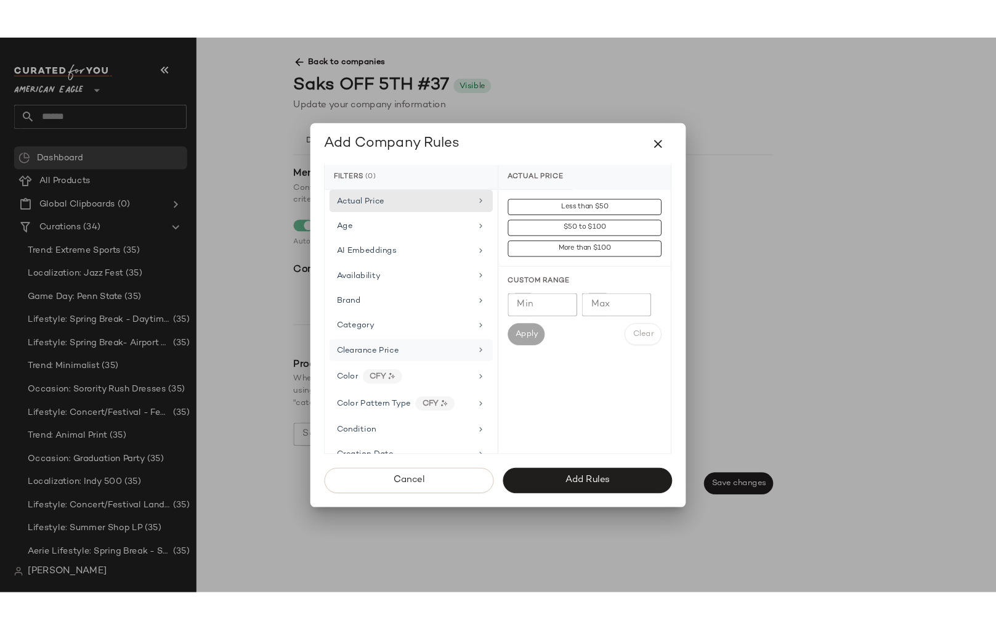
scroll to position [773, 0]
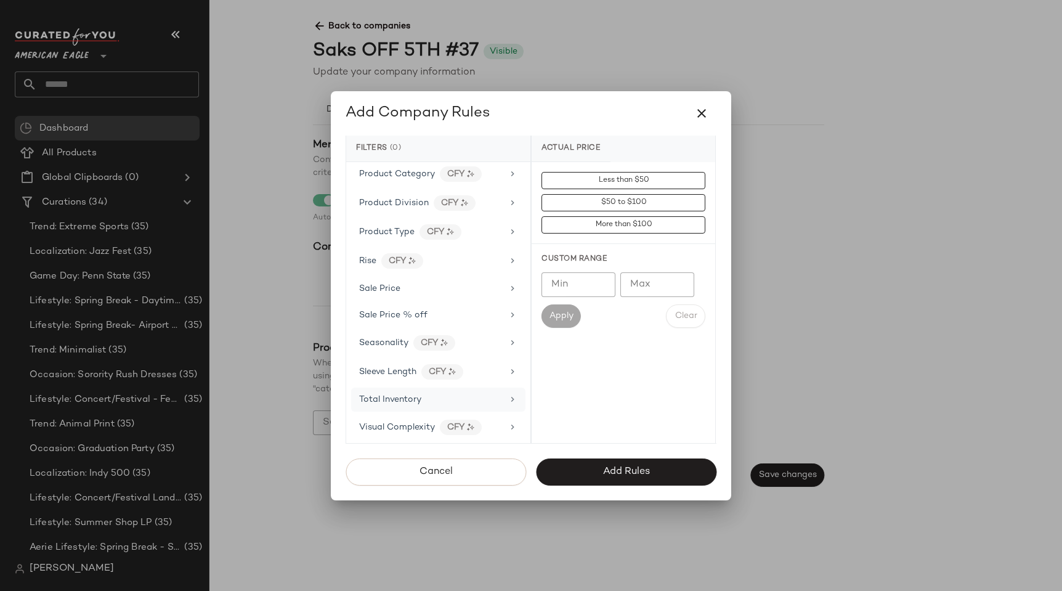
click at [378, 400] on span "Total Inventory" at bounding box center [390, 399] width 62 height 9
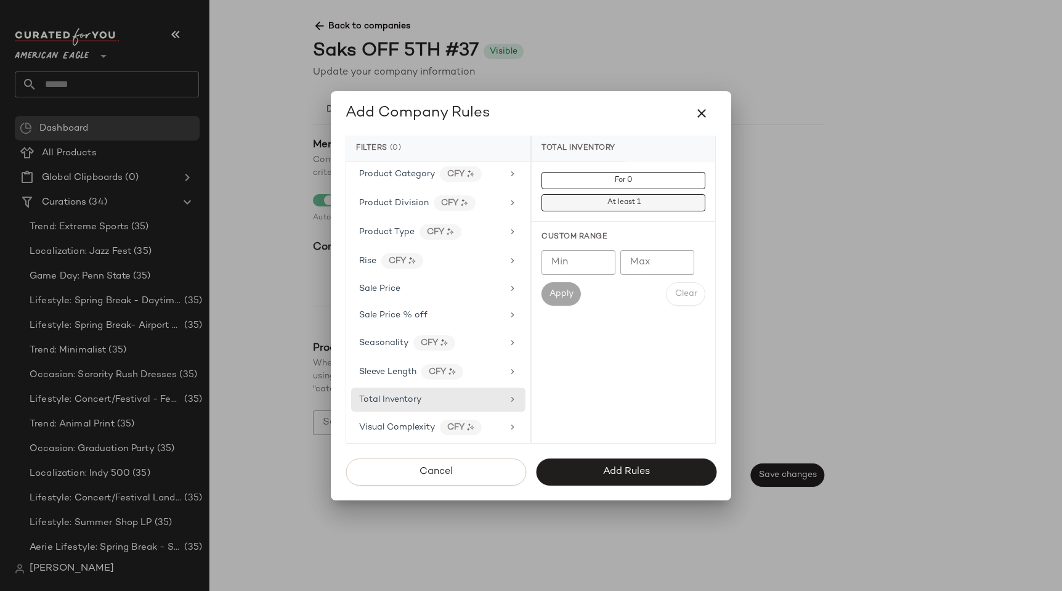
click at [591, 204] on button "At least 1" at bounding box center [624, 202] width 164 height 17
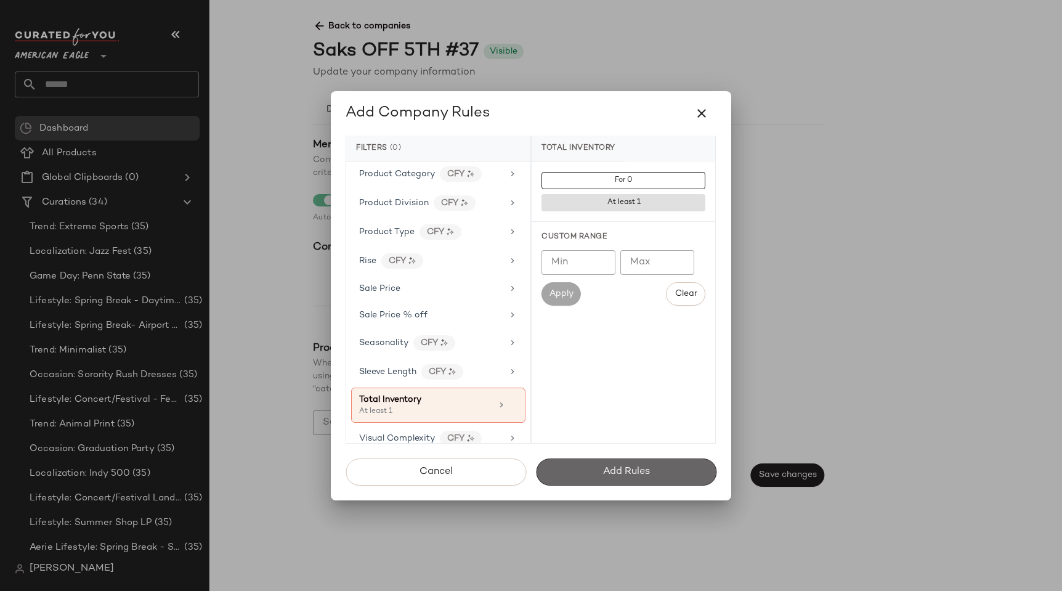
click at [613, 466] on span "Add Rules" at bounding box center [625, 472] width 47 height 12
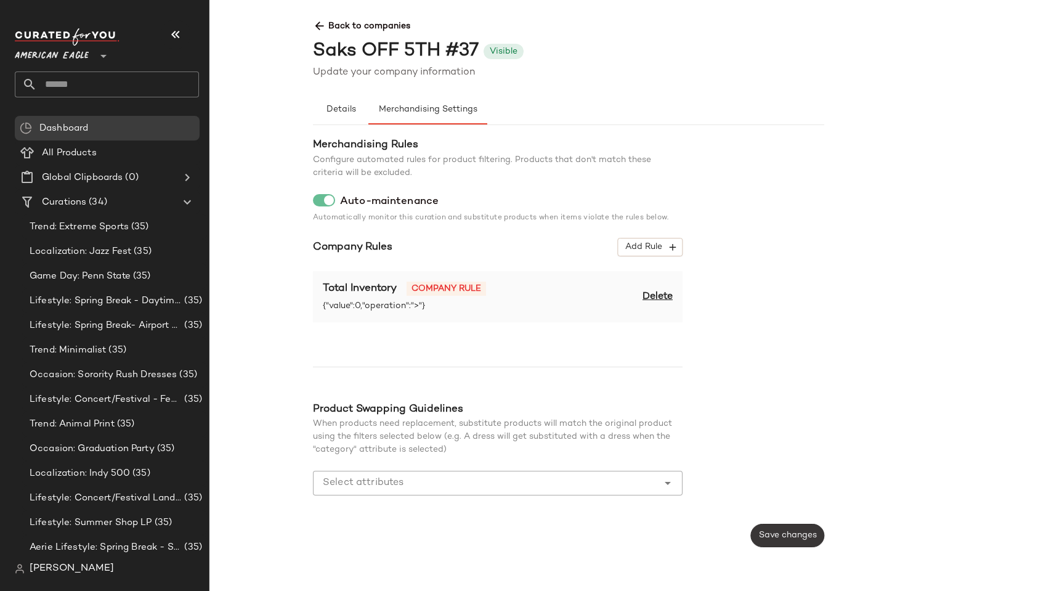
click at [798, 535] on span "Save changes" at bounding box center [787, 535] width 59 height 10
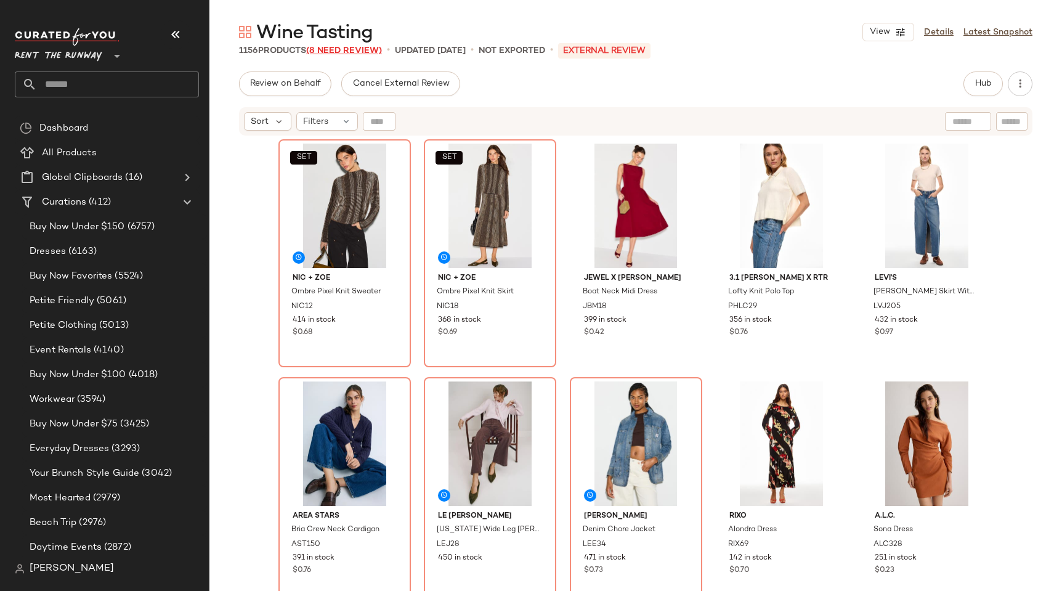
click at [336, 51] on span "(8 Need Review)" at bounding box center [344, 50] width 76 height 9
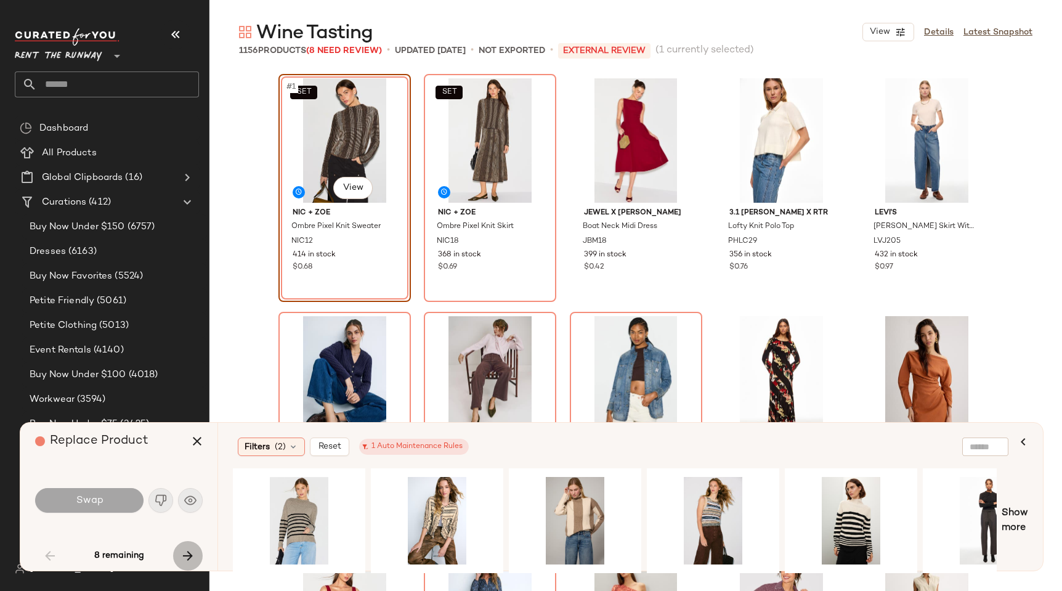
click at [188, 554] on icon "button" at bounding box center [188, 555] width 15 height 15
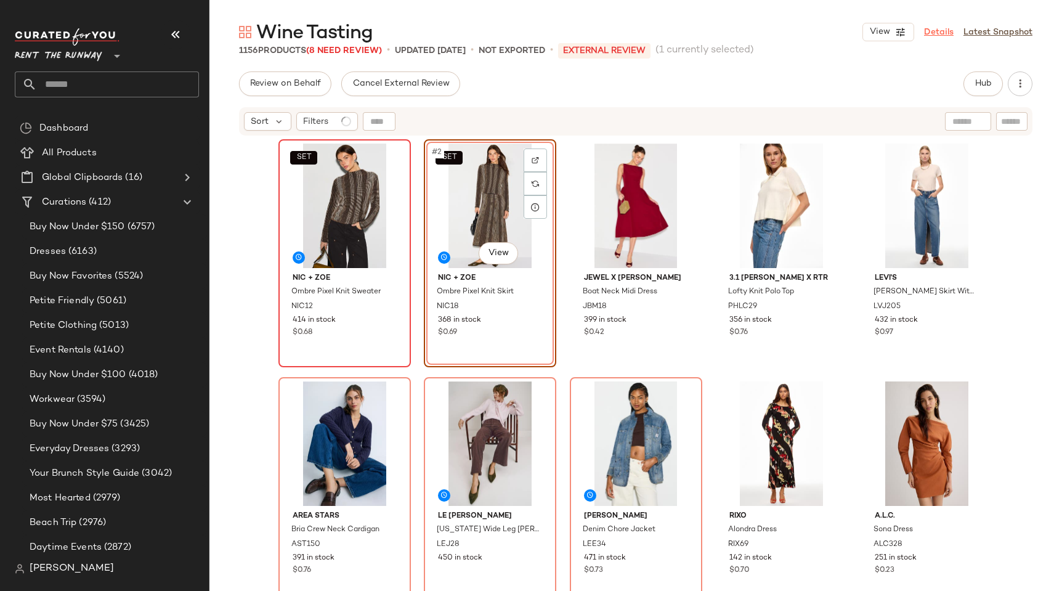
click at [931, 34] on link "Details" at bounding box center [939, 32] width 30 height 13
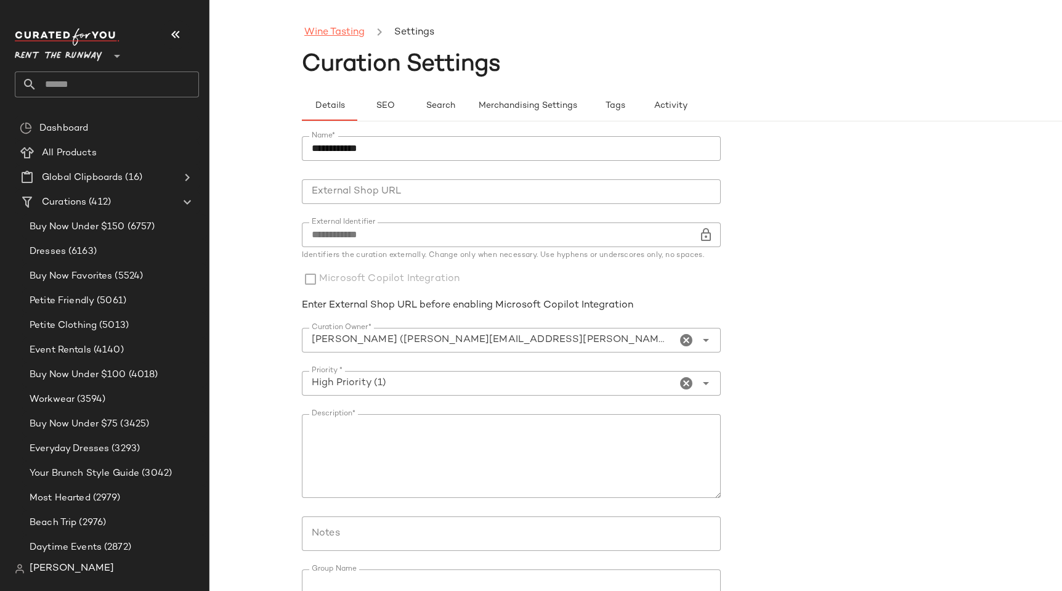
click at [344, 31] on link "Wine Tasting" at bounding box center [334, 33] width 60 height 16
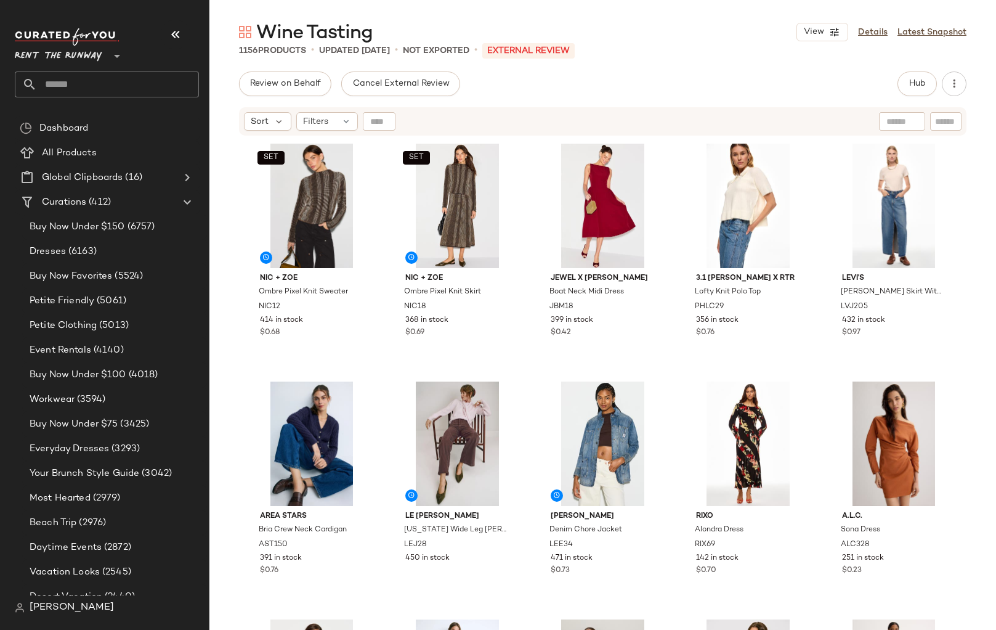
click at [55, 611] on span "[PERSON_NAME]" at bounding box center [72, 607] width 84 height 15
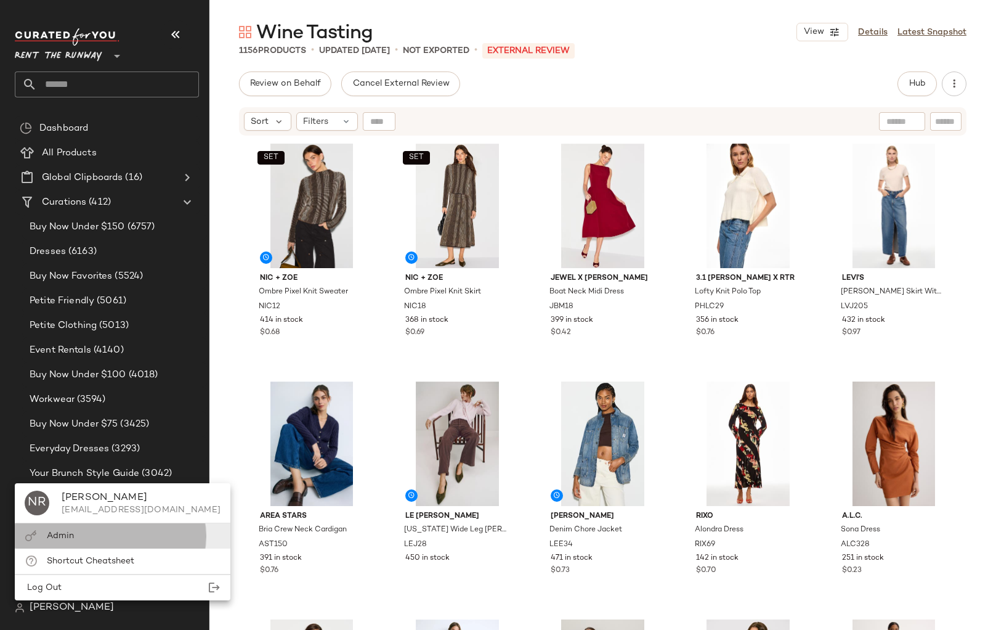
click at [56, 535] on span "Admin" at bounding box center [60, 535] width 27 height 9
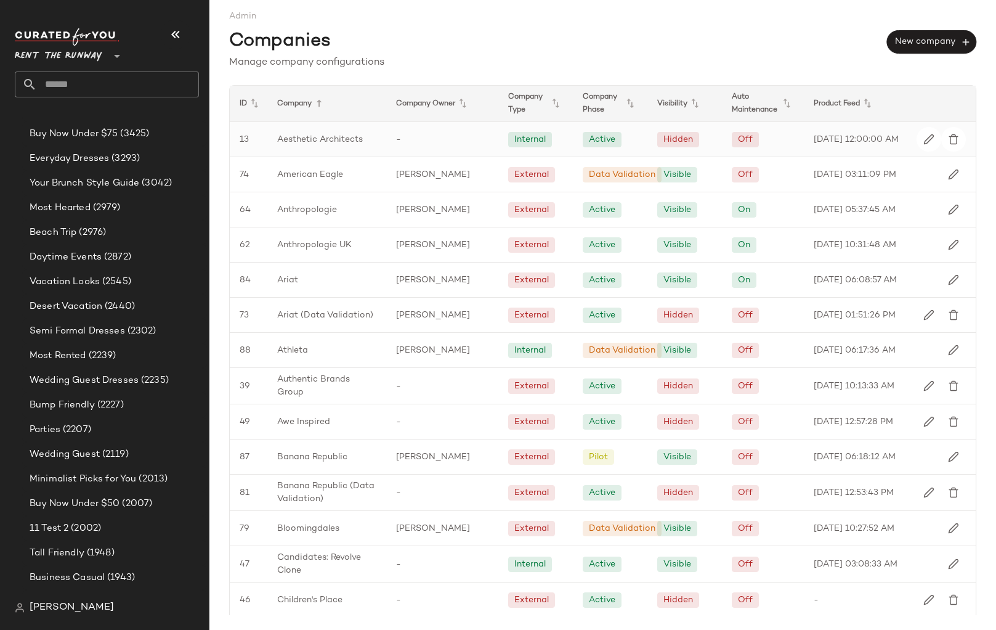
scroll to position [1336, 0]
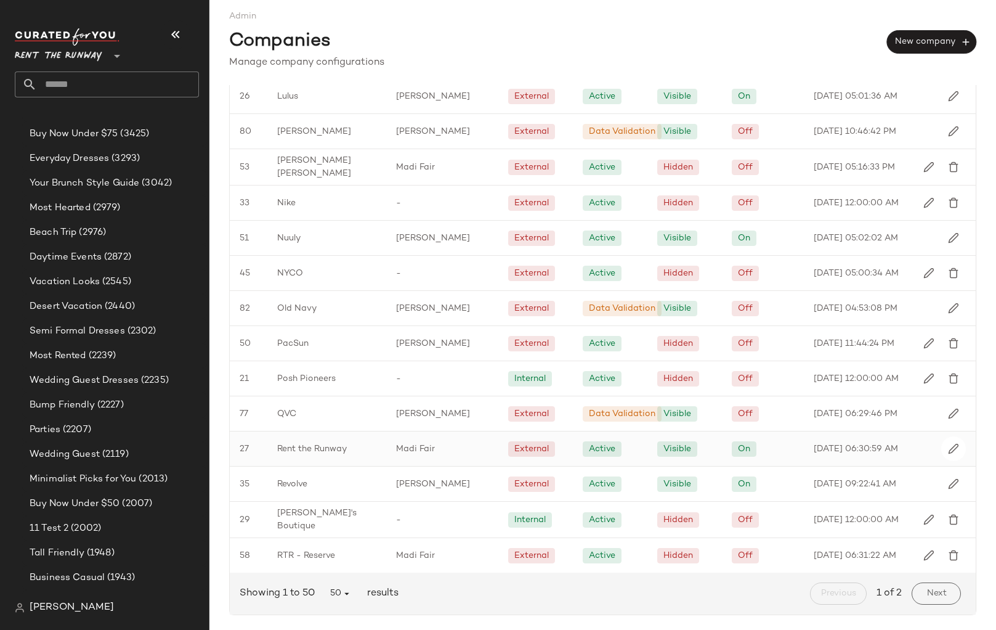
click at [443, 458] on div "Madi Fair" at bounding box center [442, 448] width 112 height 34
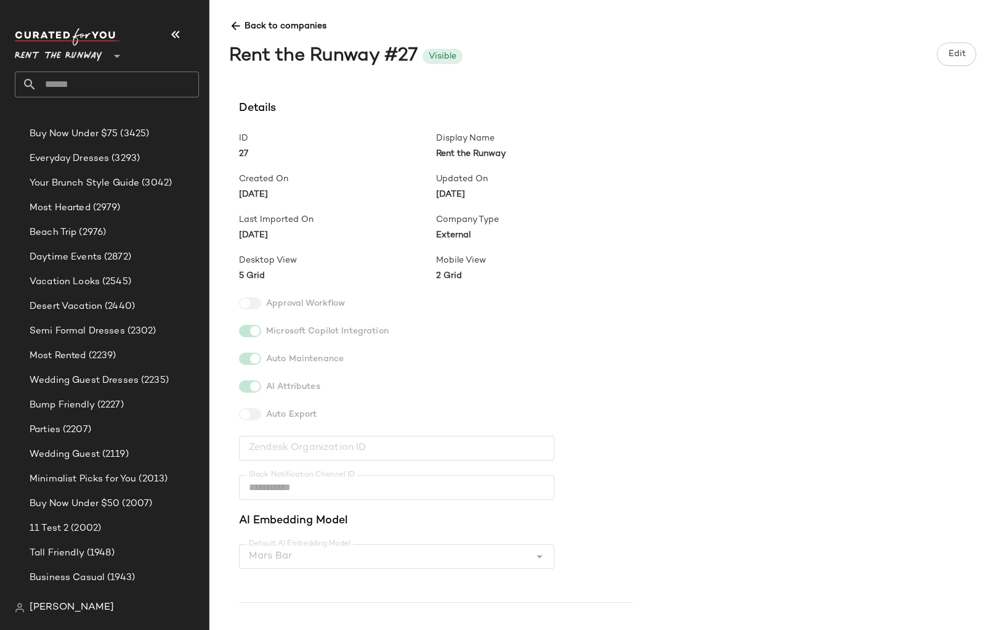
click at [927, 54] on div "Rent the Runway #27 Visible Edit" at bounding box center [602, 54] width 747 height 33
click at [954, 52] on span "Edit" at bounding box center [956, 54] width 18 height 10
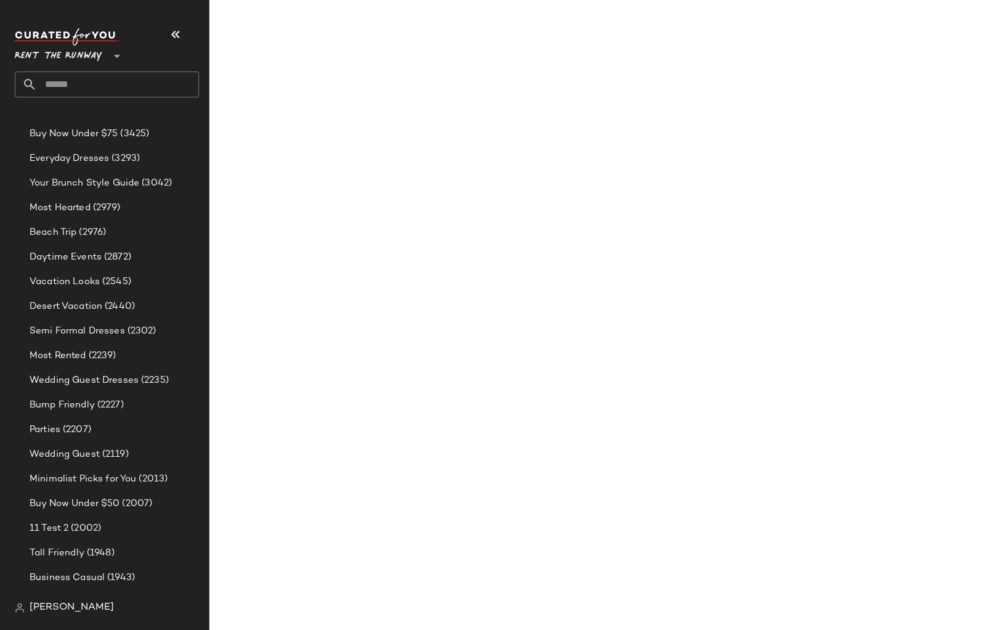
click at [594, 32] on main at bounding box center [498, 315] width 996 height 630
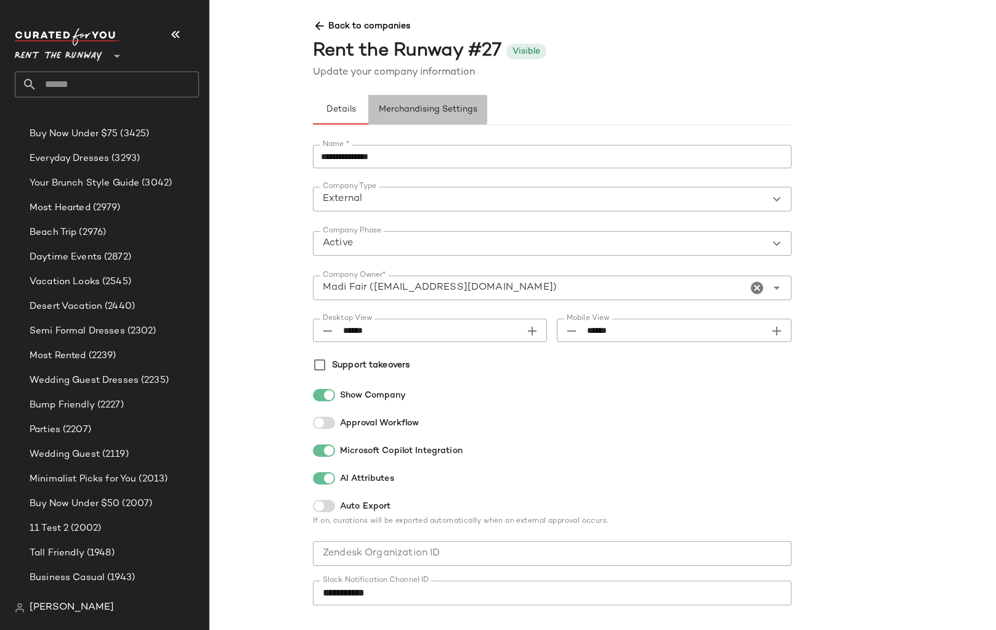
click at [437, 97] on button "Merchandising Settings" at bounding box center [427, 110] width 119 height 30
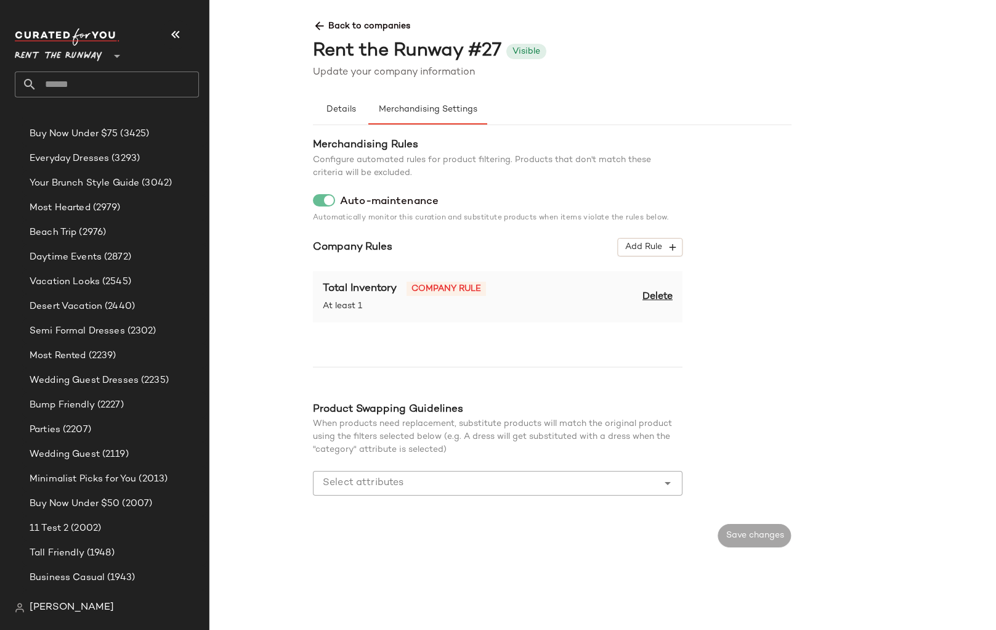
click at [658, 295] on span "Delete" at bounding box center [658, 297] width 30 height 15
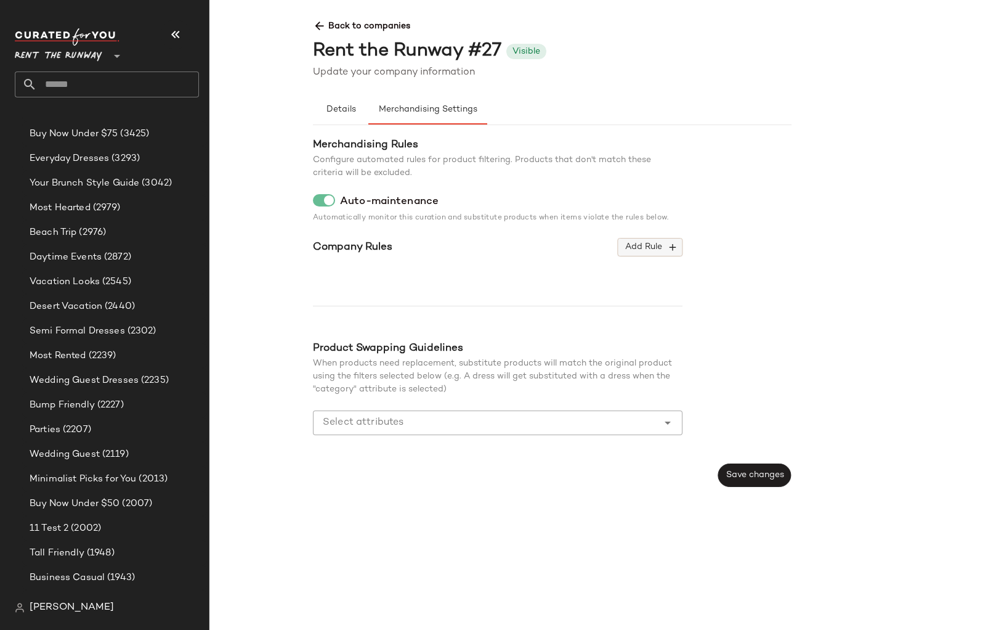
click at [638, 241] on button "Add Rule" at bounding box center [650, 247] width 65 height 18
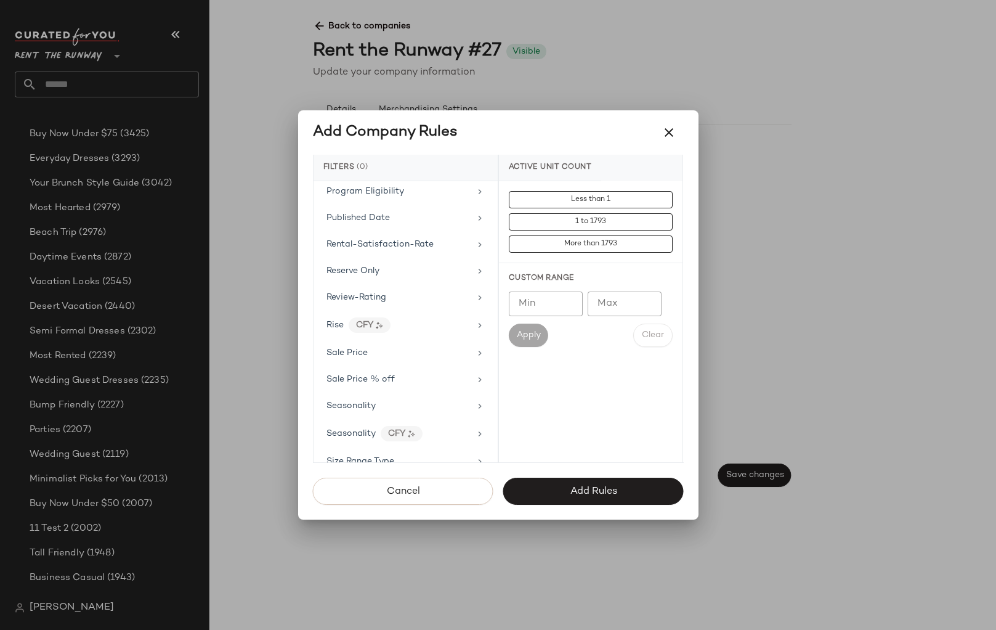
scroll to position [1883, 0]
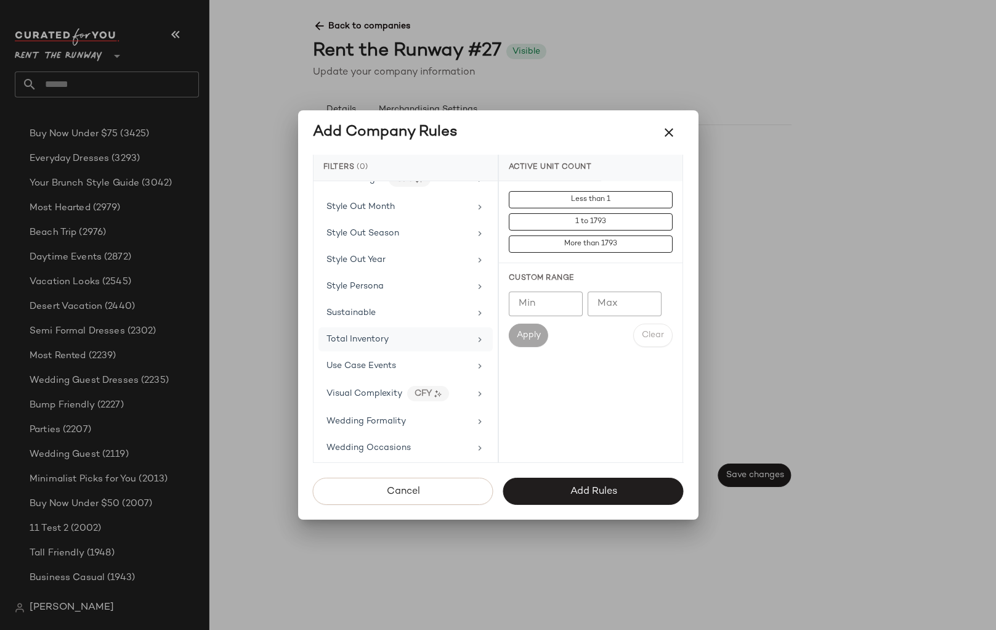
click at [381, 343] on span "Total Inventory" at bounding box center [358, 339] width 62 height 9
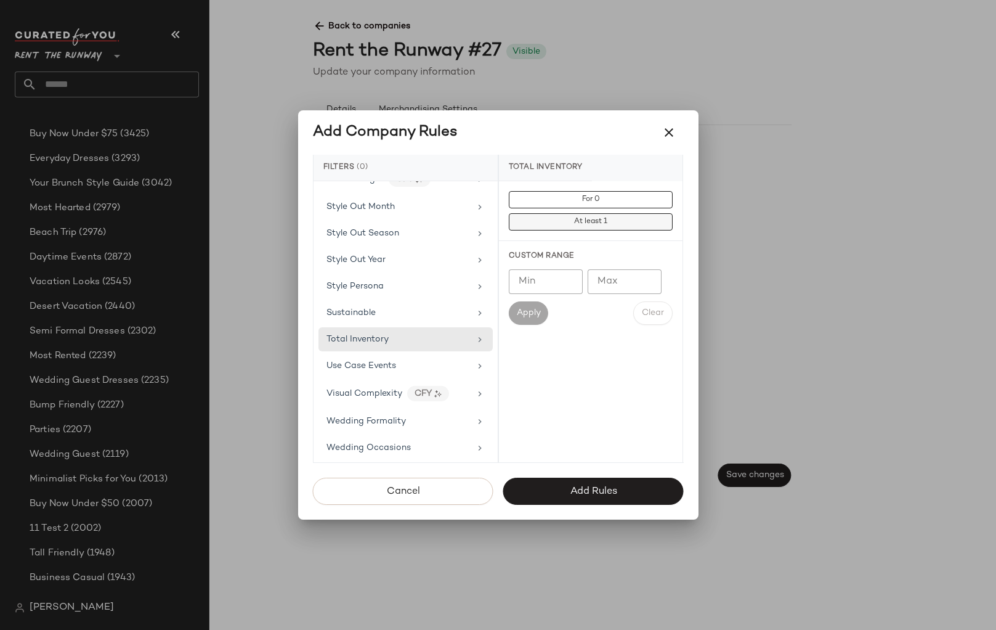
click at [526, 228] on button "At least 1" at bounding box center [591, 221] width 164 height 17
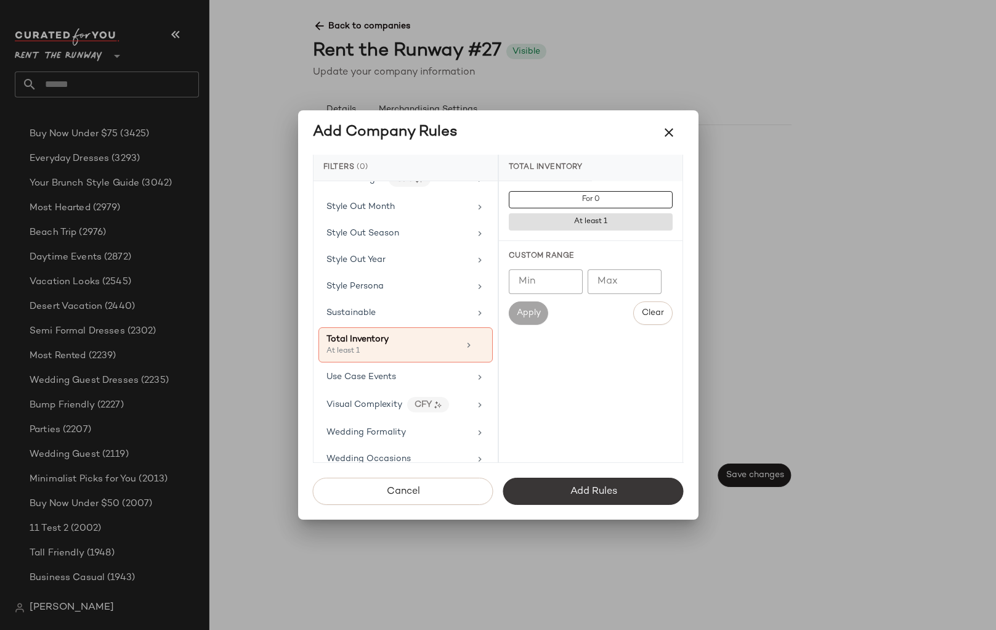
click at [573, 485] on span "Add Rules" at bounding box center [592, 491] width 47 height 12
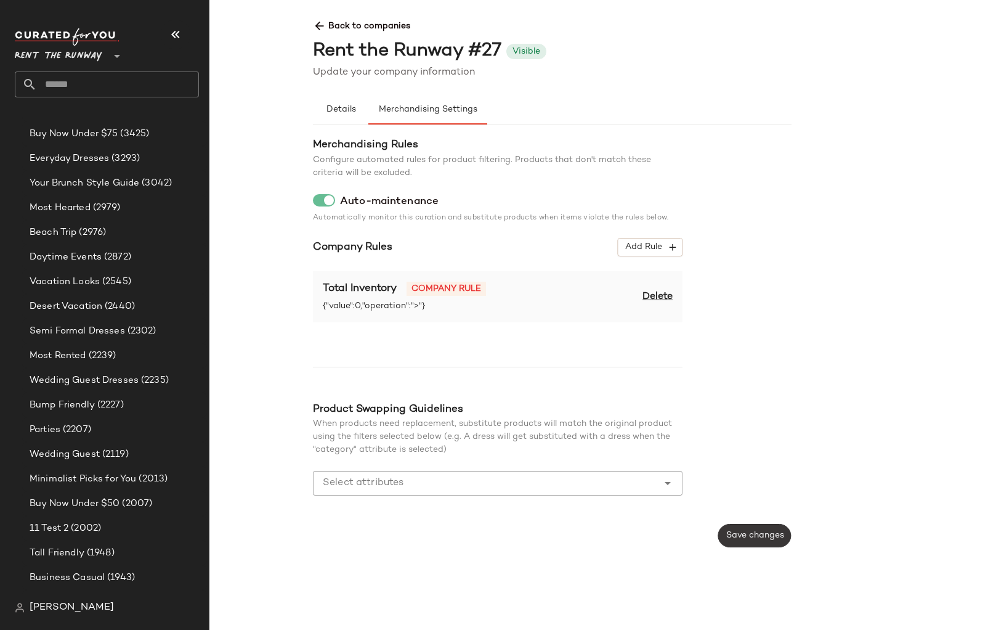
click at [752, 524] on button "Save changes" at bounding box center [754, 535] width 73 height 23
